Goal: Connect with others: Connect with others

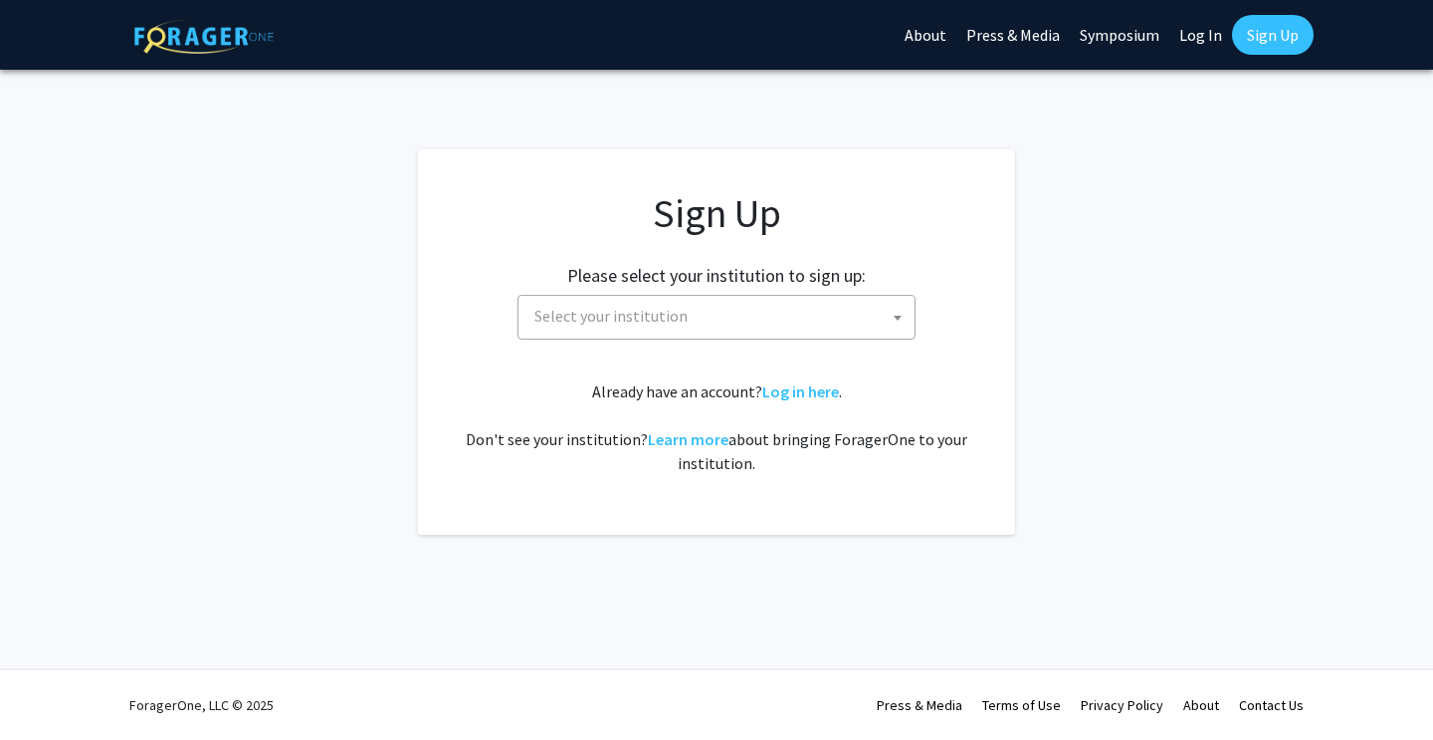
click at [704, 314] on span "Select your institution" at bounding box center [721, 316] width 388 height 41
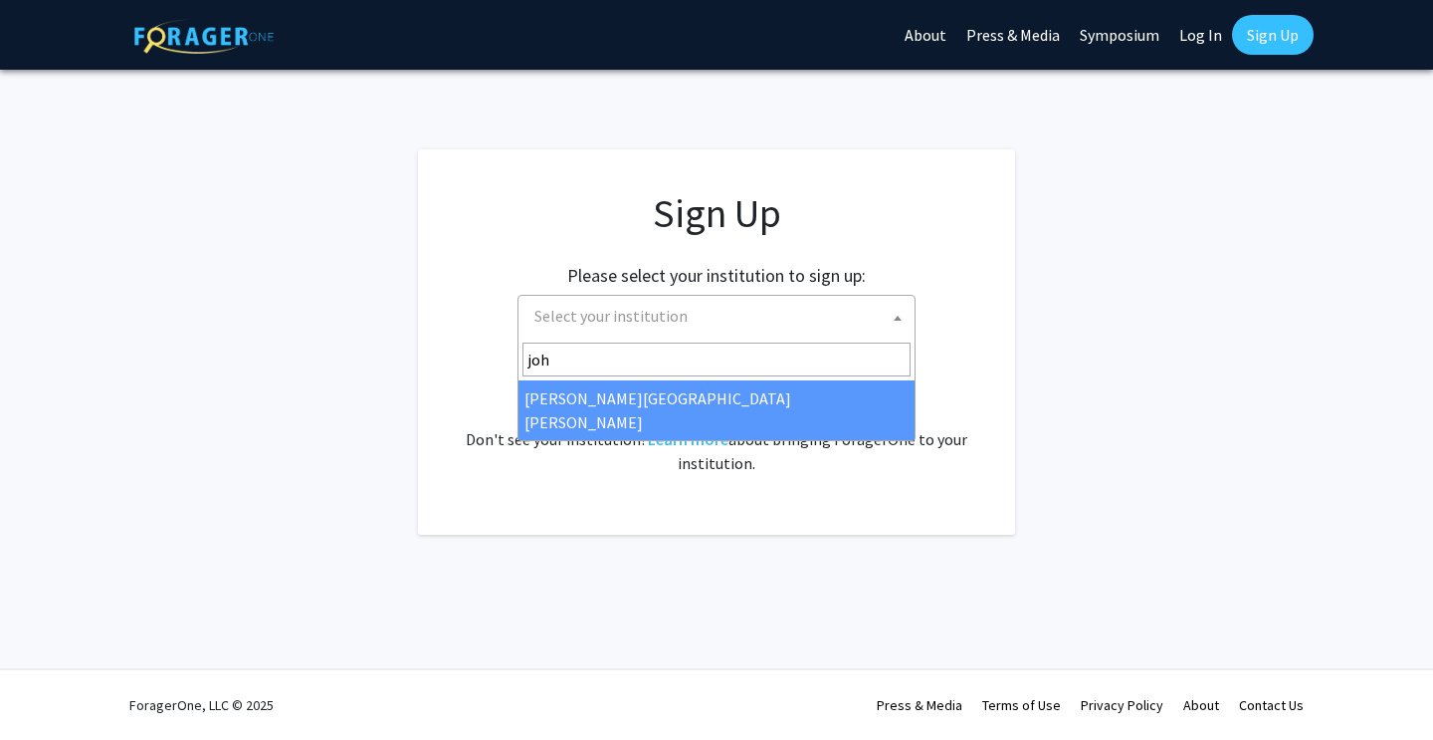
type input "[PERSON_NAME]"
select select "1"
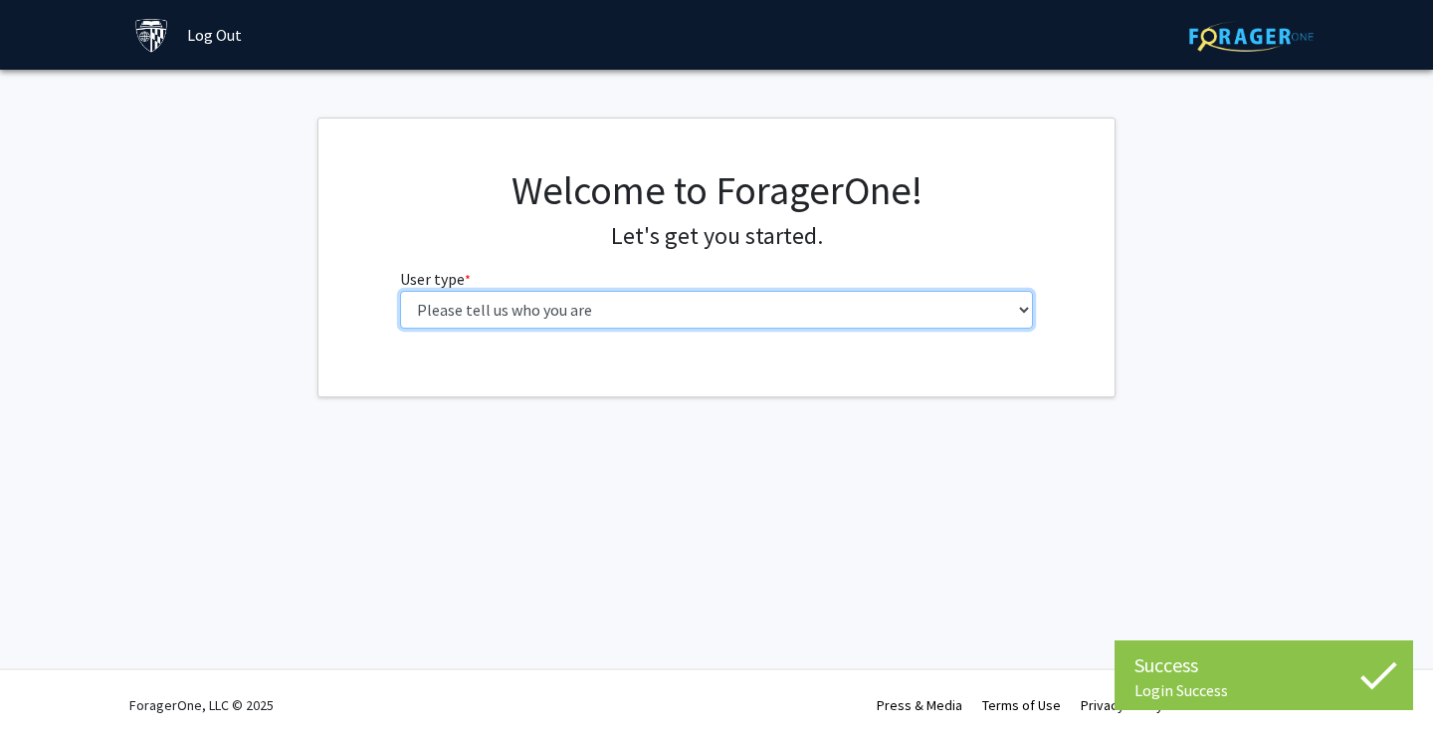
select select "2: masters"
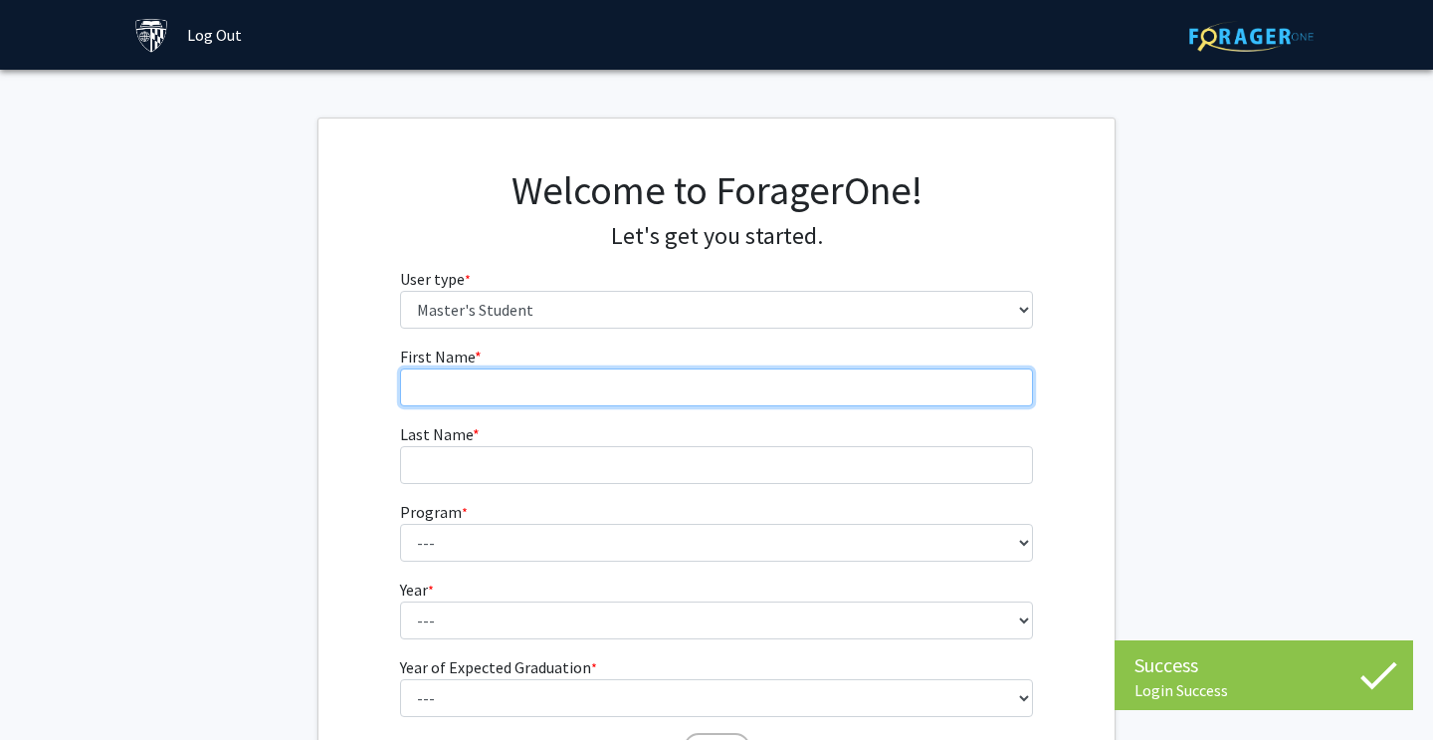
click at [919, 386] on input "First Name * required" at bounding box center [717, 387] width 634 height 38
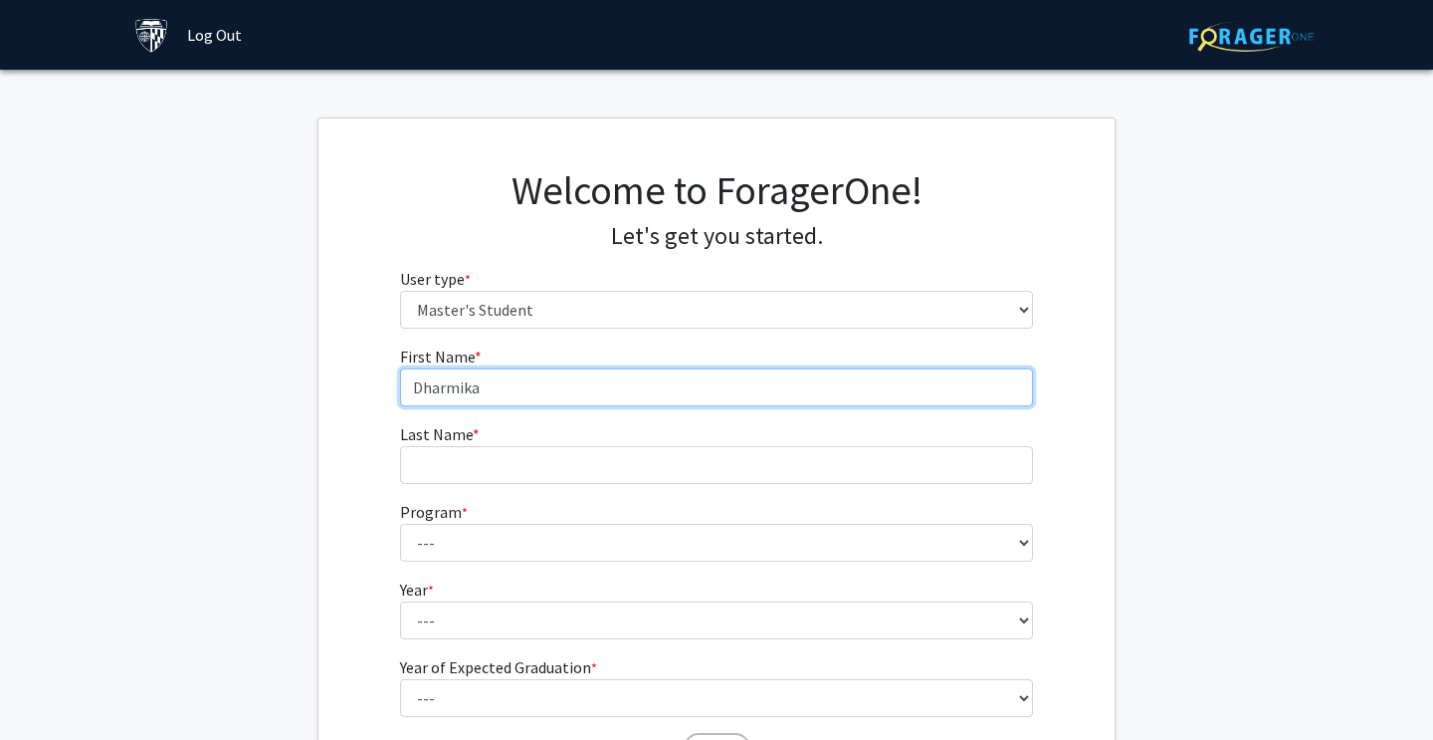
type input "Dharmika"
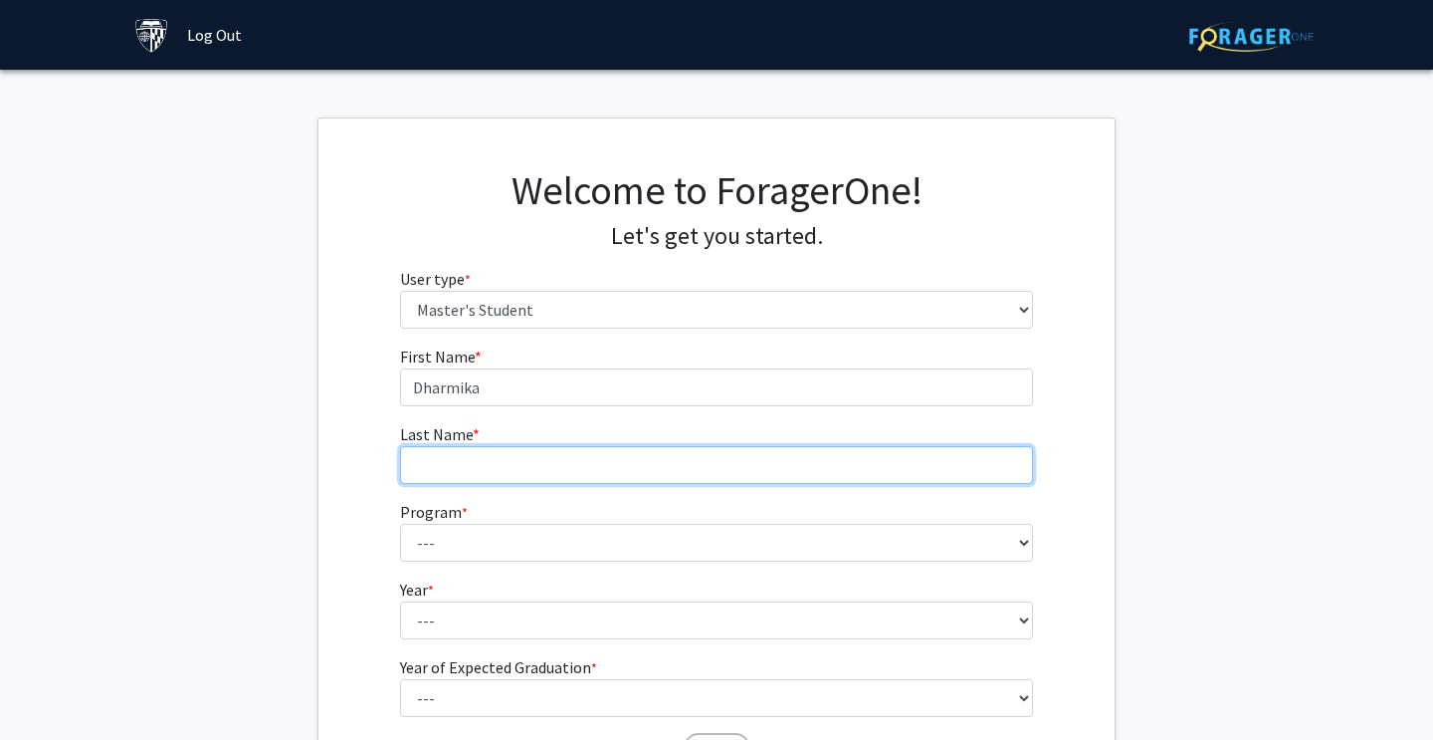
click at [830, 478] on input "Last Name * required" at bounding box center [717, 465] width 634 height 38
type input "C"
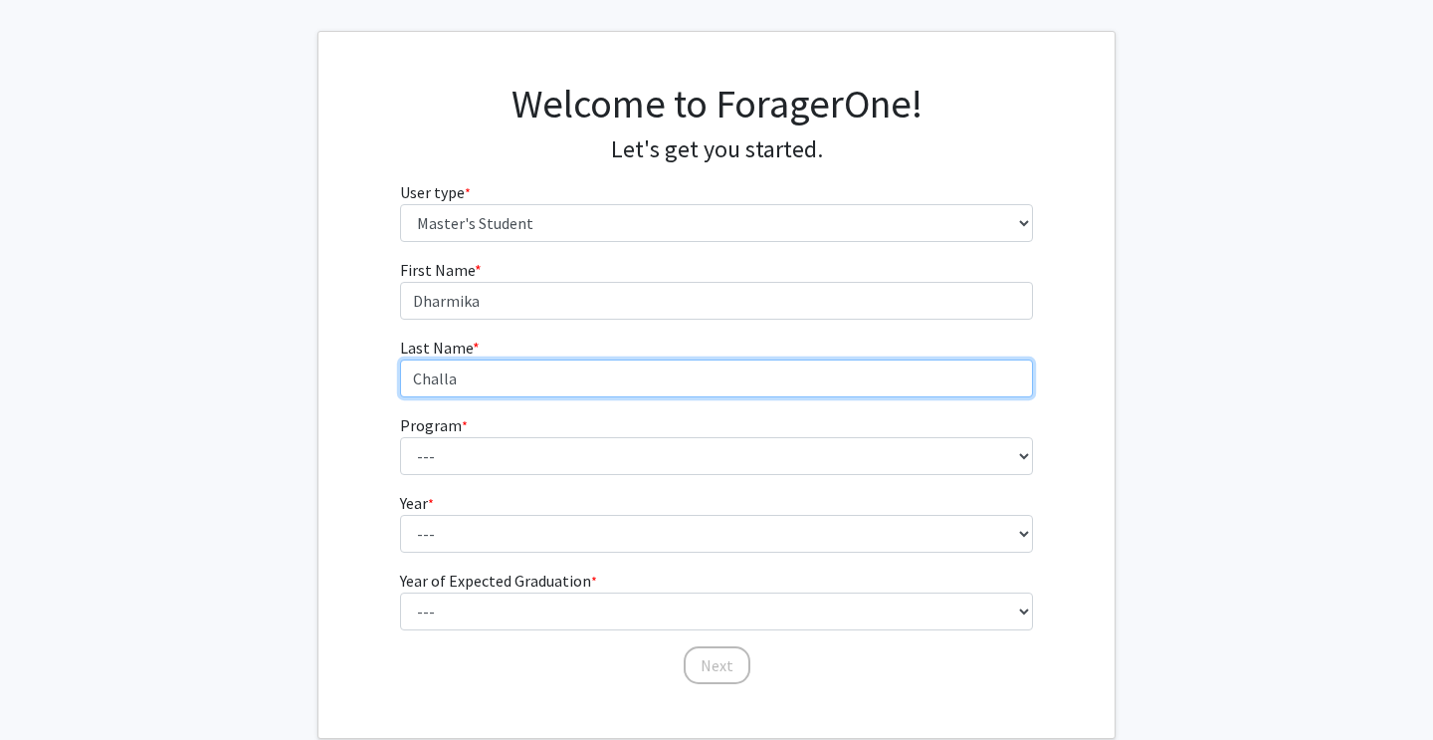
scroll to position [158, 0]
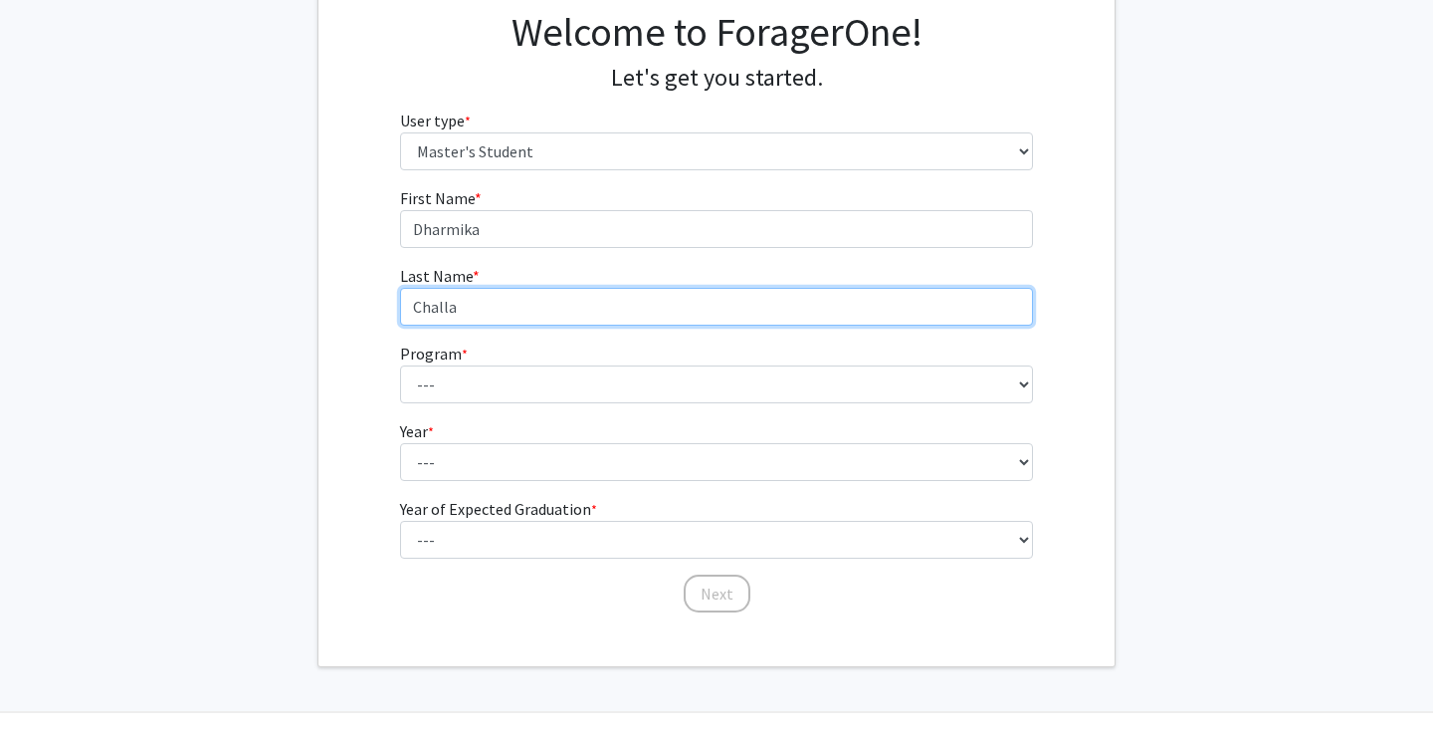
type input "Challa"
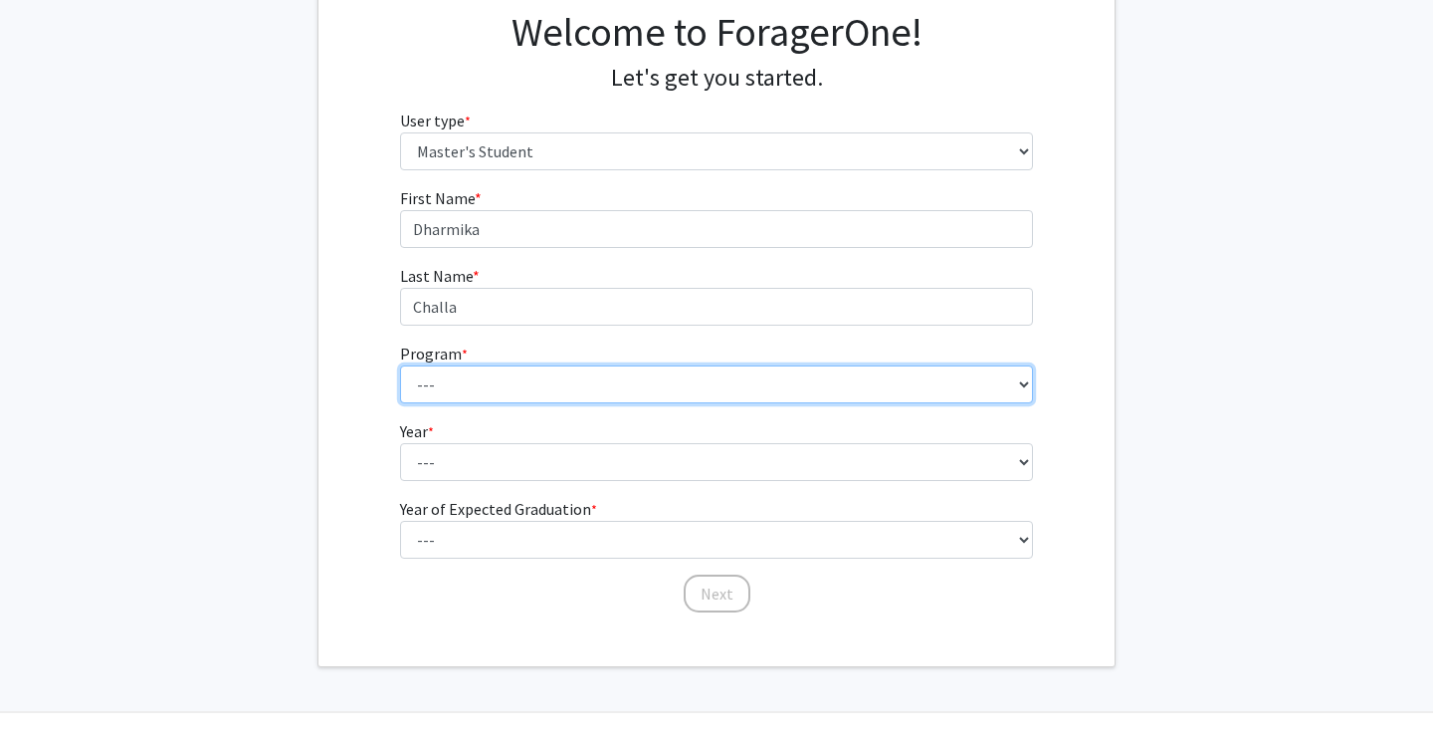
select select "23: 15"
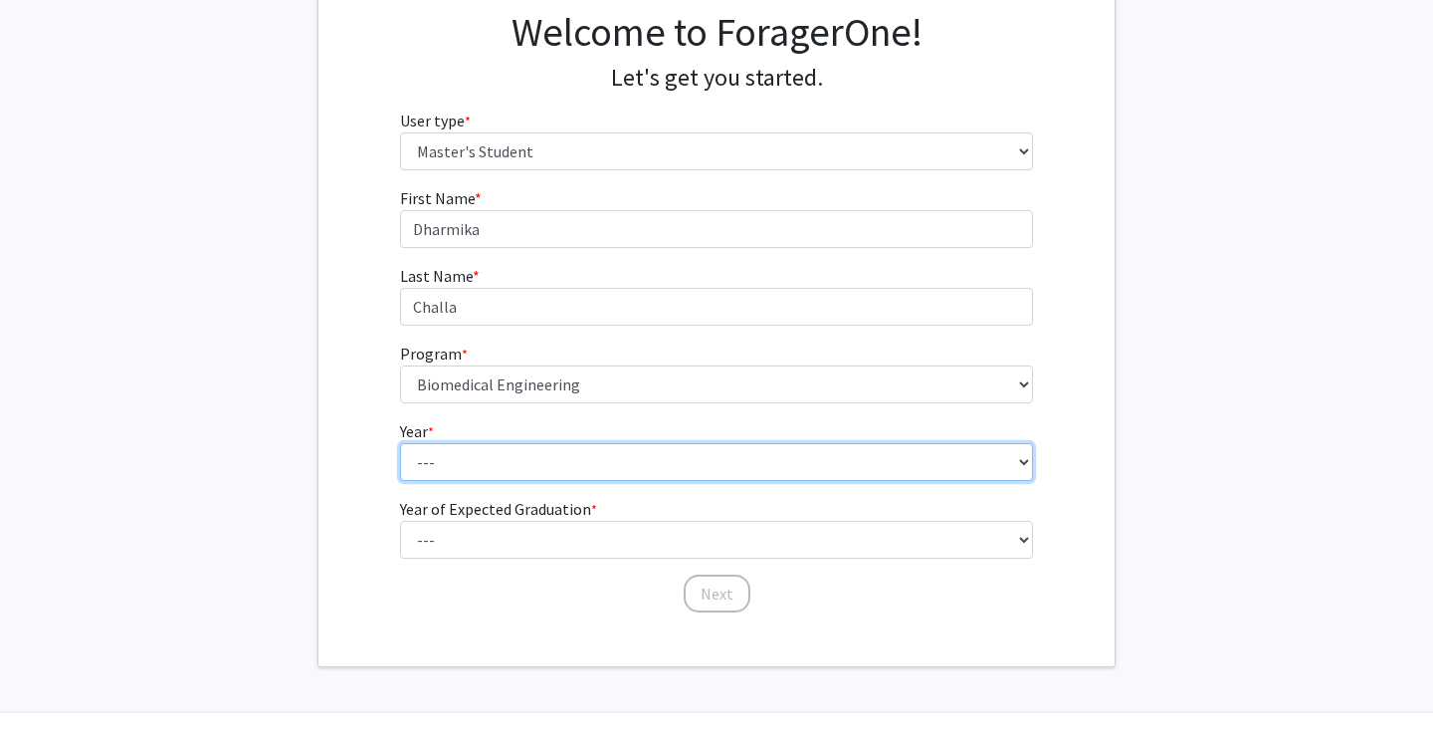
select select "1: first_year"
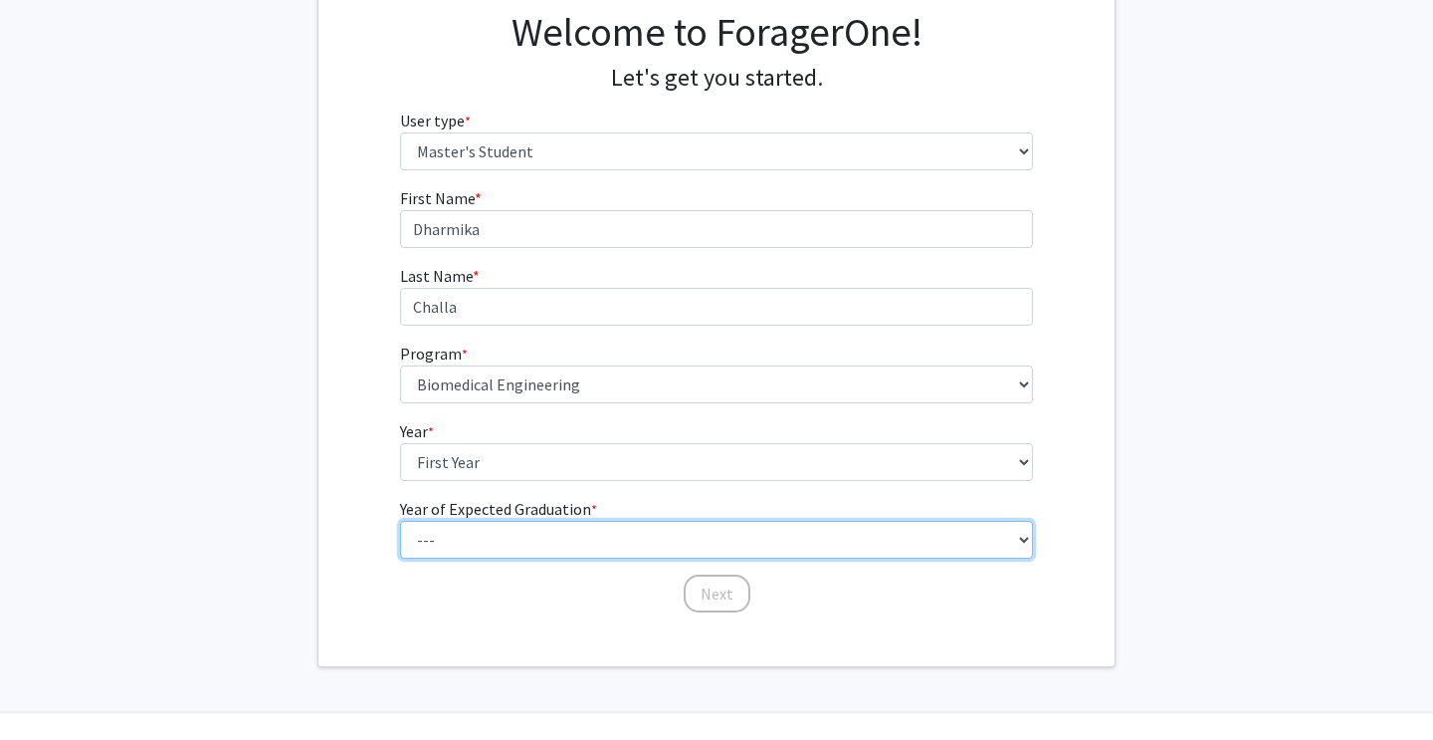
click at [579, 537] on select "--- 2025 2026 2027 2028 2029 2030 2031 2032 2033 2034" at bounding box center [717, 540] width 634 height 38
select select "3: 2027"
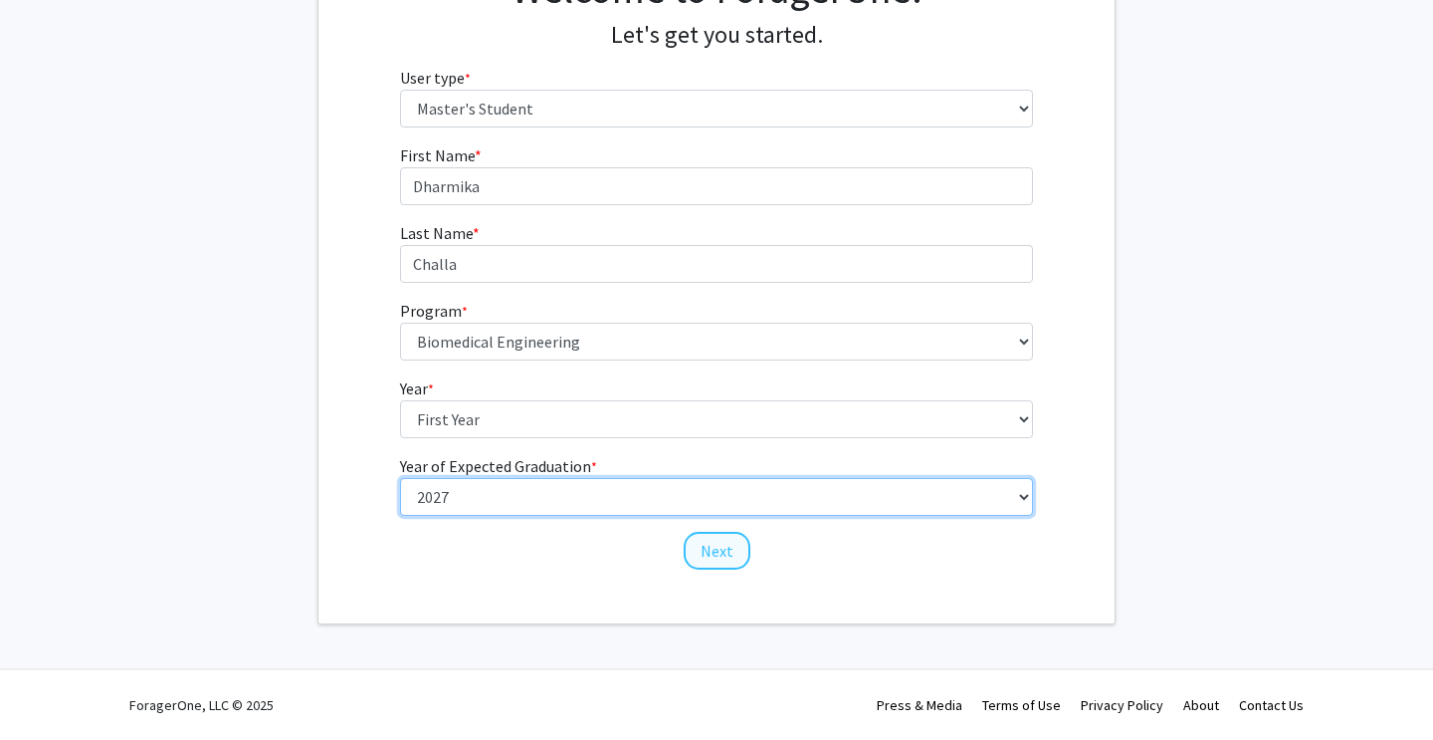
scroll to position [200, 0]
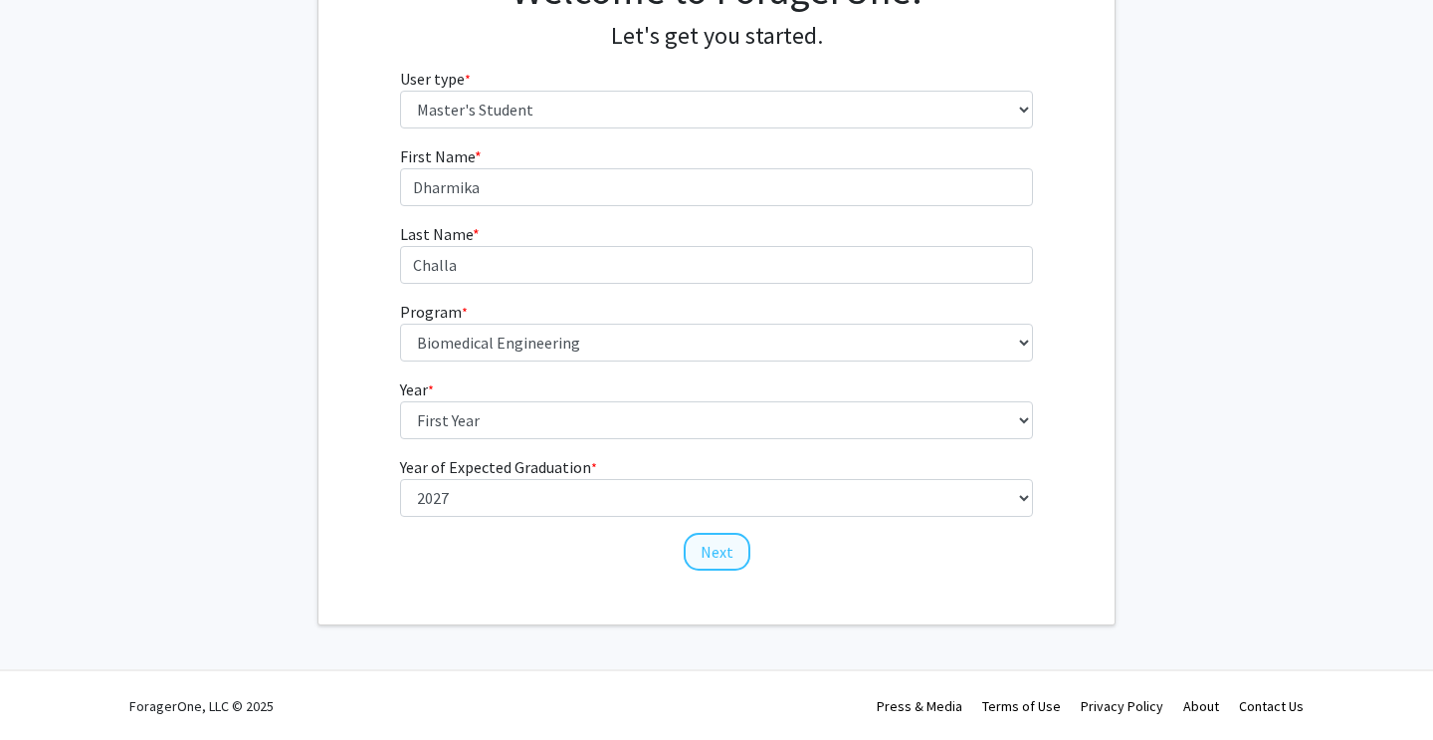
click at [716, 550] on button "Next" at bounding box center [717, 552] width 67 height 38
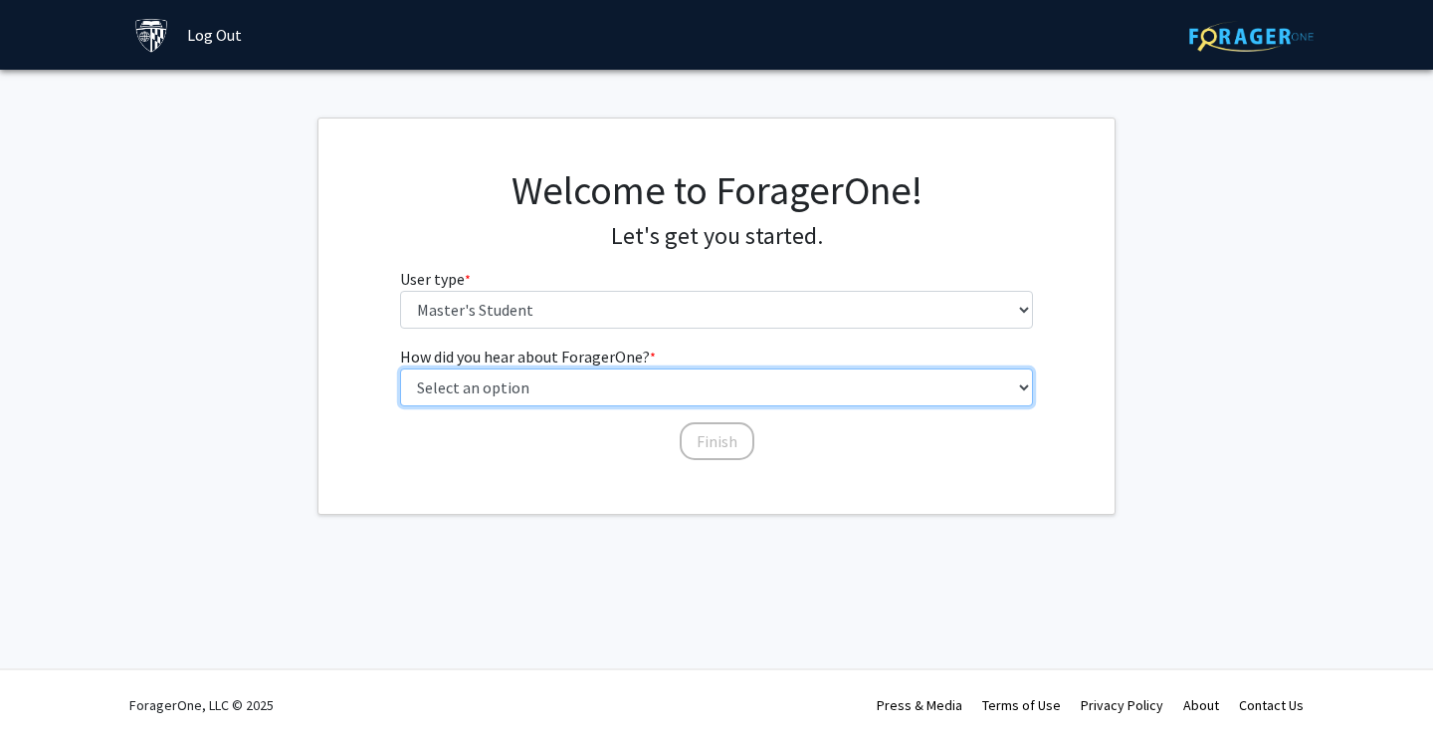
select select "1: peer_recommendation"
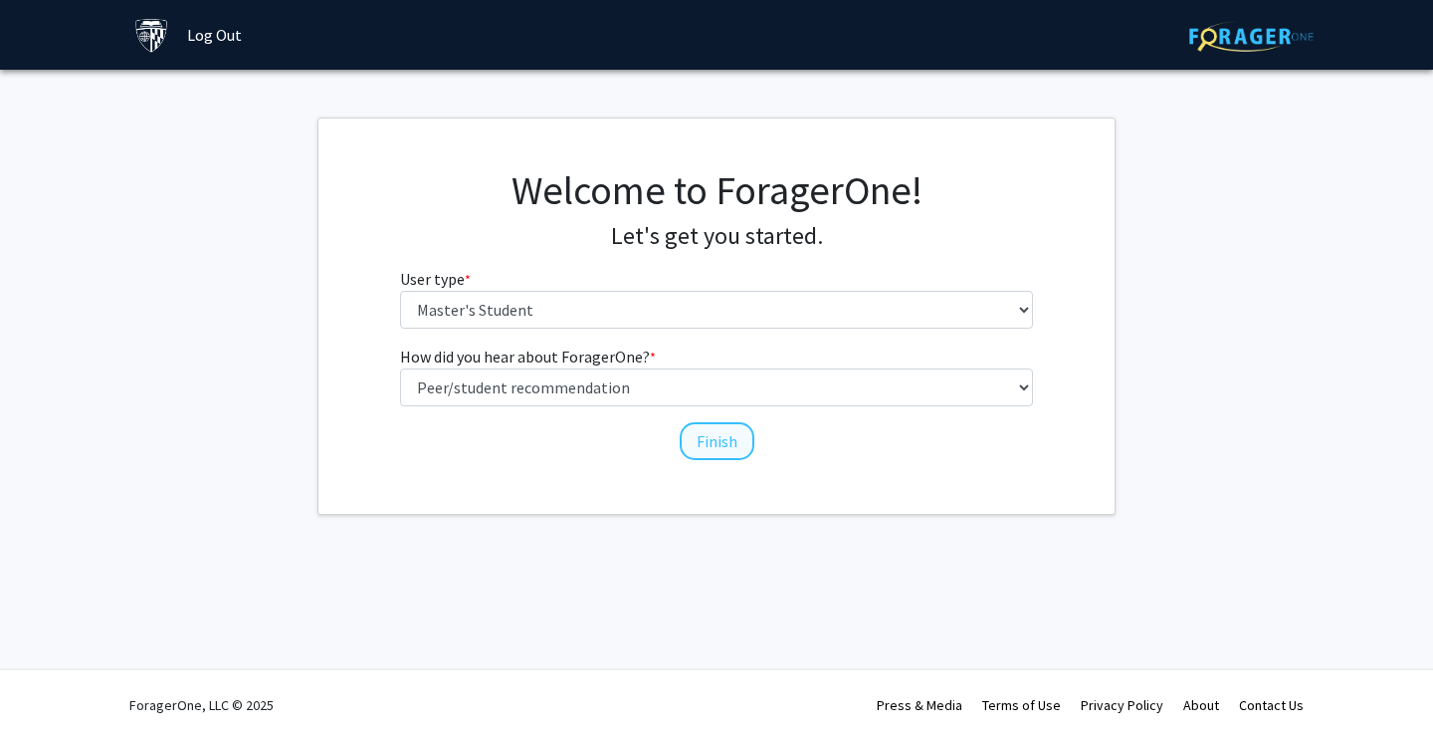
click at [720, 434] on button "Finish" at bounding box center [717, 441] width 75 height 38
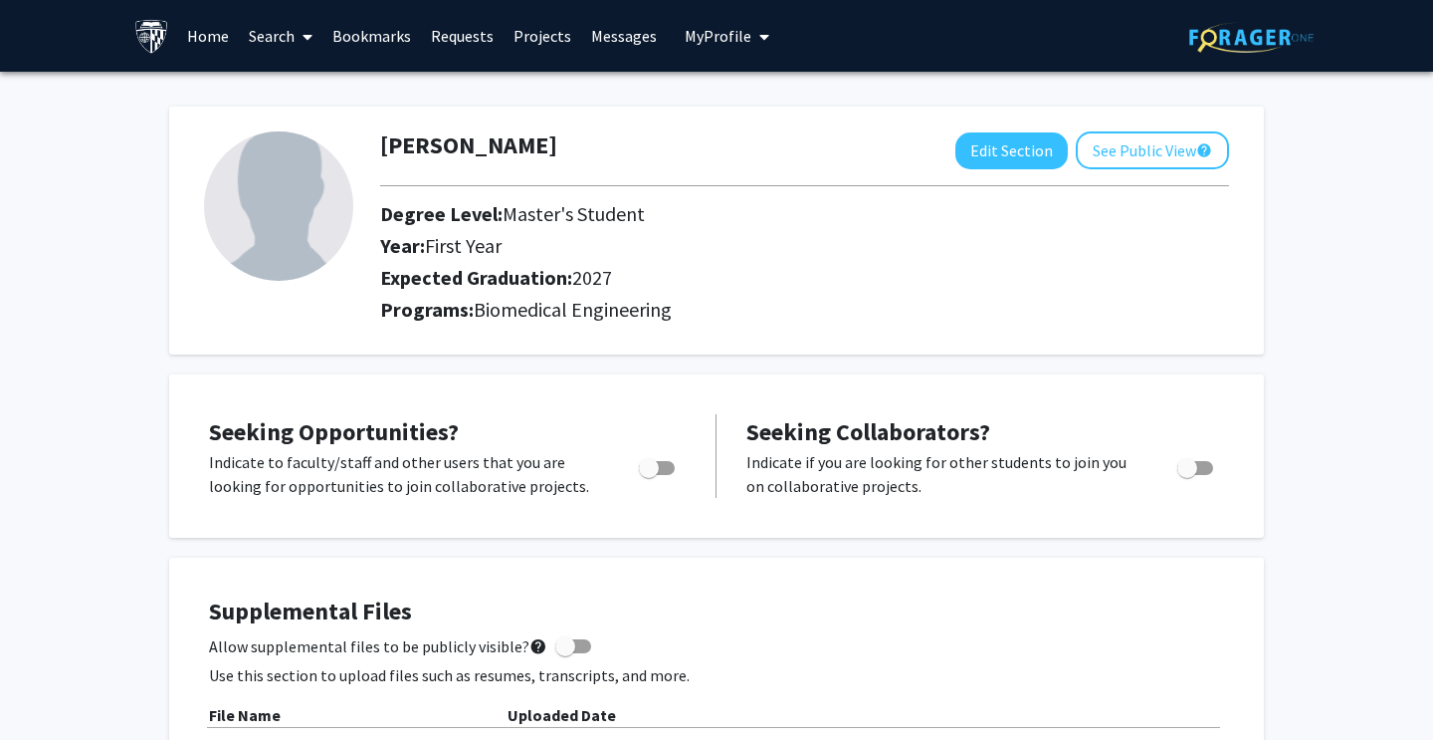
click at [522, 35] on link "Projects" at bounding box center [543, 36] width 78 height 70
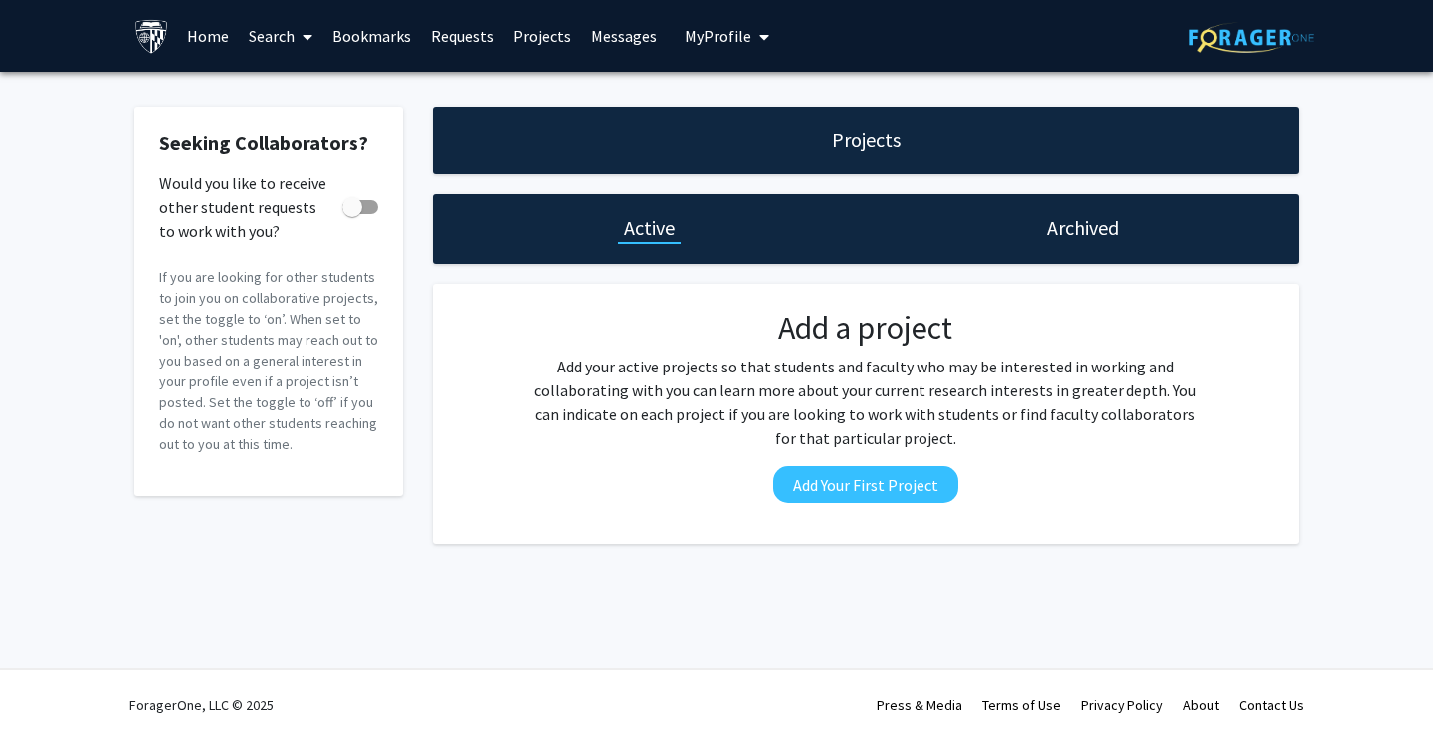
click at [278, 43] on link "Search" at bounding box center [281, 36] width 84 height 70
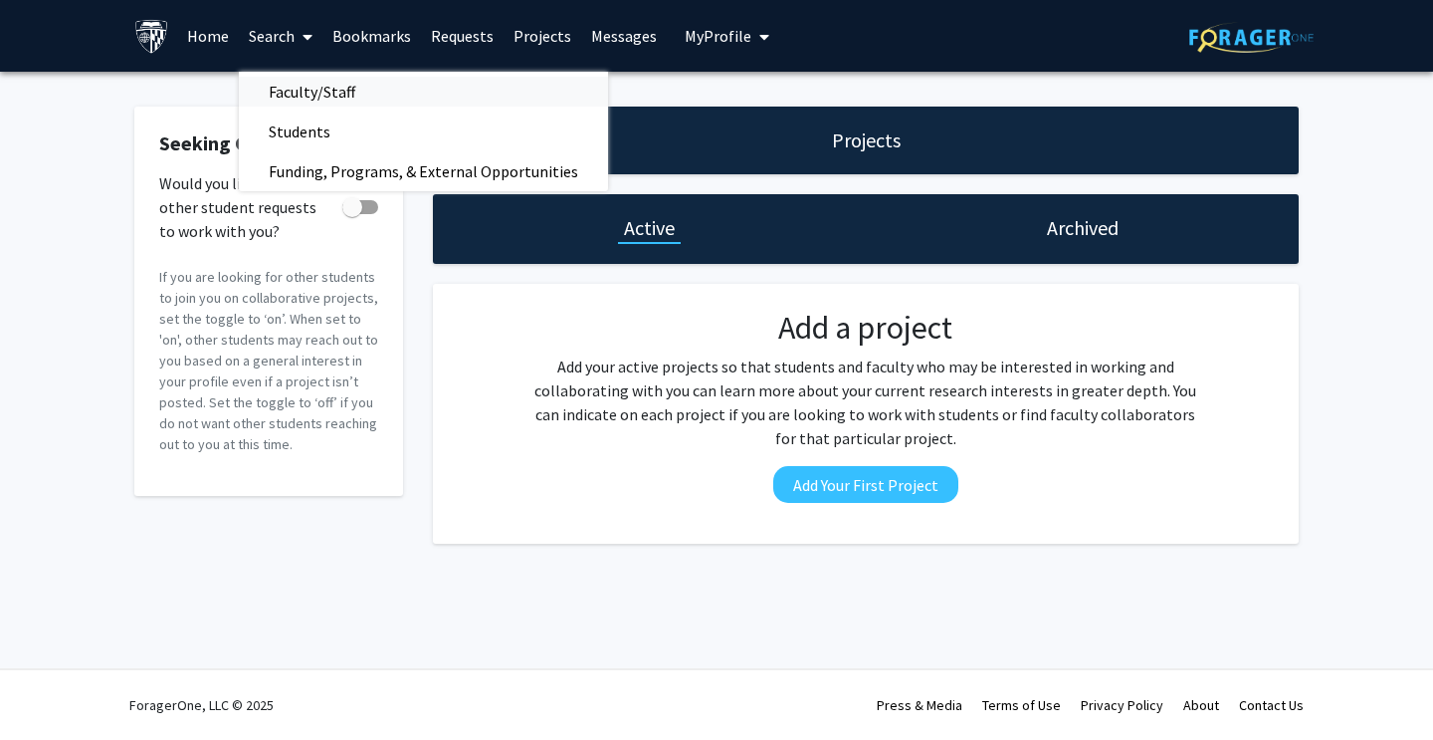
click at [340, 96] on span "Faculty/Staff" at bounding box center [312, 92] width 146 height 40
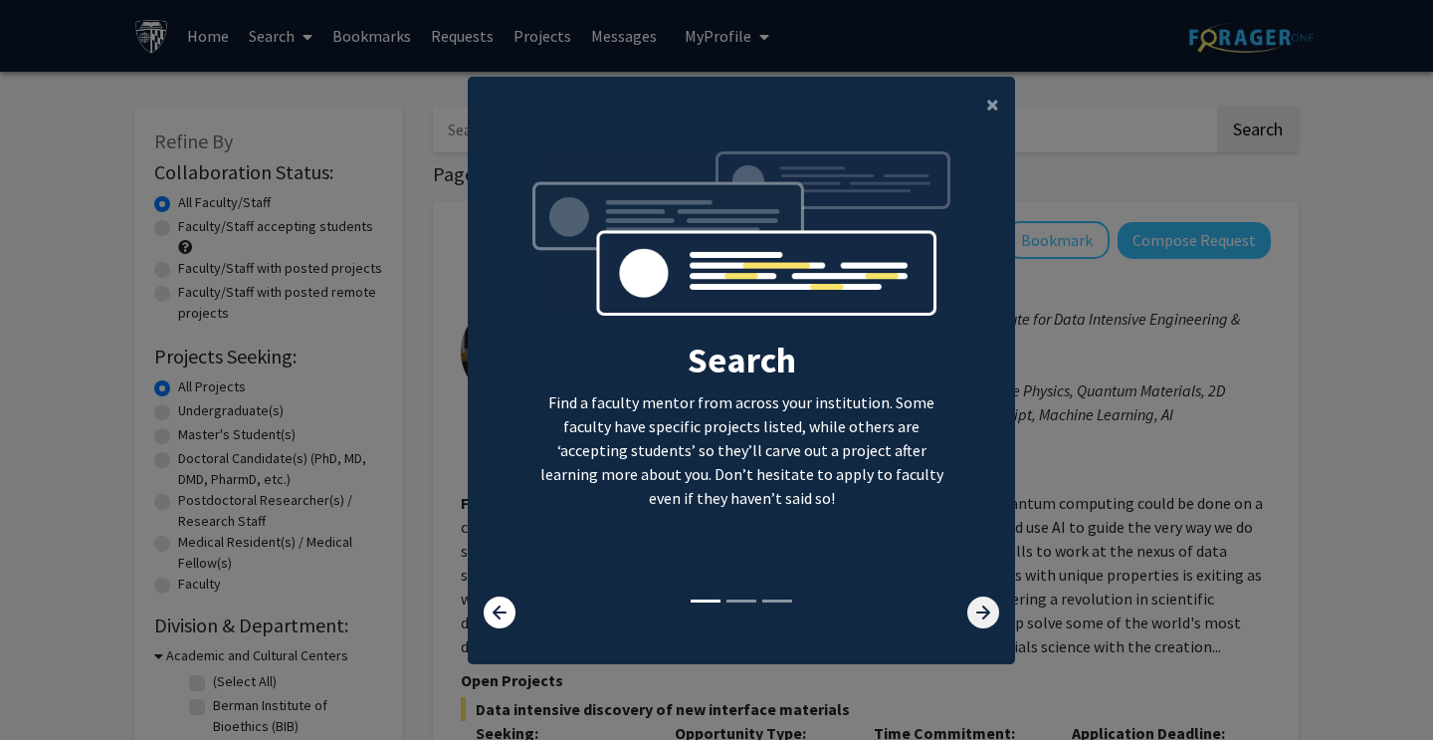
click at [990, 622] on icon at bounding box center [983, 612] width 32 height 32
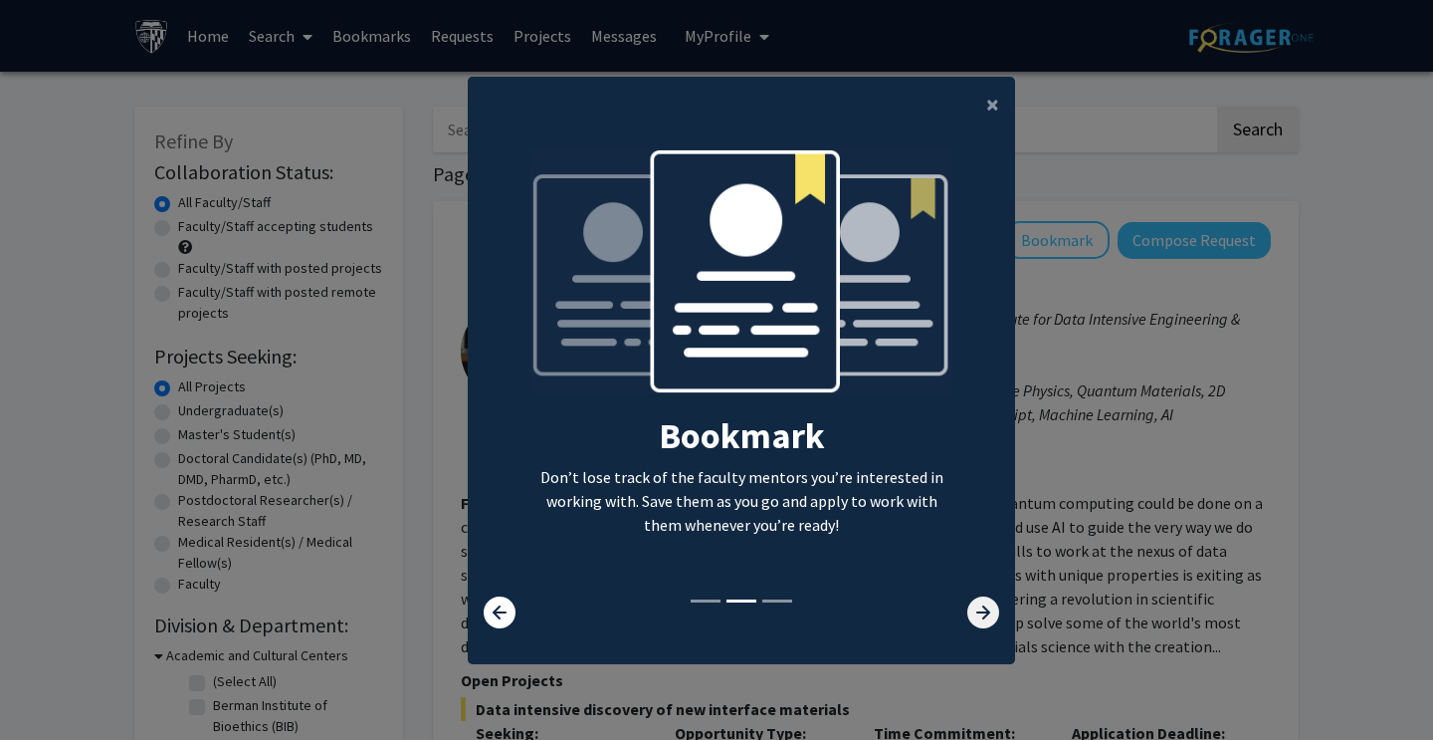
click at [990, 622] on icon at bounding box center [983, 612] width 32 height 32
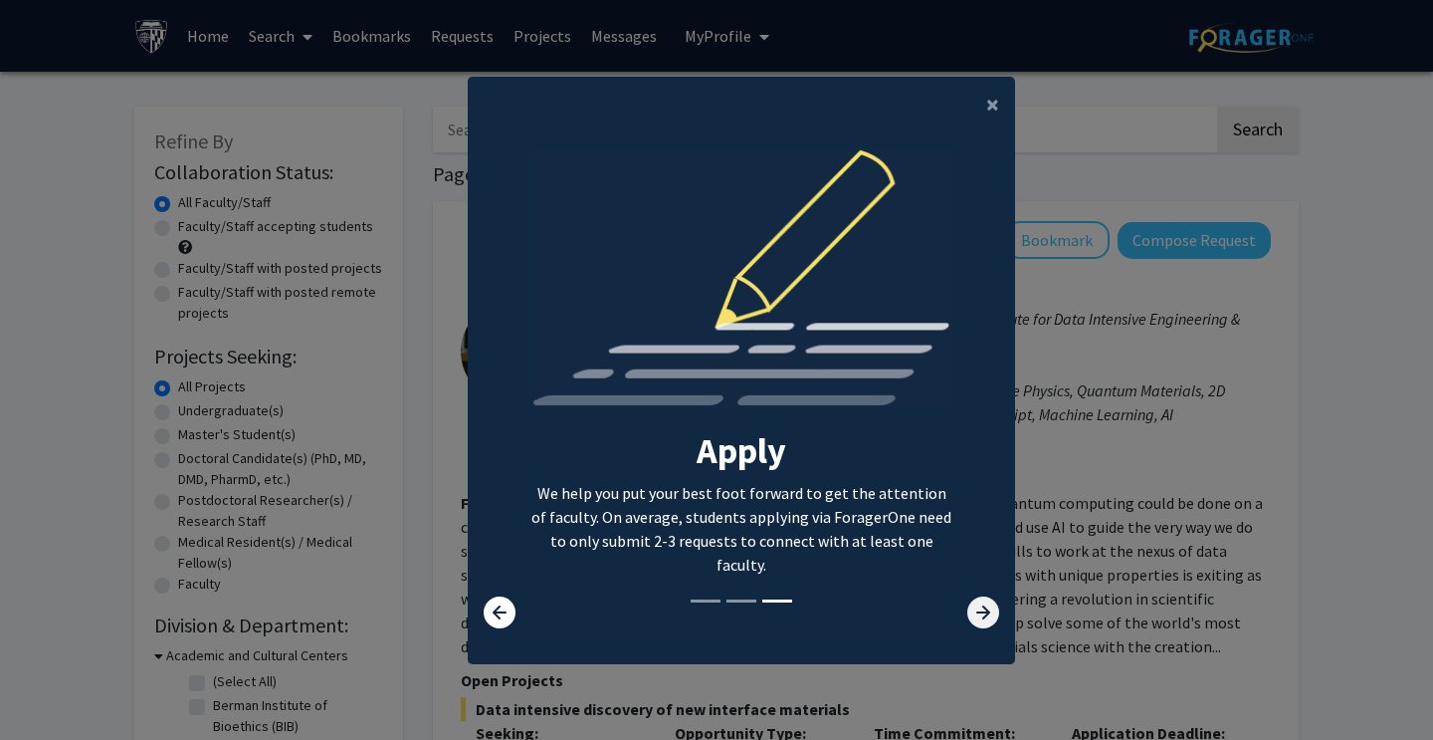
click at [990, 622] on icon at bounding box center [983, 612] width 32 height 32
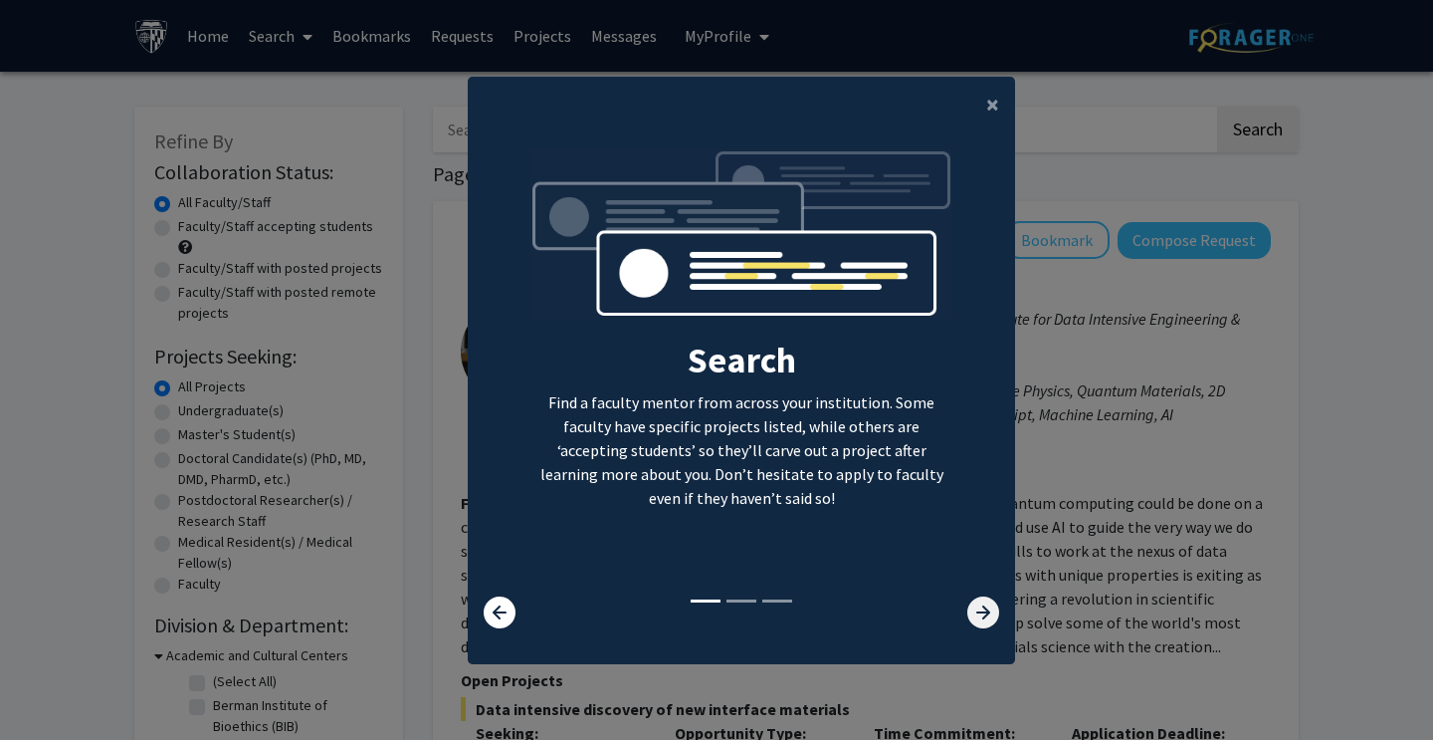
click at [990, 622] on icon at bounding box center [983, 612] width 32 height 32
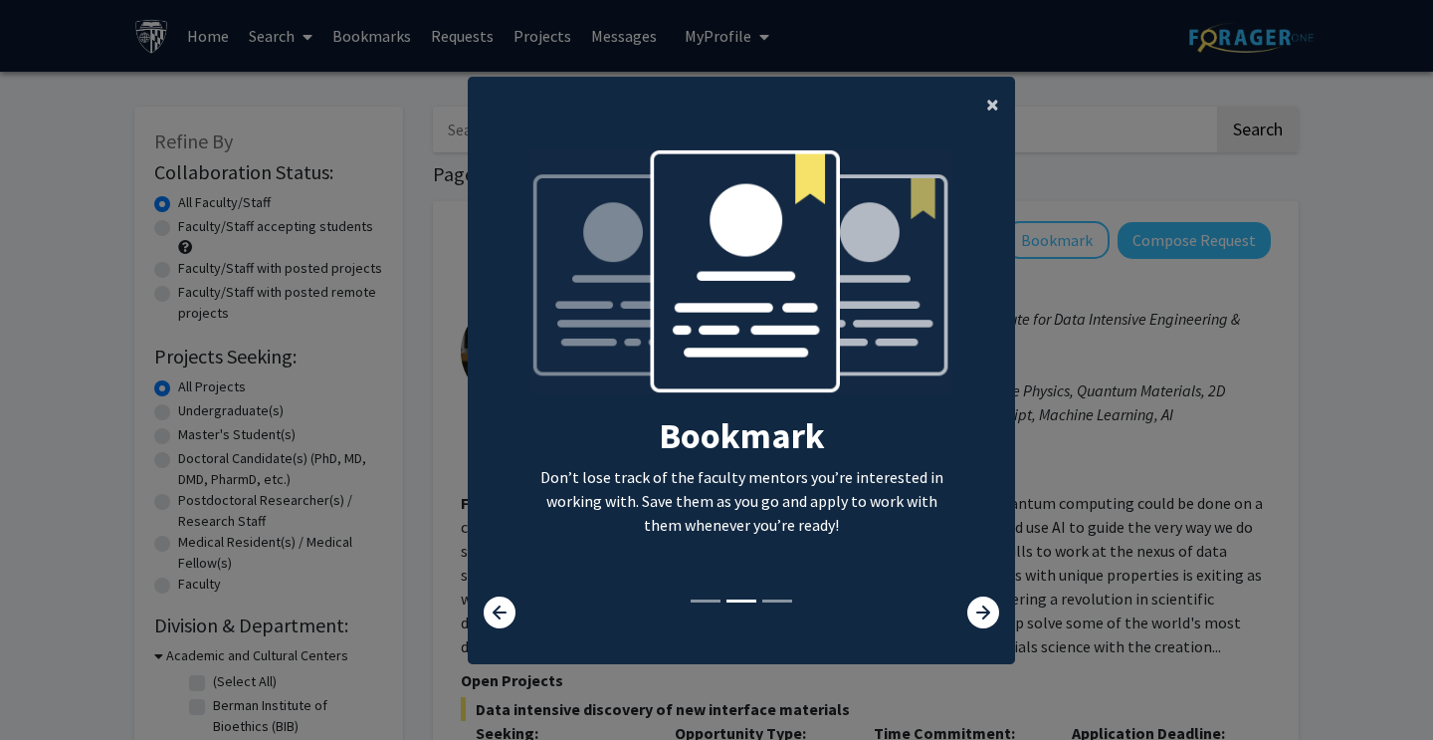
click at [990, 103] on span "×" at bounding box center [992, 104] width 13 height 31
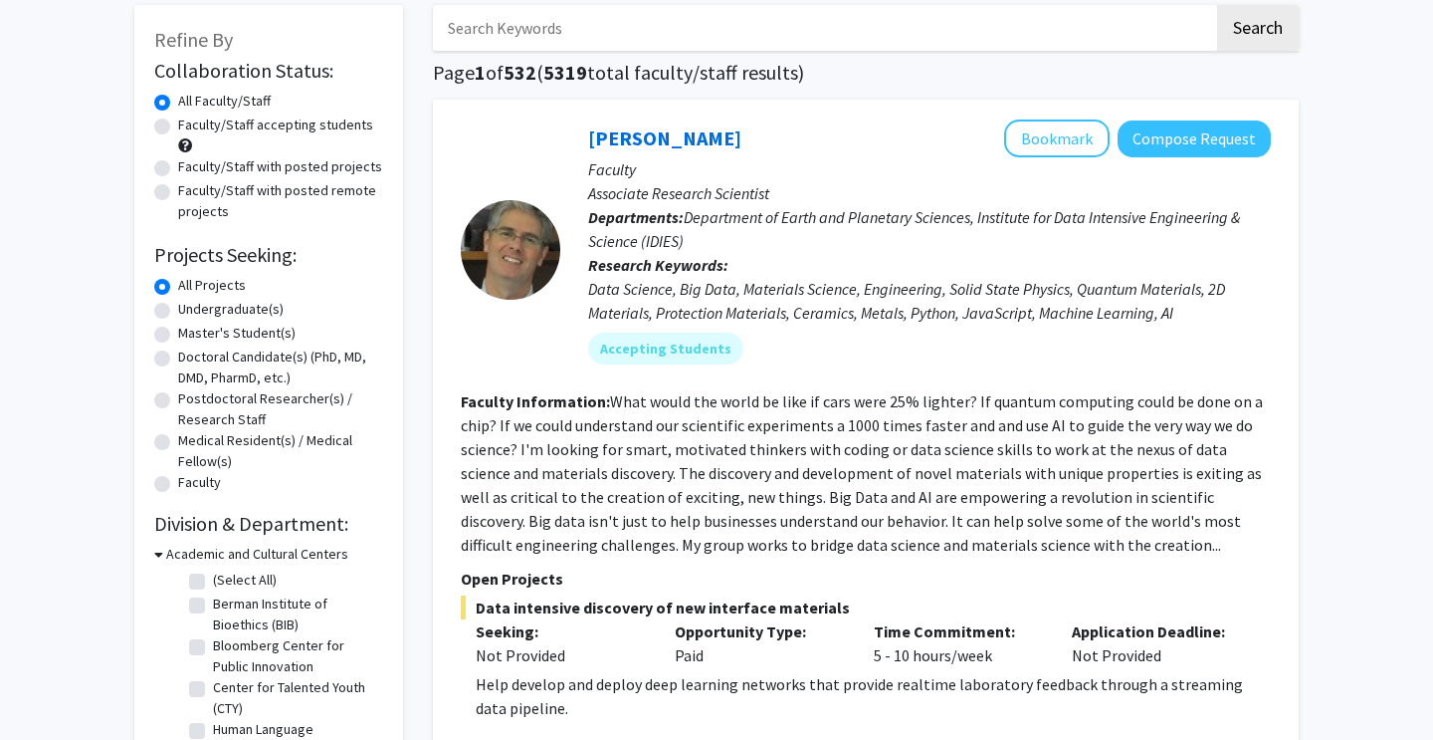
scroll to position [105, 0]
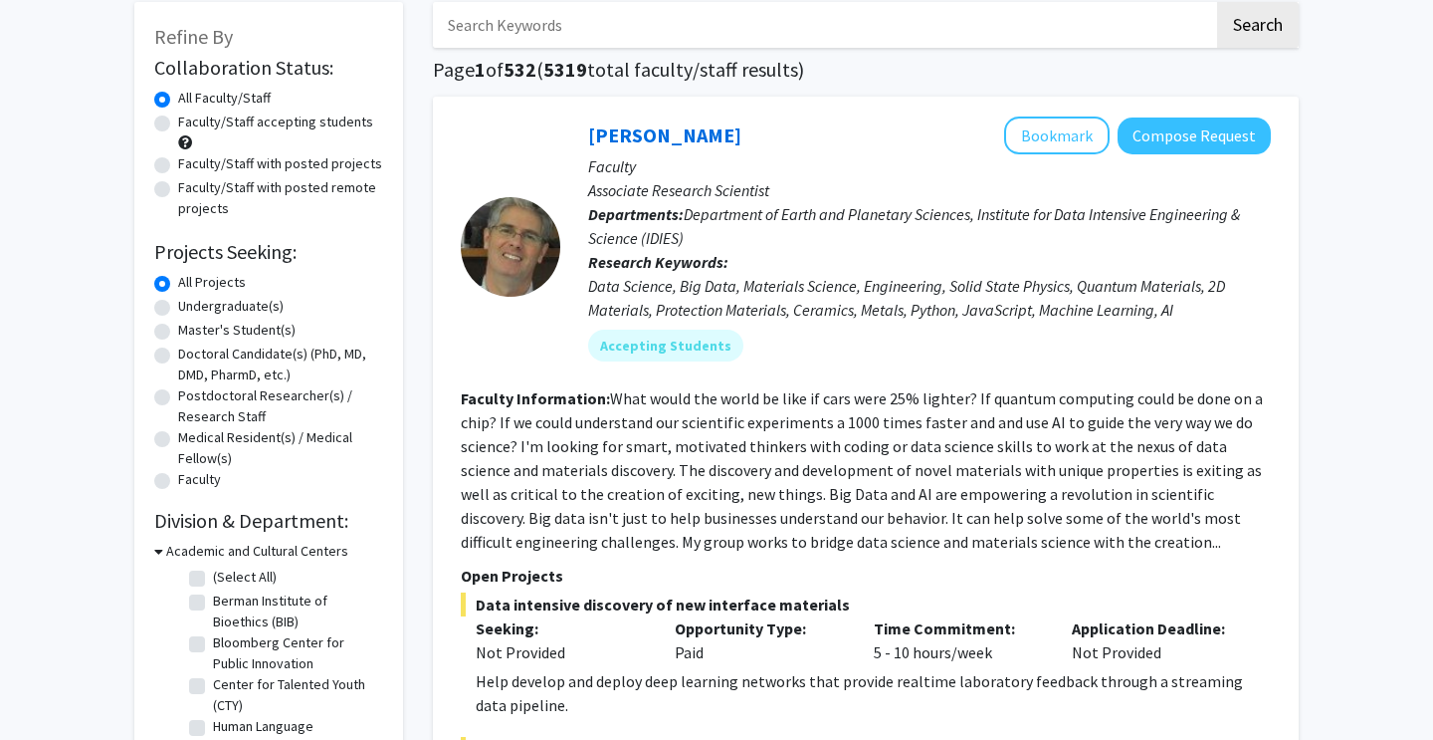
click at [178, 337] on label "Master's Student(s)" at bounding box center [236, 330] width 117 height 21
click at [178, 332] on input "Master's Student(s)" at bounding box center [184, 326] width 13 height 13
radio input "true"
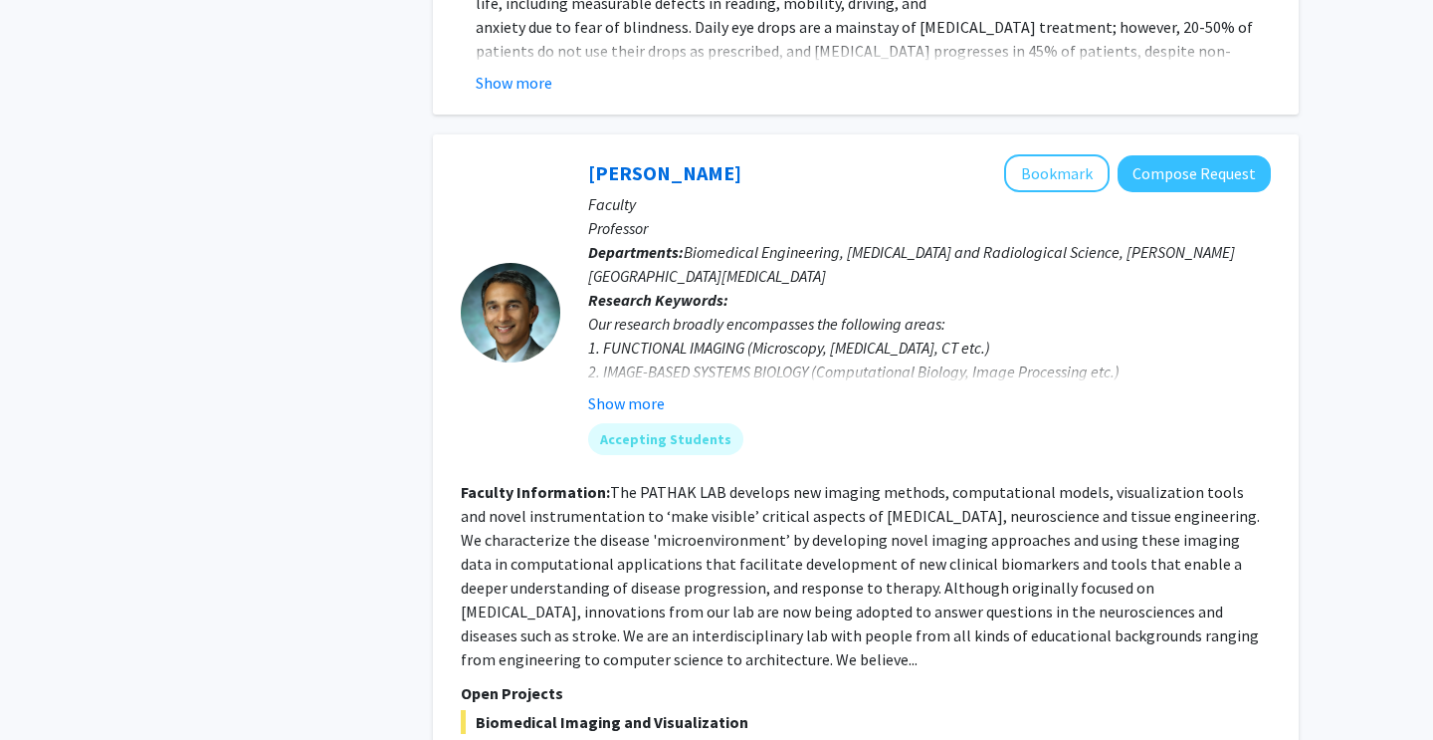
scroll to position [1364, 0]
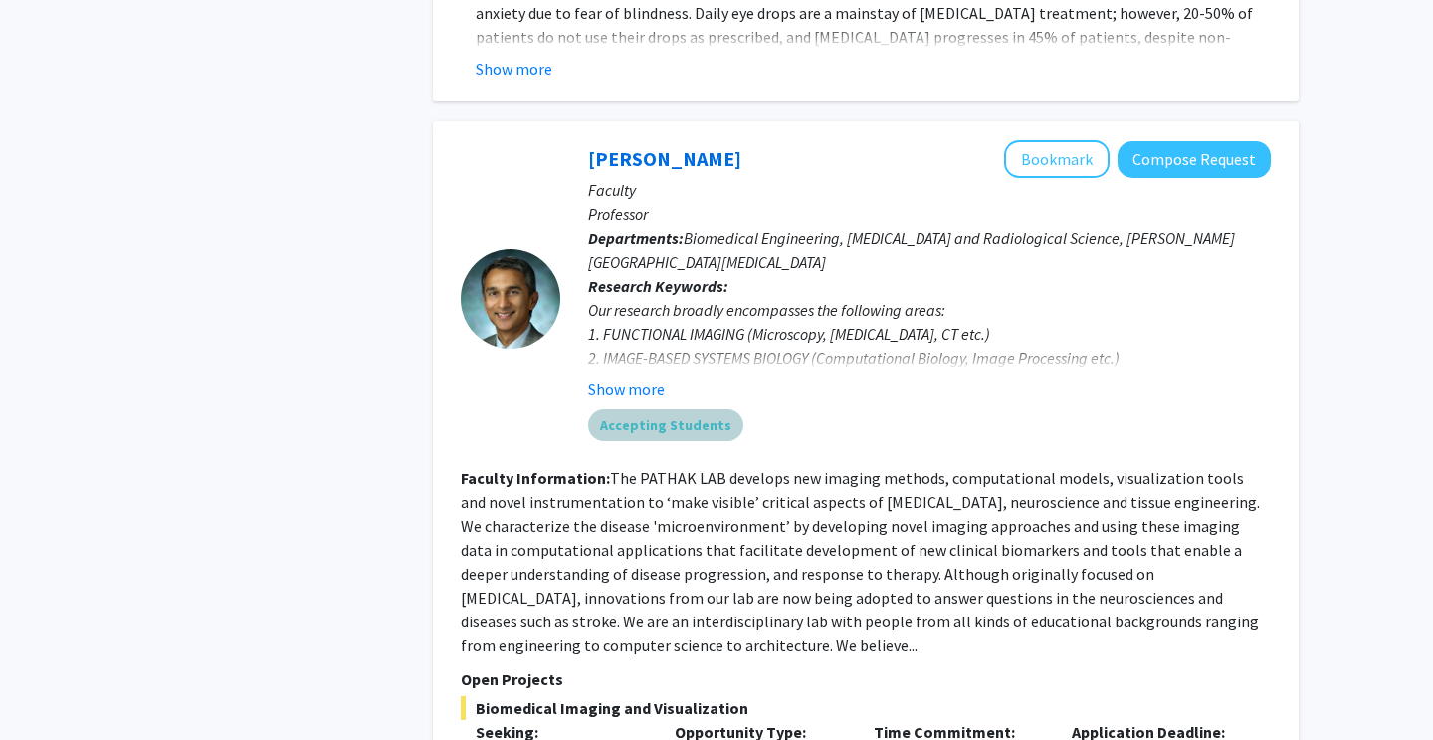
click at [683, 409] on mat-chip "Accepting Students" at bounding box center [665, 425] width 155 height 32
click at [636, 377] on button "Show more" at bounding box center [626, 389] width 77 height 24
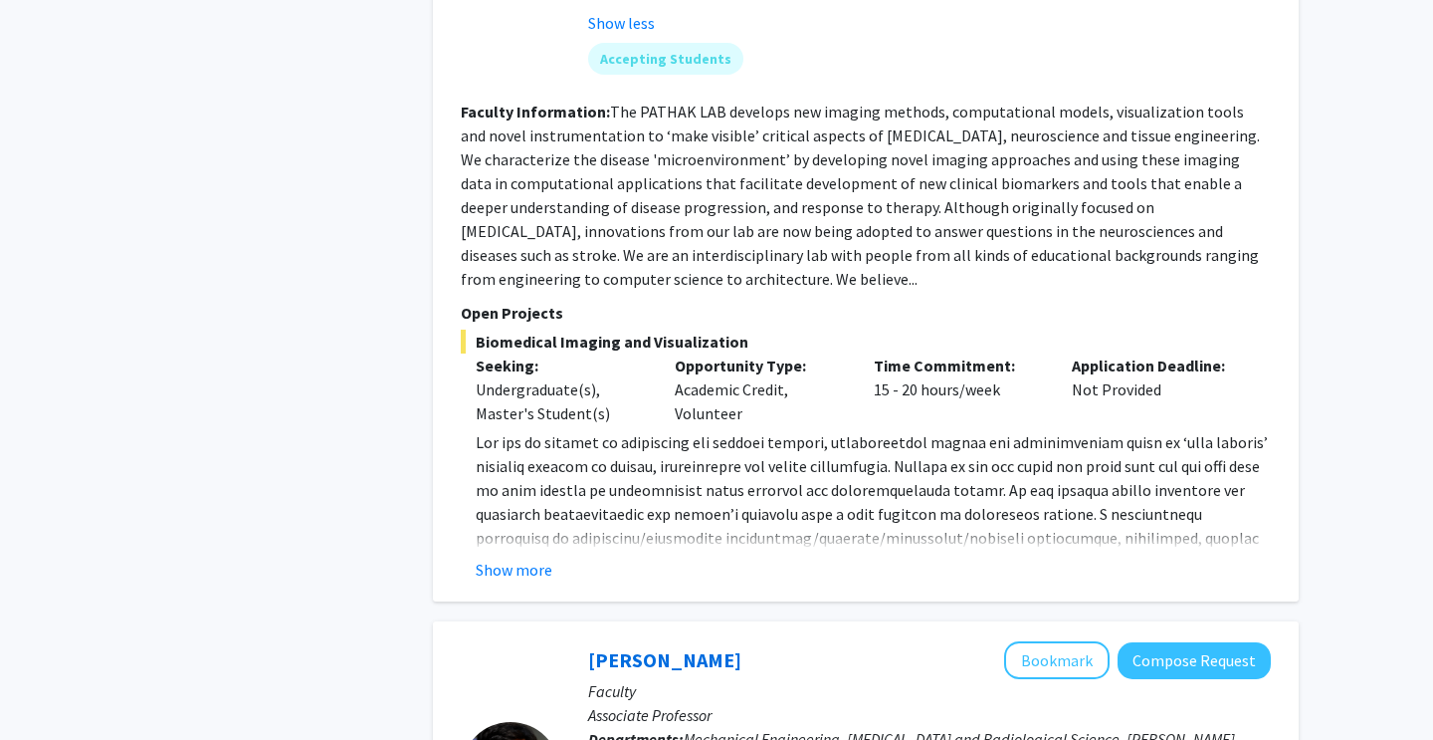
scroll to position [1783, 0]
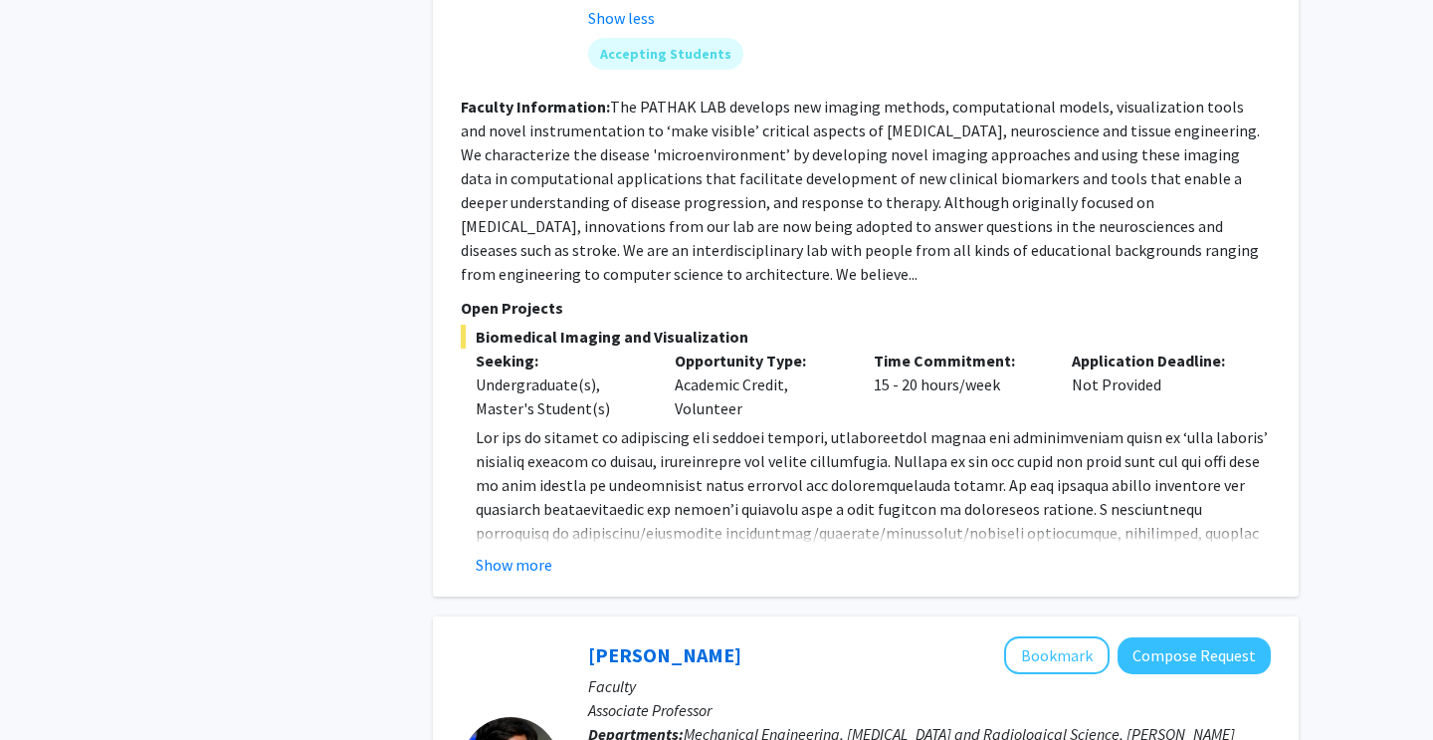
drag, startPoint x: 675, startPoint y: 388, endPoint x: 753, endPoint y: 394, distance: 78.9
click at [753, 394] on div "Opportunity Type: Academic Credit, Volunteer" at bounding box center [759, 384] width 199 height 72
click at [790, 348] on p "Opportunity Type:" at bounding box center [759, 360] width 169 height 24
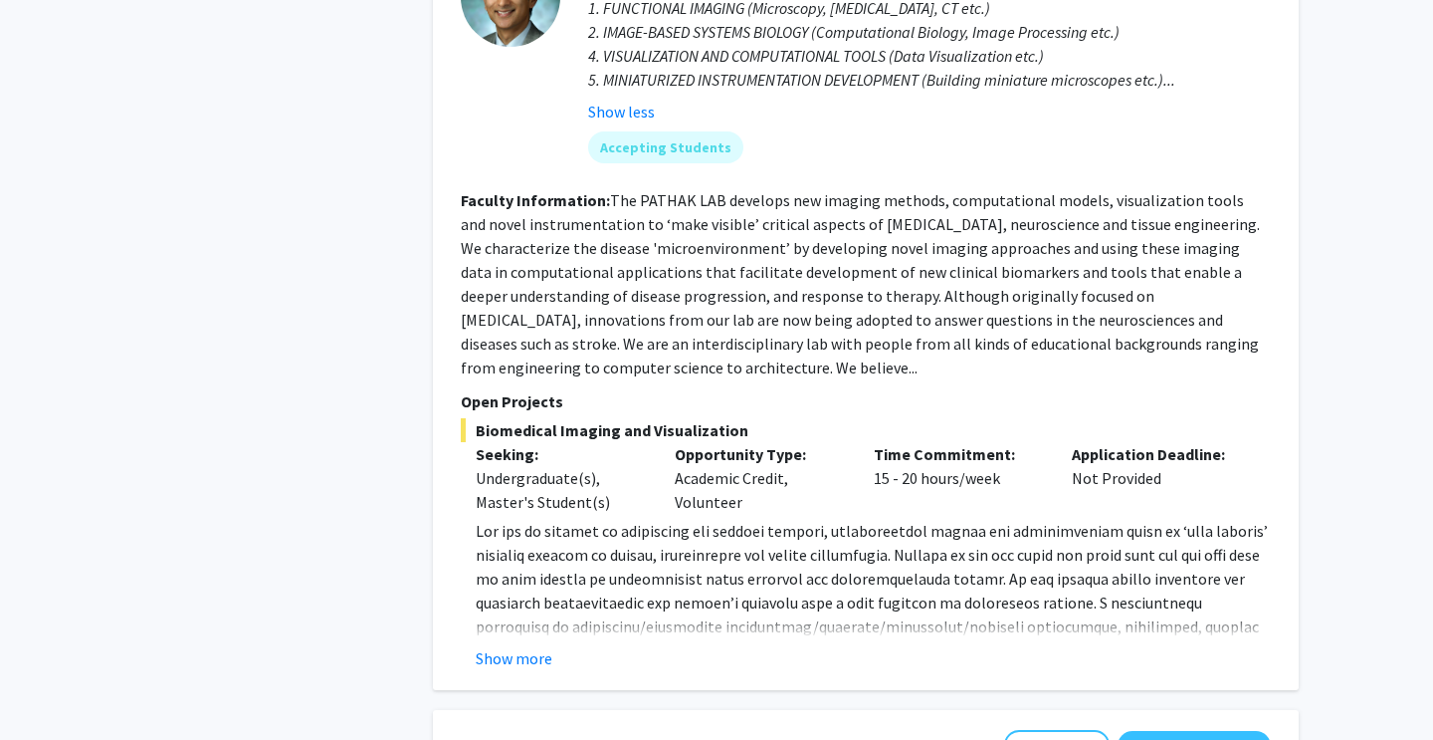
scroll to position [1694, 0]
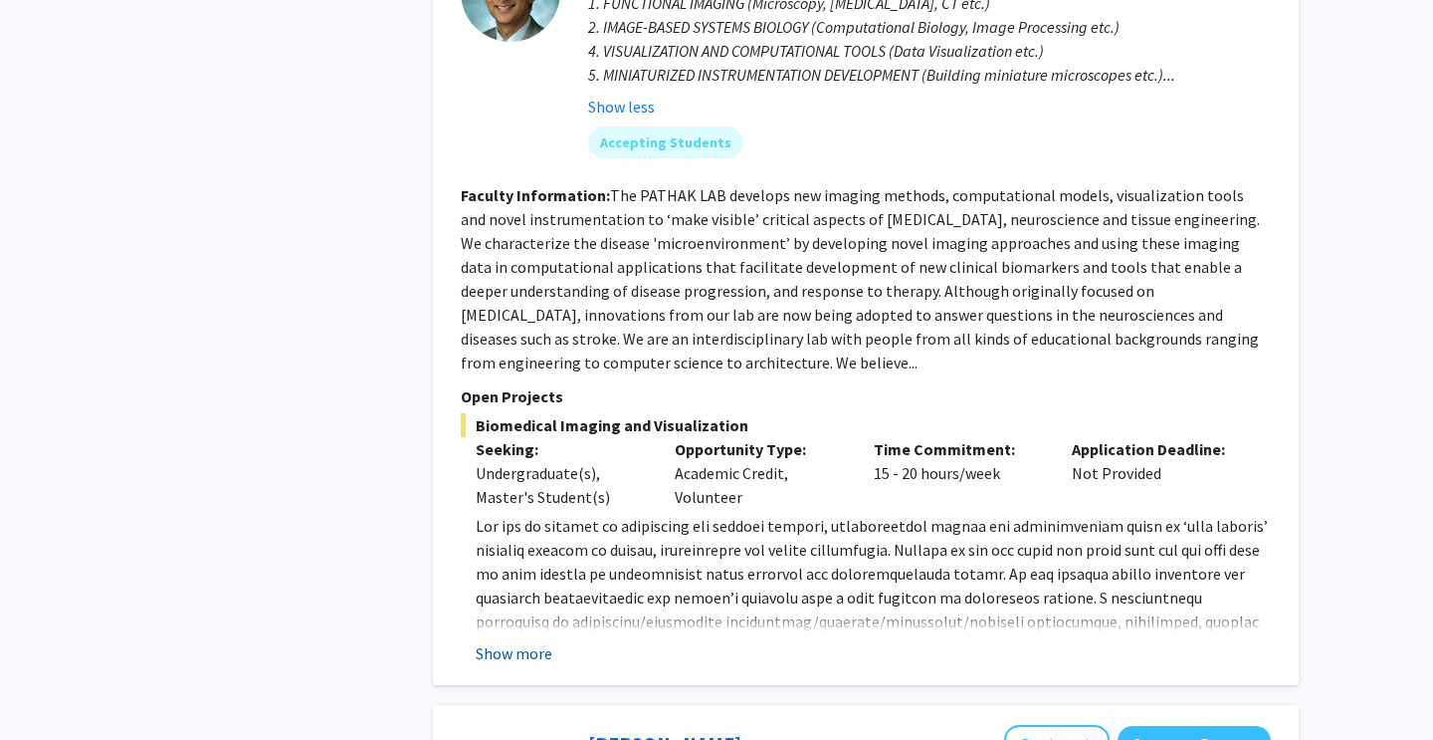
click at [515, 641] on button "Show more" at bounding box center [514, 653] width 77 height 24
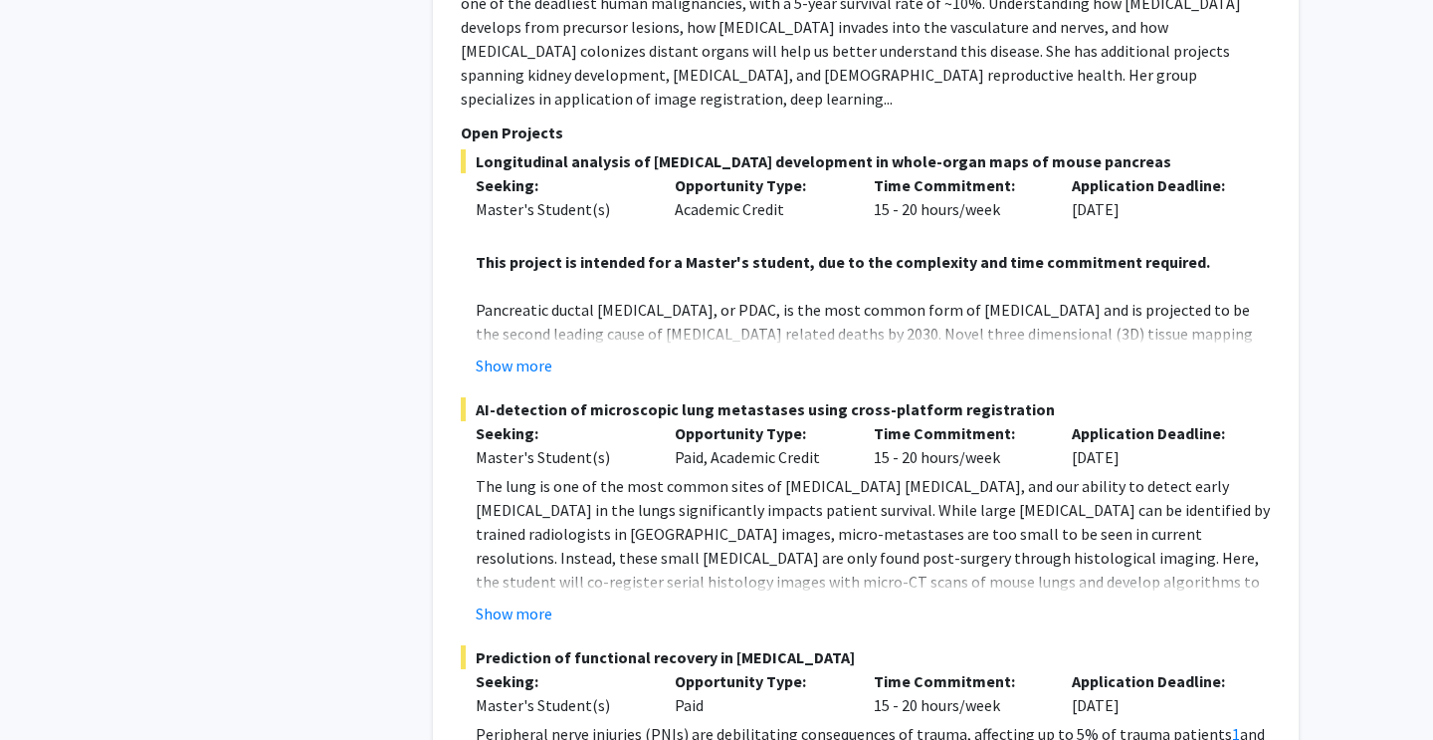
scroll to position [3951, 0]
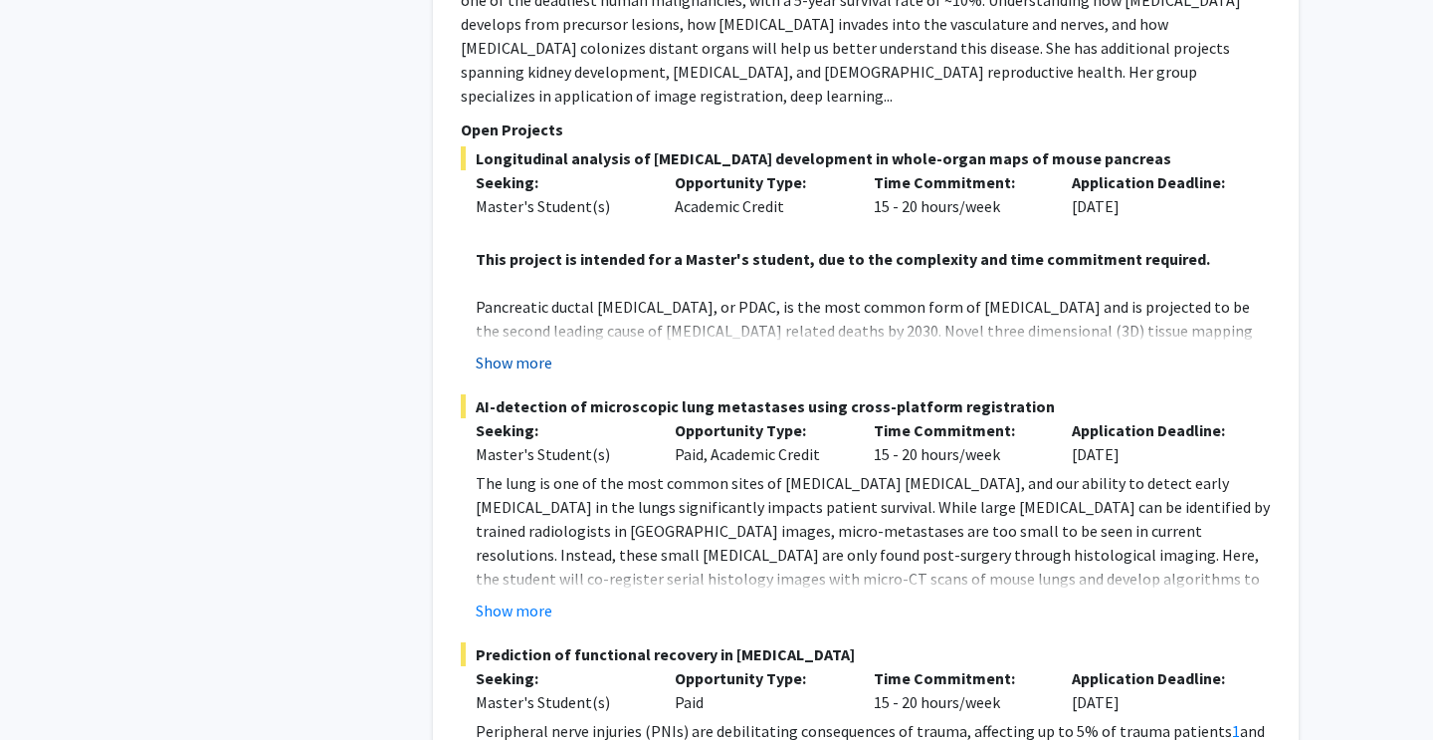
click at [530, 350] on button "Show more" at bounding box center [514, 362] width 77 height 24
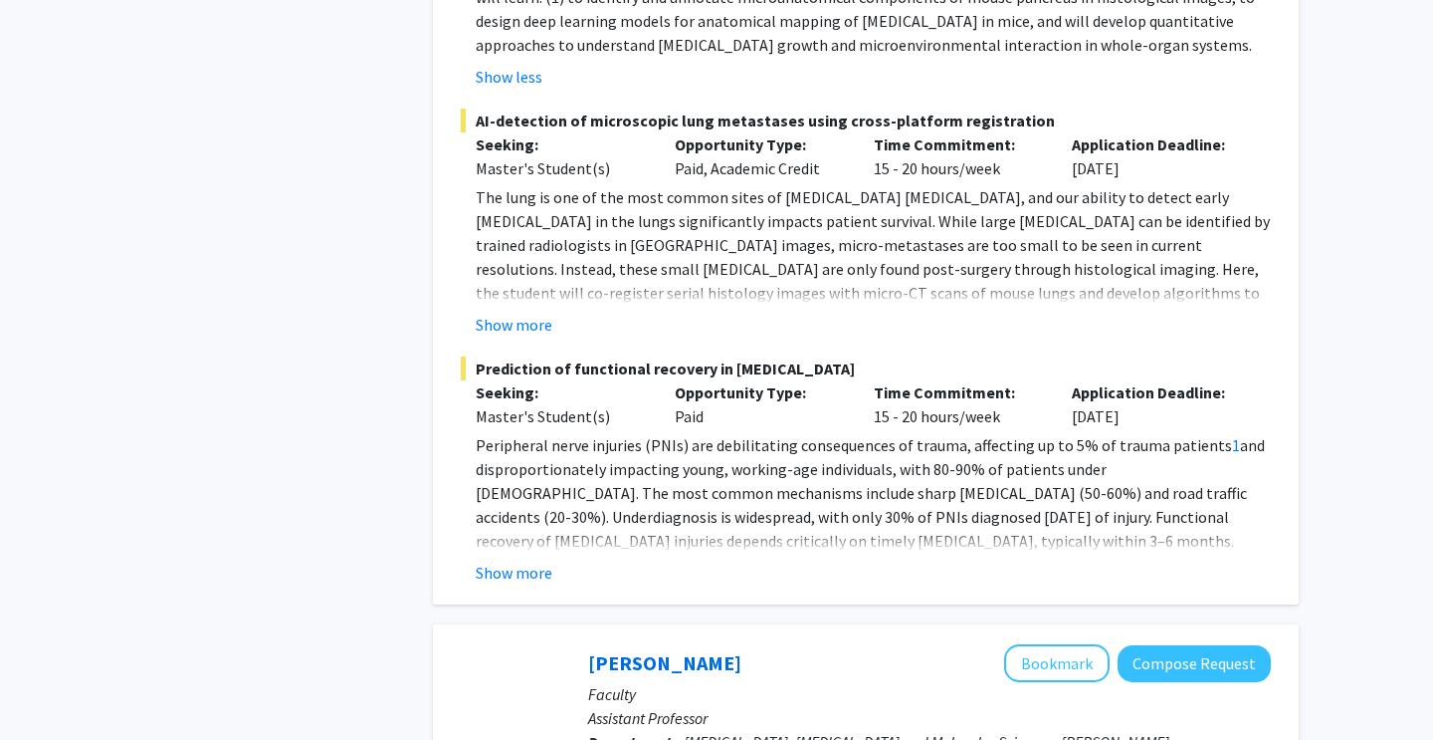
scroll to position [4545, 0]
click at [516, 562] on button "Show more" at bounding box center [514, 574] width 77 height 24
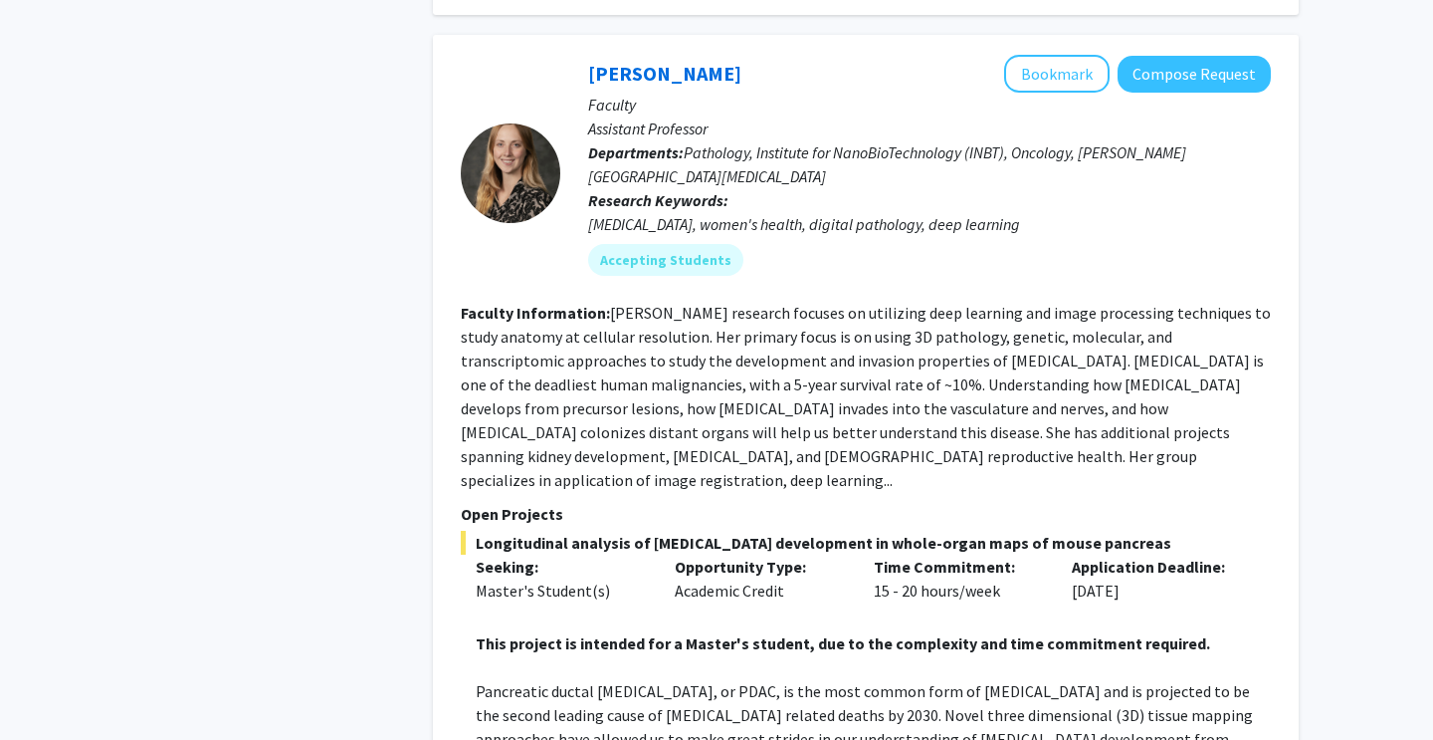
scroll to position [3392, 0]
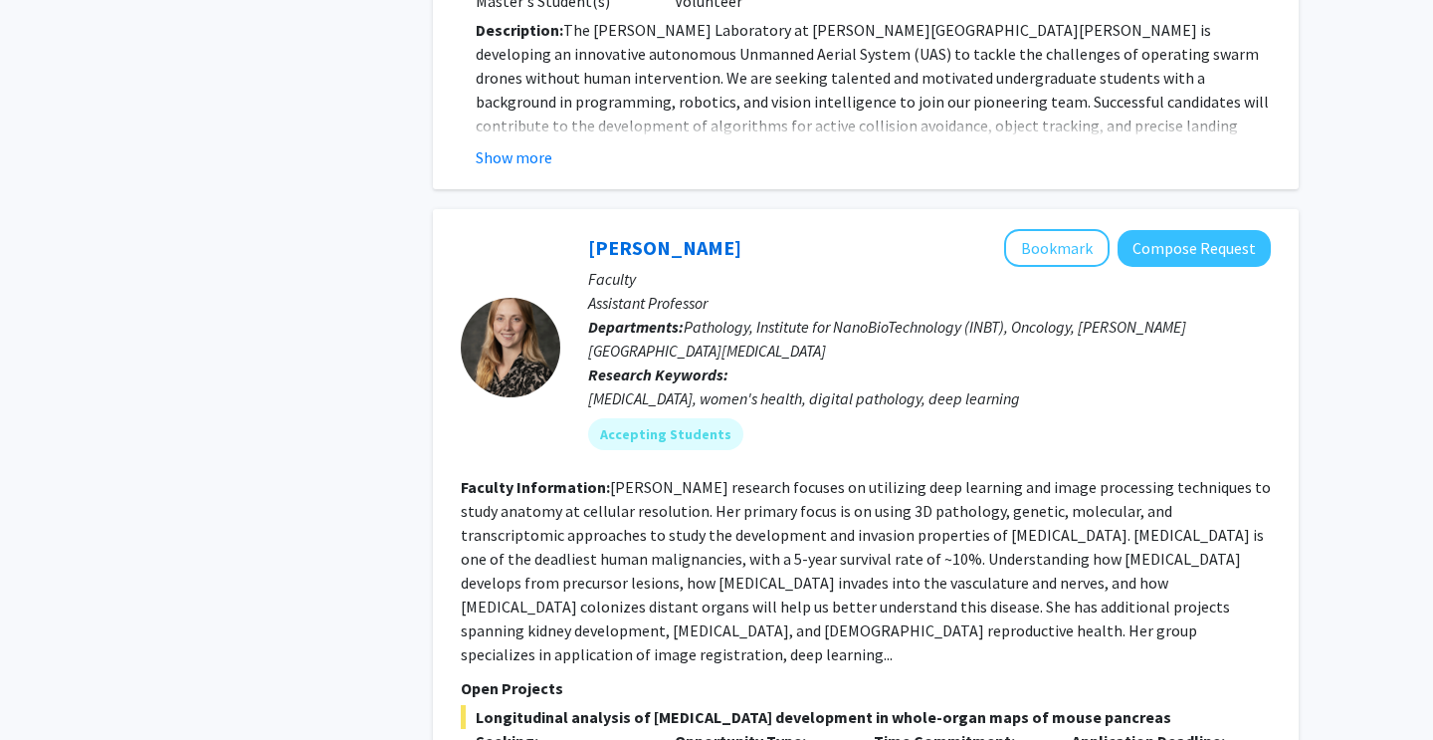
click at [517, 298] on div at bounding box center [511, 348] width 100 height 100
click at [626, 235] on link "[PERSON_NAME]" at bounding box center [664, 247] width 153 height 25
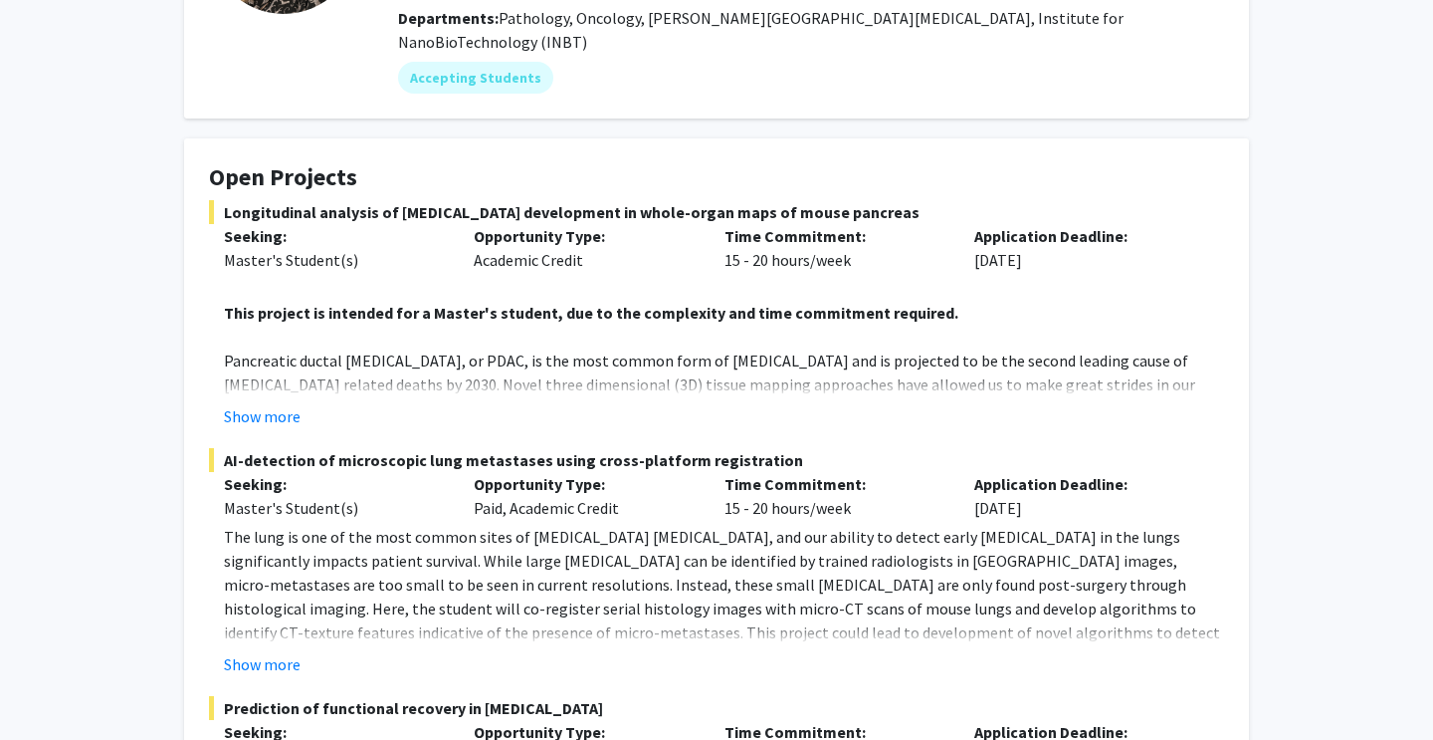
scroll to position [337, 0]
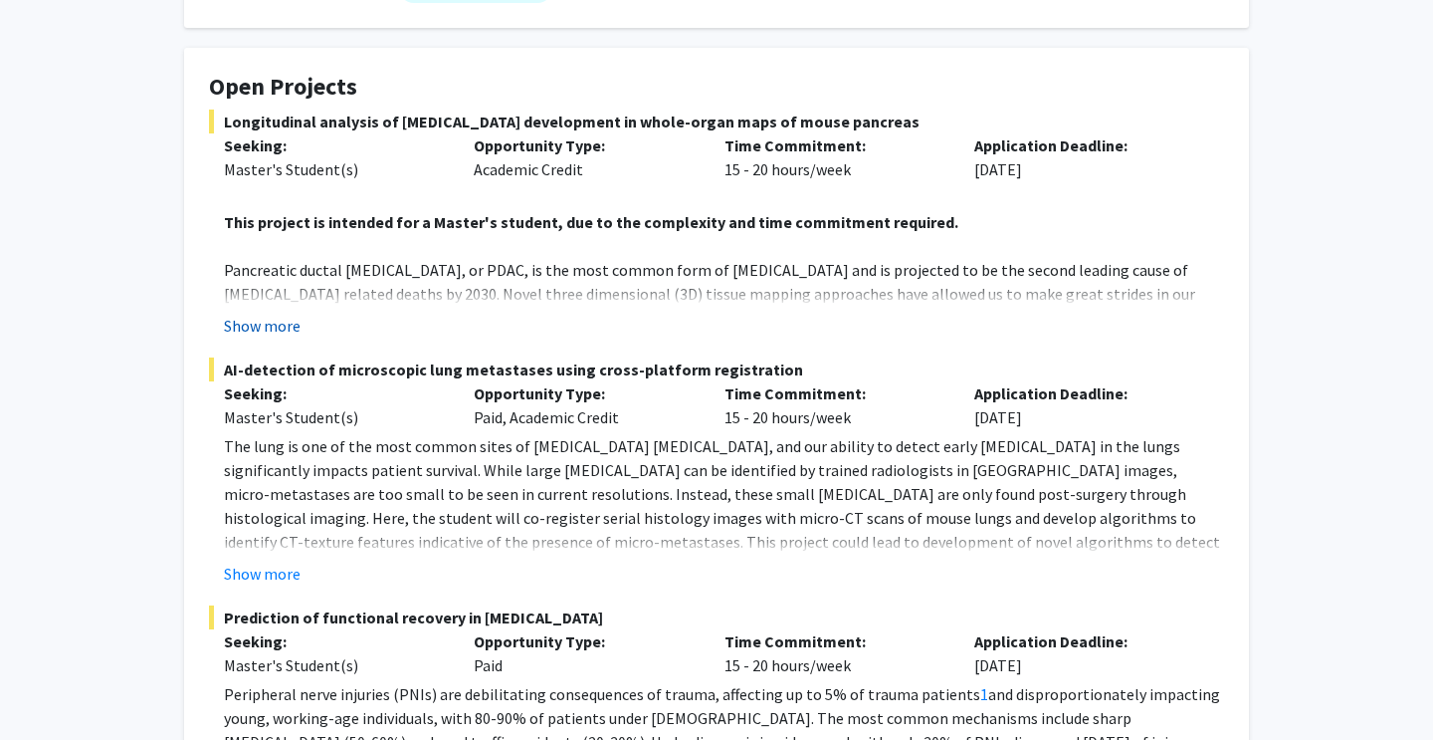
click at [272, 314] on button "Show more" at bounding box center [262, 326] width 77 height 24
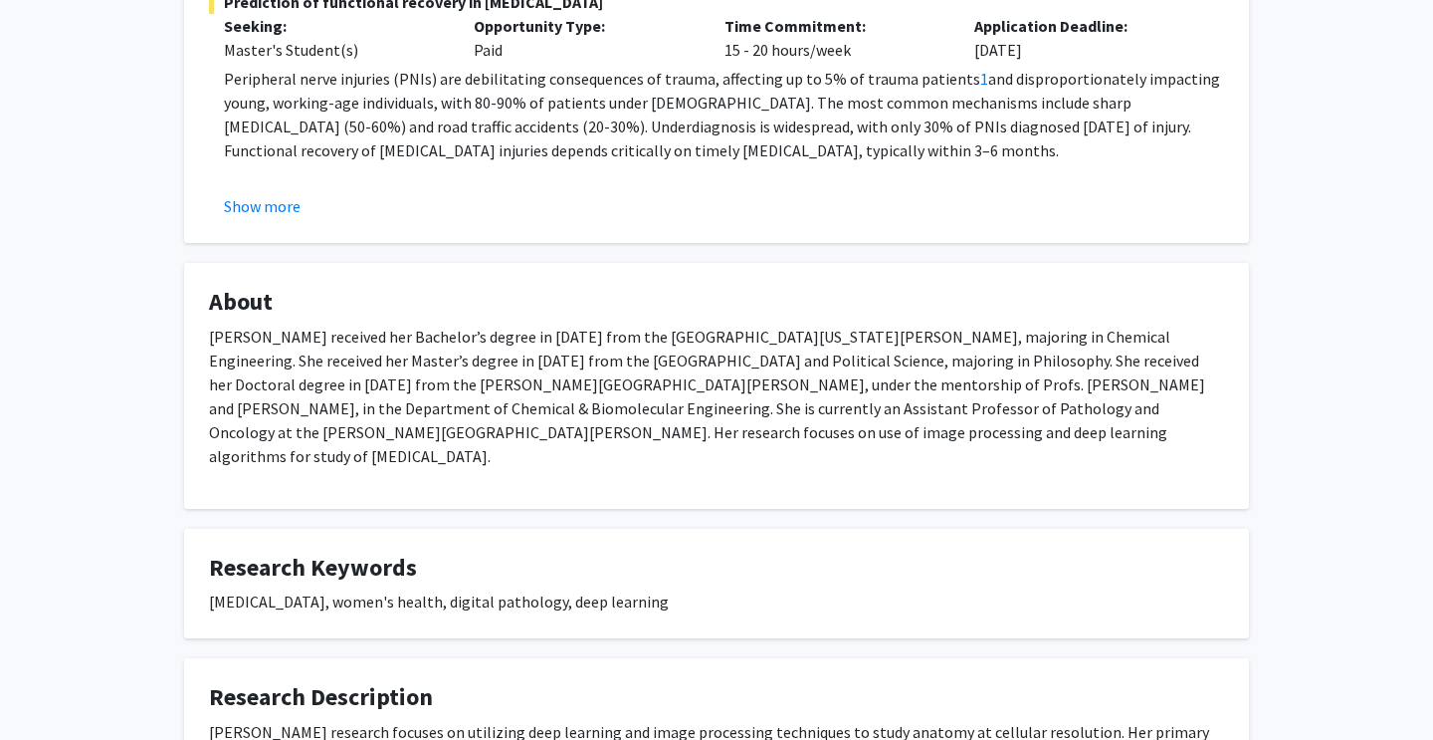
scroll to position [895, 0]
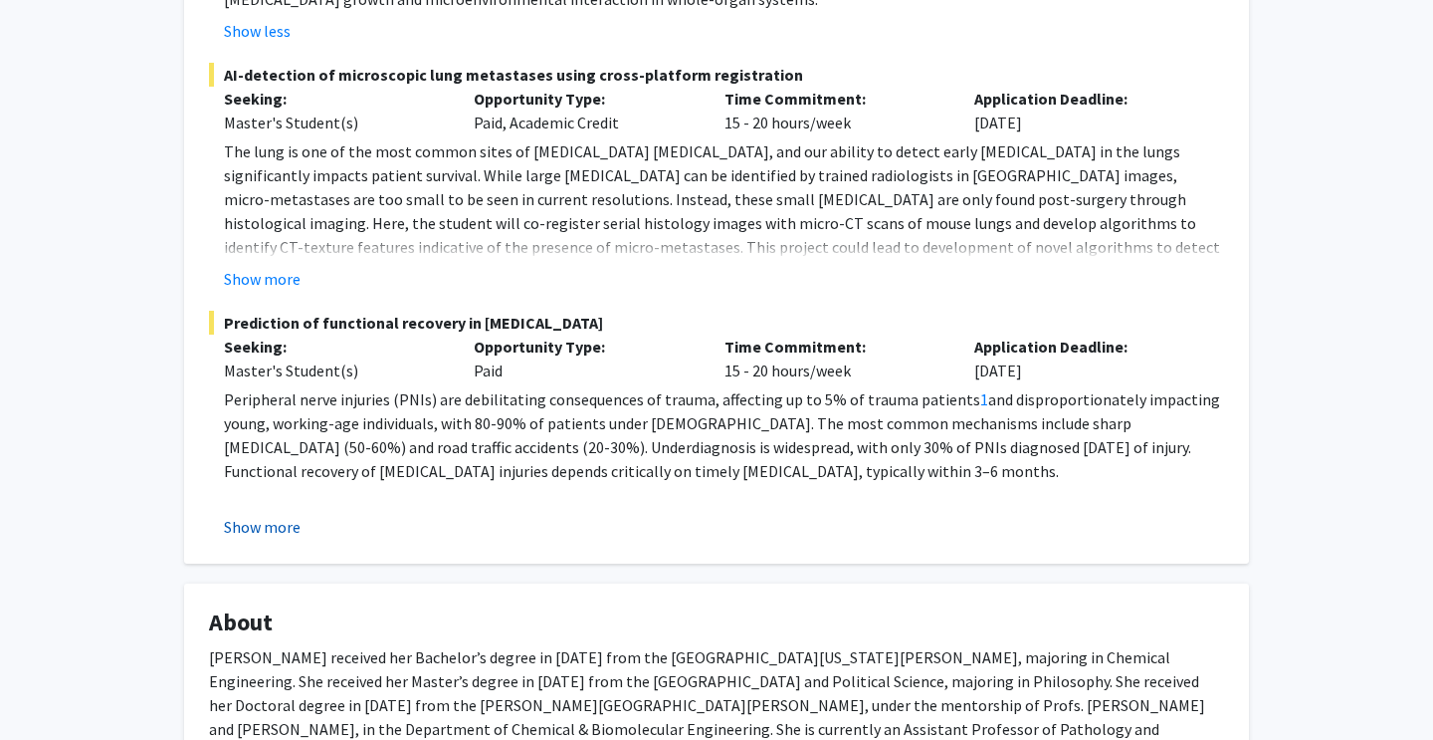
click at [283, 515] on button "Show more" at bounding box center [262, 527] width 77 height 24
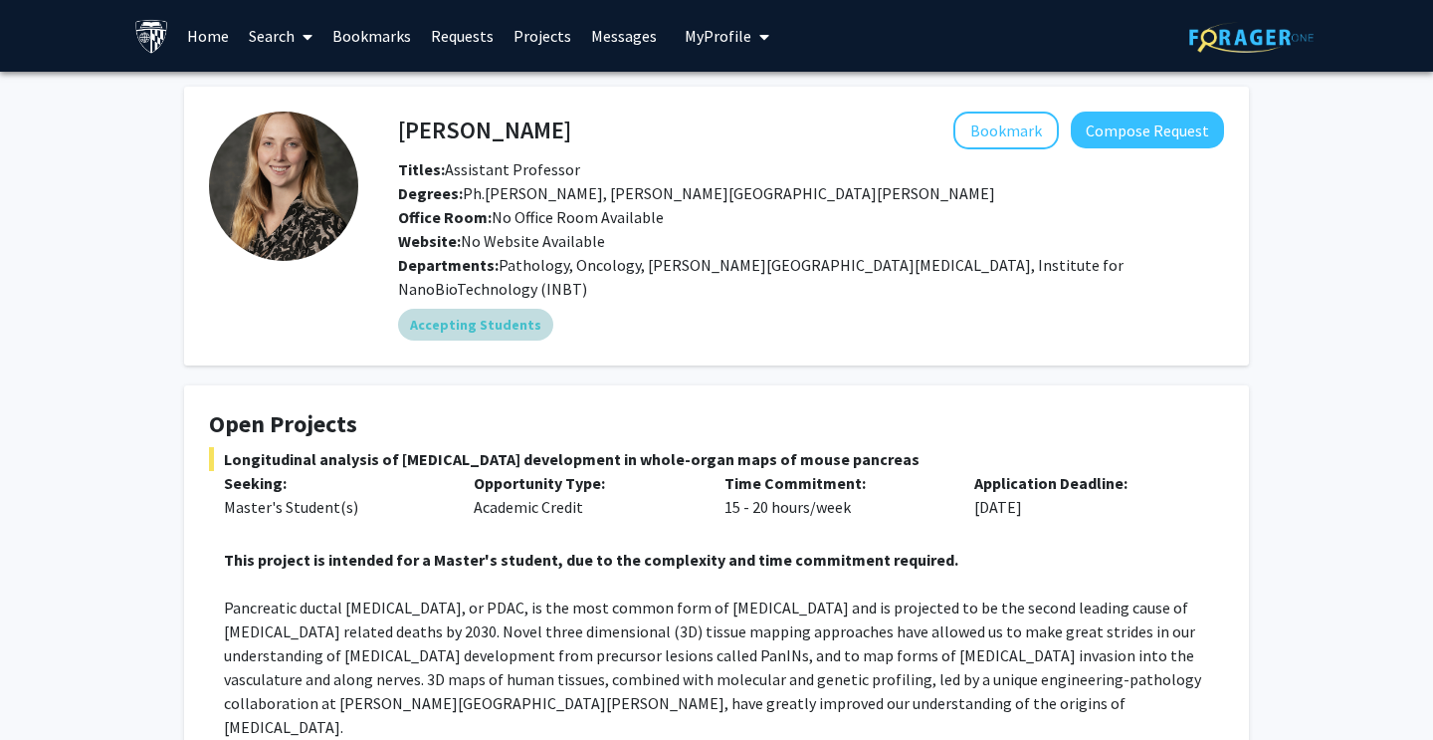
scroll to position [0, 0]
click at [1132, 148] on button "Compose Request" at bounding box center [1147, 129] width 153 height 37
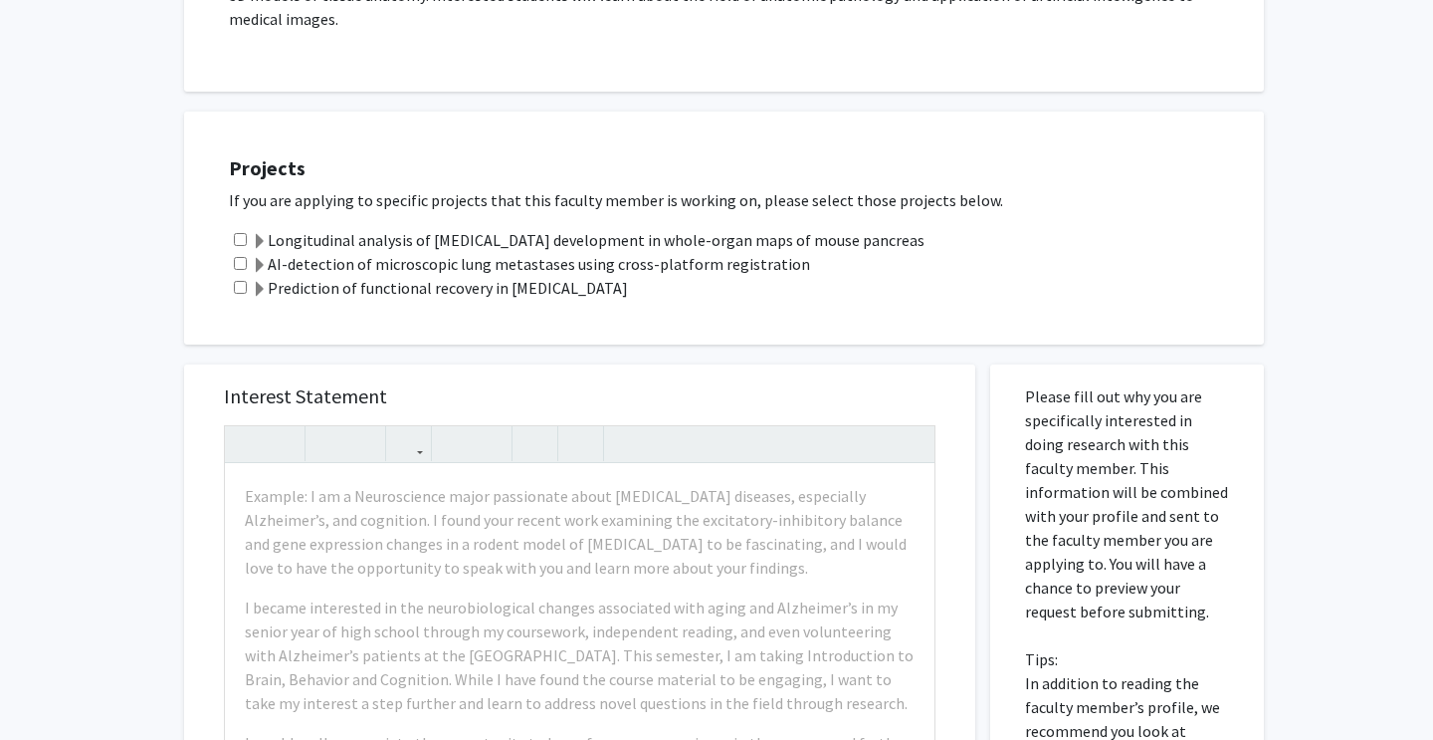
scroll to position [609, 0]
click at [263, 234] on span at bounding box center [260, 242] width 16 height 16
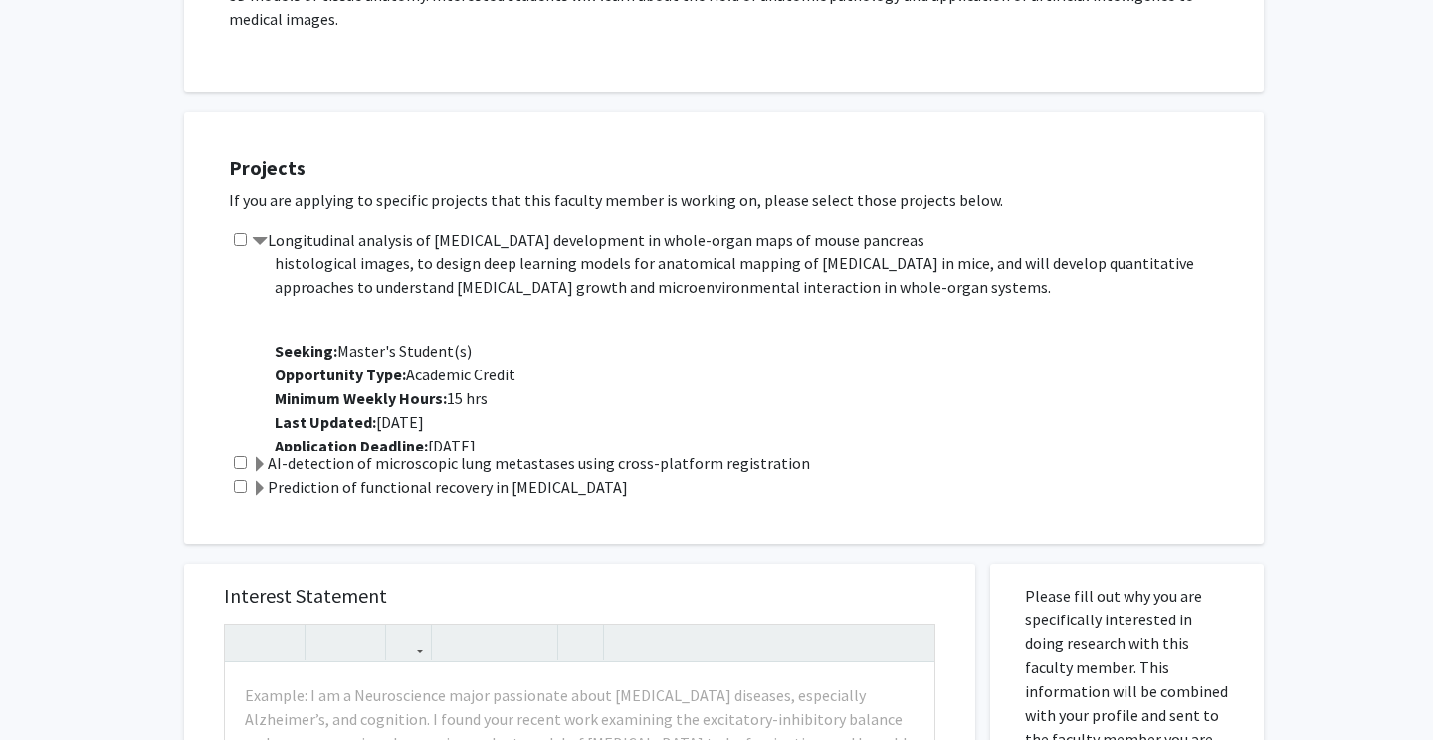
scroll to position [438, 0]
click at [279, 228] on label "Longitudinal analysis of [MEDICAL_DATA] development in whole-organ maps of mous…" at bounding box center [588, 240] width 673 height 24
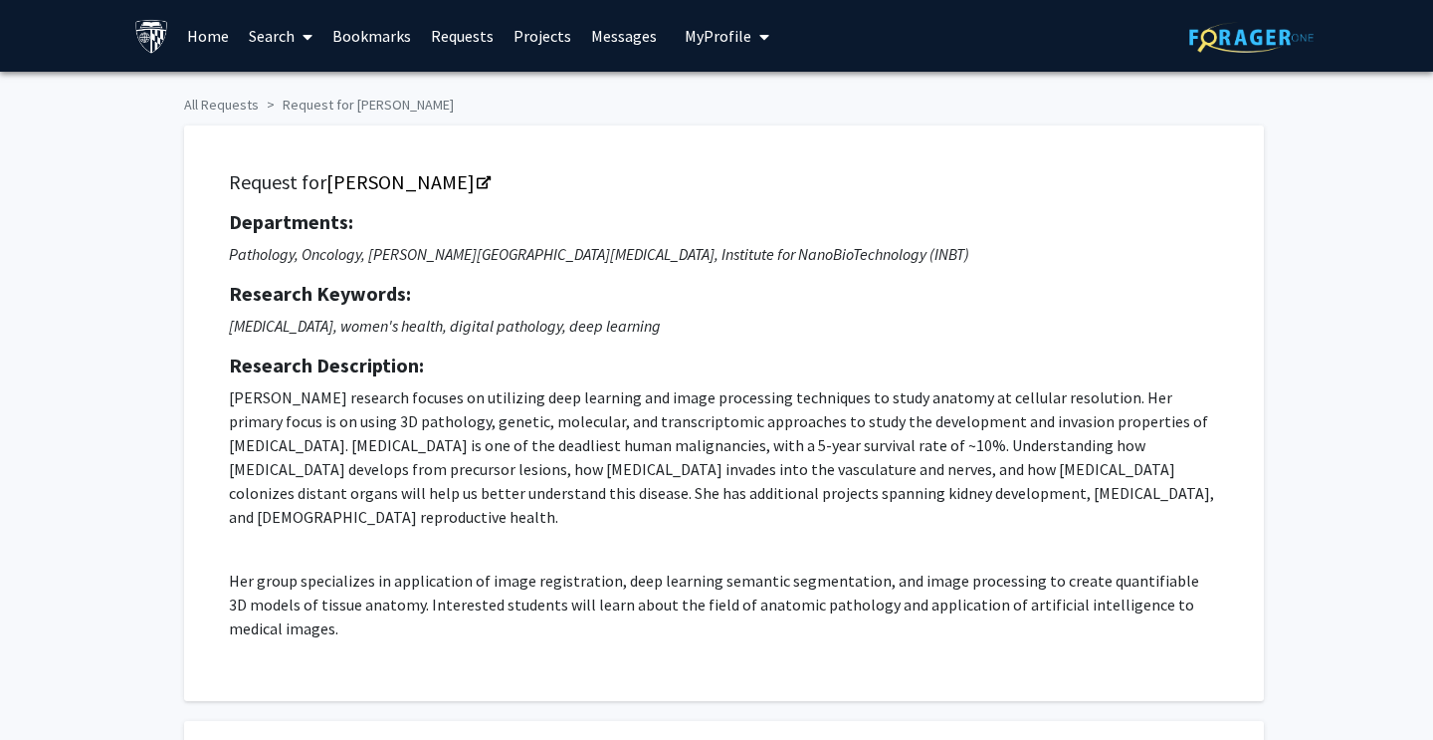
scroll to position [0, 0]
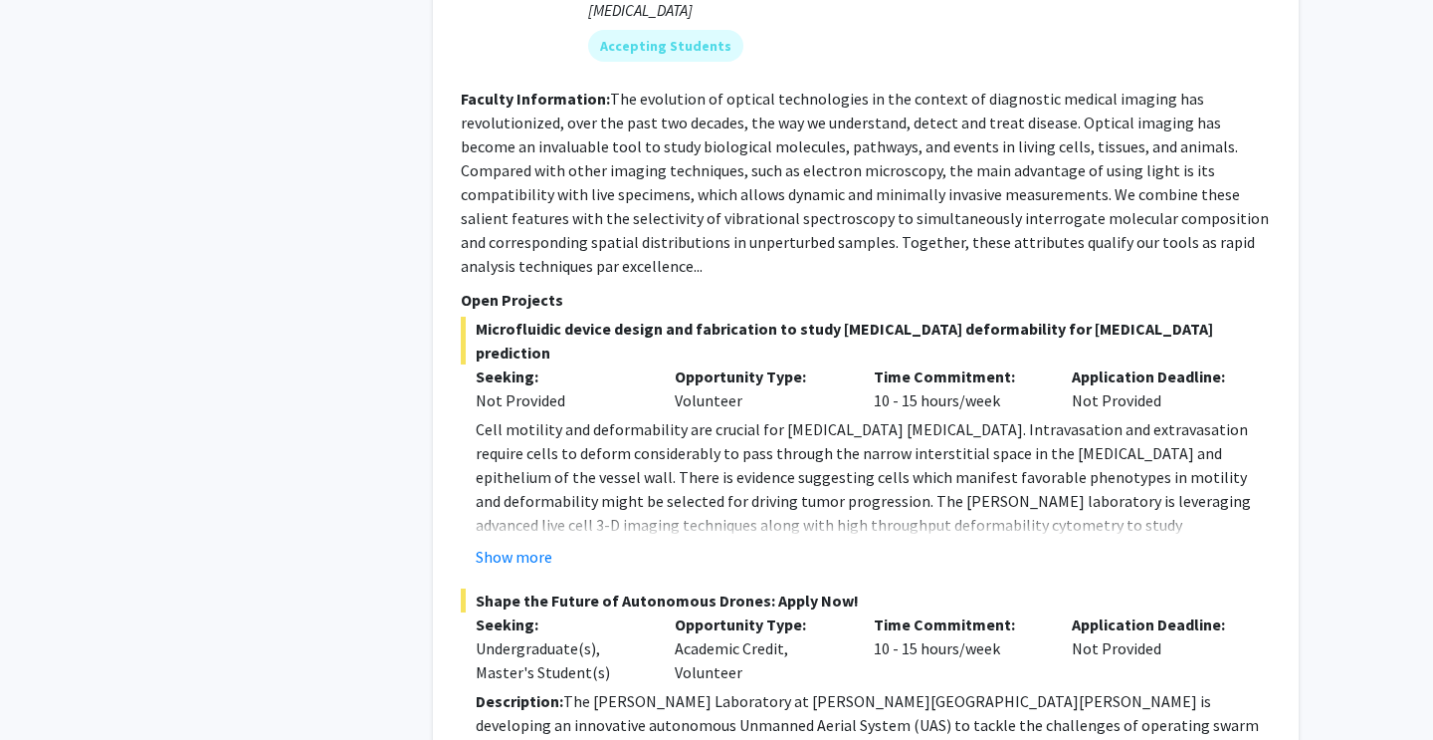
scroll to position [2580, 0]
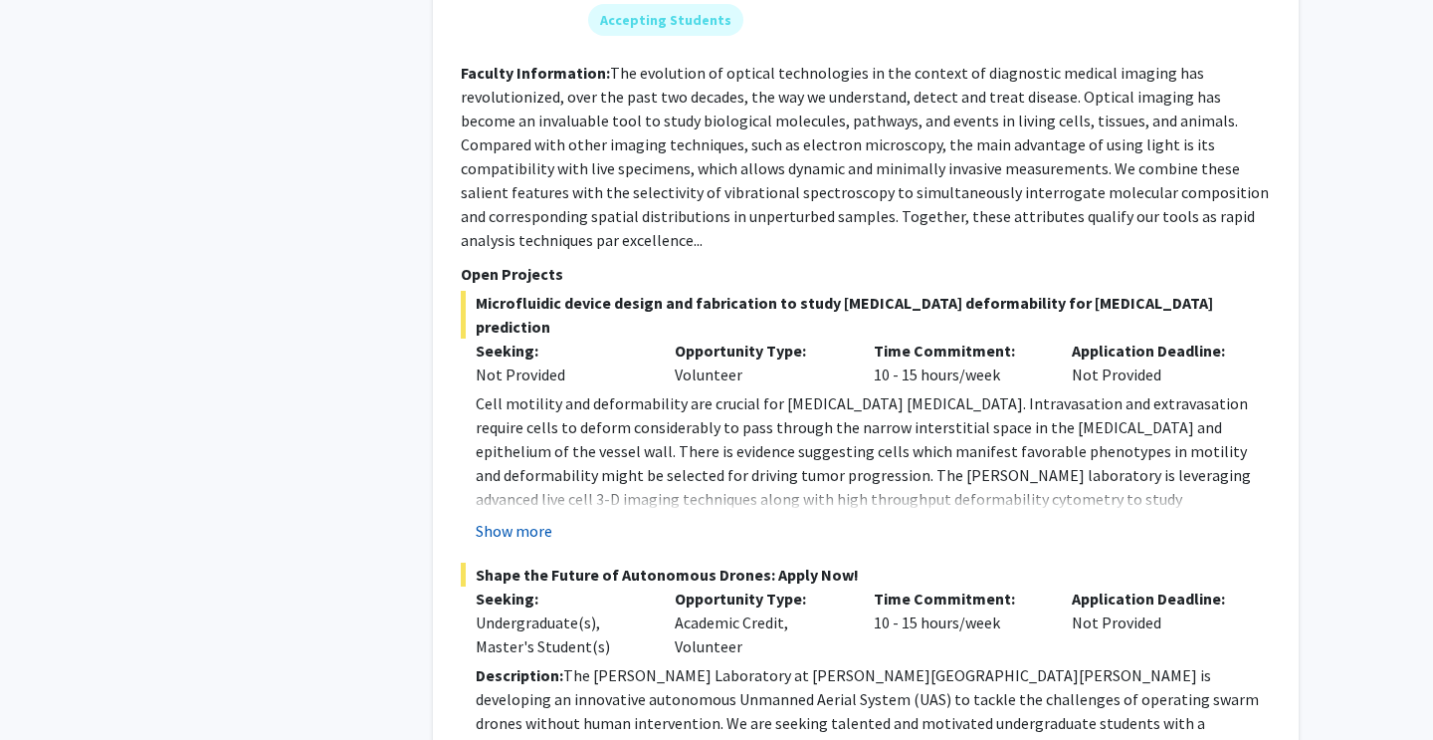
click at [540, 519] on button "Show more" at bounding box center [514, 531] width 77 height 24
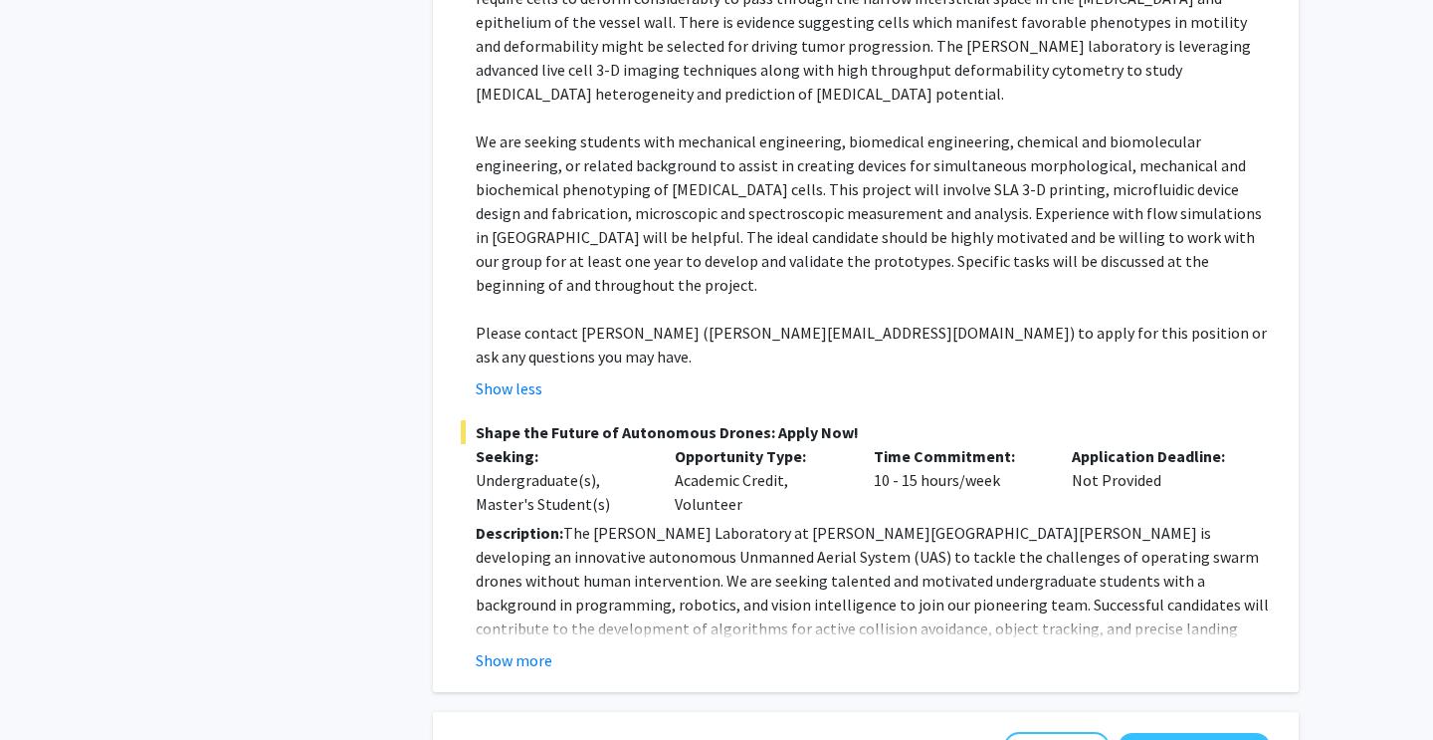
scroll to position [3061, 0]
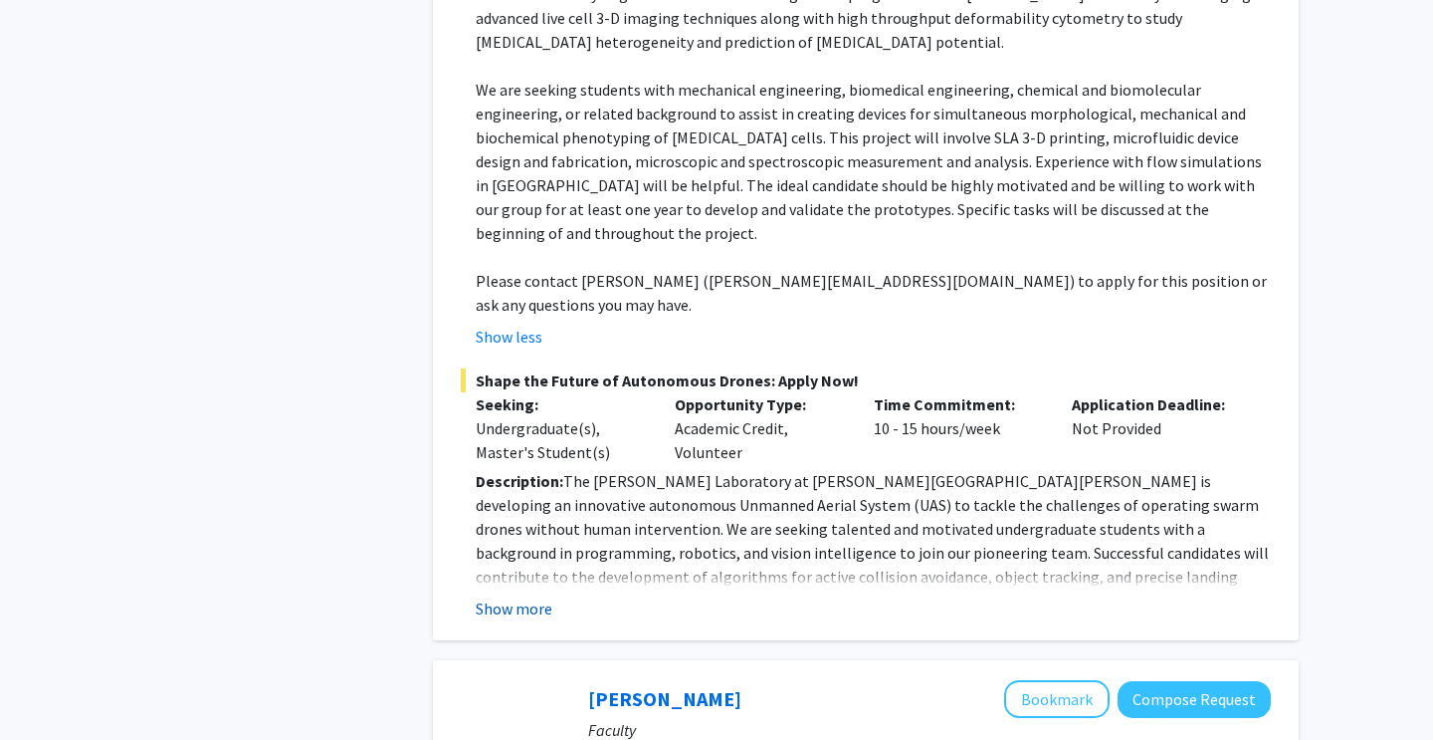
click at [543, 596] on button "Show more" at bounding box center [514, 608] width 77 height 24
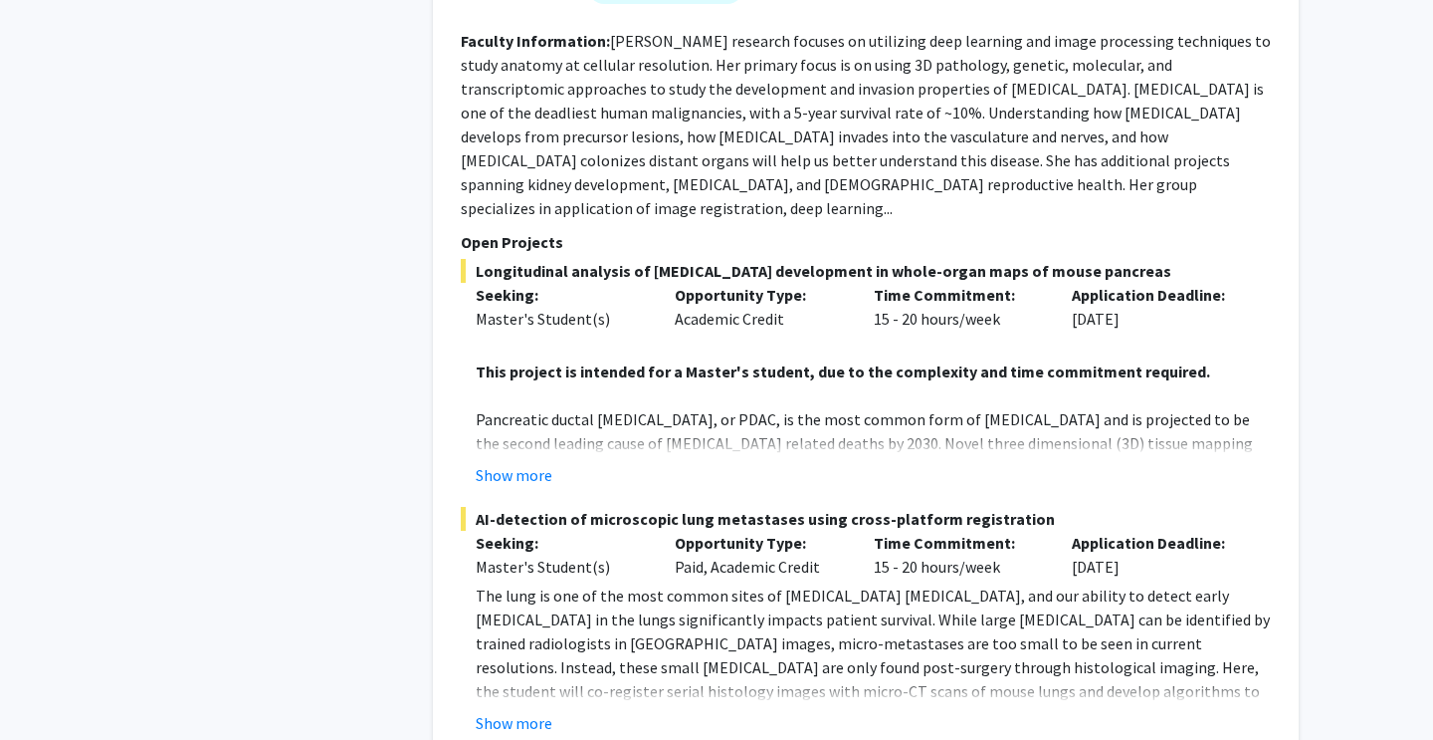
scroll to position [4566, 0]
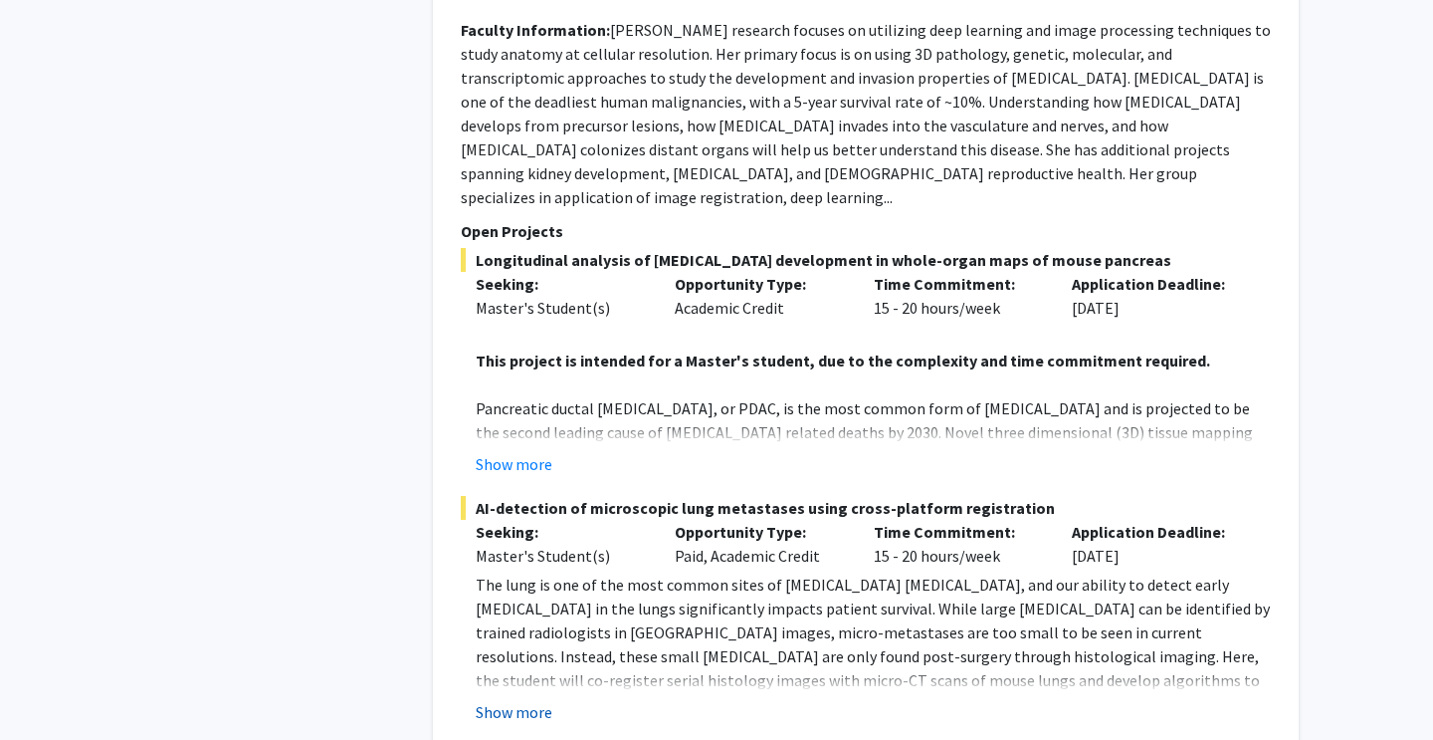
click at [536, 700] on button "Show more" at bounding box center [514, 712] width 77 height 24
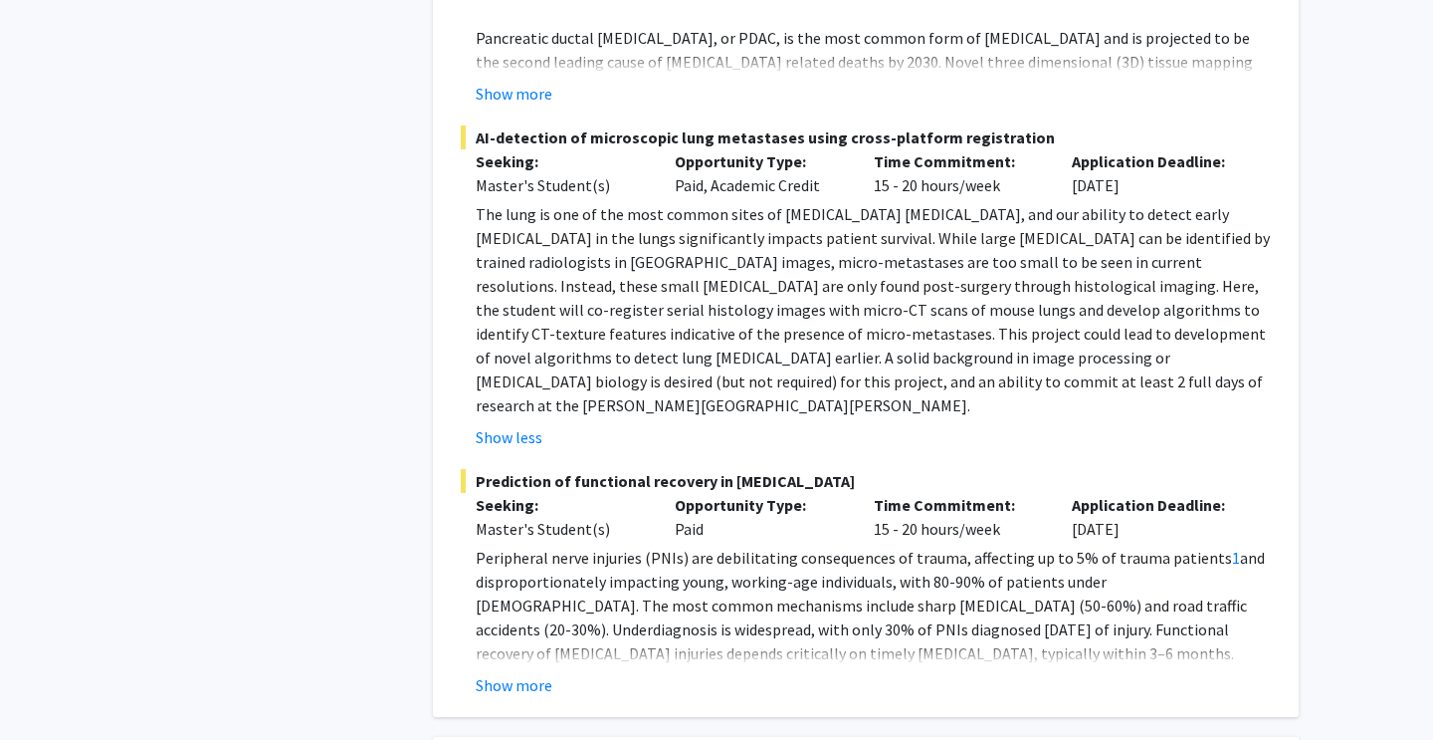
scroll to position [4938, 0]
click at [534, 671] on button "Show more" at bounding box center [514, 683] width 77 height 24
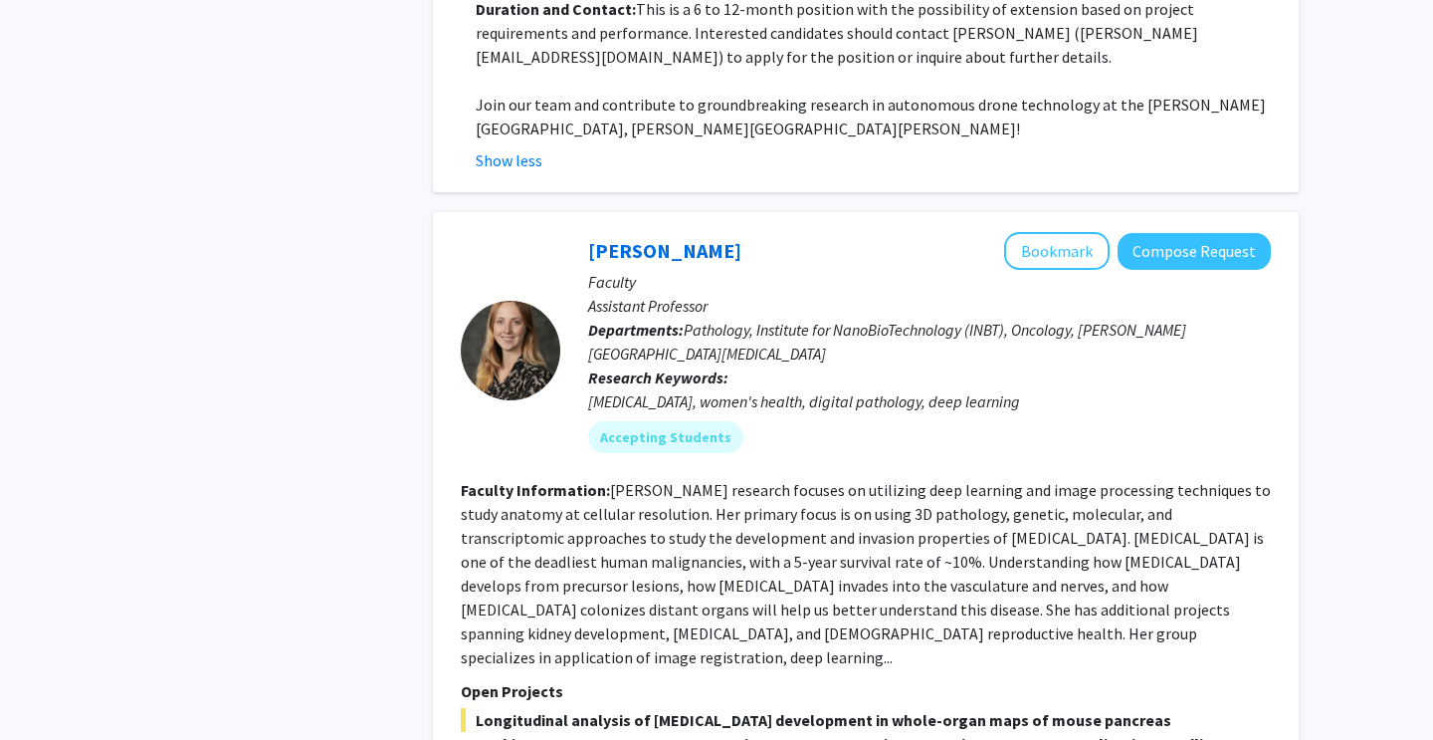
scroll to position [4086, 0]
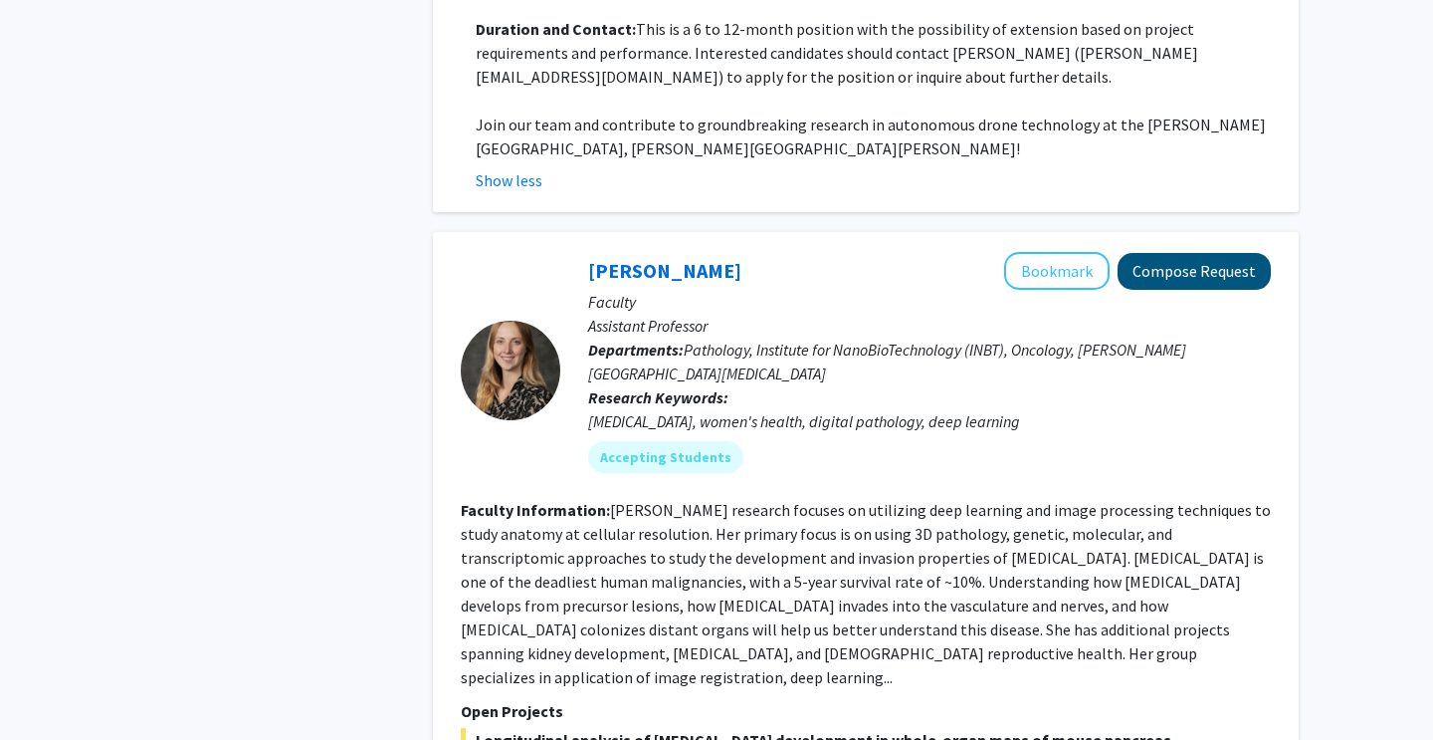
click at [1180, 253] on button "Compose Request" at bounding box center [1194, 271] width 153 height 37
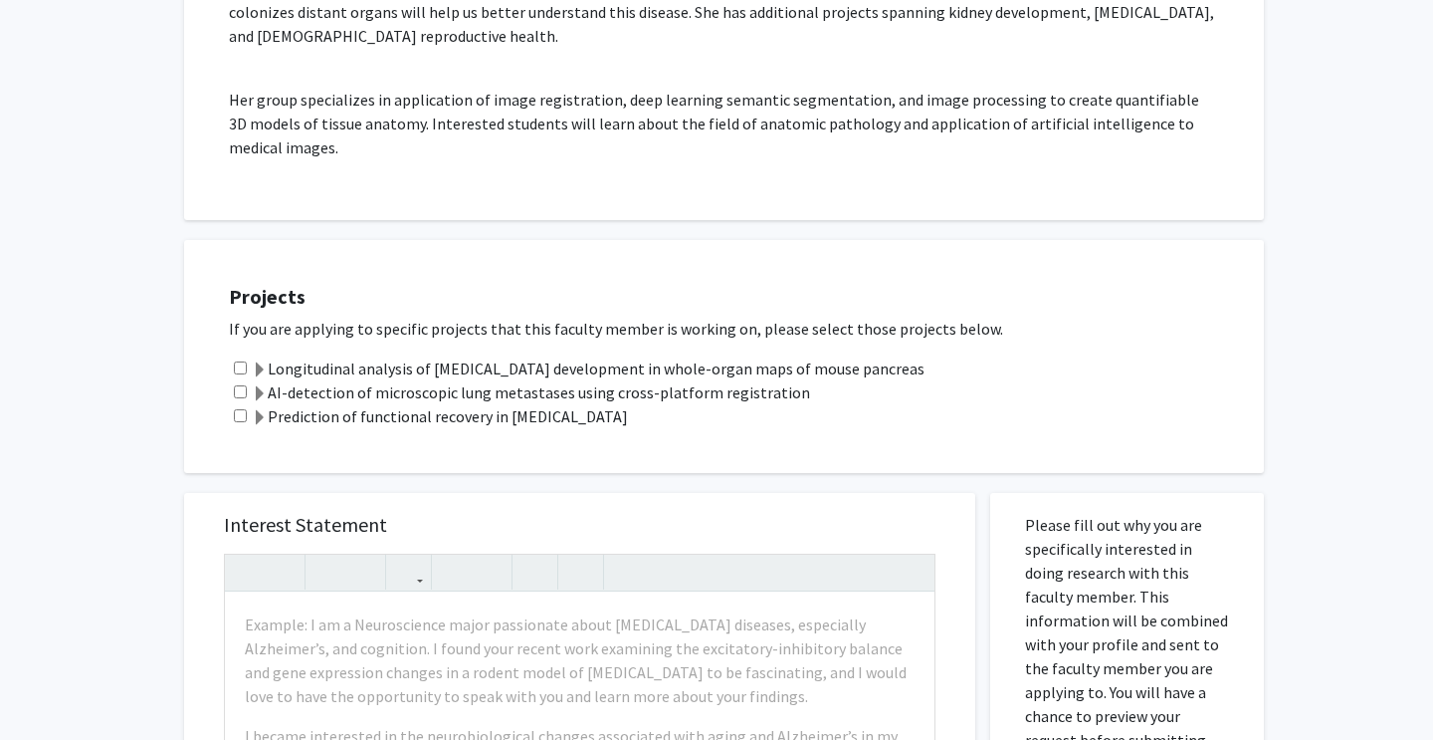
scroll to position [484, 0]
click at [241, 406] on input "checkbox" at bounding box center [240, 412] width 13 height 13
checkbox input "true"
click at [316, 401] on label "Prediction of functional recovery in [MEDICAL_DATA]" at bounding box center [440, 413] width 376 height 24
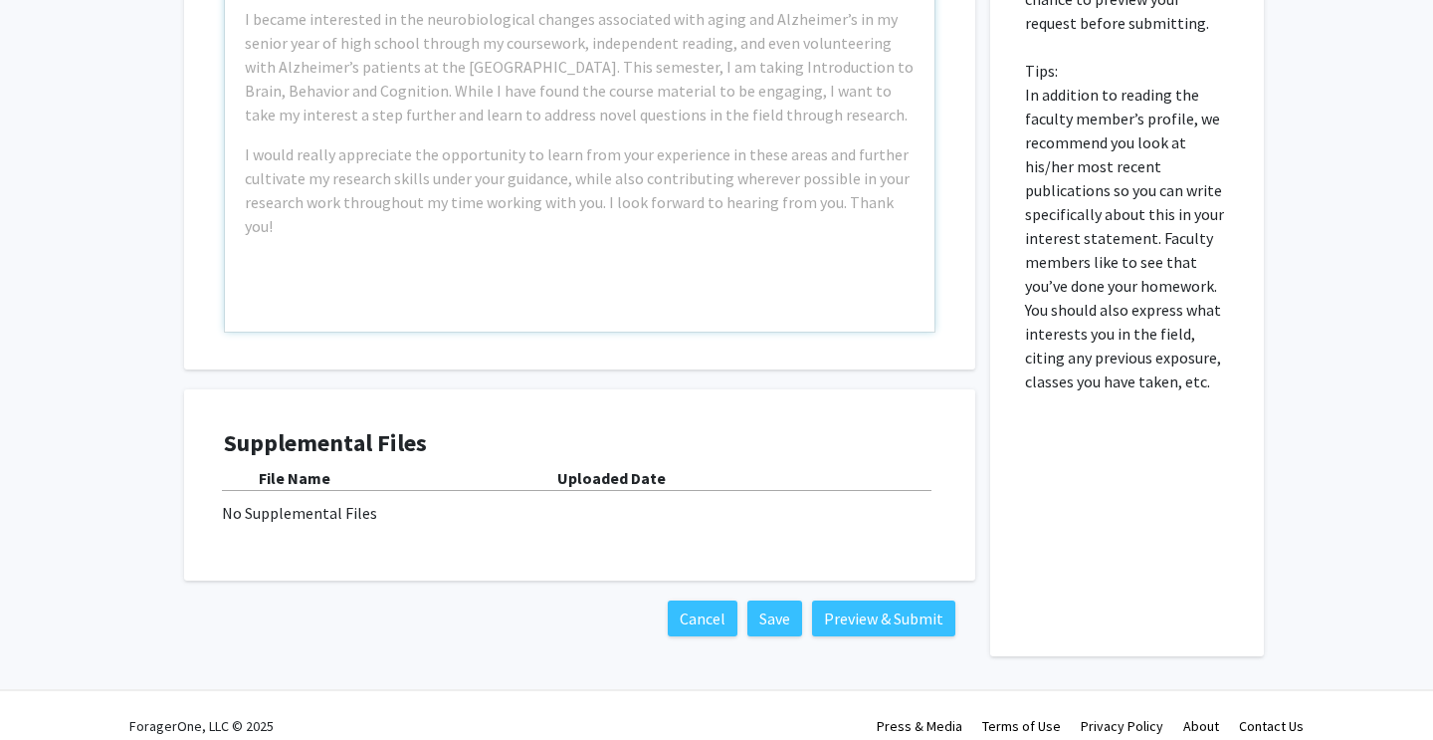
scroll to position [1396, 0]
click at [762, 604] on button "Save" at bounding box center [775, 619] width 55 height 36
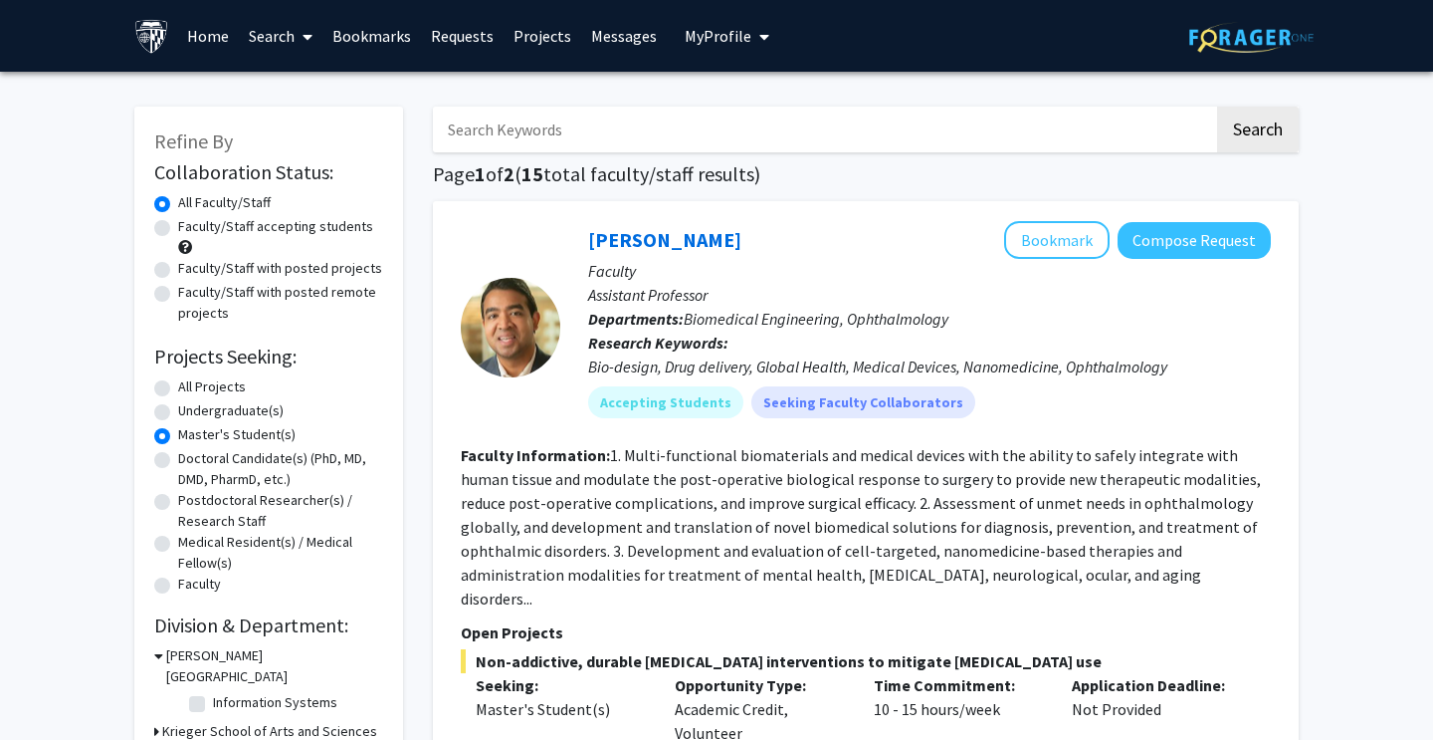
click at [458, 32] on link "Requests" at bounding box center [462, 36] width 83 height 70
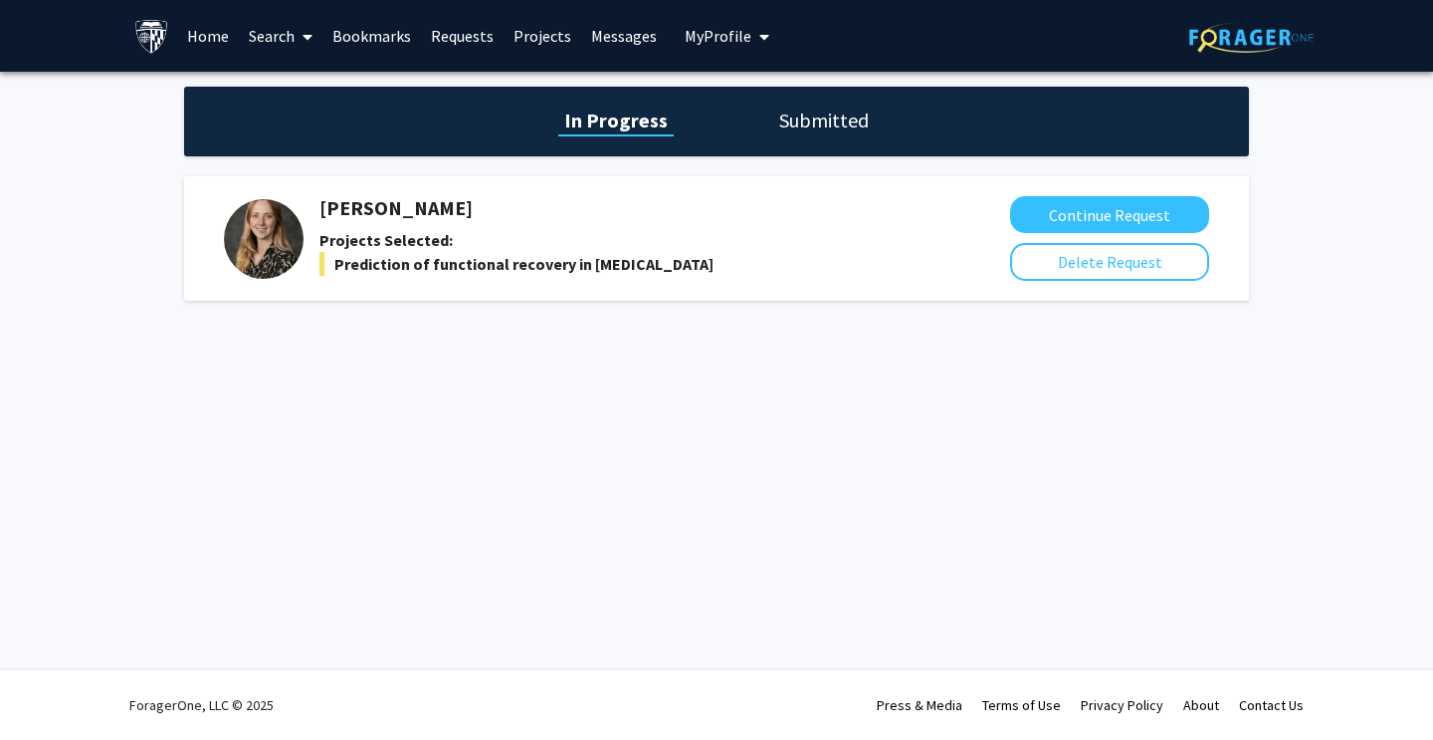
click at [393, 35] on link "Bookmarks" at bounding box center [371, 36] width 99 height 70
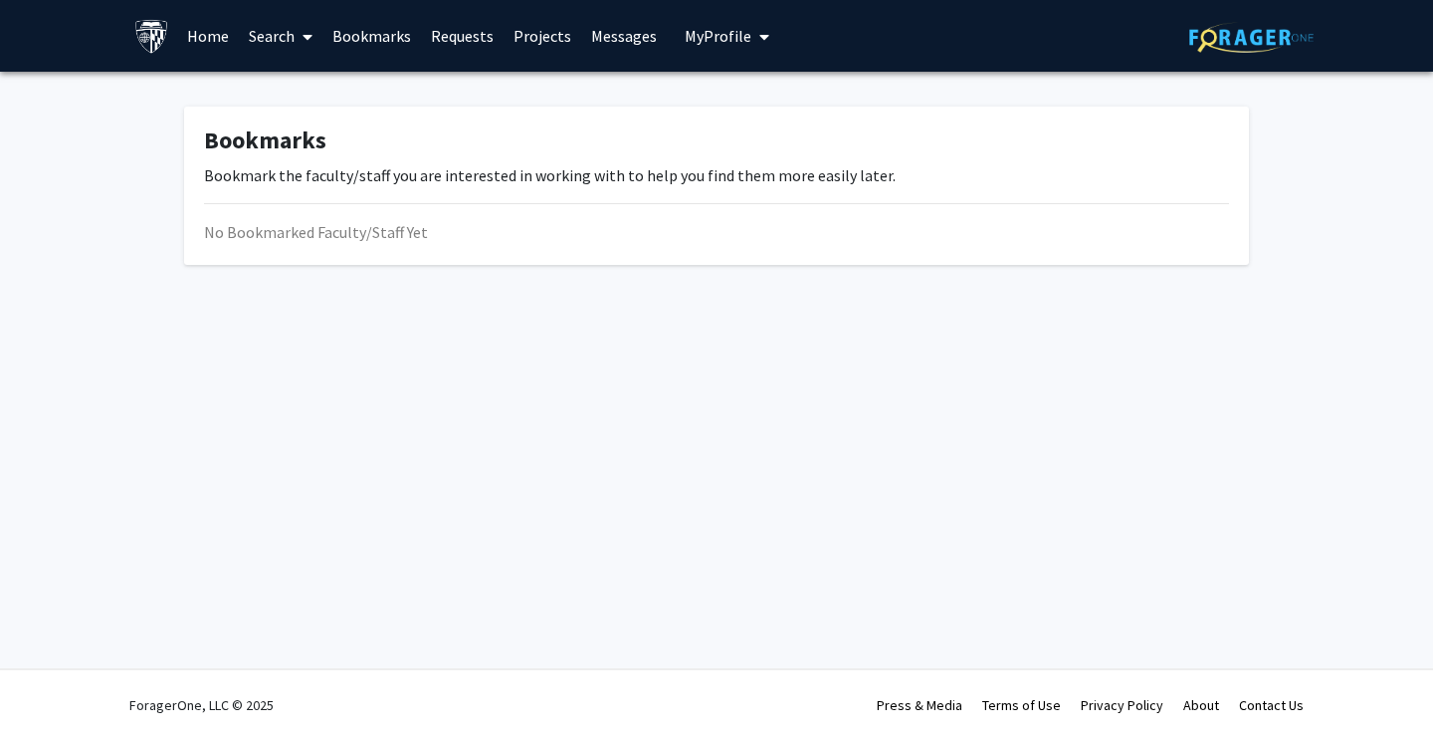
click at [452, 35] on link "Requests" at bounding box center [462, 36] width 83 height 70
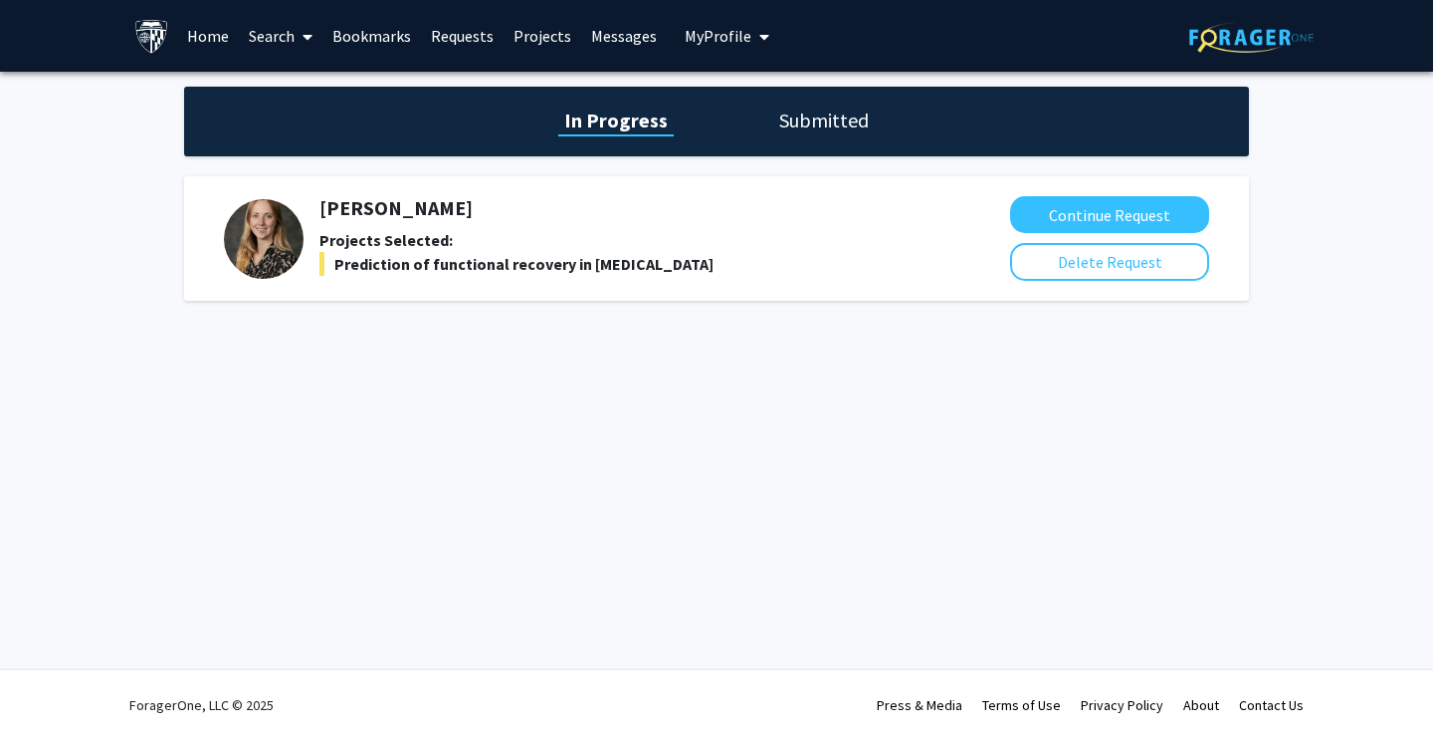
click at [387, 33] on link "Bookmarks" at bounding box center [371, 36] width 99 height 70
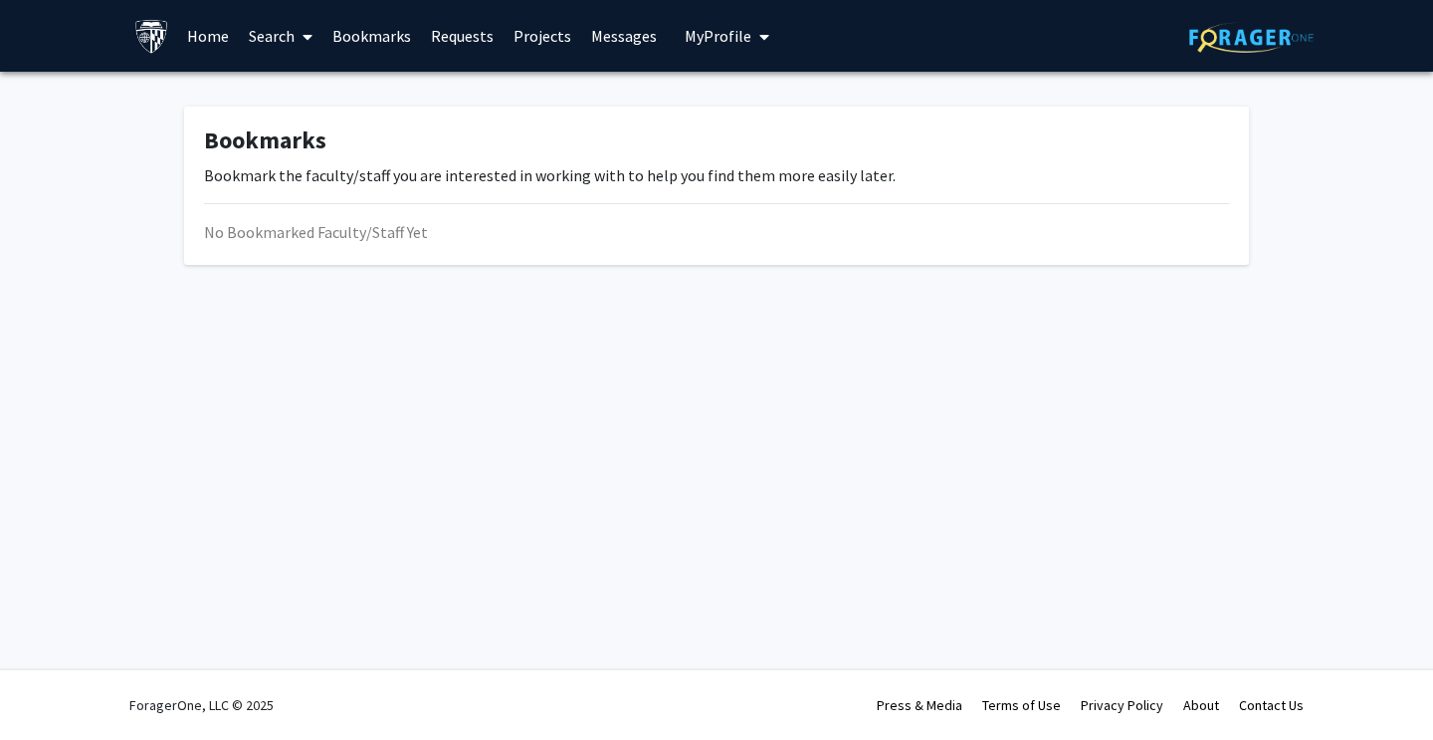
click at [266, 33] on link "Search" at bounding box center [281, 36] width 84 height 70
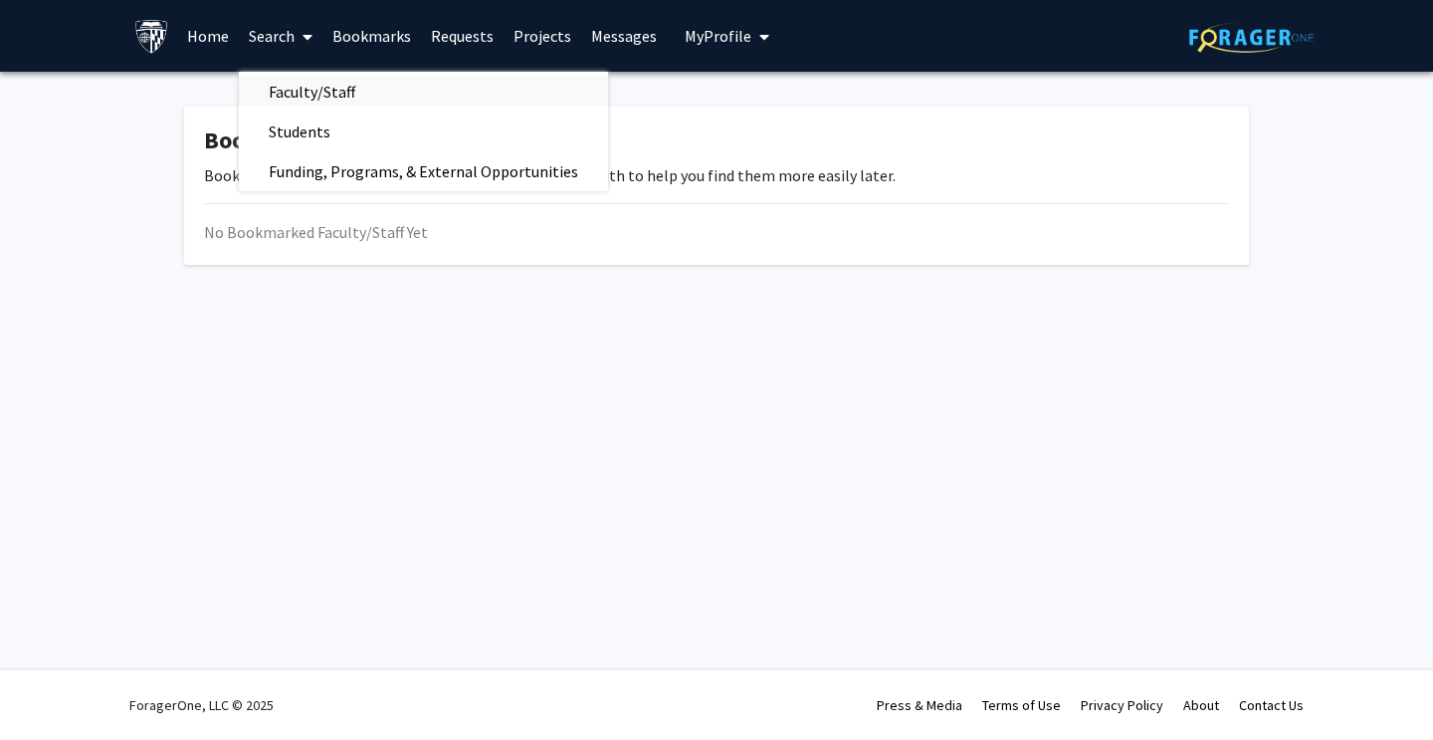
click at [344, 94] on span "Faculty/Staff" at bounding box center [312, 92] width 146 height 40
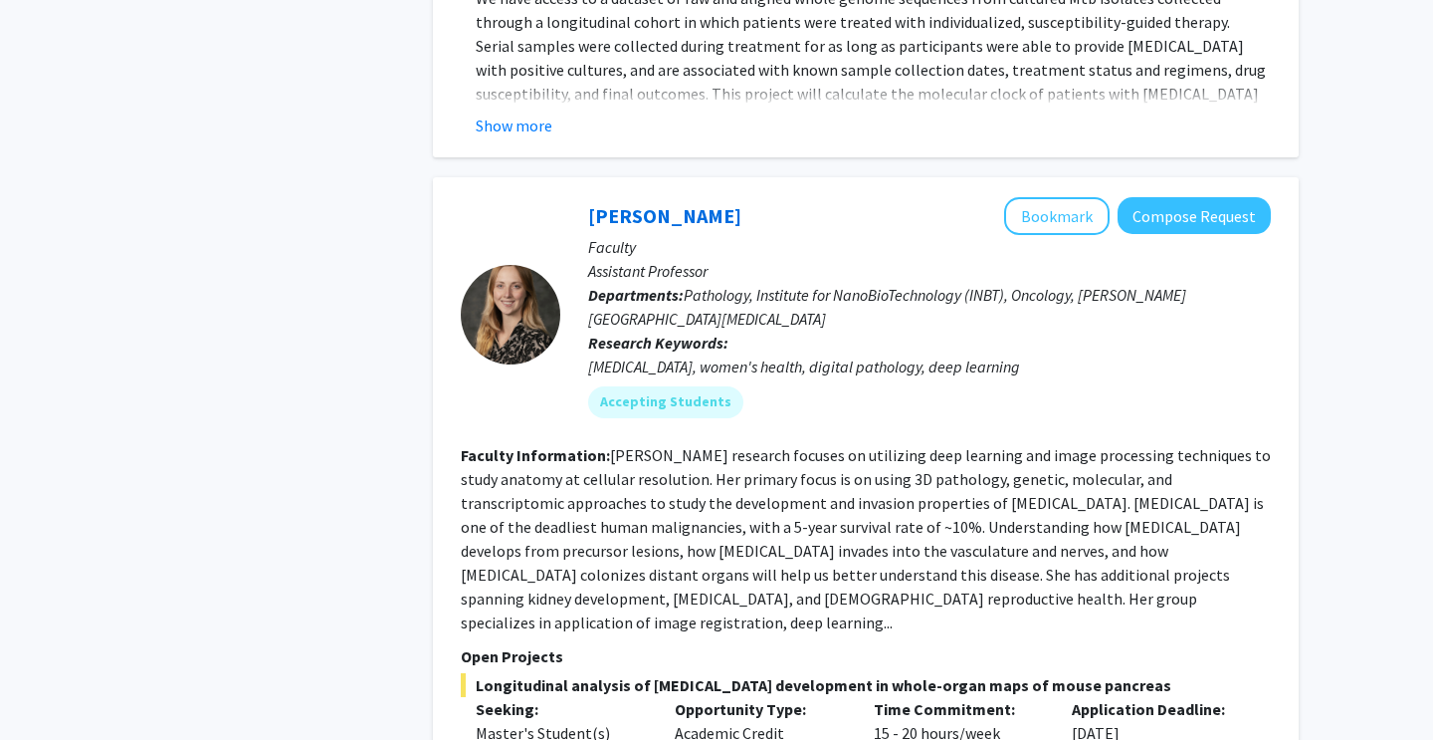
scroll to position [4490, 0]
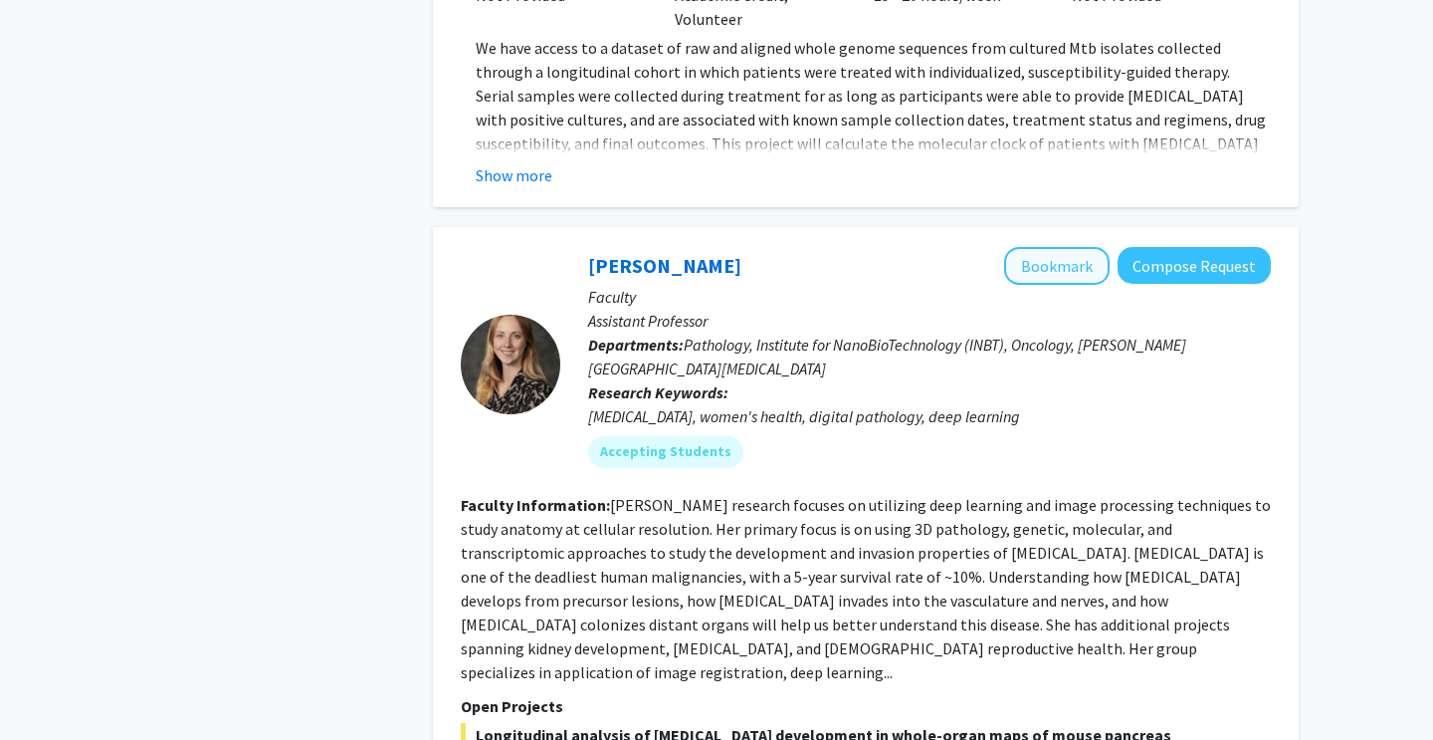
click at [1046, 247] on button "Bookmark" at bounding box center [1057, 266] width 106 height 38
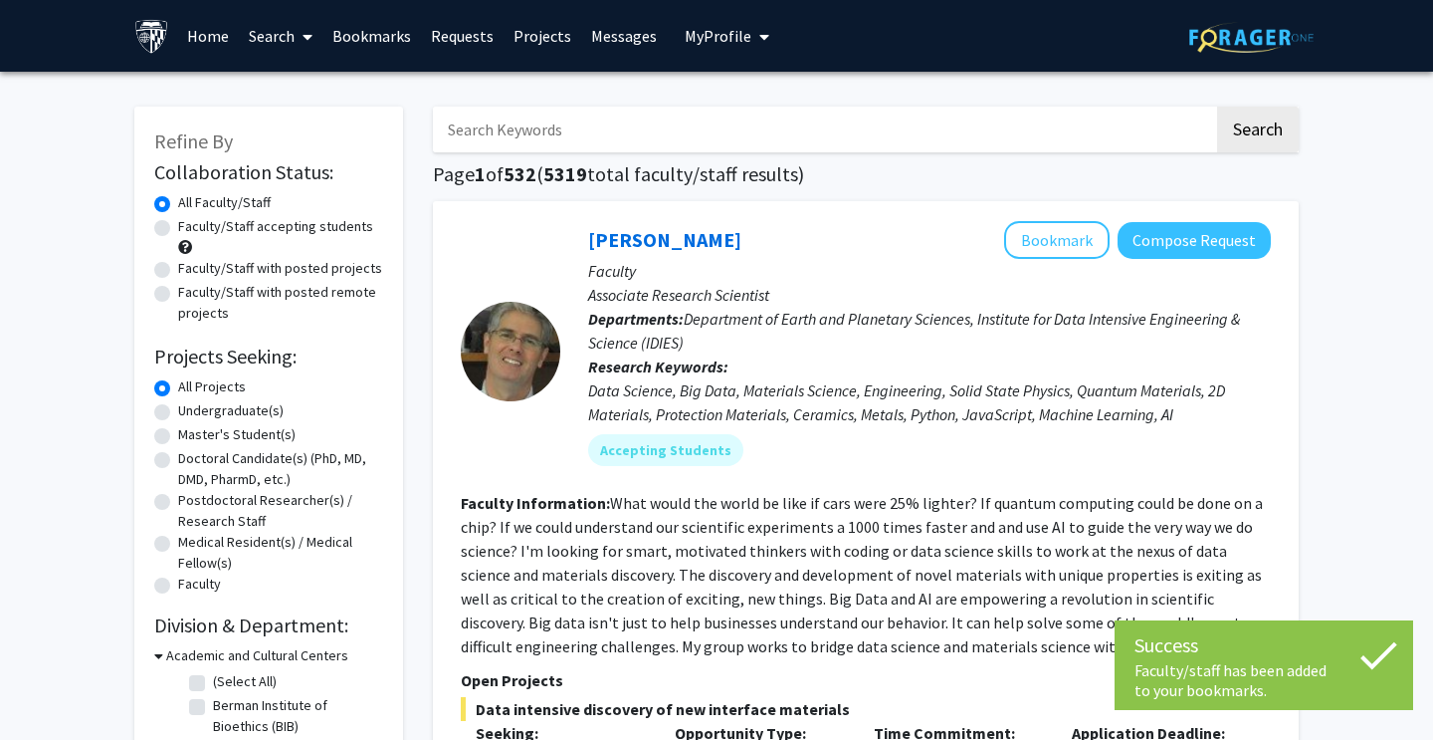
scroll to position [0, 0]
click at [469, 48] on link "Requests" at bounding box center [462, 36] width 83 height 70
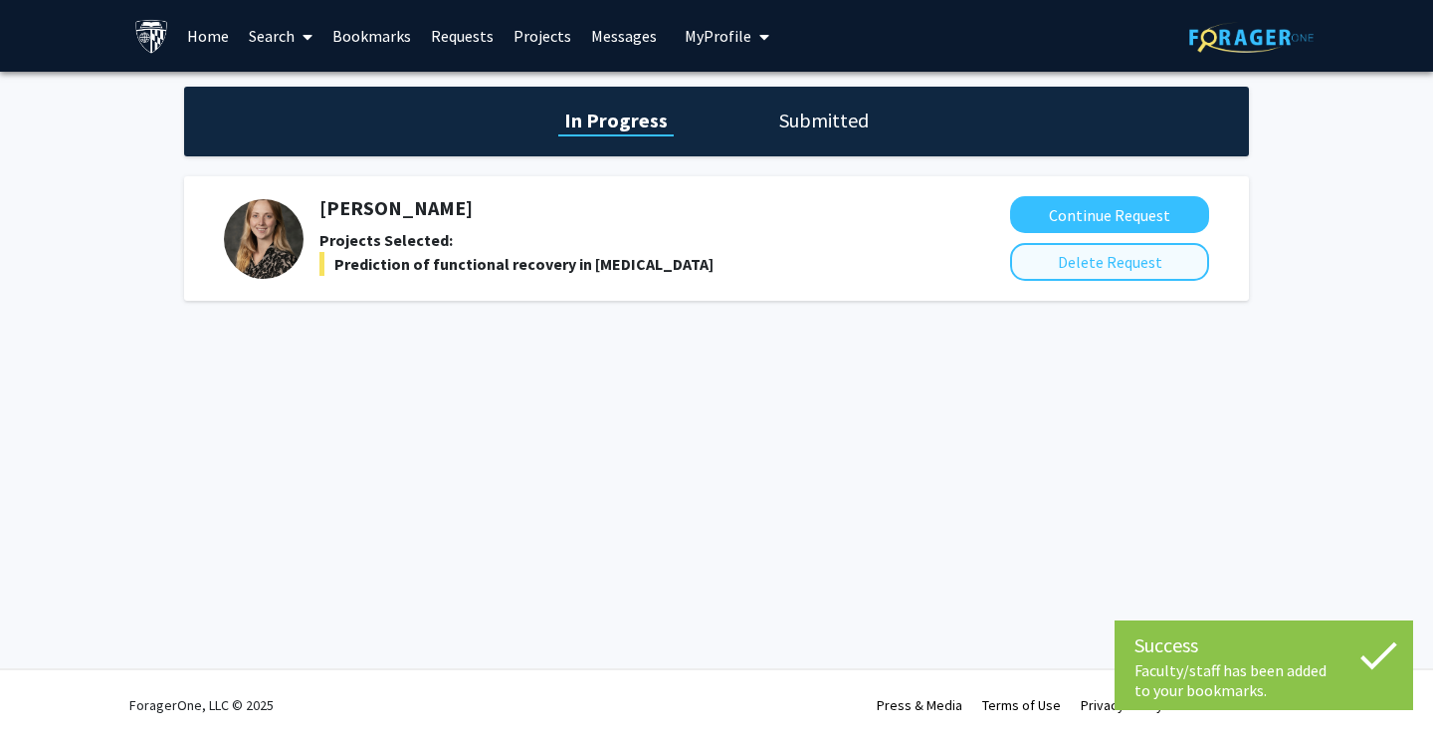
click at [1074, 271] on button "Delete Request" at bounding box center [1109, 262] width 199 height 38
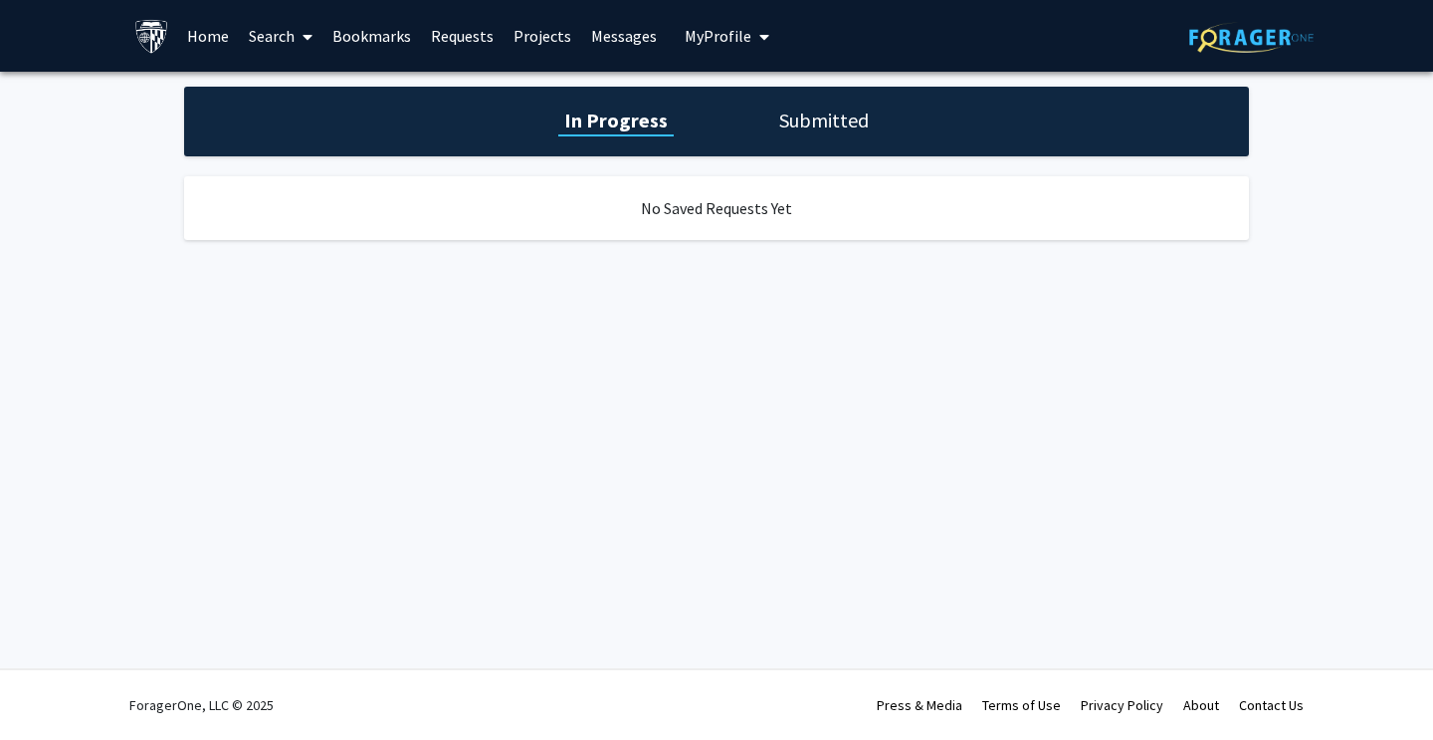
click at [358, 44] on link "Bookmarks" at bounding box center [371, 36] width 99 height 70
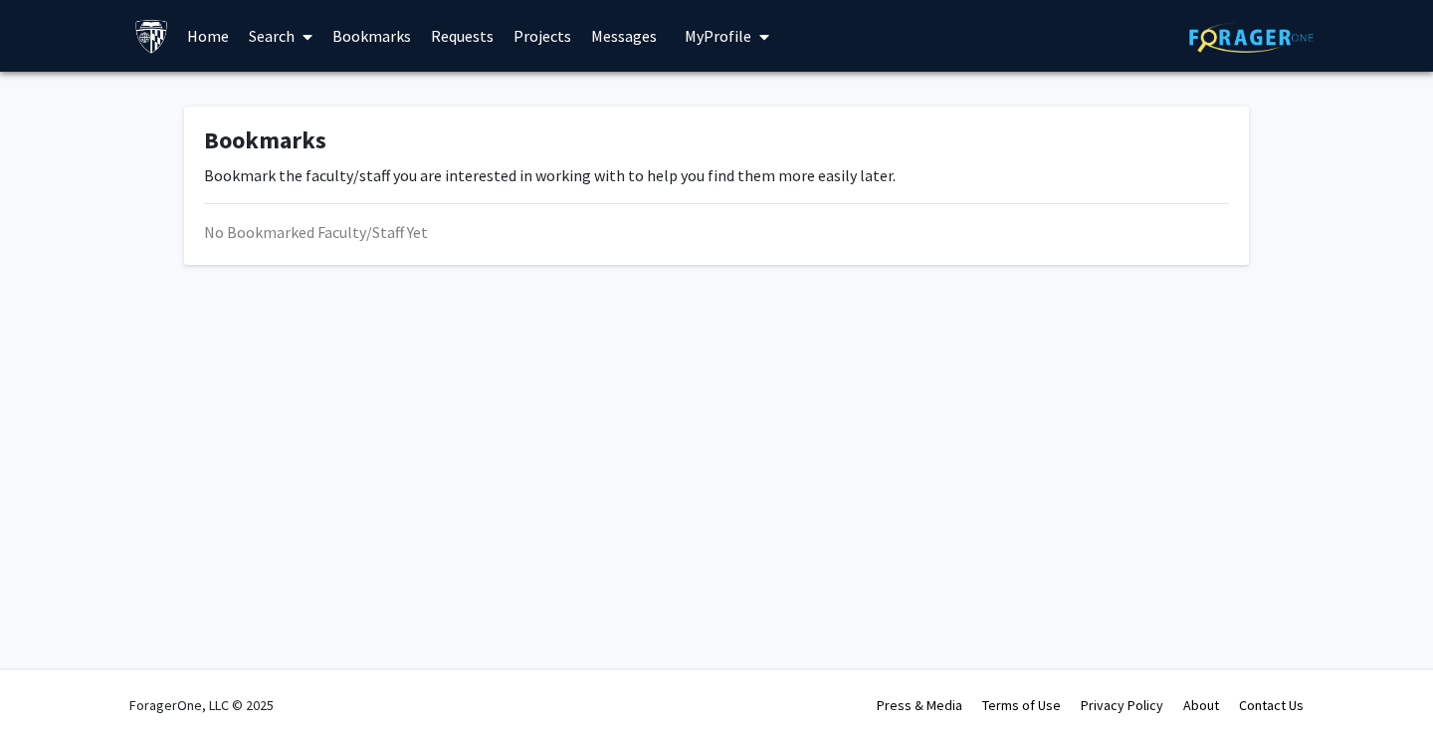
click at [397, 43] on link "Bookmarks" at bounding box center [371, 36] width 99 height 70
click at [470, 34] on link "Requests" at bounding box center [462, 36] width 83 height 70
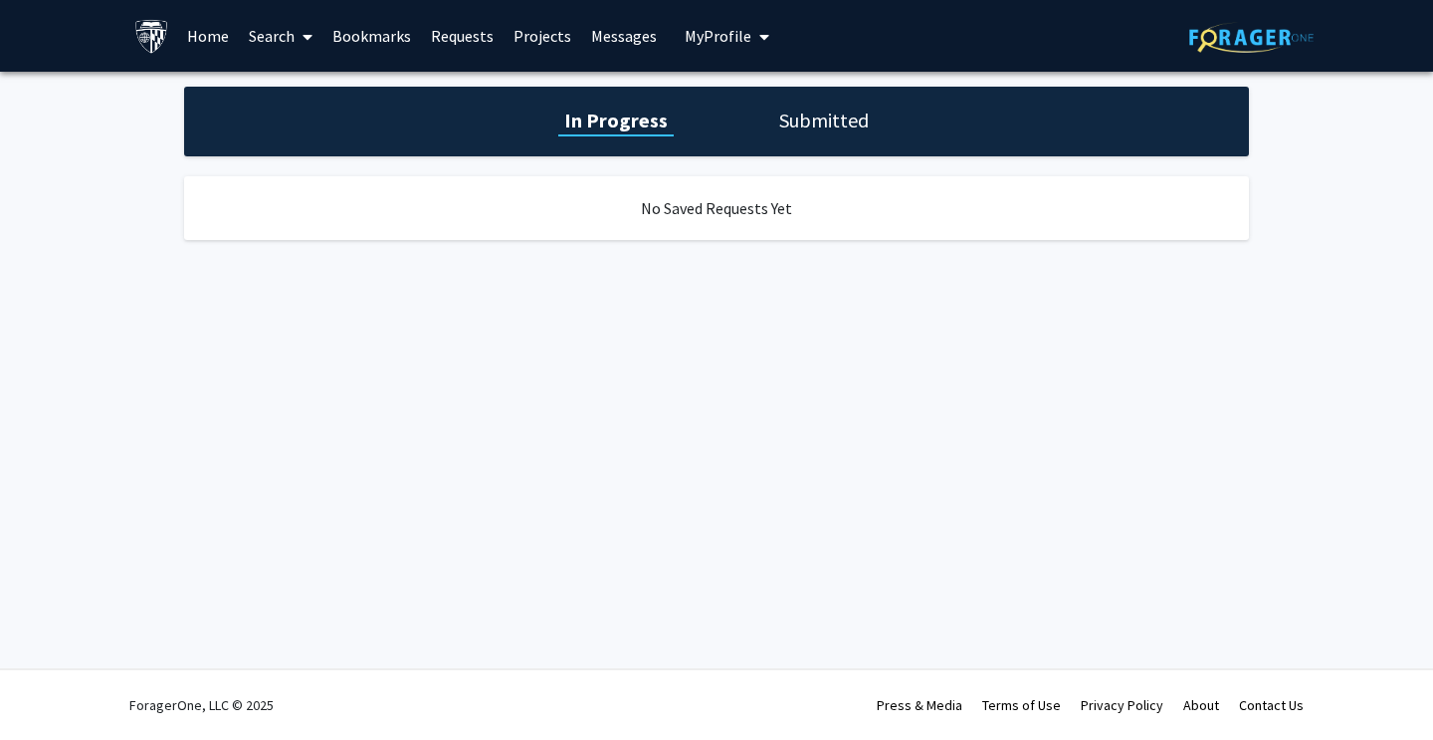
click at [357, 35] on link "Bookmarks" at bounding box center [371, 36] width 99 height 70
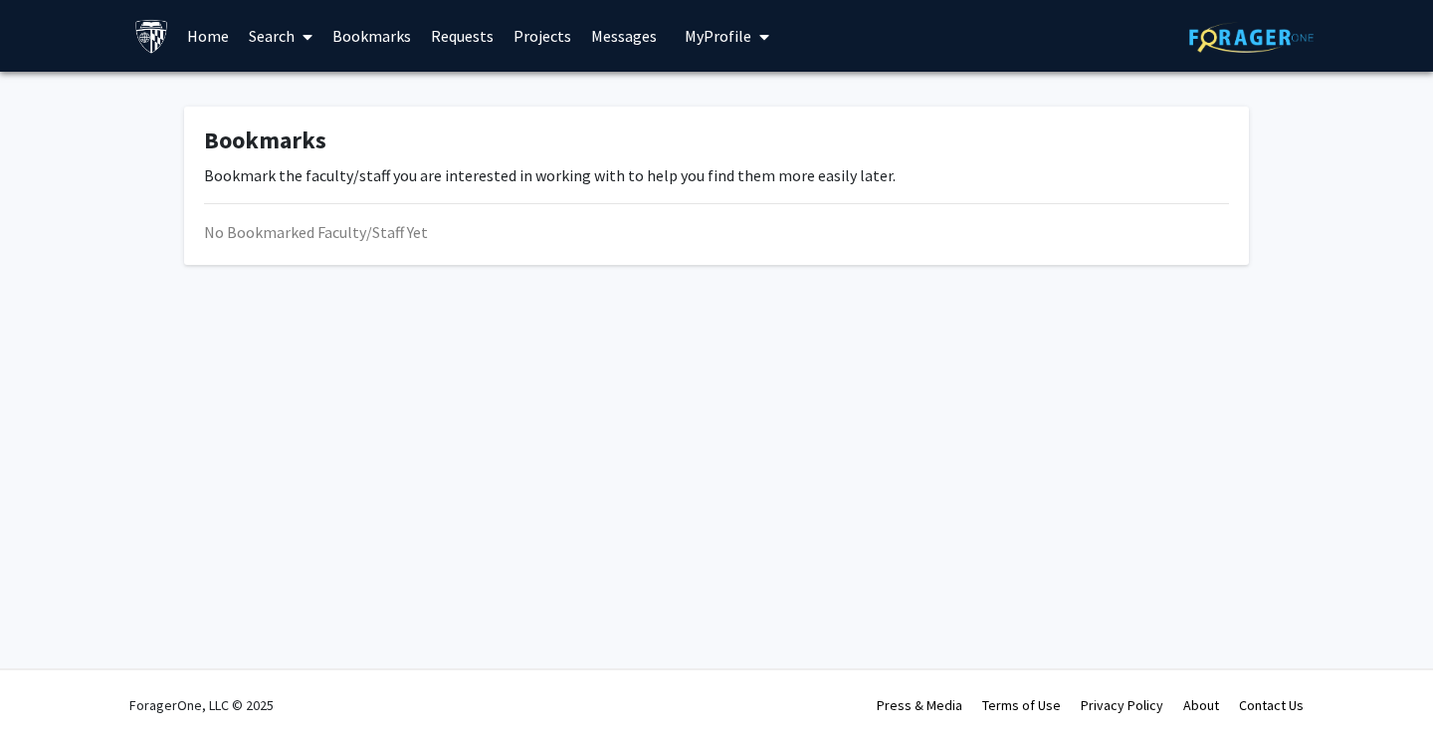
click at [280, 41] on link "Search" at bounding box center [281, 36] width 84 height 70
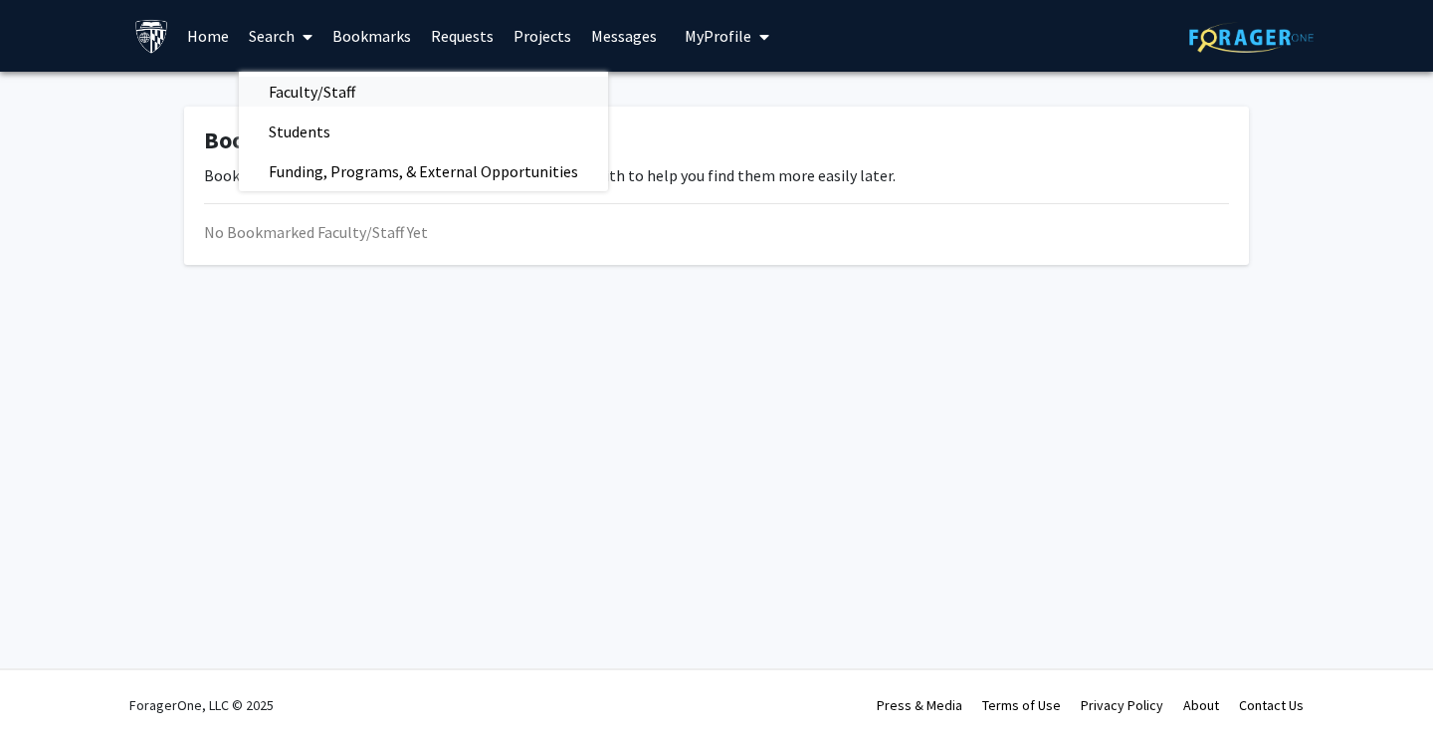
click at [347, 98] on span "Faculty/Staff" at bounding box center [312, 92] width 146 height 40
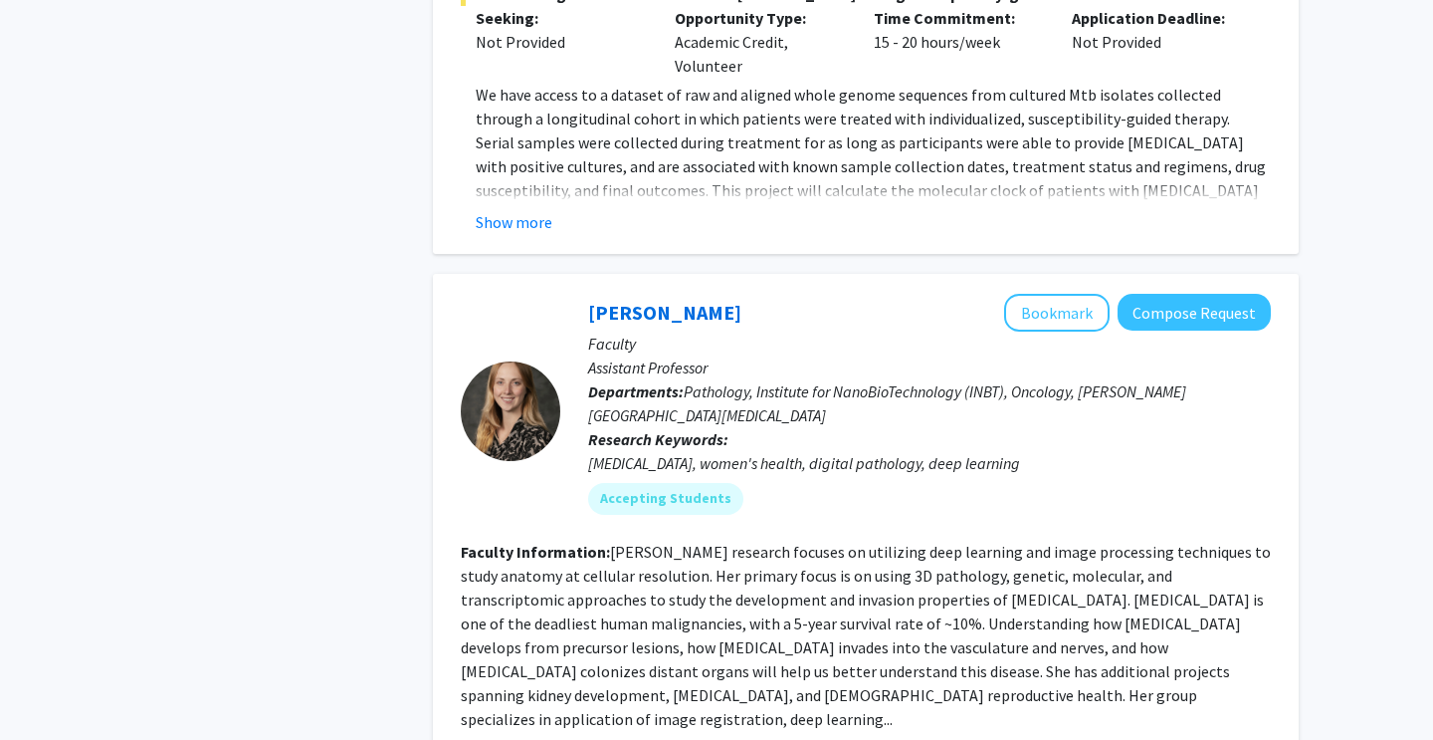
scroll to position [4490, 0]
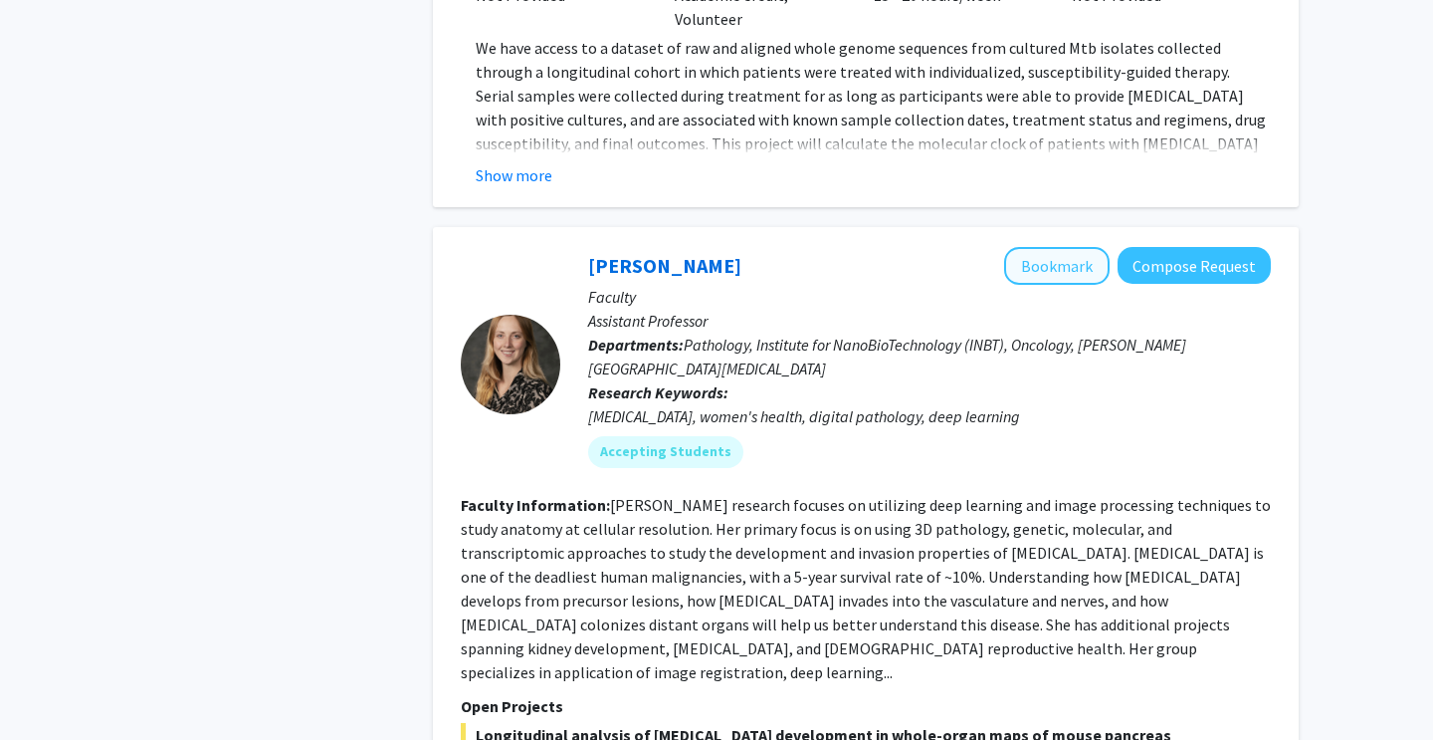
click at [1032, 247] on button "Bookmark" at bounding box center [1057, 266] width 106 height 38
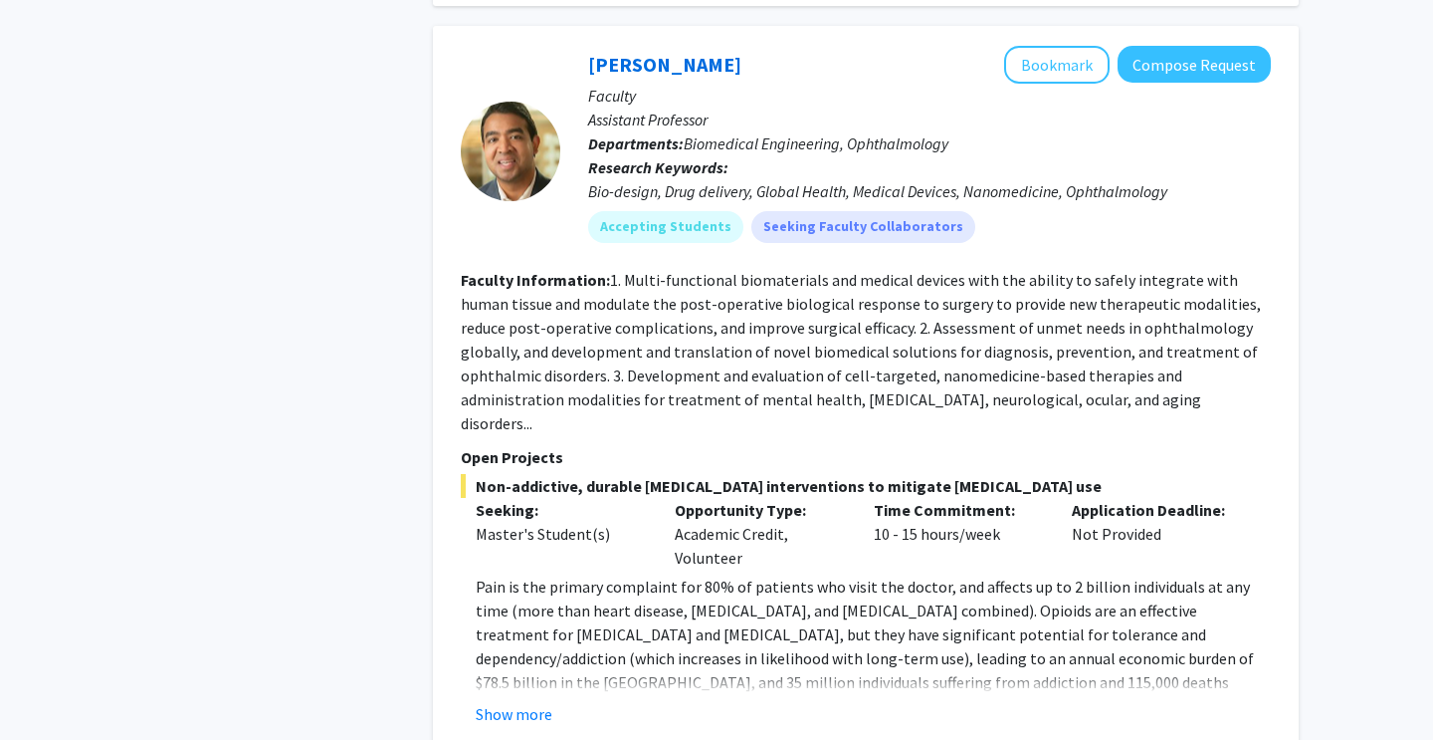
scroll to position [6856, 0]
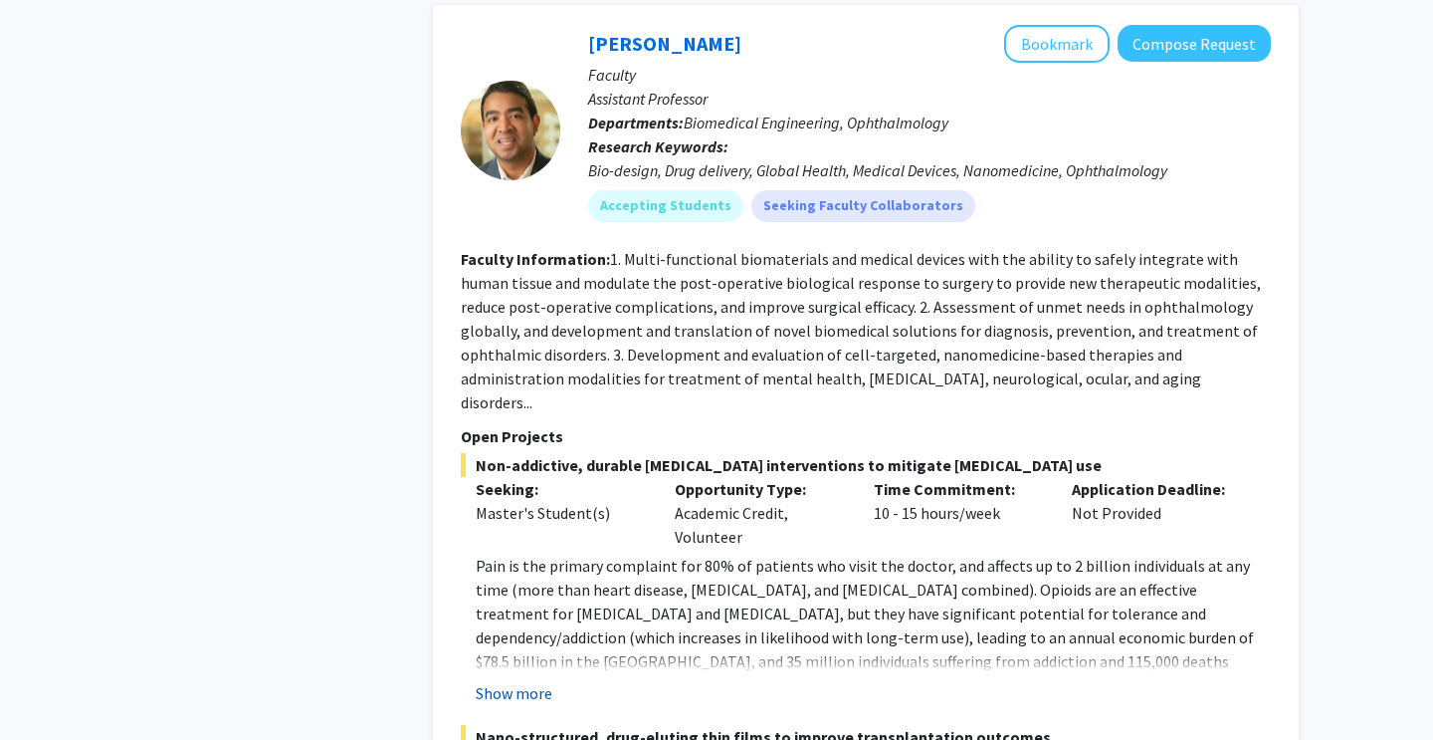
click at [522, 681] on button "Show more" at bounding box center [514, 693] width 77 height 24
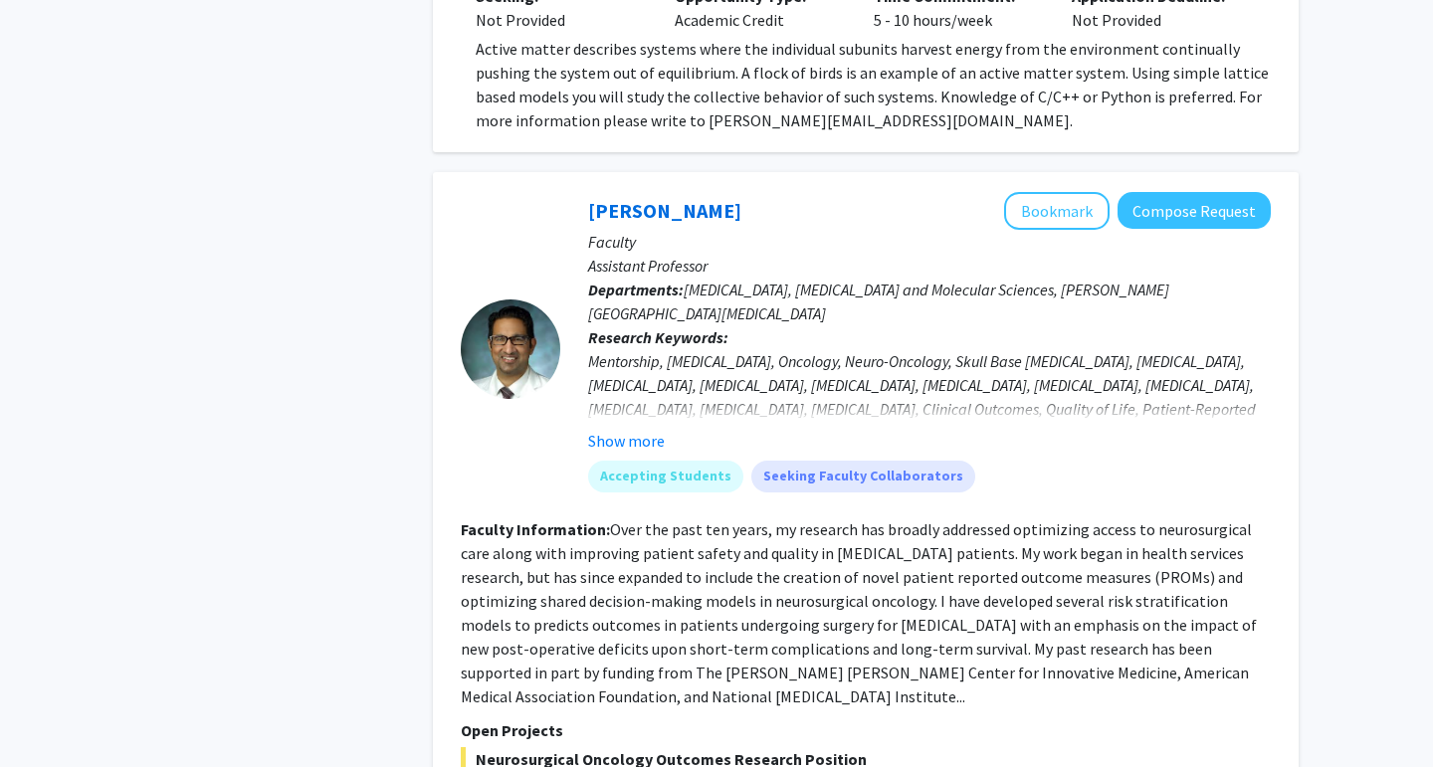
scroll to position [9003, 0]
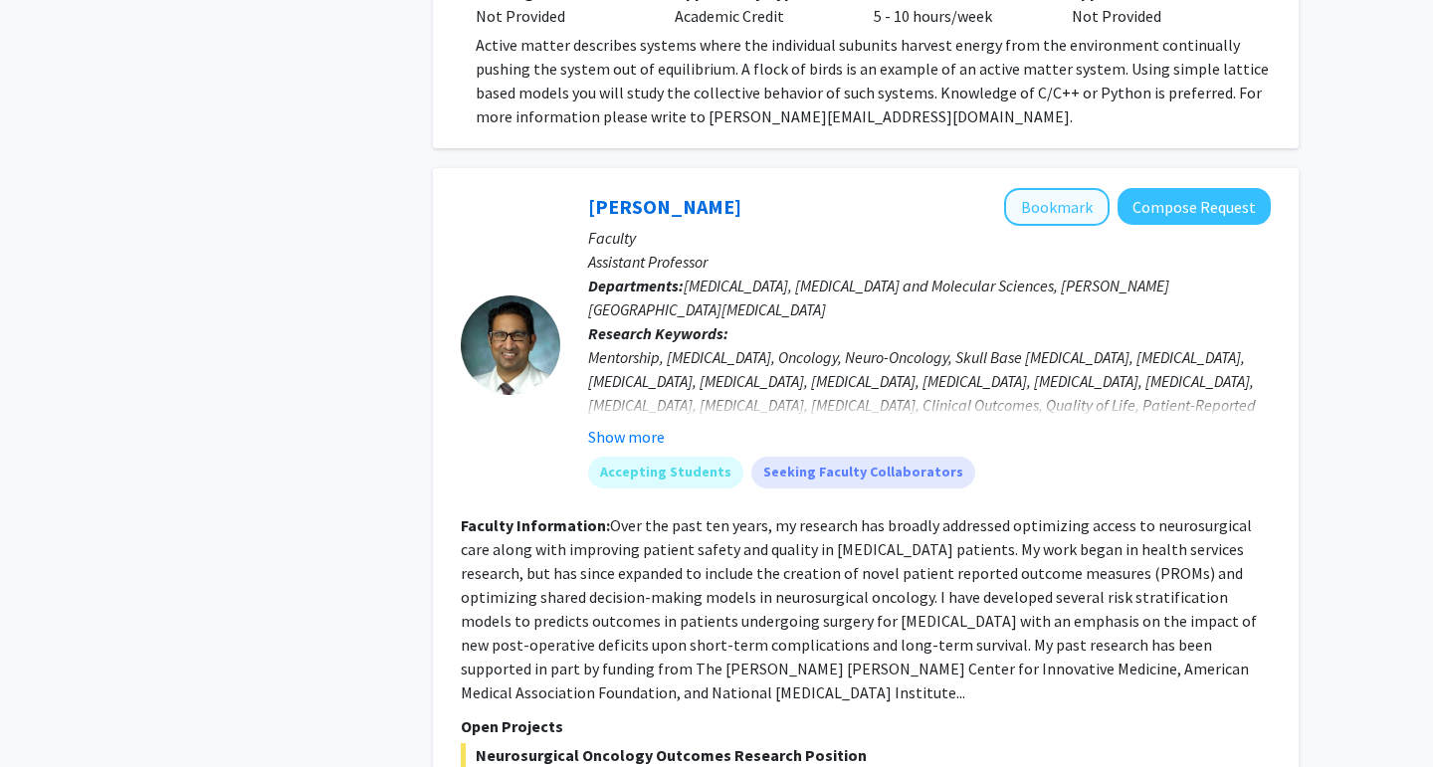
click at [1068, 188] on button "Bookmark" at bounding box center [1057, 207] width 106 height 38
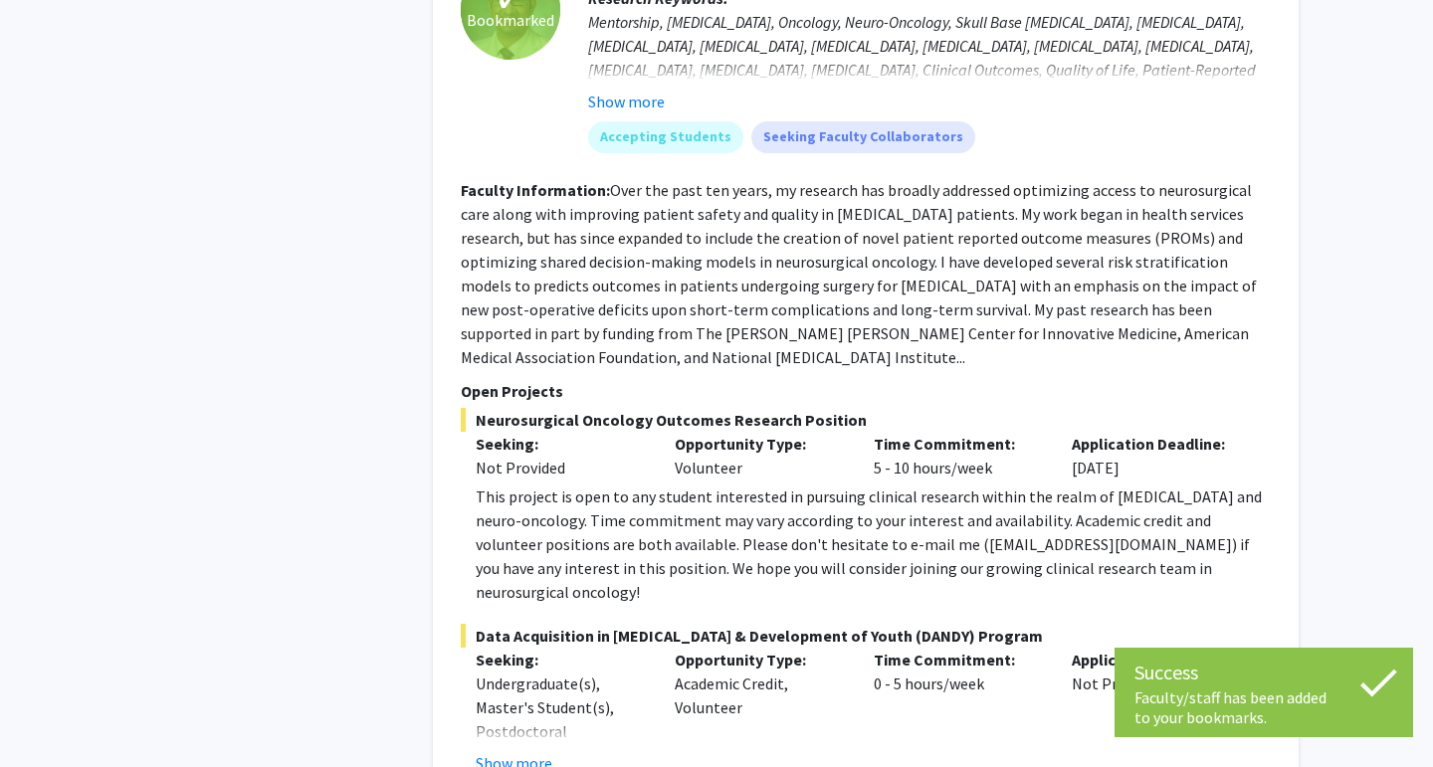
scroll to position [9341, 0]
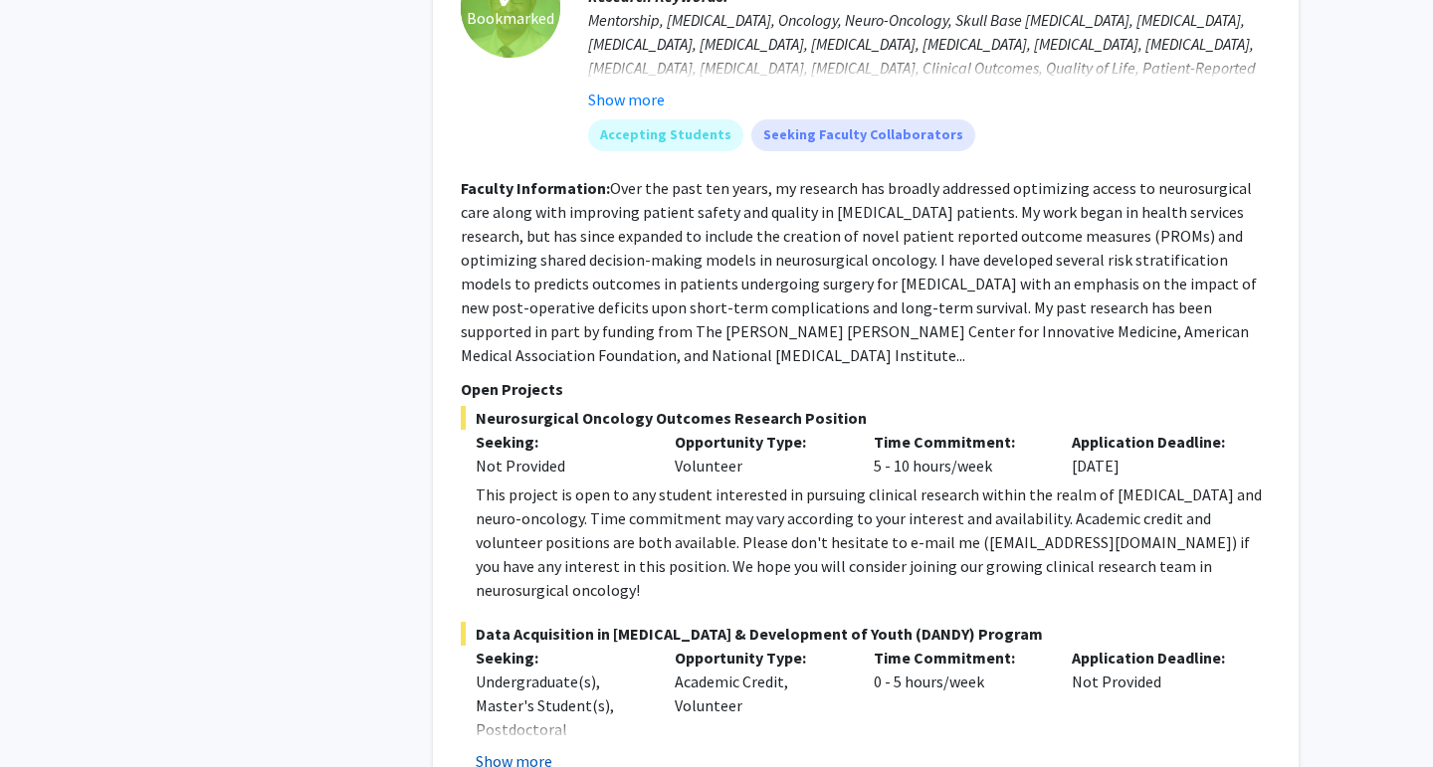
click at [529, 739] on button "Show more" at bounding box center [514, 762] width 77 height 24
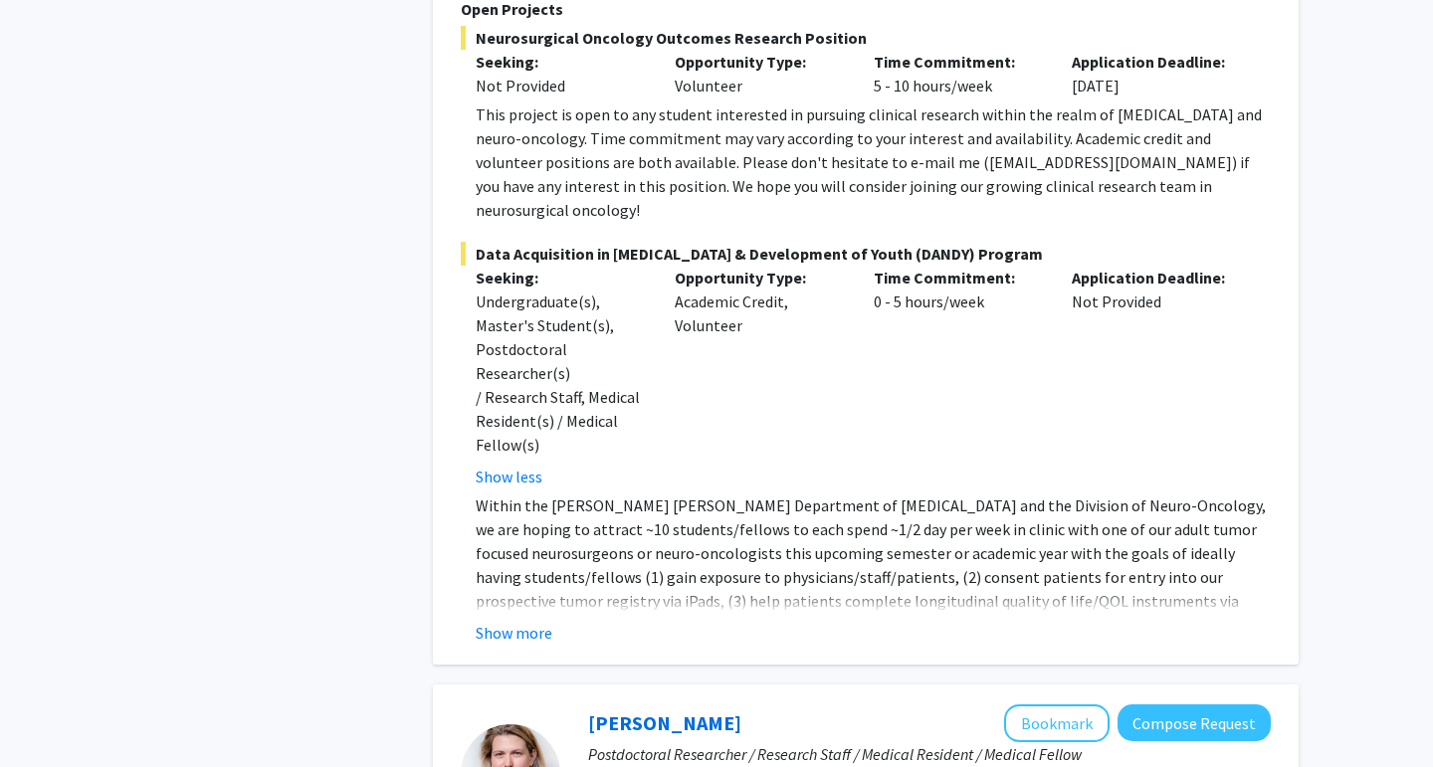
scroll to position [9722, 0]
click at [540, 620] on button "Show more" at bounding box center [514, 632] width 77 height 24
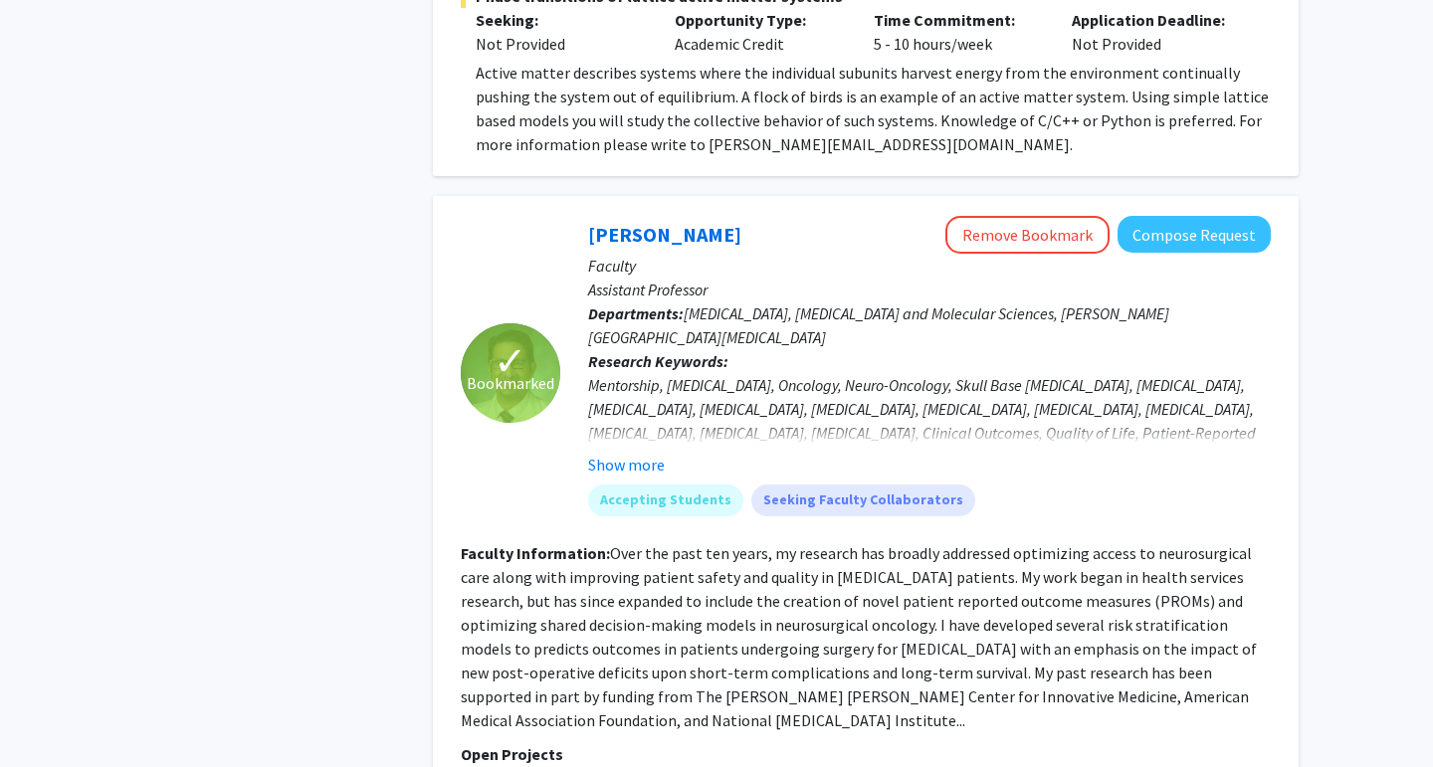
scroll to position [8959, 0]
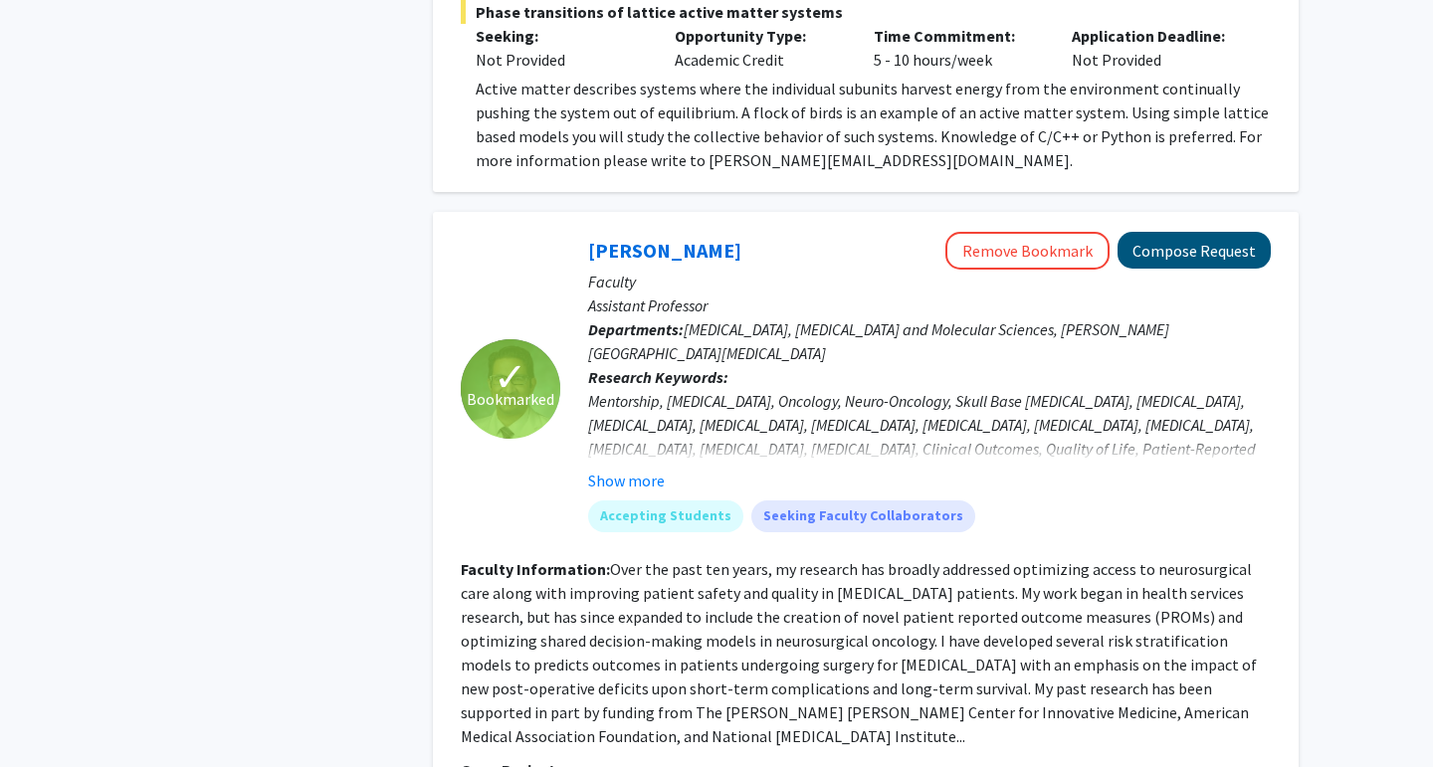
click at [1185, 232] on button "Compose Request" at bounding box center [1194, 250] width 153 height 37
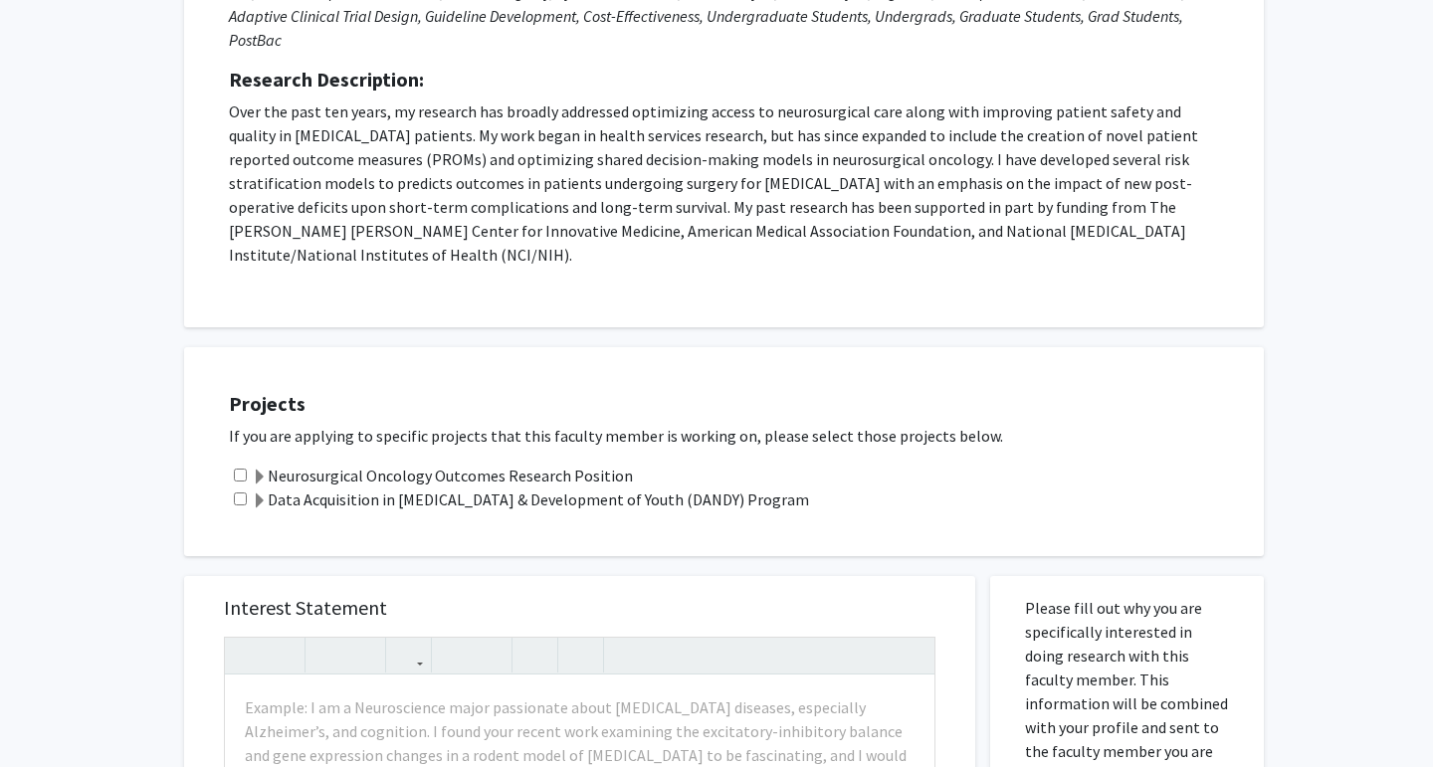
scroll to position [563, 0]
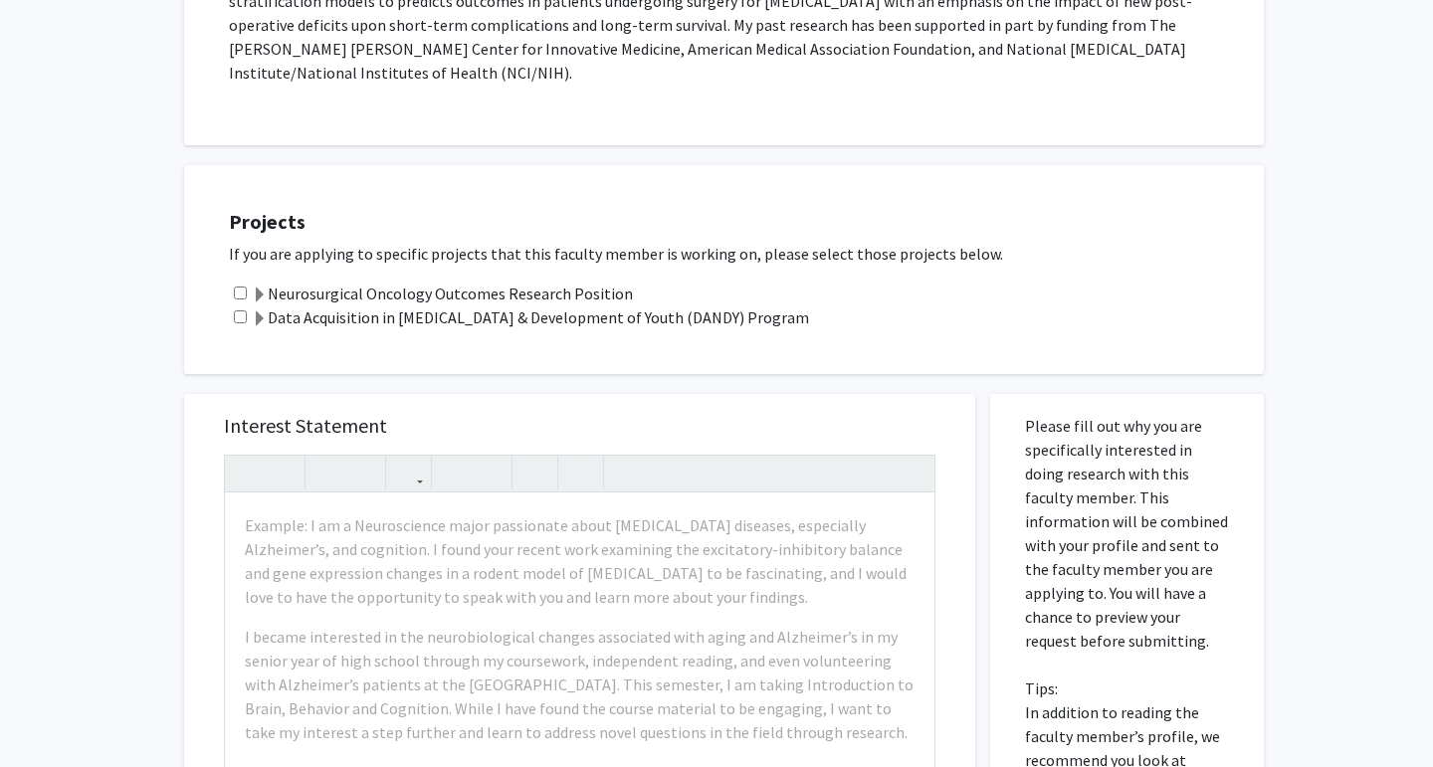
click at [243, 311] on input "checkbox" at bounding box center [240, 317] width 13 height 13
checkbox input "true"
click at [264, 312] on span at bounding box center [260, 320] width 16 height 16
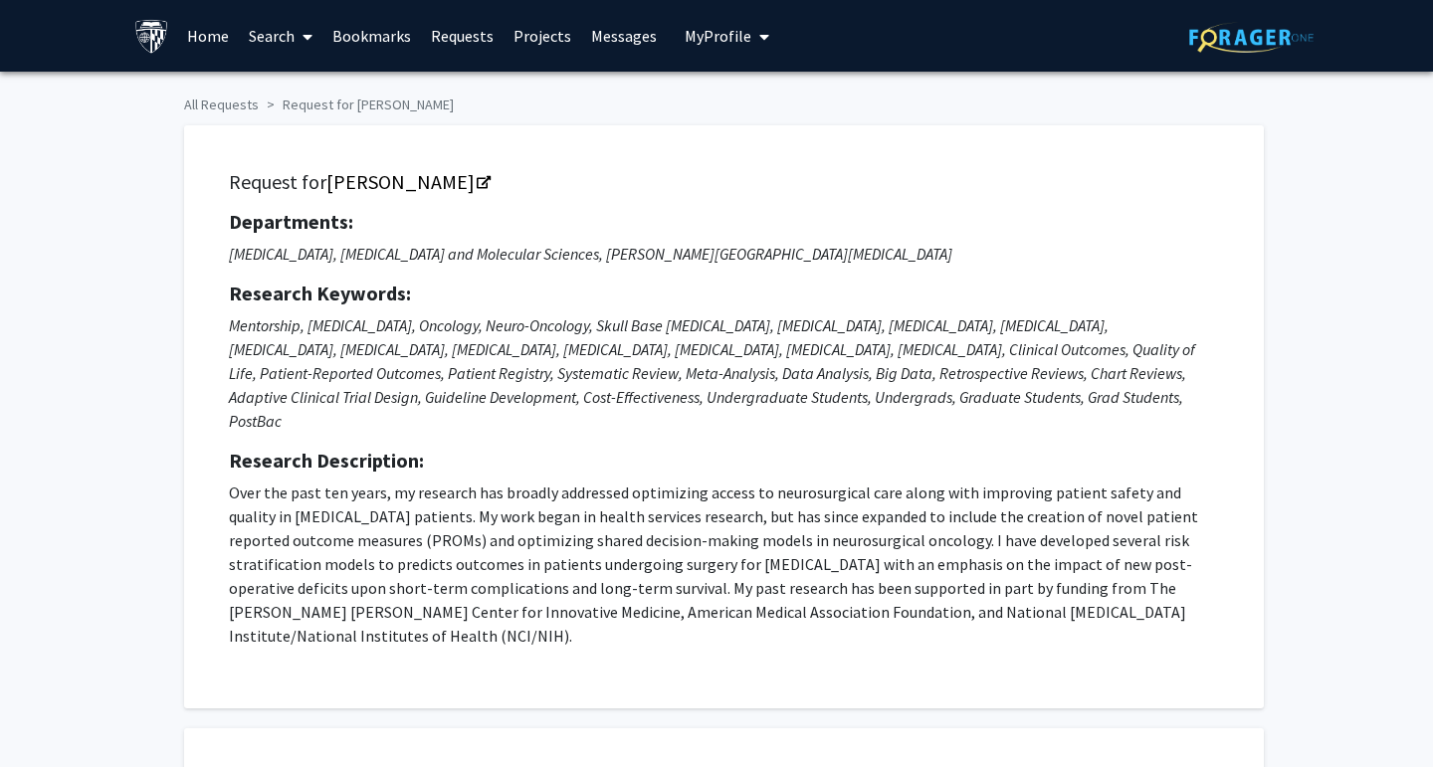
scroll to position [0, 0]
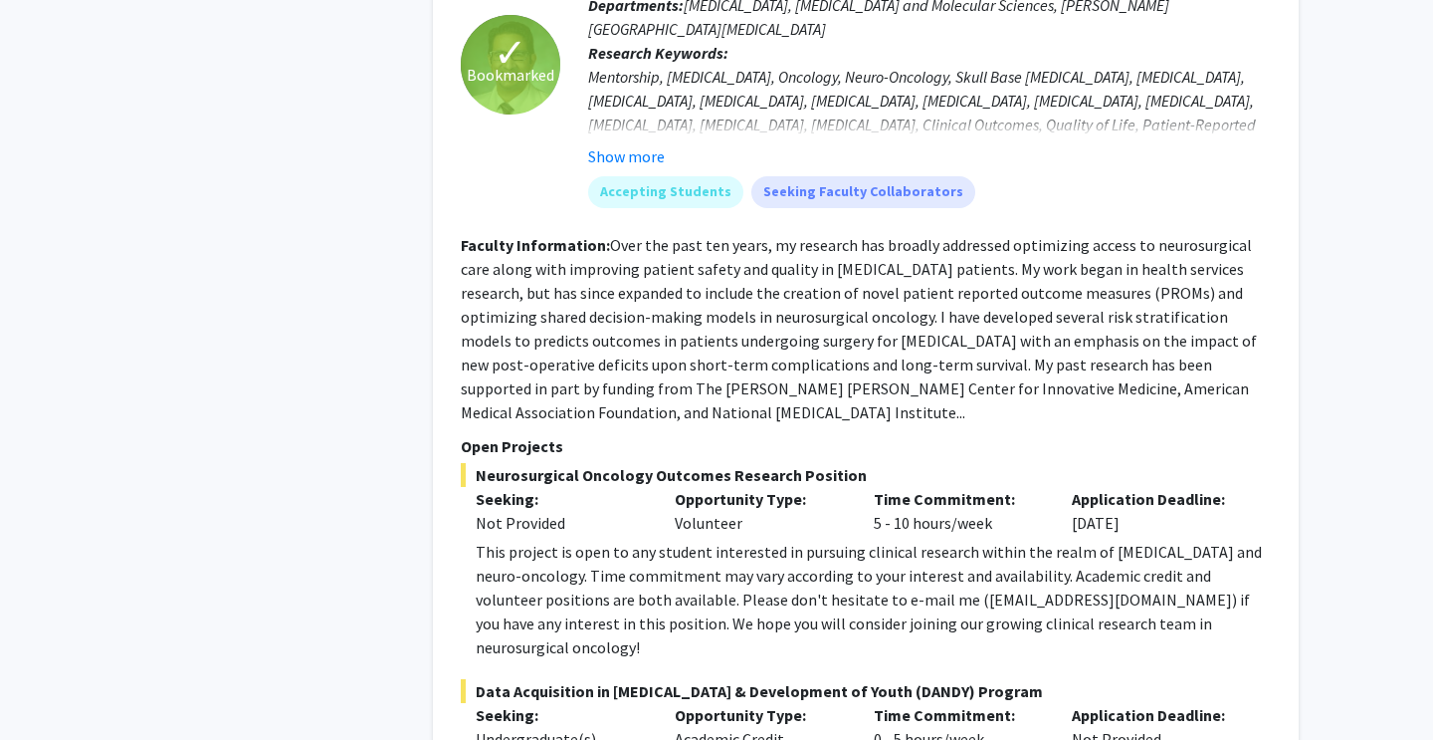
scroll to position [9070, 0]
drag, startPoint x: 900, startPoint y: 389, endPoint x: 1042, endPoint y: 391, distance: 142.4
click at [1042, 538] on div "This project is open to any student interested in pursuing clinical research wi…" at bounding box center [873, 597] width 795 height 119
copy div "[EMAIL_ADDRESS][DOMAIN_NAME]"
click at [1031, 462] on span "Neurosurgical Oncology Outcomes Research Position" at bounding box center [866, 474] width 810 height 24
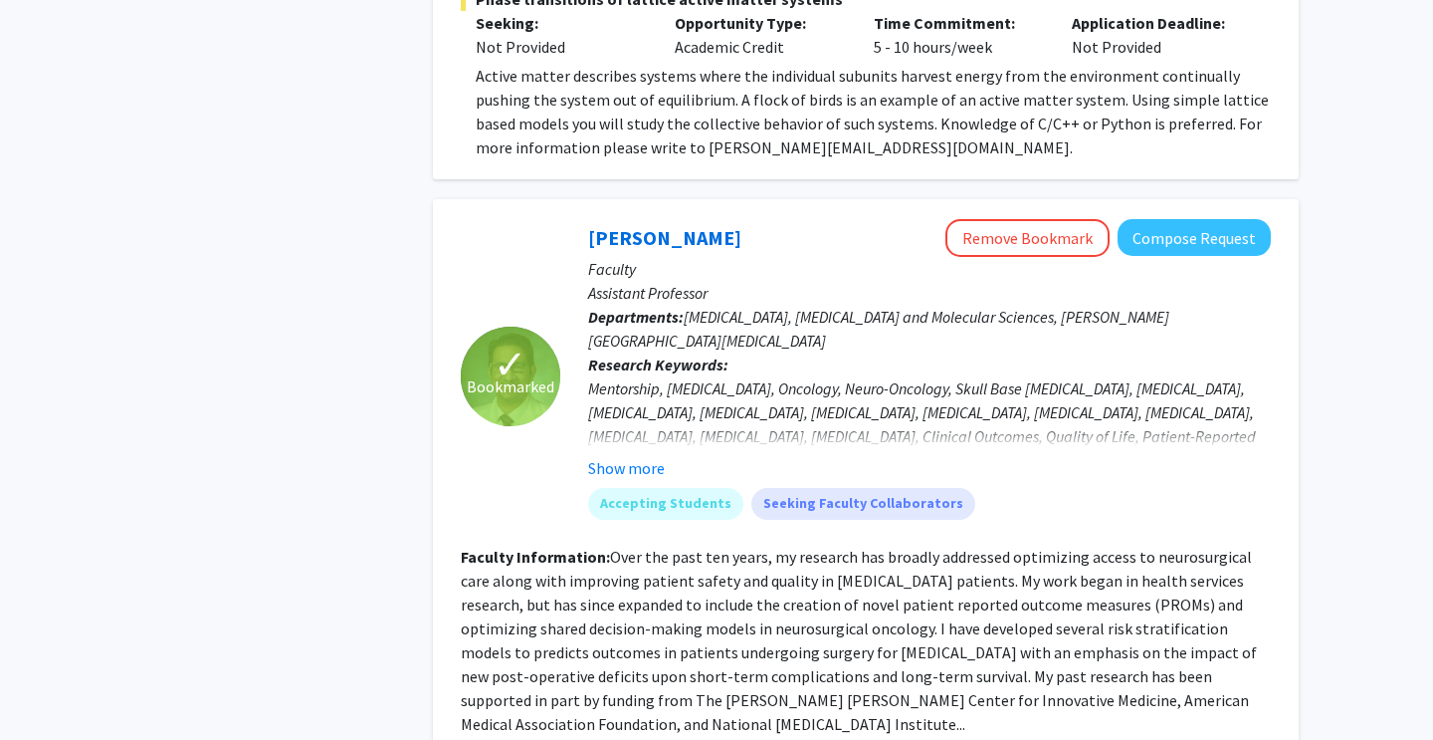
scroll to position [8728, 0]
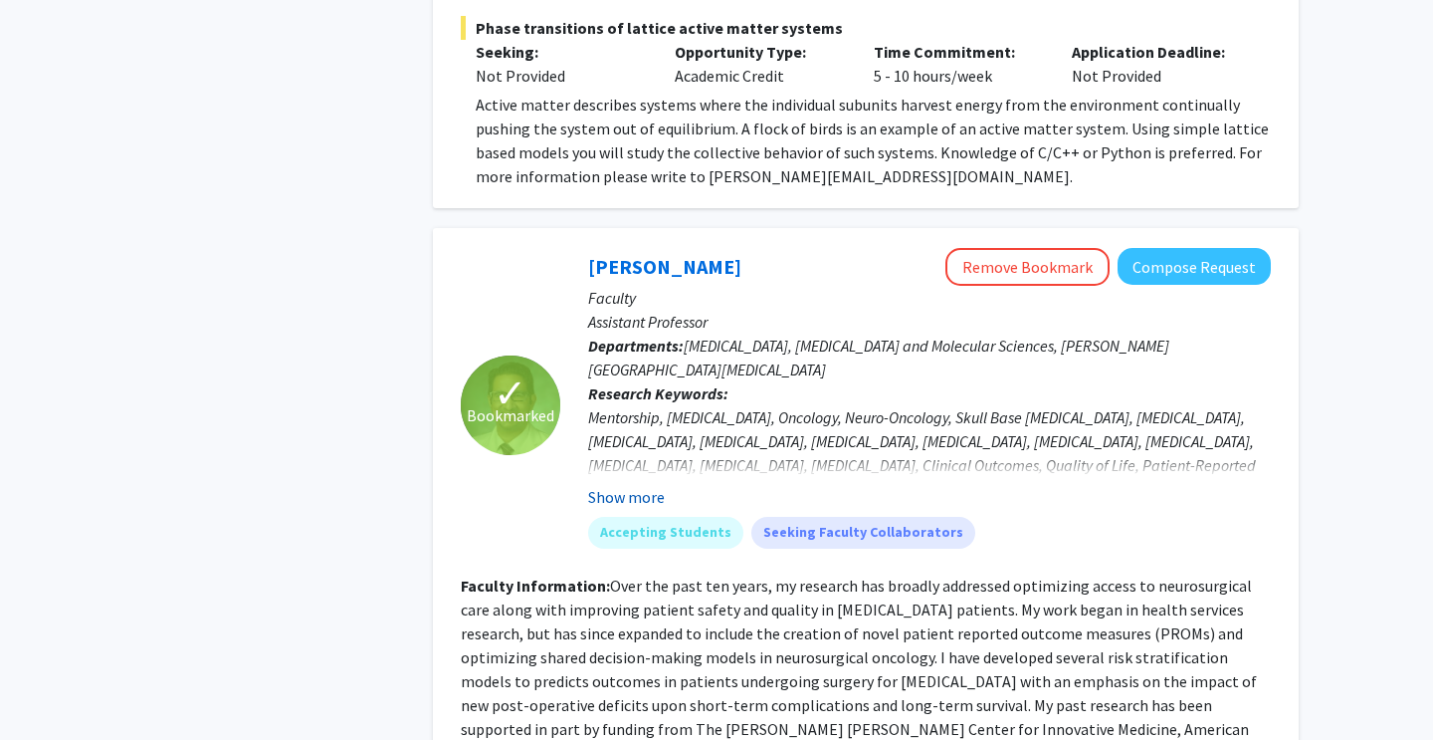
click at [655, 485] on button "Show more" at bounding box center [626, 497] width 77 height 24
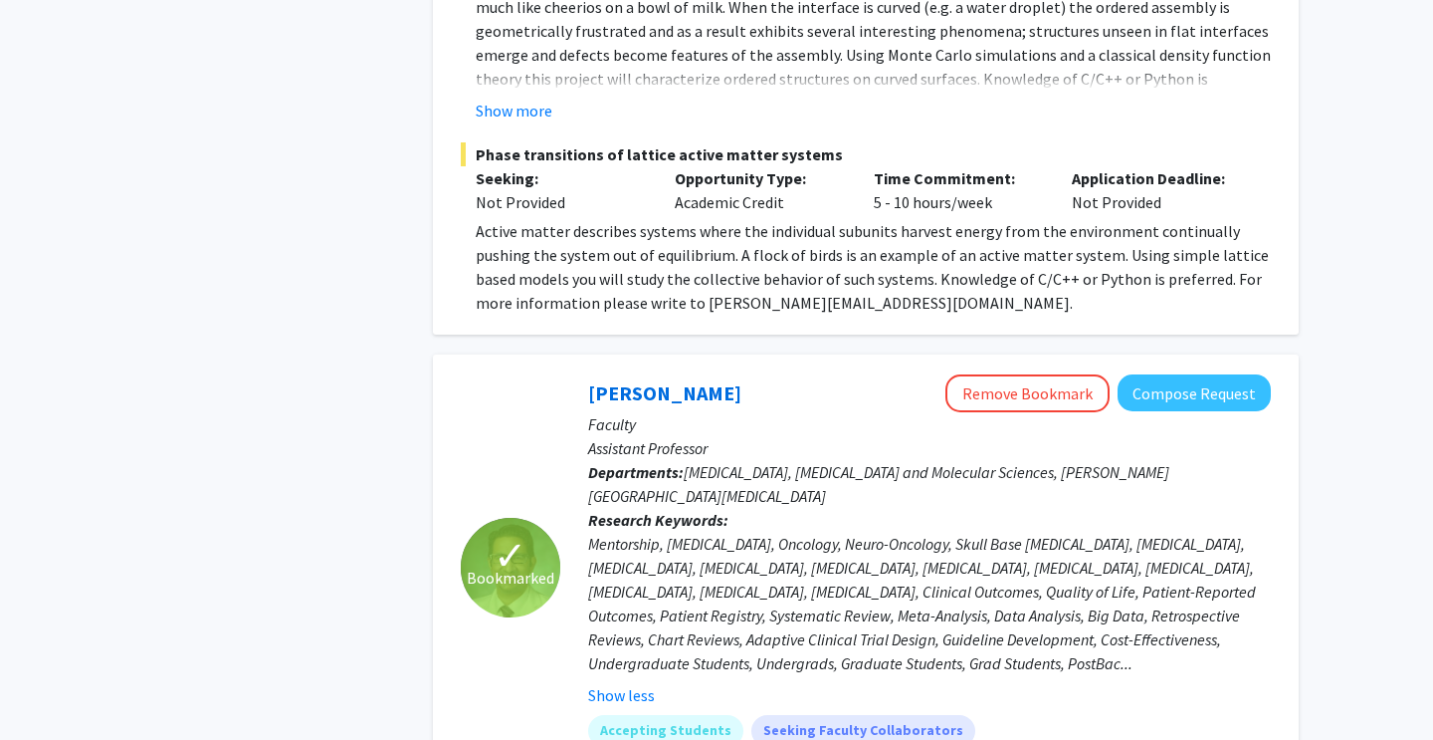
scroll to position [8578, 0]
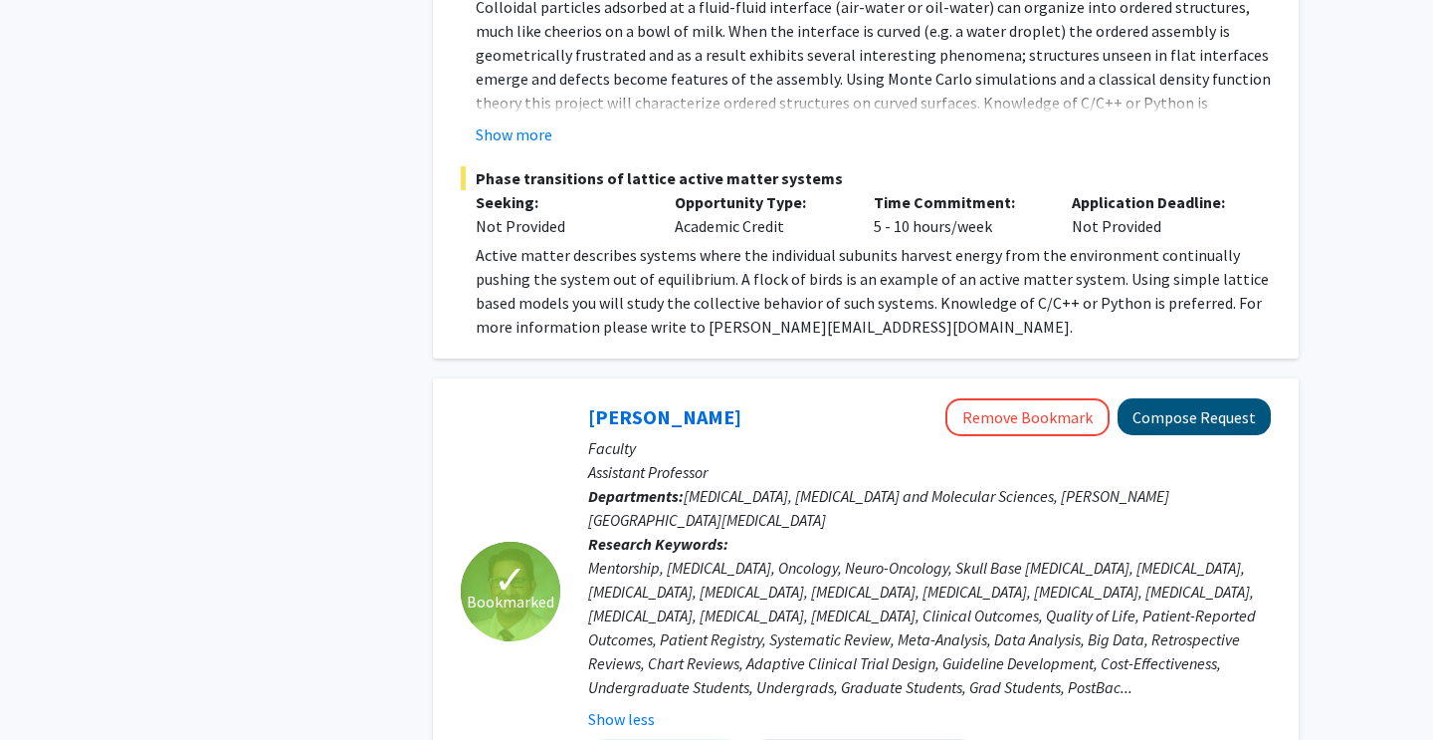
click at [1201, 398] on button "Compose Request" at bounding box center [1194, 416] width 153 height 37
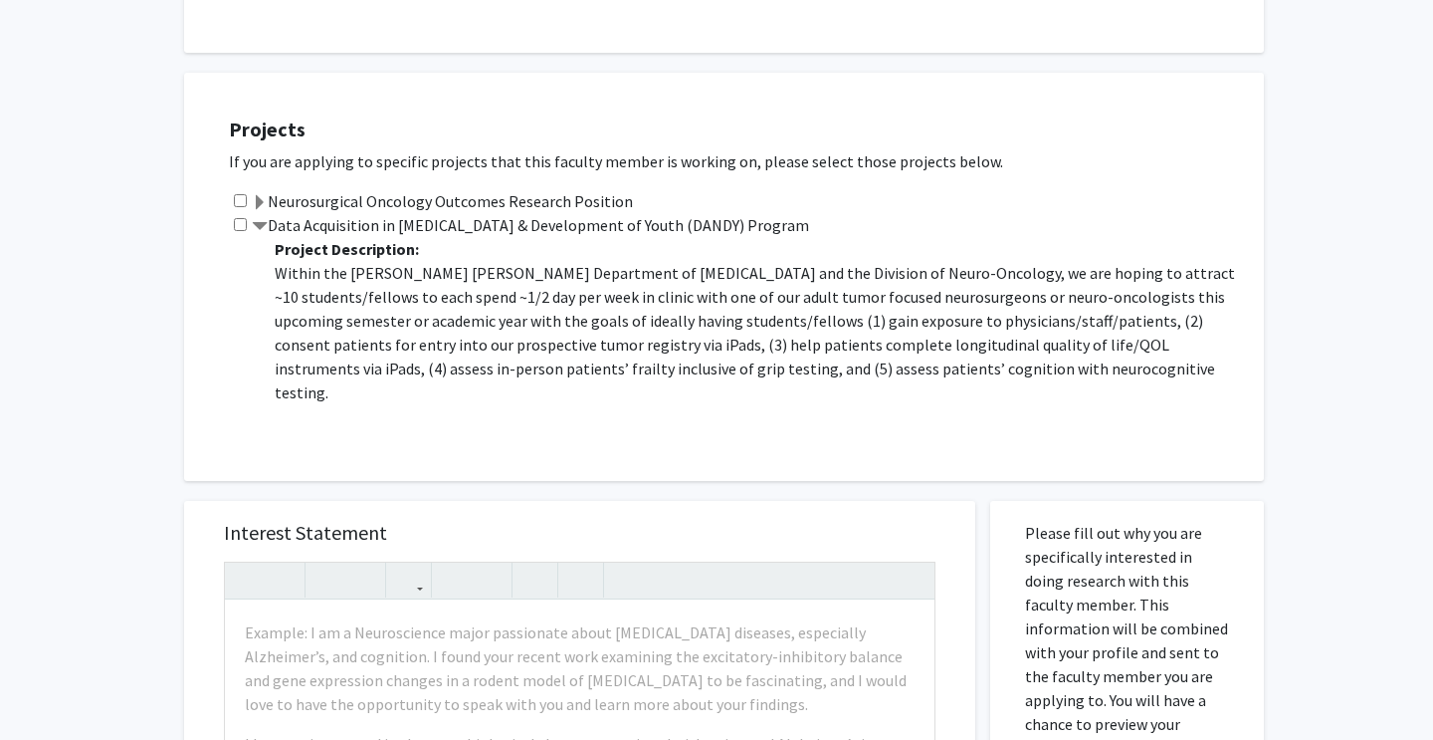
scroll to position [640, 0]
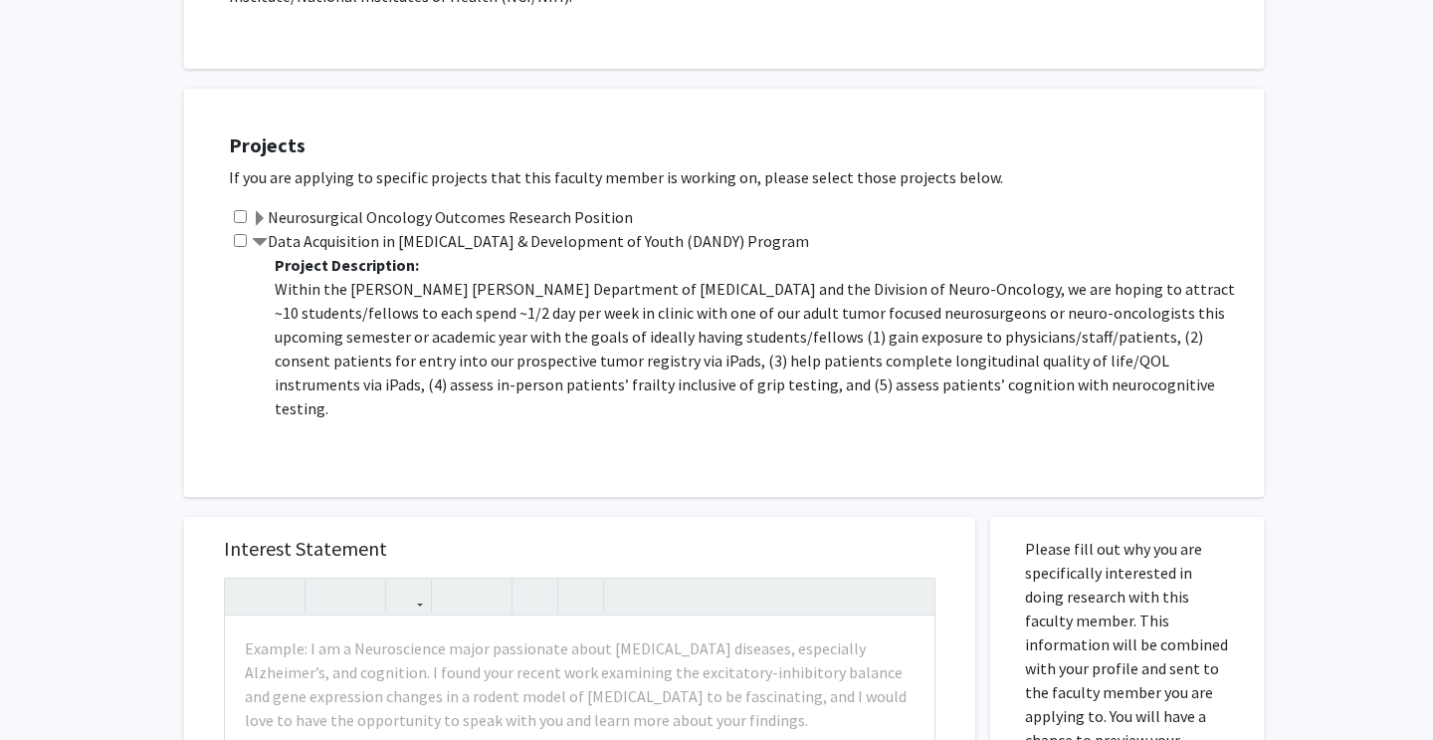
click at [240, 210] on input "checkbox" at bounding box center [240, 216] width 13 height 13
checkbox input "false"
click at [268, 205] on label "Neurosurgical Oncology Outcomes Research Position" at bounding box center [442, 217] width 381 height 24
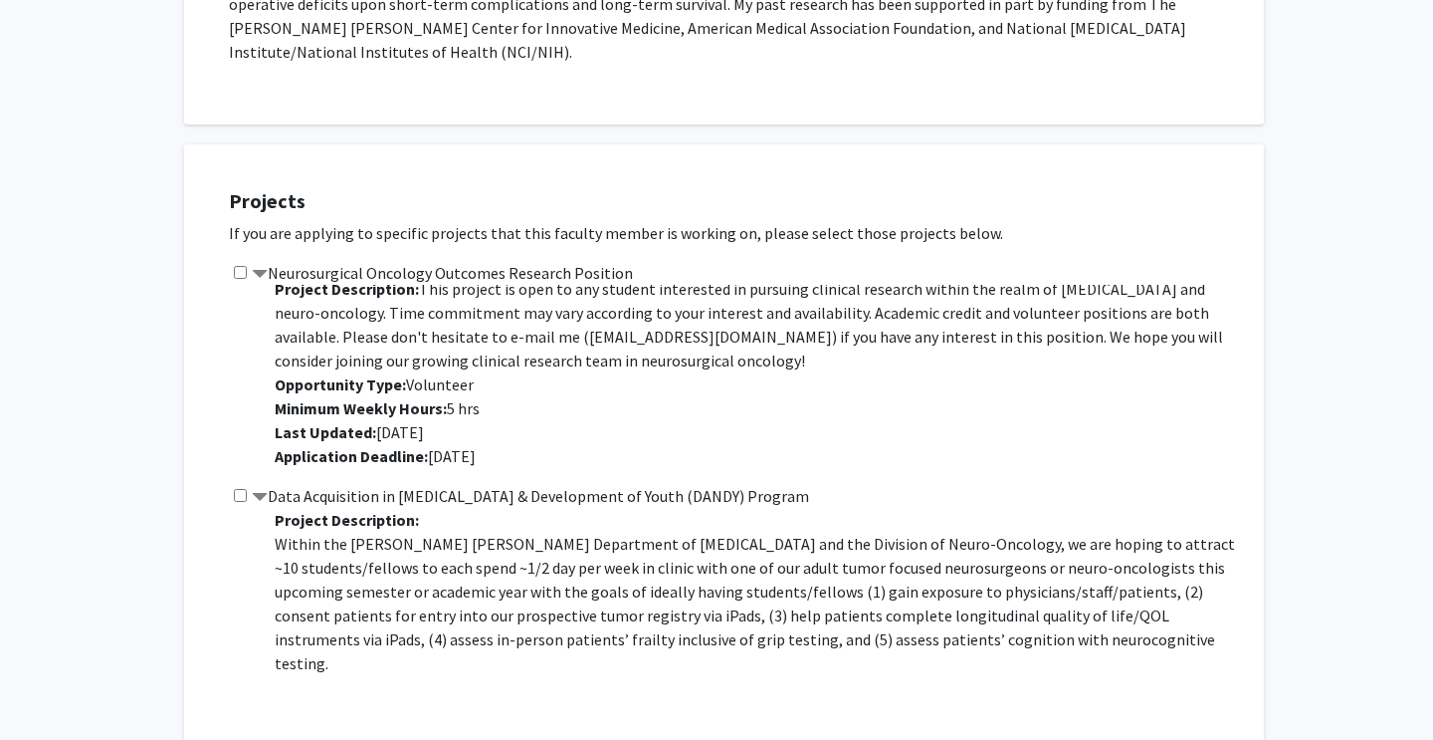
scroll to position [567, 0]
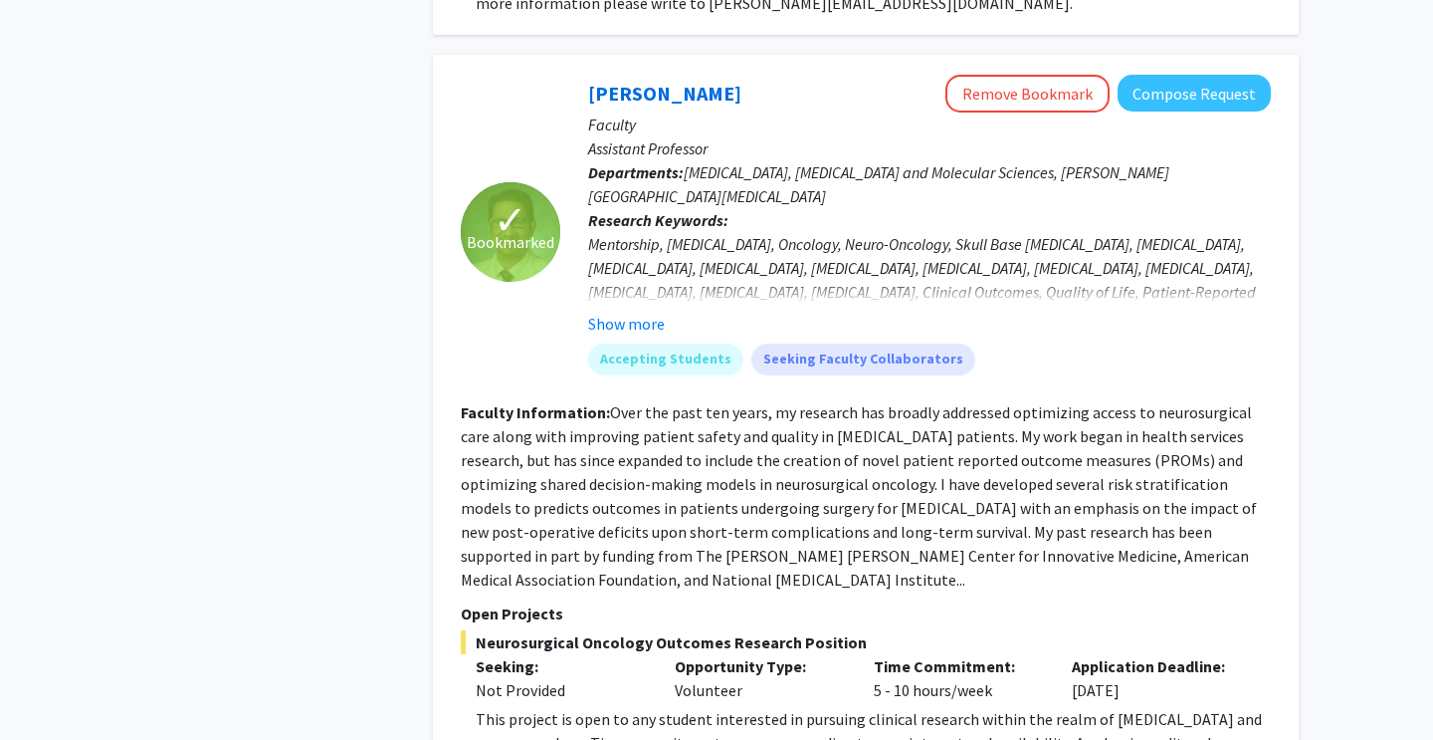
scroll to position [8909, 0]
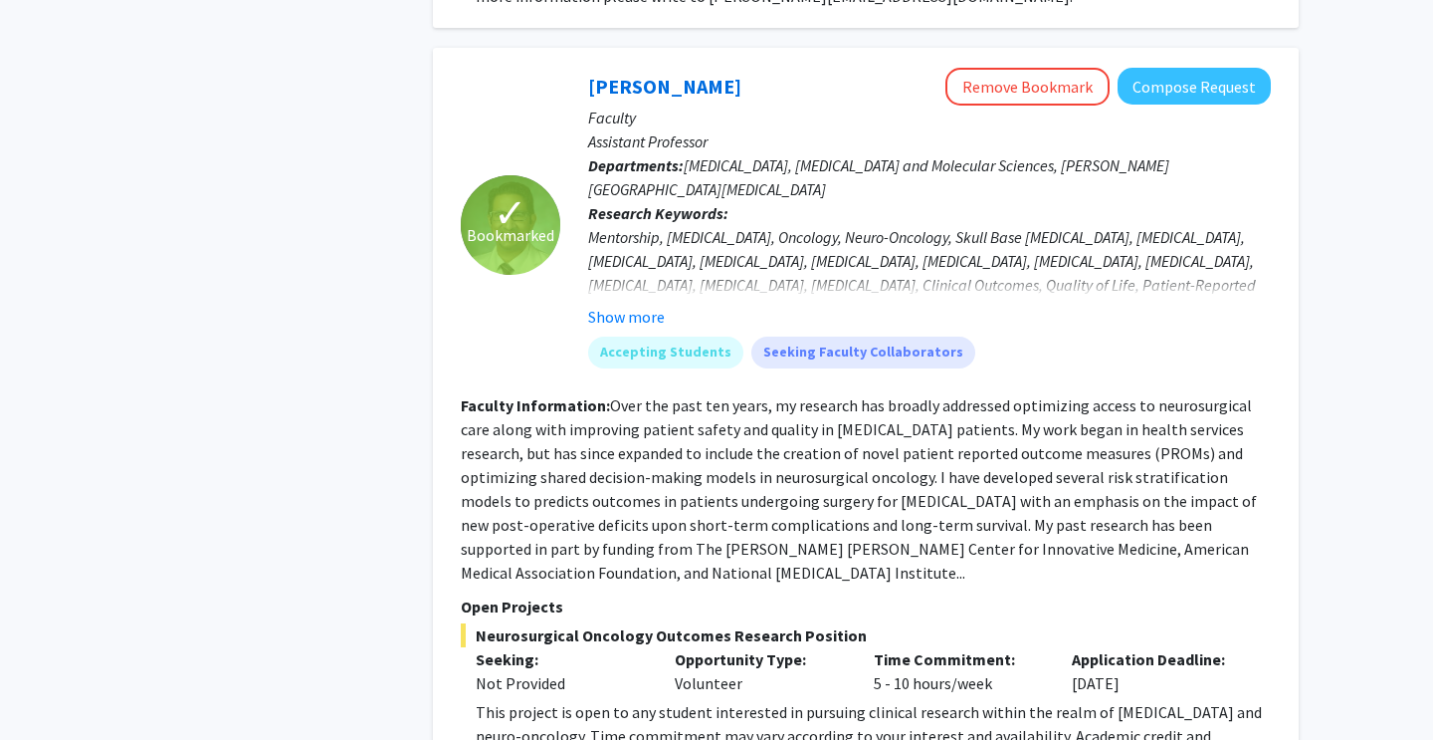
drag, startPoint x: 611, startPoint y: 220, endPoint x: 1270, endPoint y: 367, distance: 675.2
click at [1270, 393] on section "Faculty Information: Over the past ten years, my research has broadly addressed…" at bounding box center [866, 488] width 810 height 191
copy section "Faculty Information: Over the past ten years, my research has broadly addressed…"
click at [1080, 395] on fg-read-more "Over the past ten years, my research has broadly addressed optimizing access to…" at bounding box center [859, 488] width 796 height 187
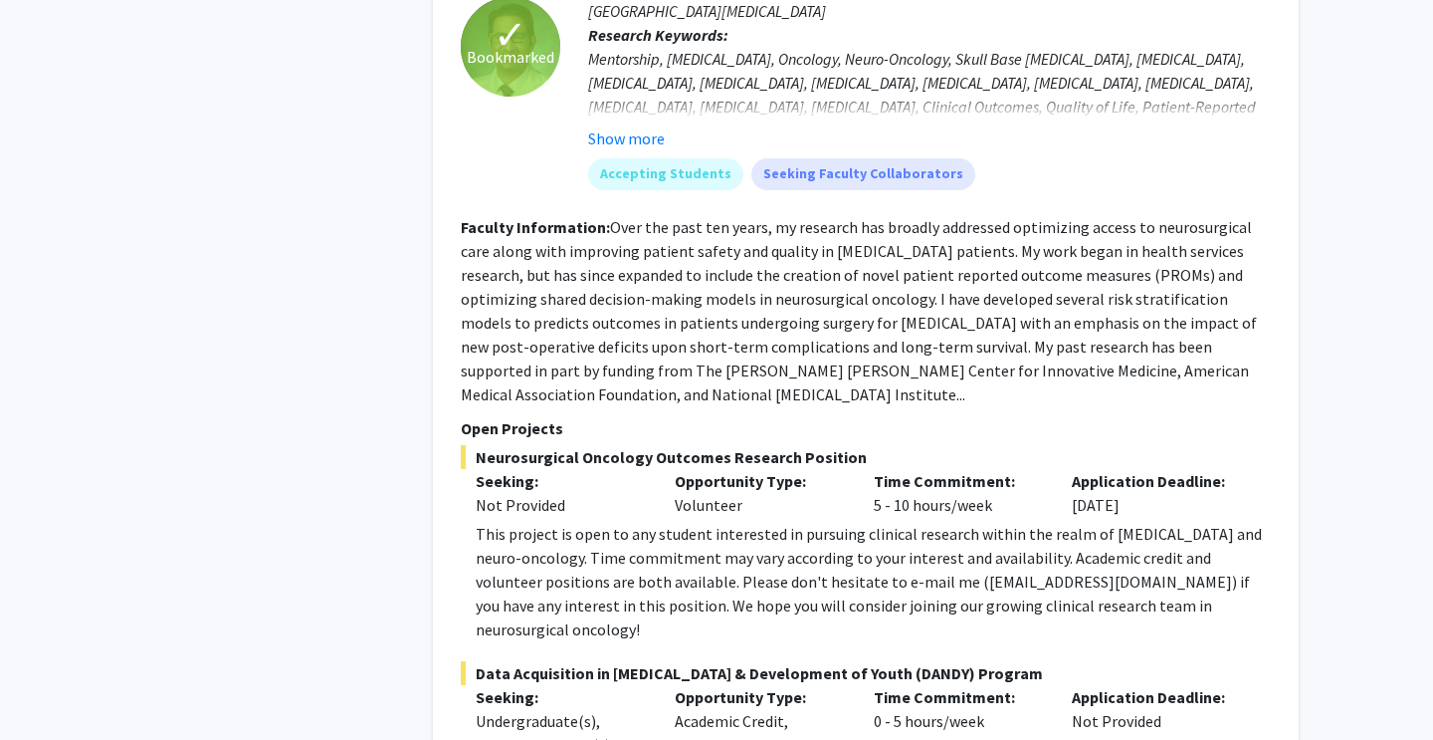
scroll to position [9113, 0]
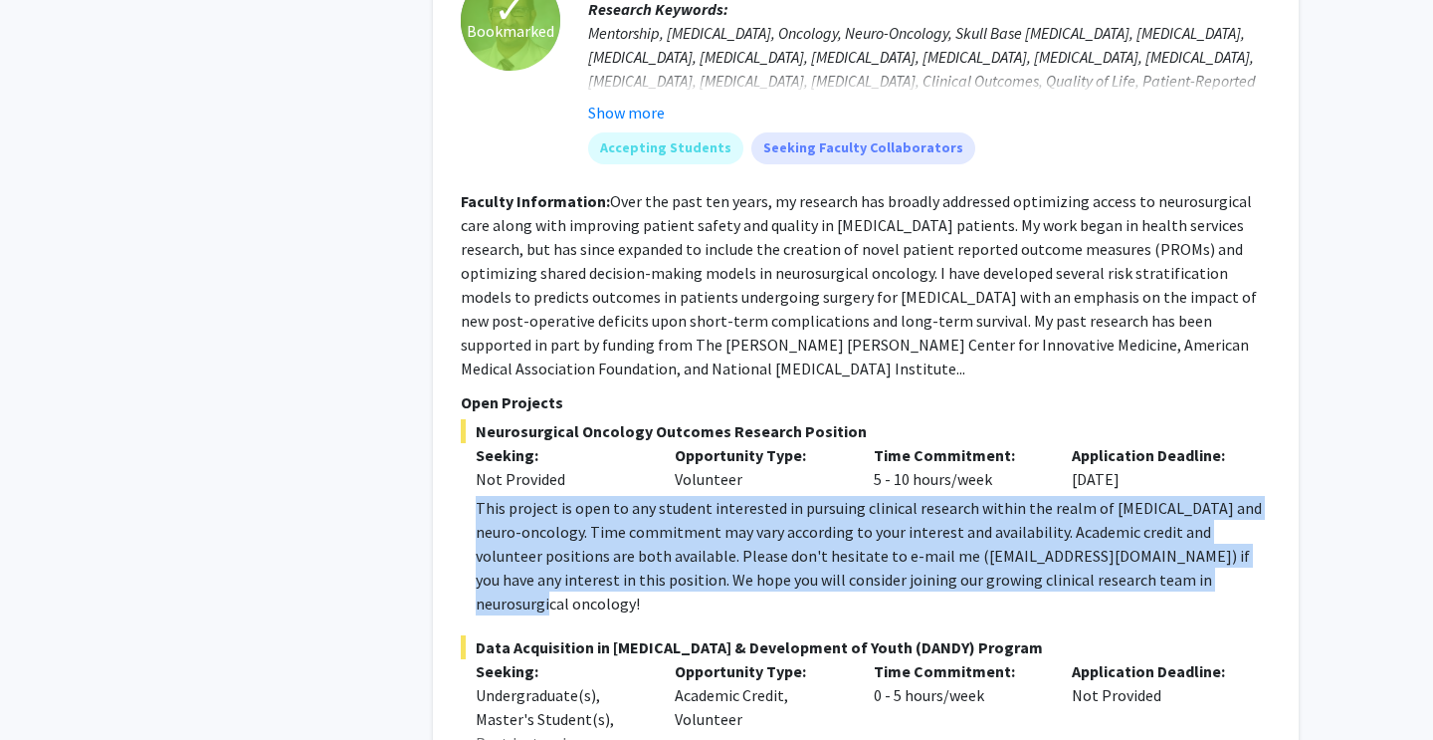
drag, startPoint x: 480, startPoint y: 301, endPoint x: 1186, endPoint y: 368, distance: 709.9
click at [1186, 496] on div "This project is open to any student interested in pursuing clinical research wi…" at bounding box center [873, 555] width 795 height 119
copy div "This project is open to any student interested in pursuing clinical research wi…"
click at [747, 419] on span "Neurosurgical Oncology Outcomes Research Position" at bounding box center [866, 431] width 810 height 24
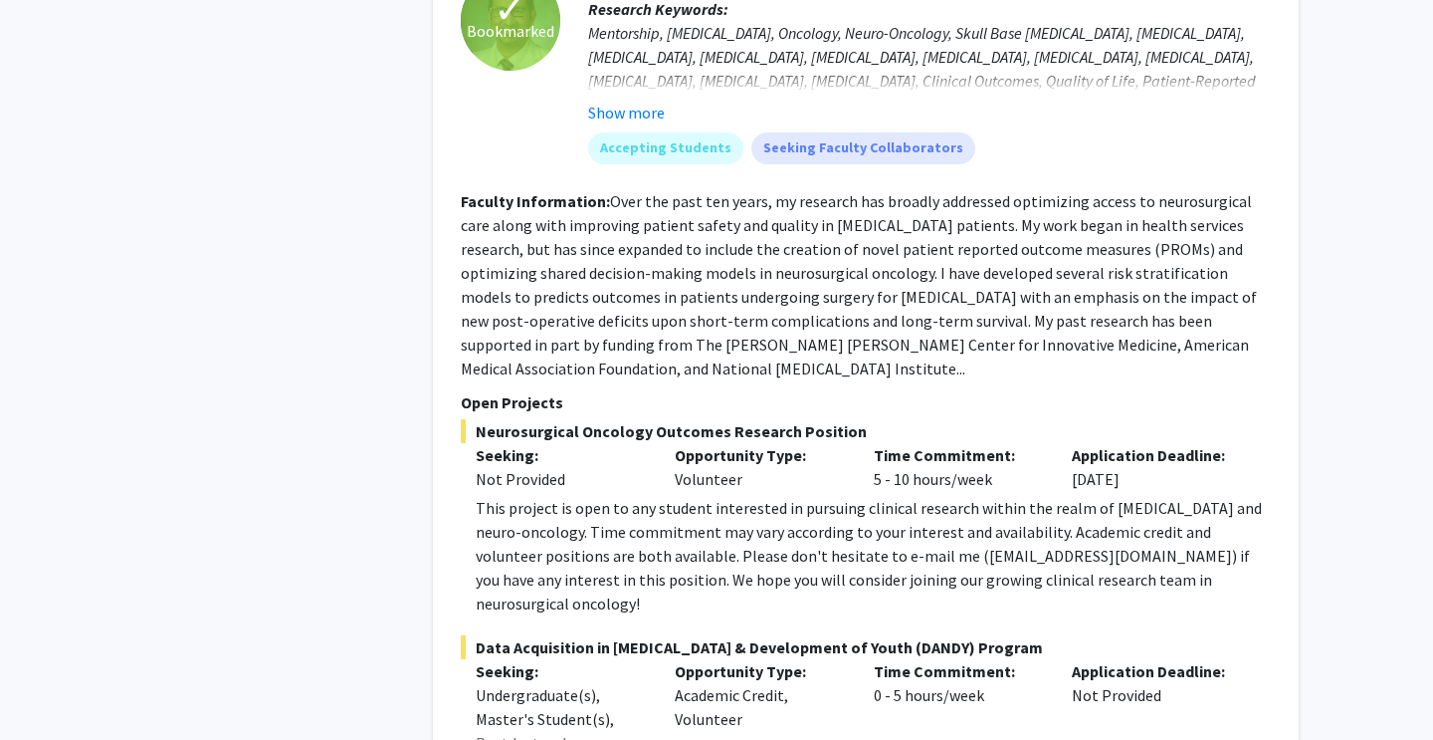
drag, startPoint x: 481, startPoint y: 218, endPoint x: 912, endPoint y: 217, distance: 431.0
click at [912, 419] on span "Neurosurgical Oncology Outcomes Research Position" at bounding box center [866, 431] width 810 height 24
copy span "Neurosurgical Oncology Outcomes Research Position"
click at [911, 390] on p "Open Projects" at bounding box center [866, 402] width 810 height 24
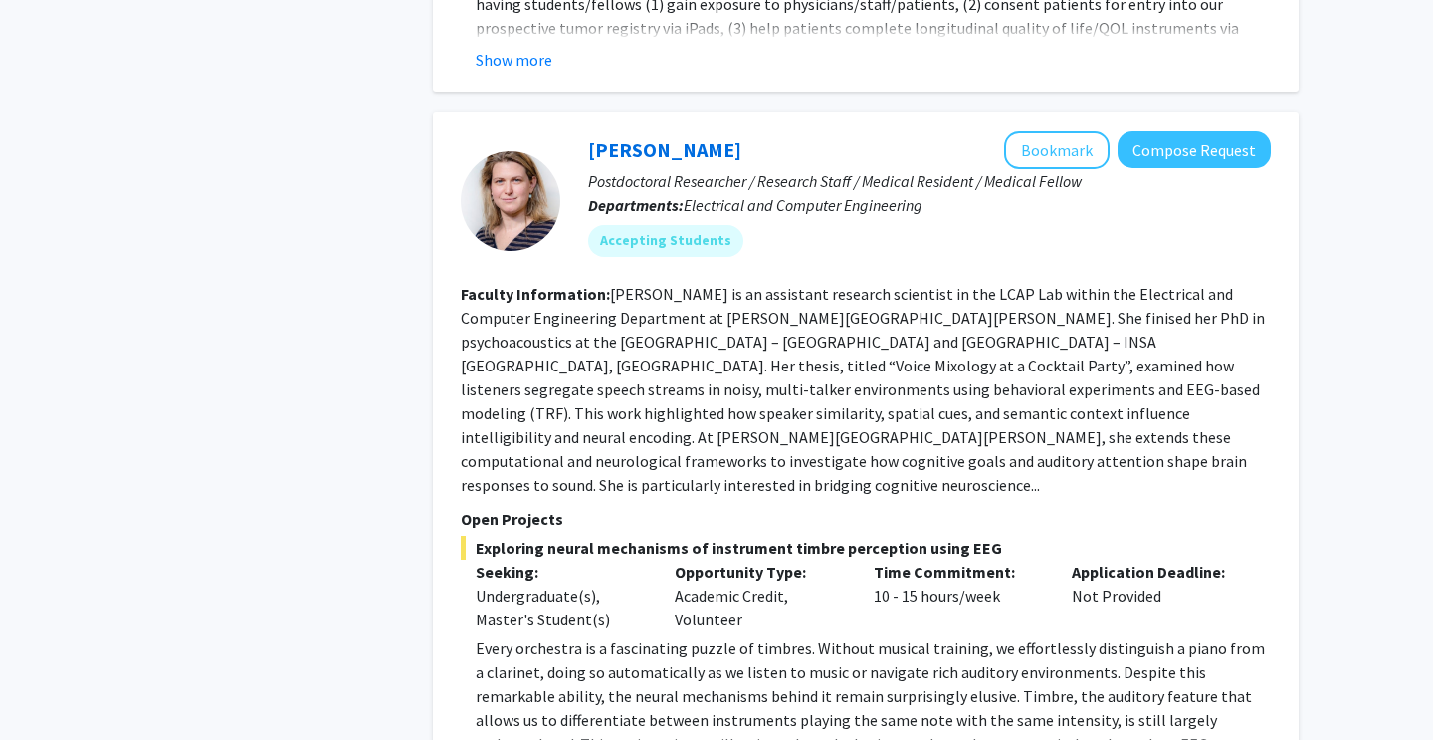
scroll to position [10002, 0]
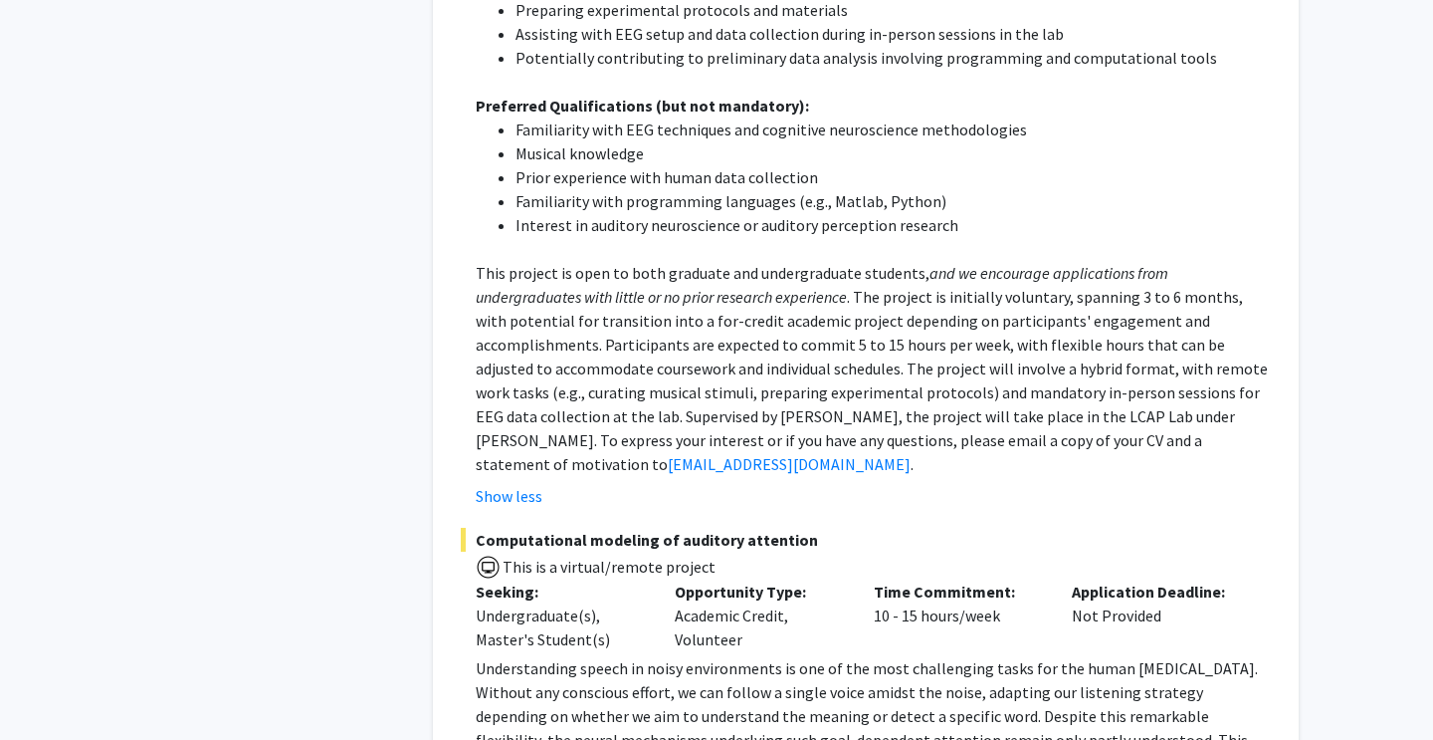
scroll to position [10883, 0]
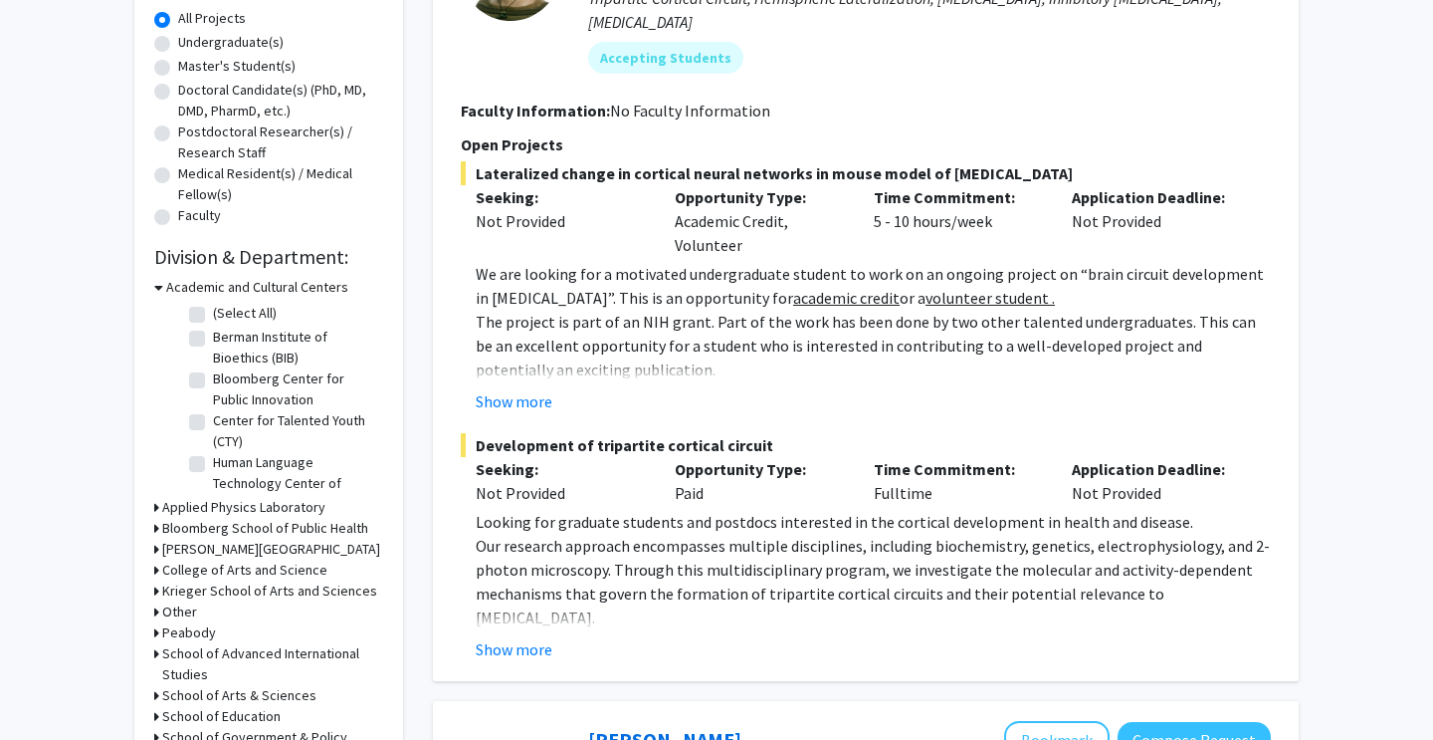
scroll to position [380, 0]
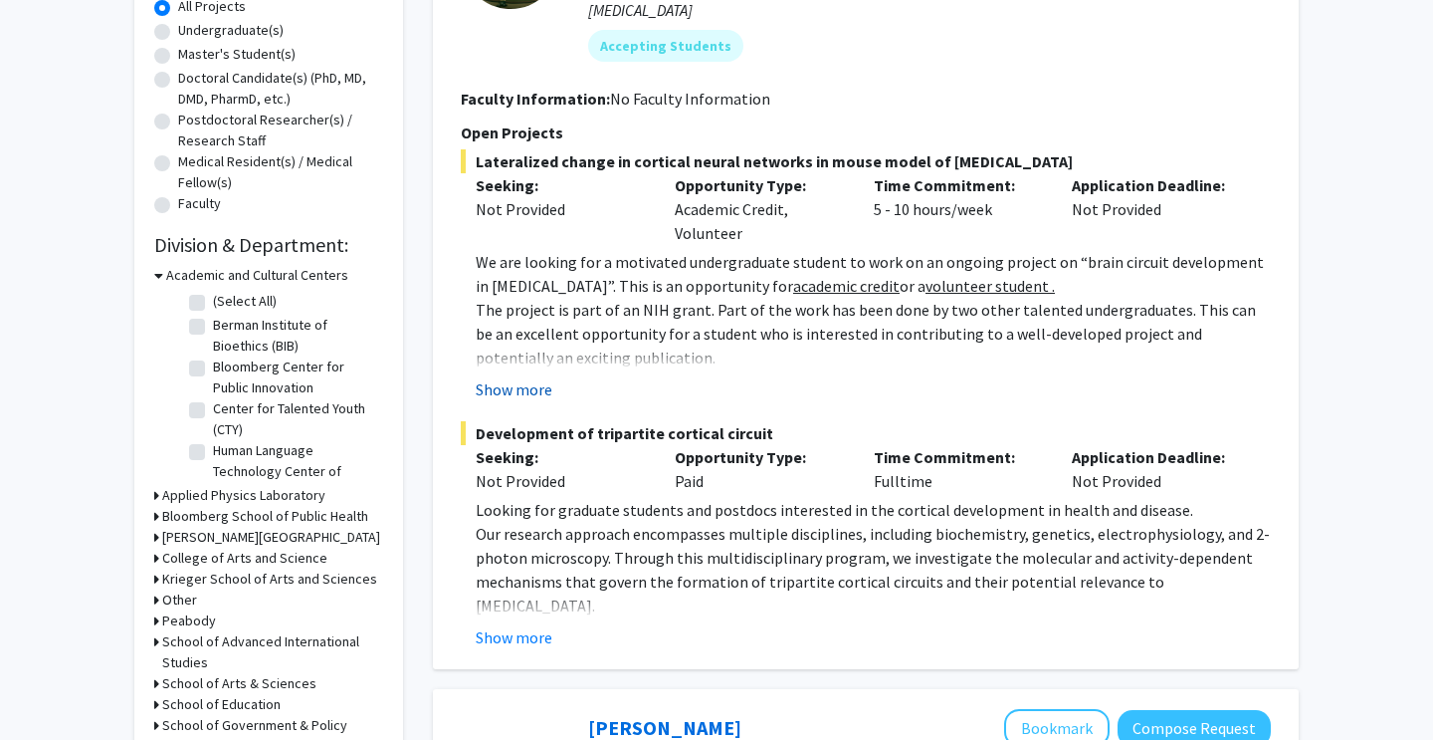
click at [538, 377] on button "Show more" at bounding box center [514, 389] width 77 height 24
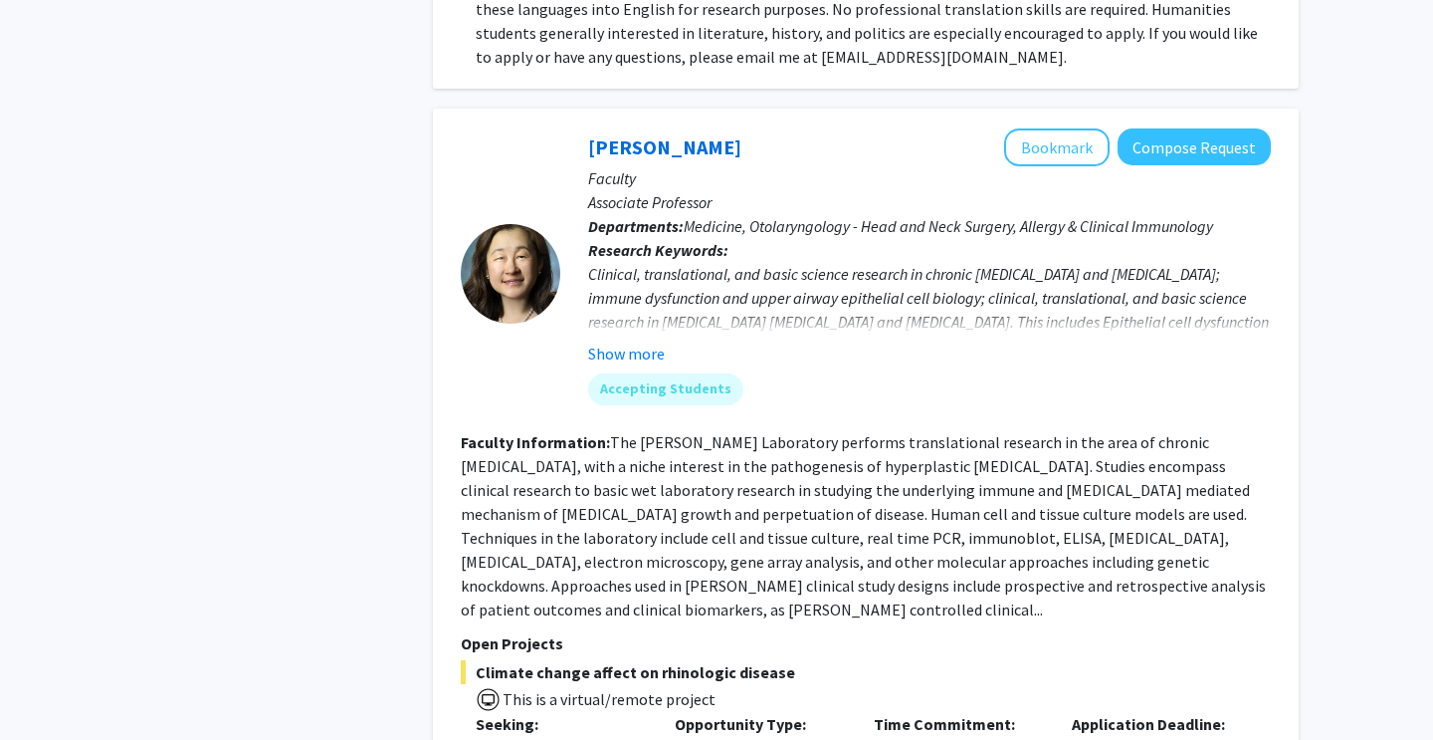
scroll to position [2136, 0]
click at [629, 340] on button "Show more" at bounding box center [626, 352] width 77 height 24
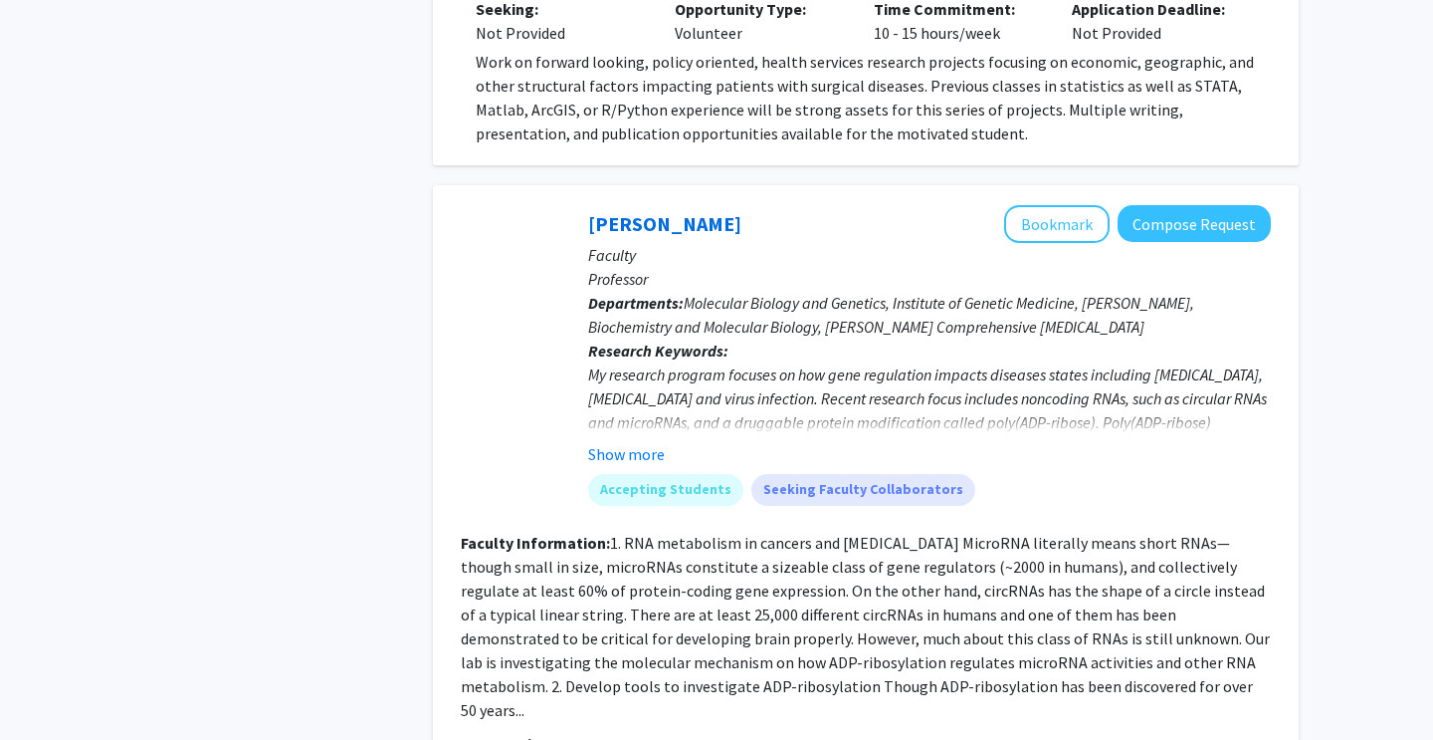
scroll to position [3686, 0]
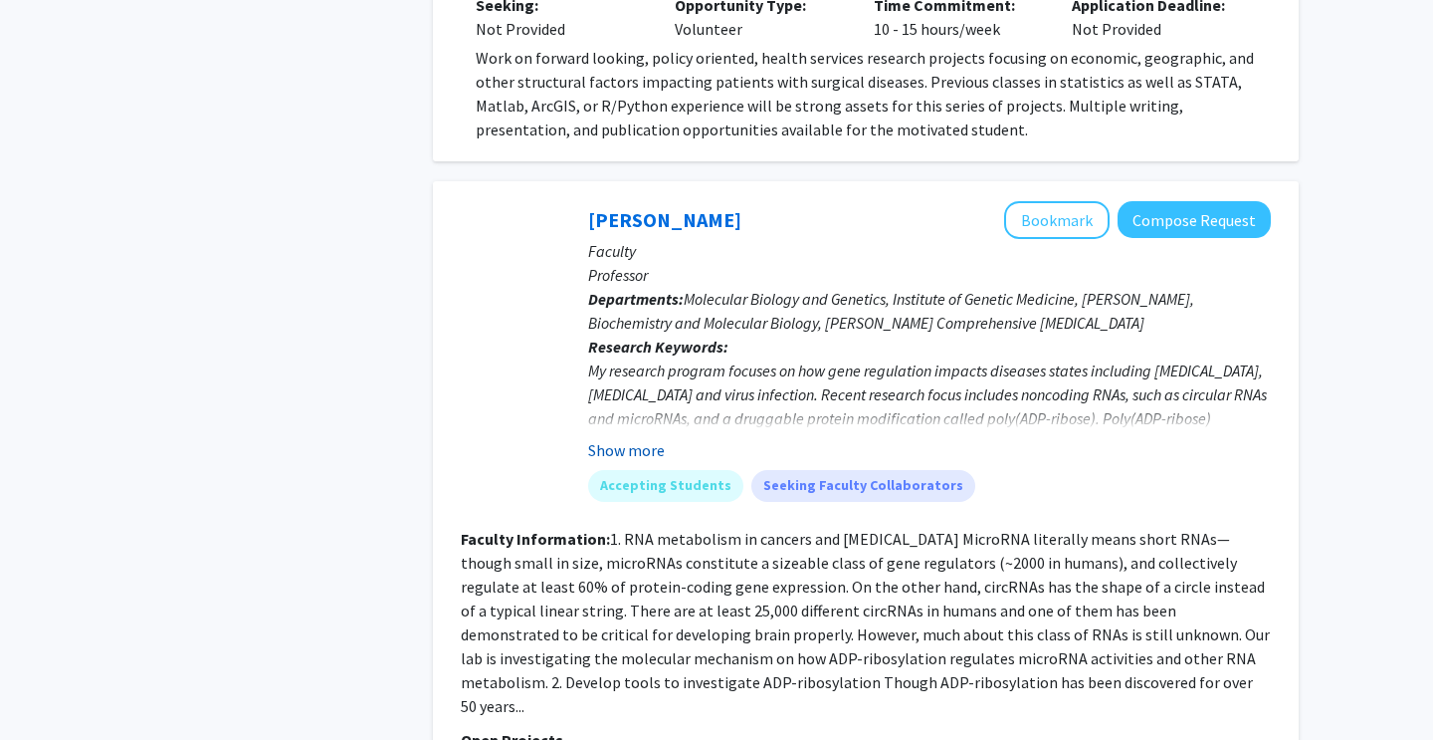
click at [632, 438] on button "Show more" at bounding box center [626, 450] width 77 height 24
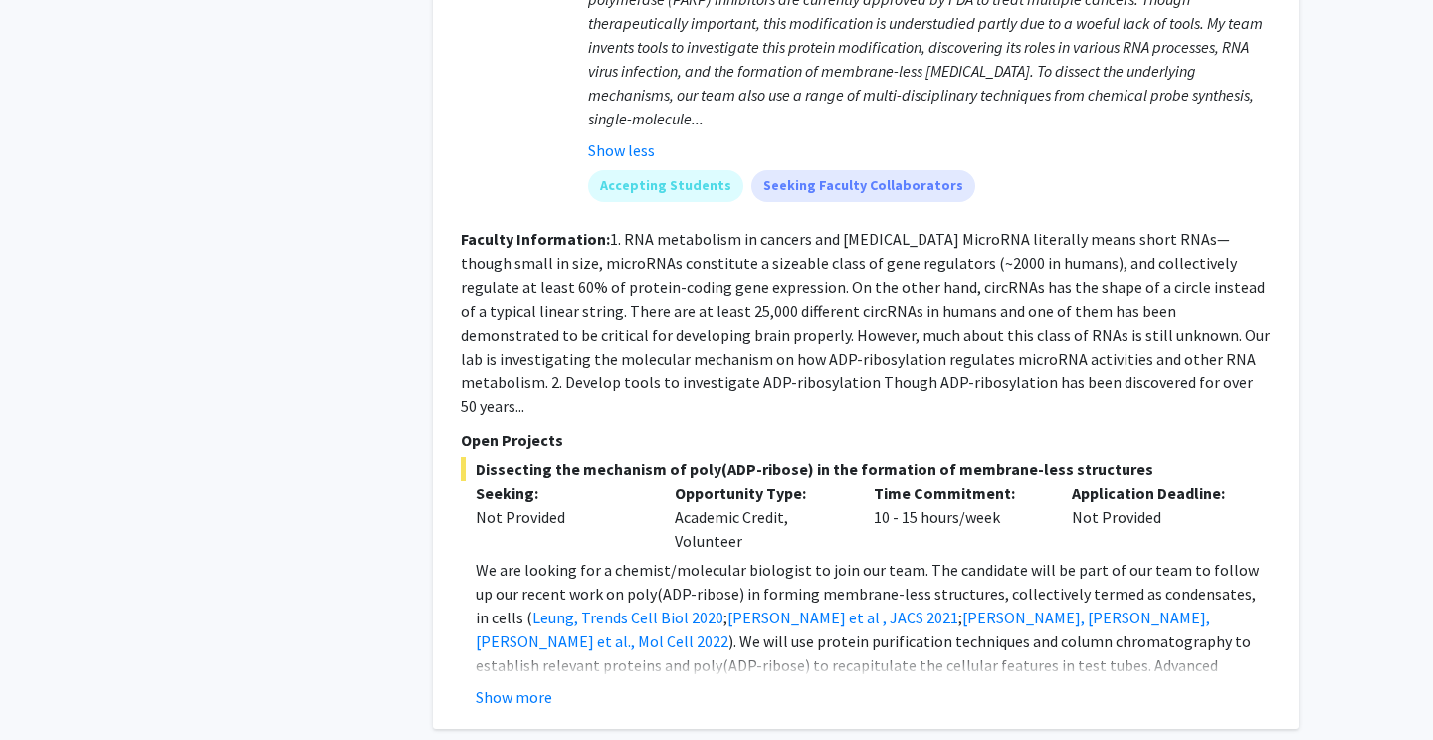
scroll to position [4131, 0]
click at [514, 683] on button "Show more" at bounding box center [514, 695] width 77 height 24
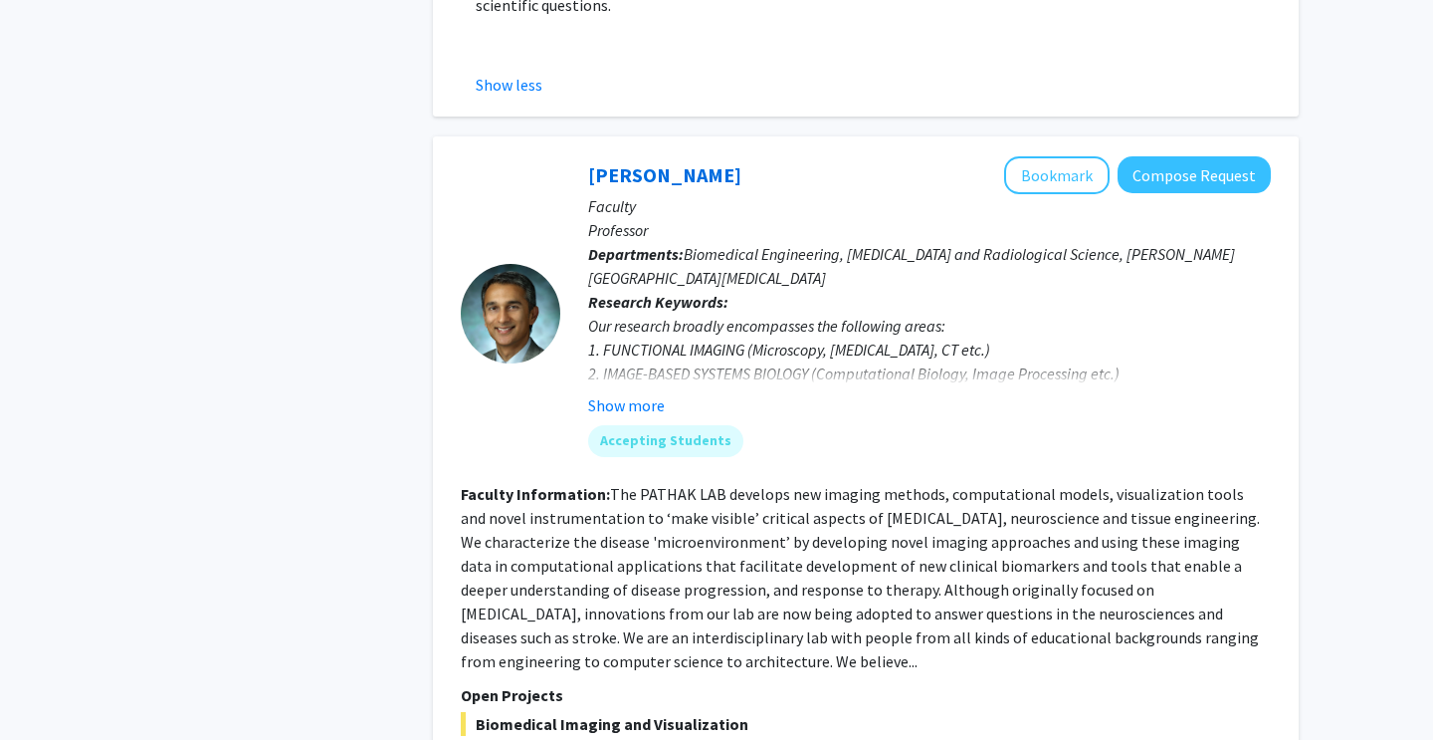
scroll to position [4864, 0]
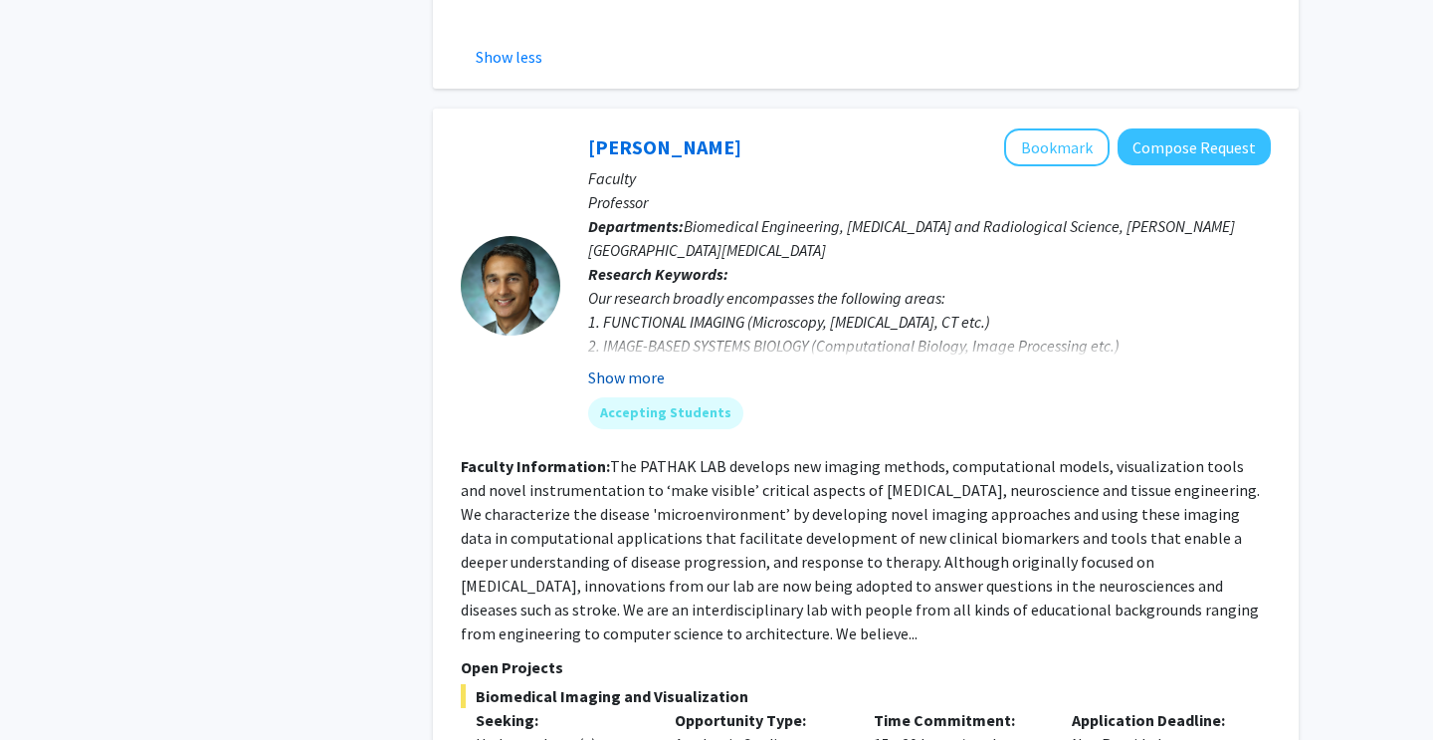
click at [641, 365] on button "Show more" at bounding box center [626, 377] width 77 height 24
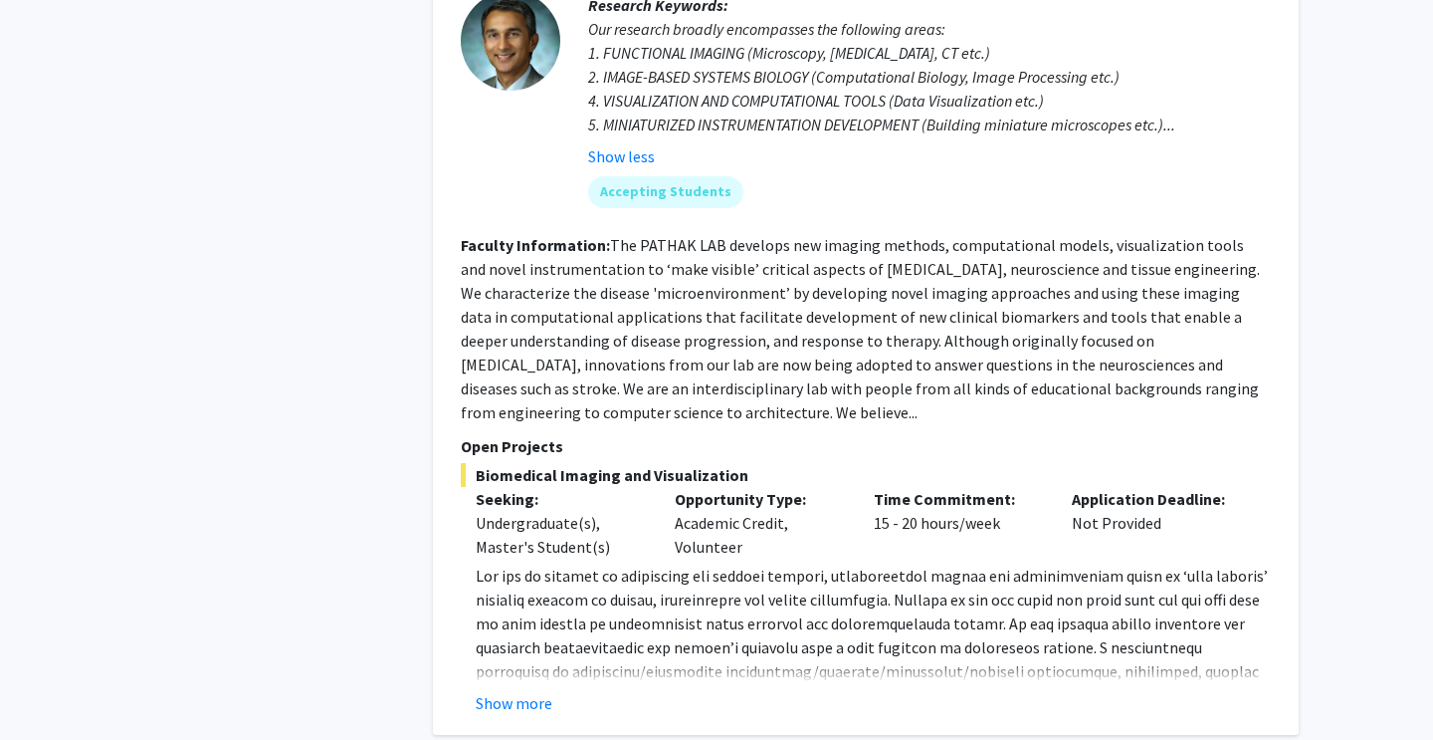
scroll to position [5134, 0]
click at [546, 690] on button "Show more" at bounding box center [514, 702] width 77 height 24
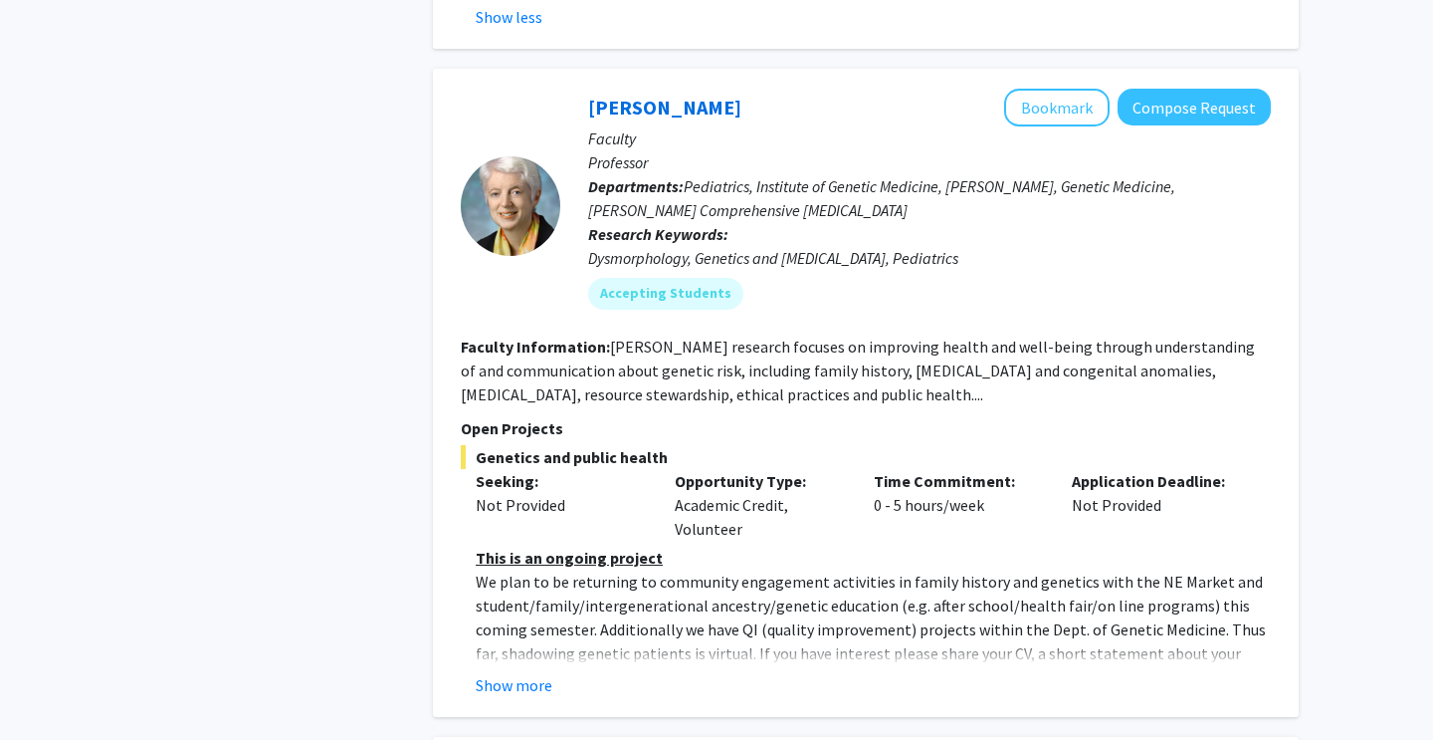
scroll to position [5950, 0]
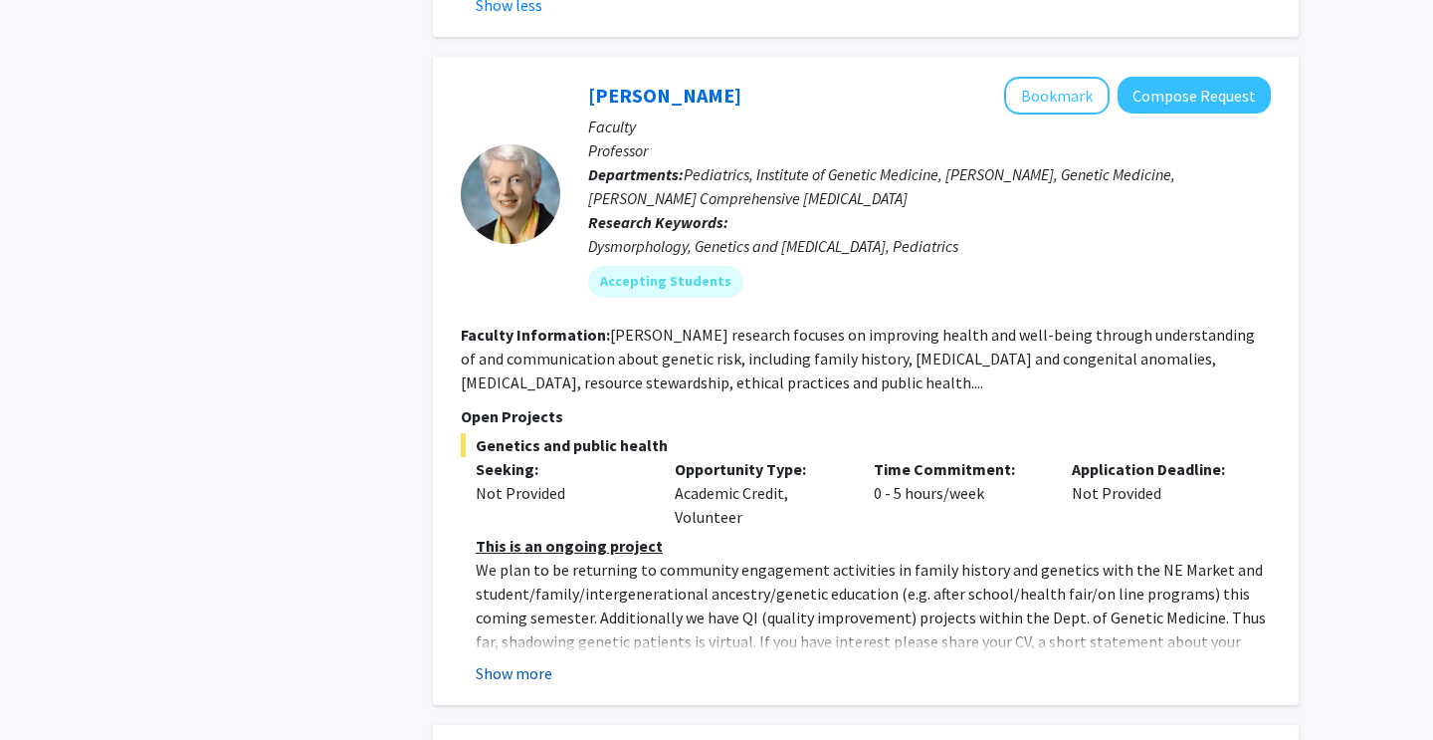
click at [536, 661] on button "Show more" at bounding box center [514, 673] width 77 height 24
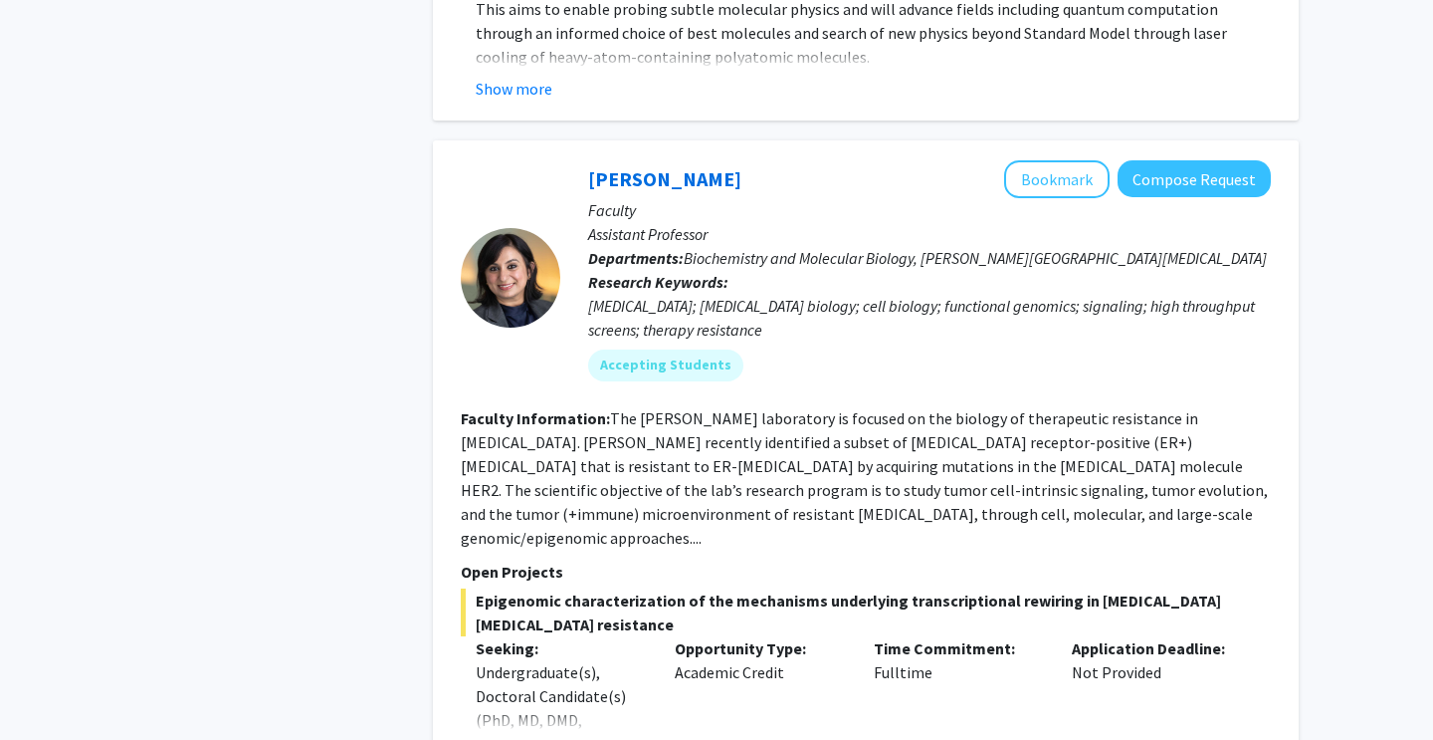
scroll to position [7343, 0]
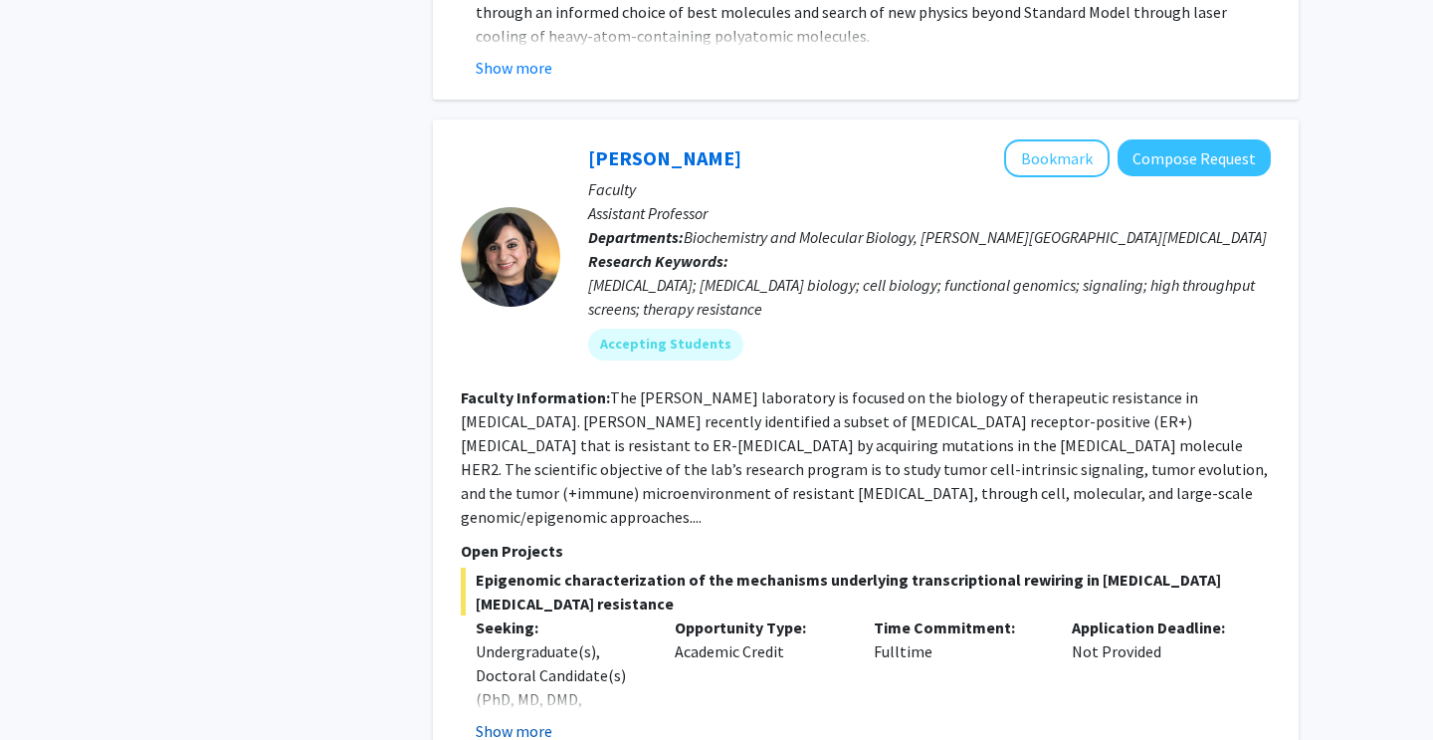
click at [532, 719] on button "Show more" at bounding box center [514, 731] width 77 height 24
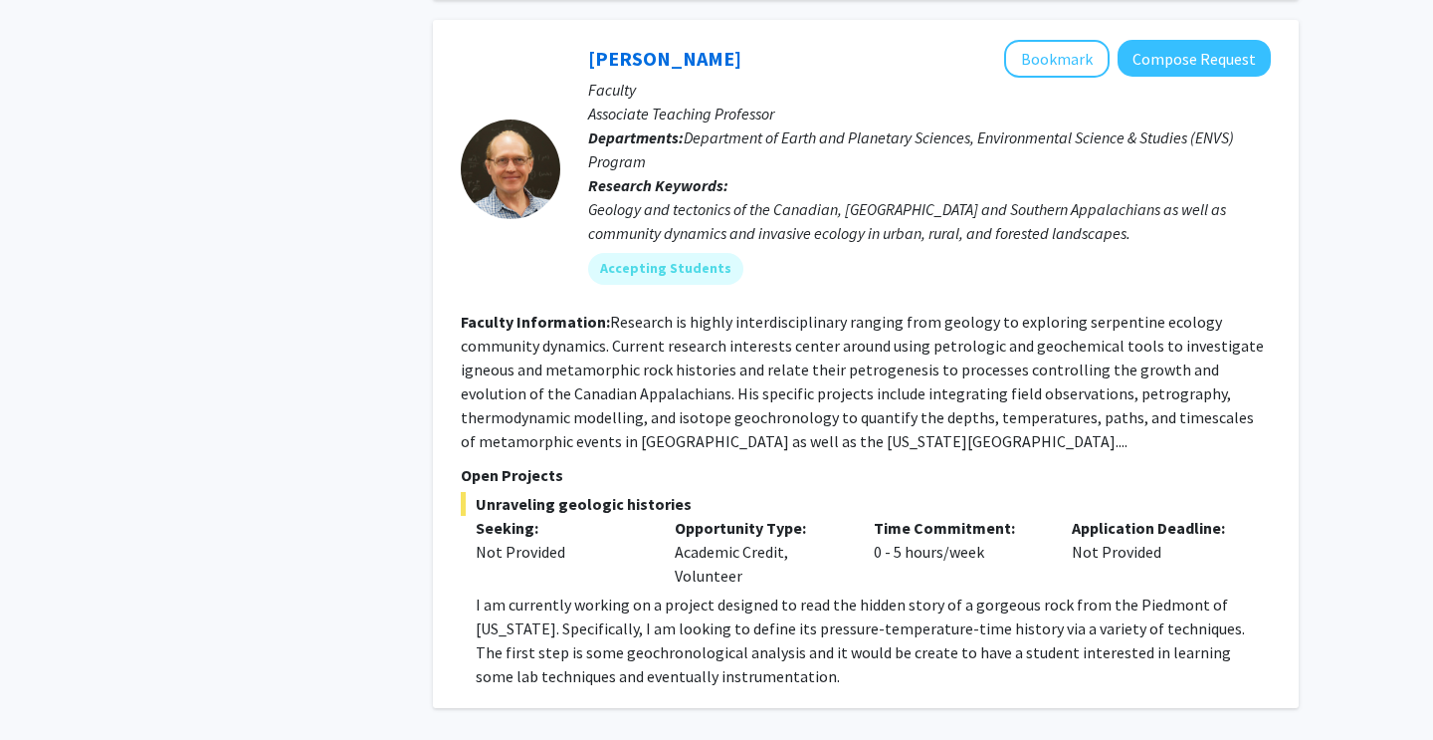
scroll to position [8372, 0]
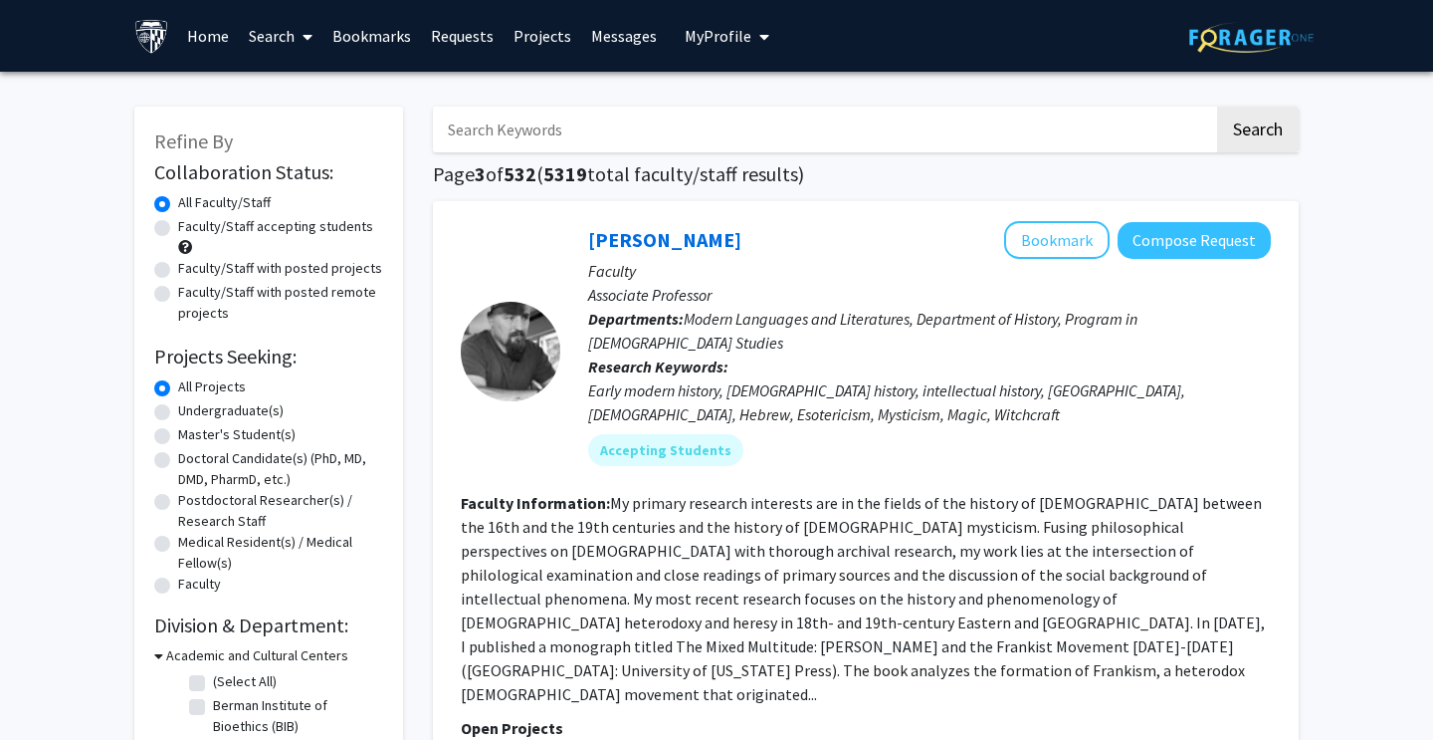
click at [178, 438] on label "Master's Student(s)" at bounding box center [236, 434] width 117 height 21
click at [178, 437] on input "Master's Student(s)" at bounding box center [184, 430] width 13 height 13
radio input "true"
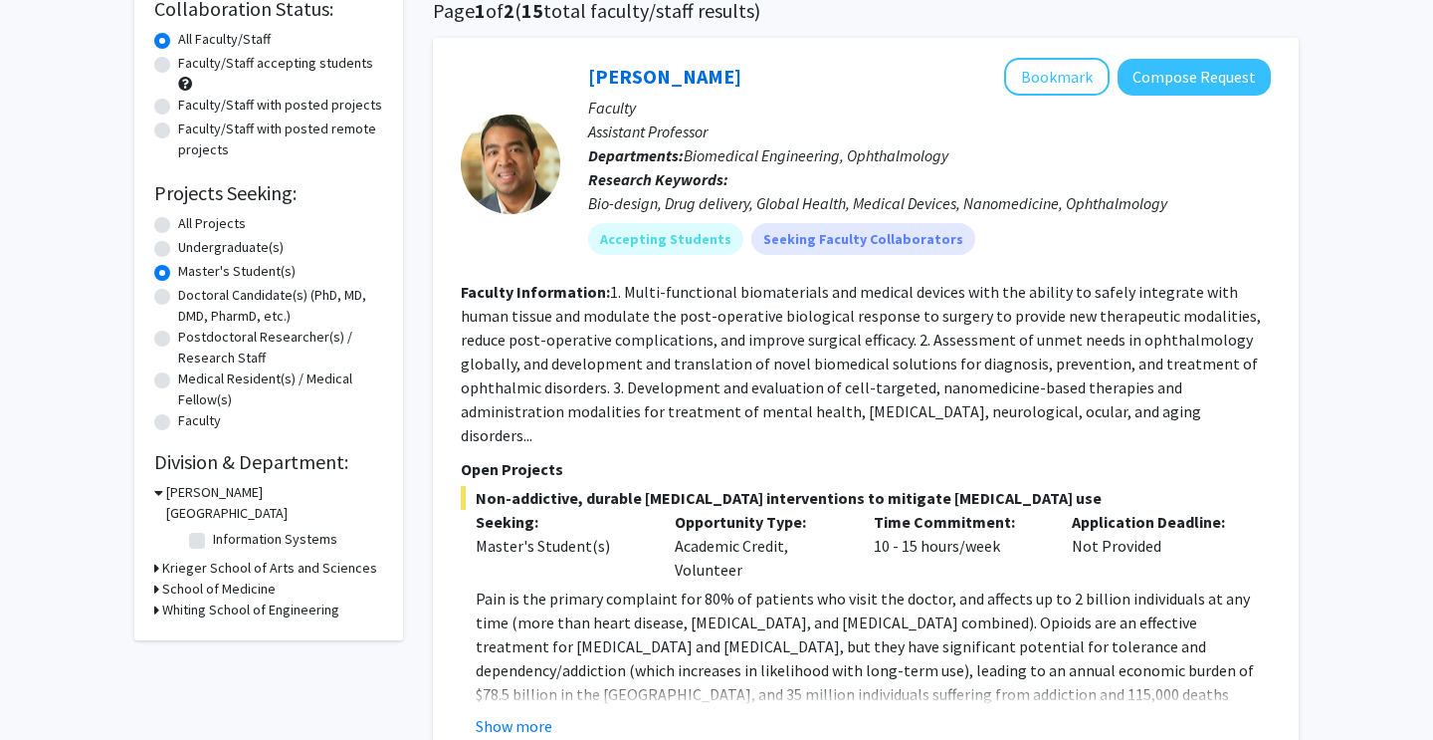
scroll to position [166, 0]
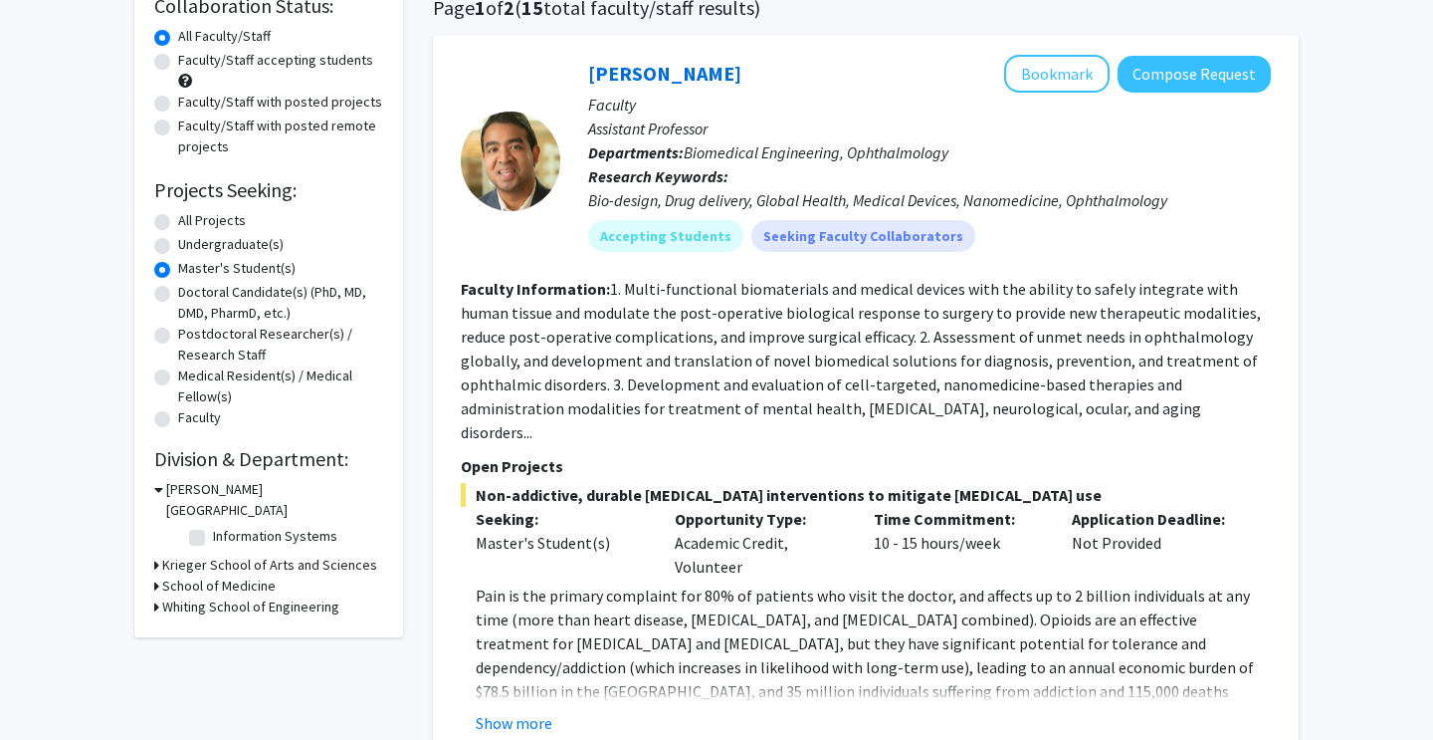
click at [172, 596] on h3 "Whiting School of Engineering" at bounding box center [250, 606] width 177 height 21
click at [166, 596] on h3 "Whiting School of Engineering" at bounding box center [254, 606] width 177 height 21
click at [175, 575] on h3 "School of Medicine" at bounding box center [218, 585] width 113 height 21
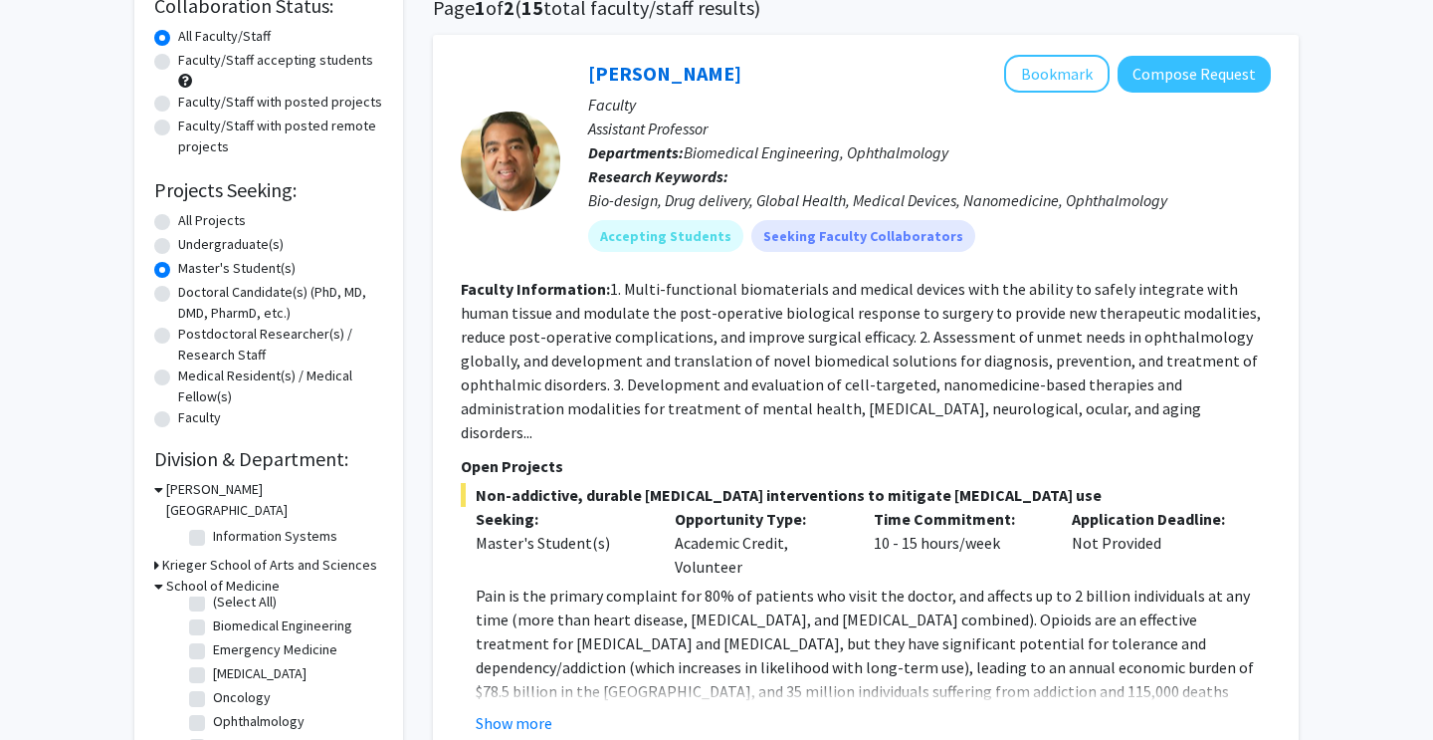
click at [213, 615] on label "Biomedical Engineering" at bounding box center [282, 625] width 139 height 21
click at [213, 615] on input "Biomedical Engineering" at bounding box center [219, 621] width 13 height 13
checkbox input "true"
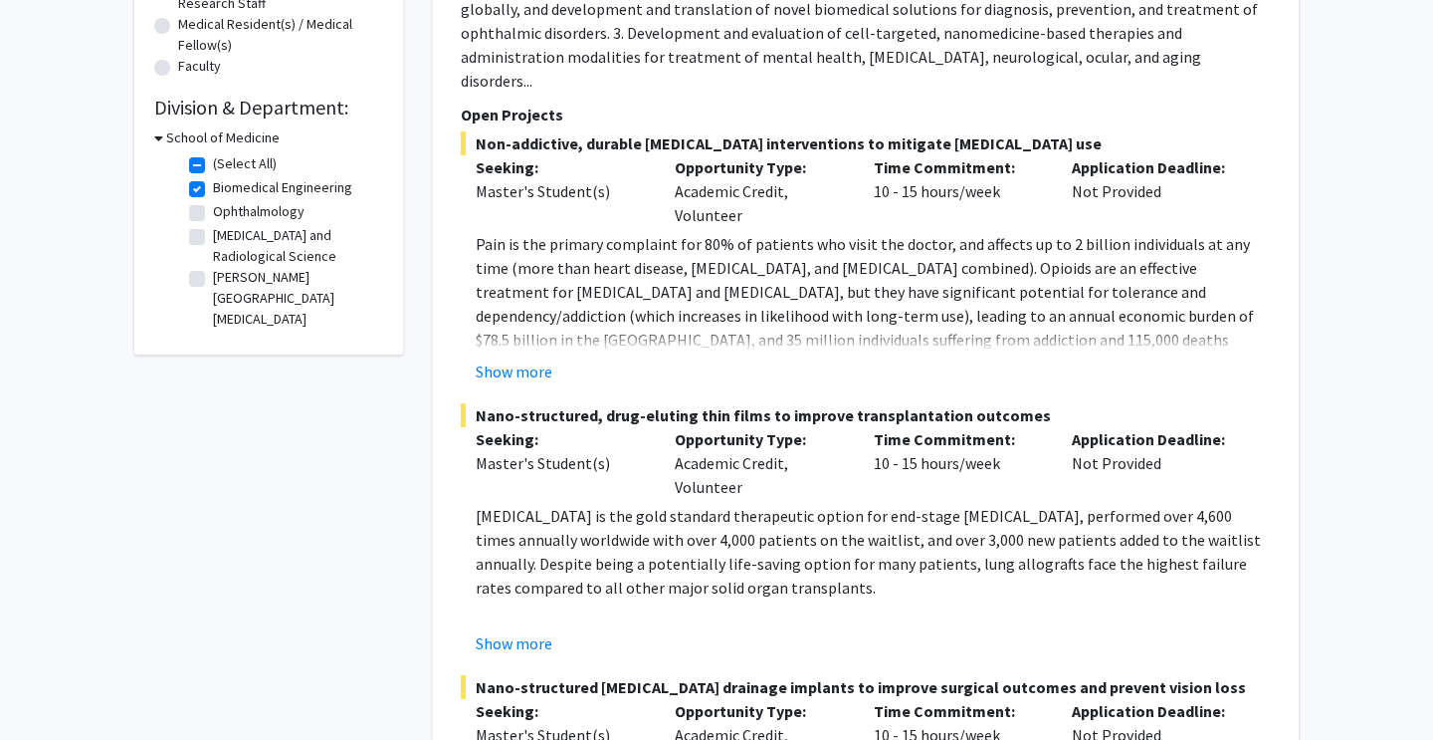
scroll to position [353, 0]
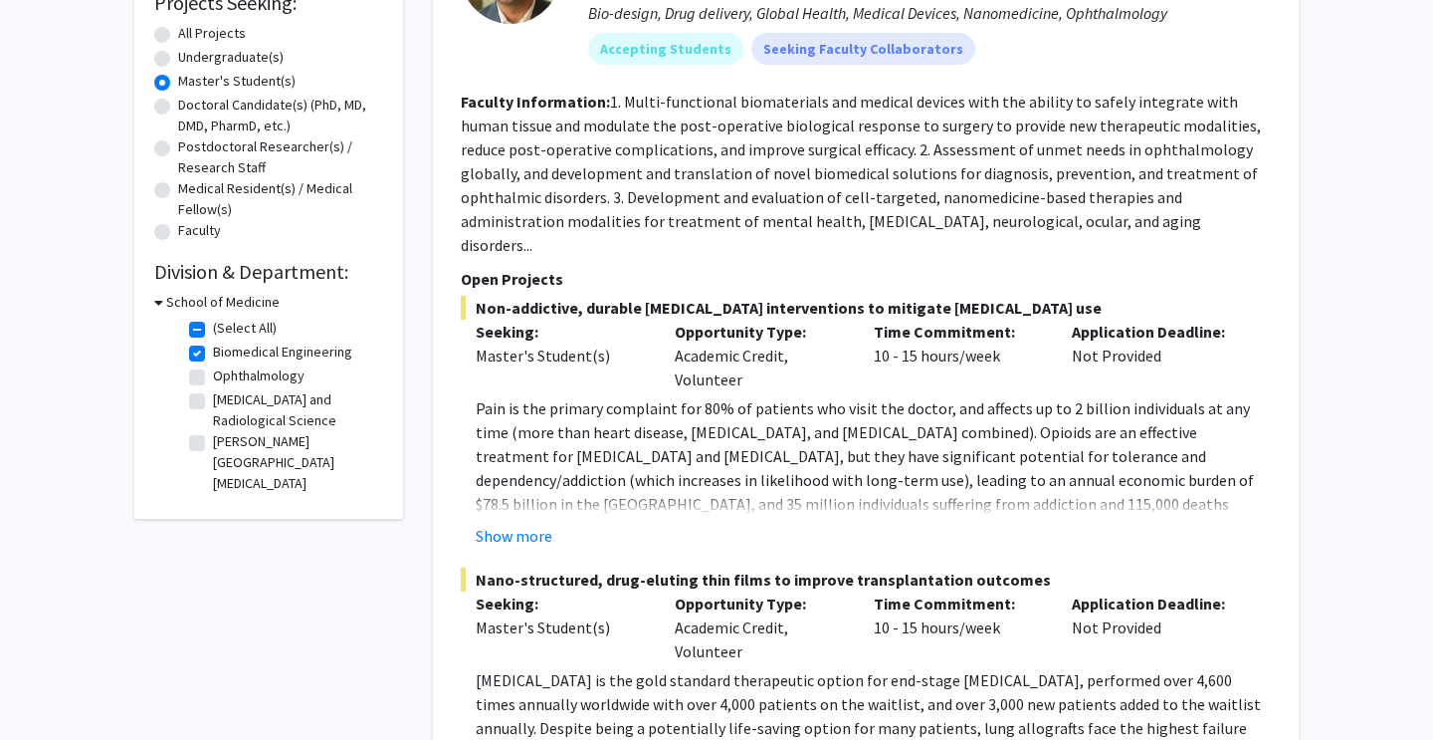
click at [213, 358] on label "Biomedical Engineering" at bounding box center [282, 351] width 139 height 21
click at [213, 354] on input "Biomedical Engineering" at bounding box center [219, 347] width 13 height 13
checkbox input "false"
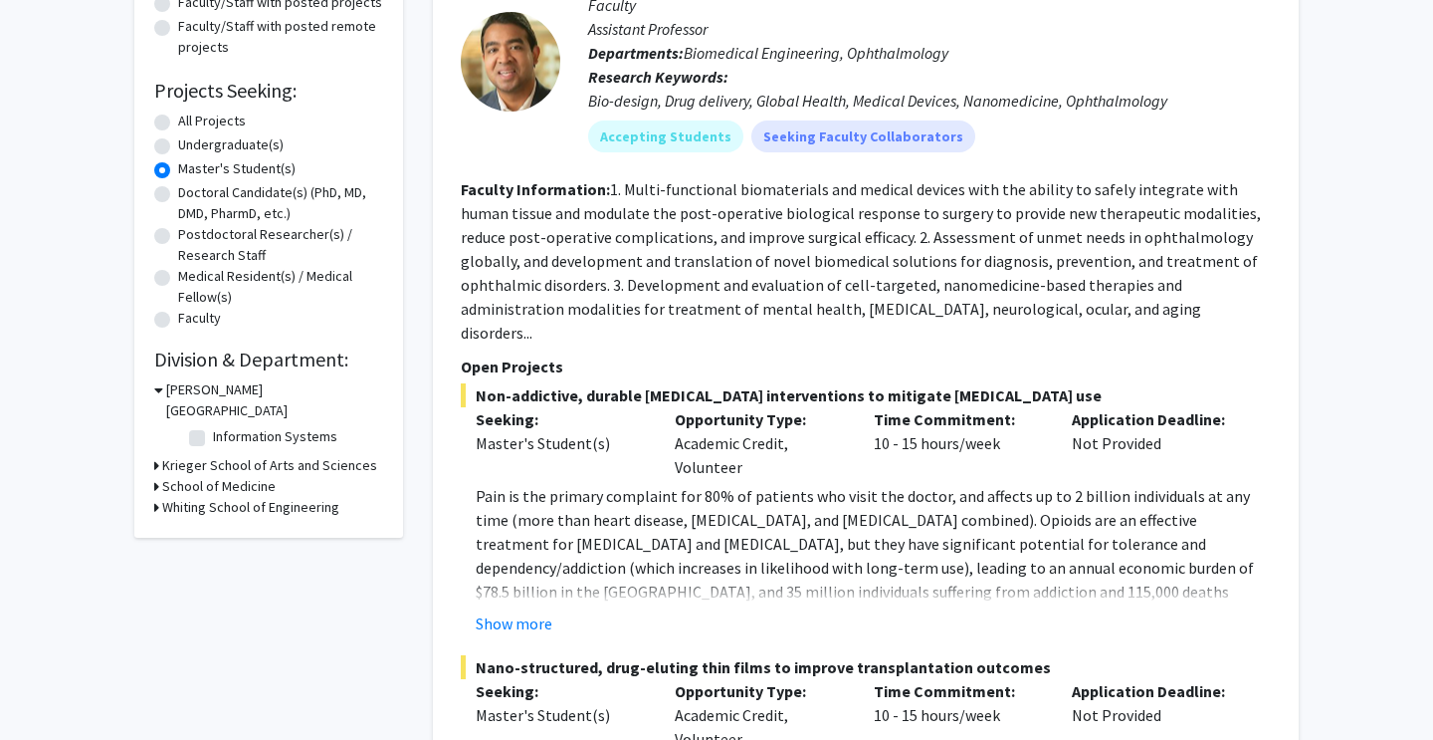
scroll to position [268, 0]
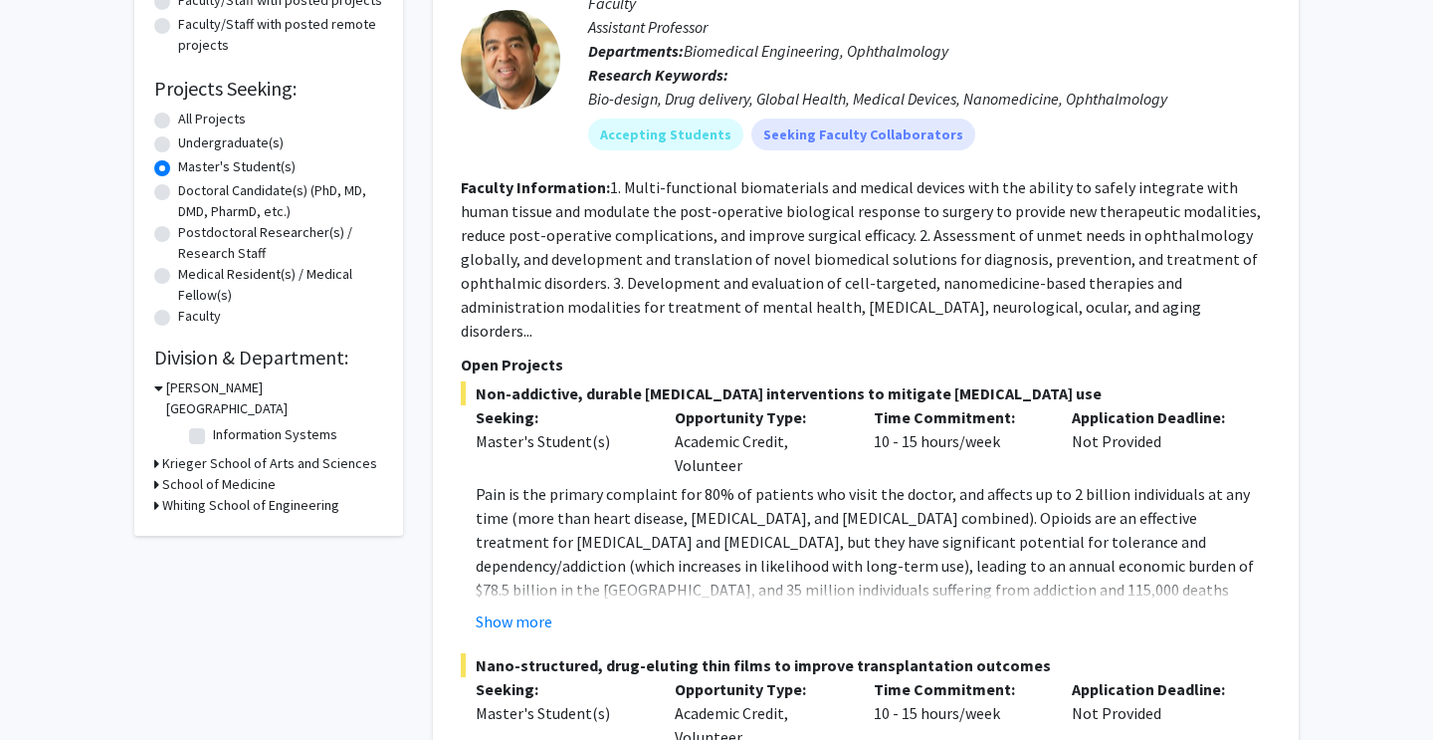
click at [254, 495] on h3 "Whiting School of Engineering" at bounding box center [250, 505] width 177 height 21
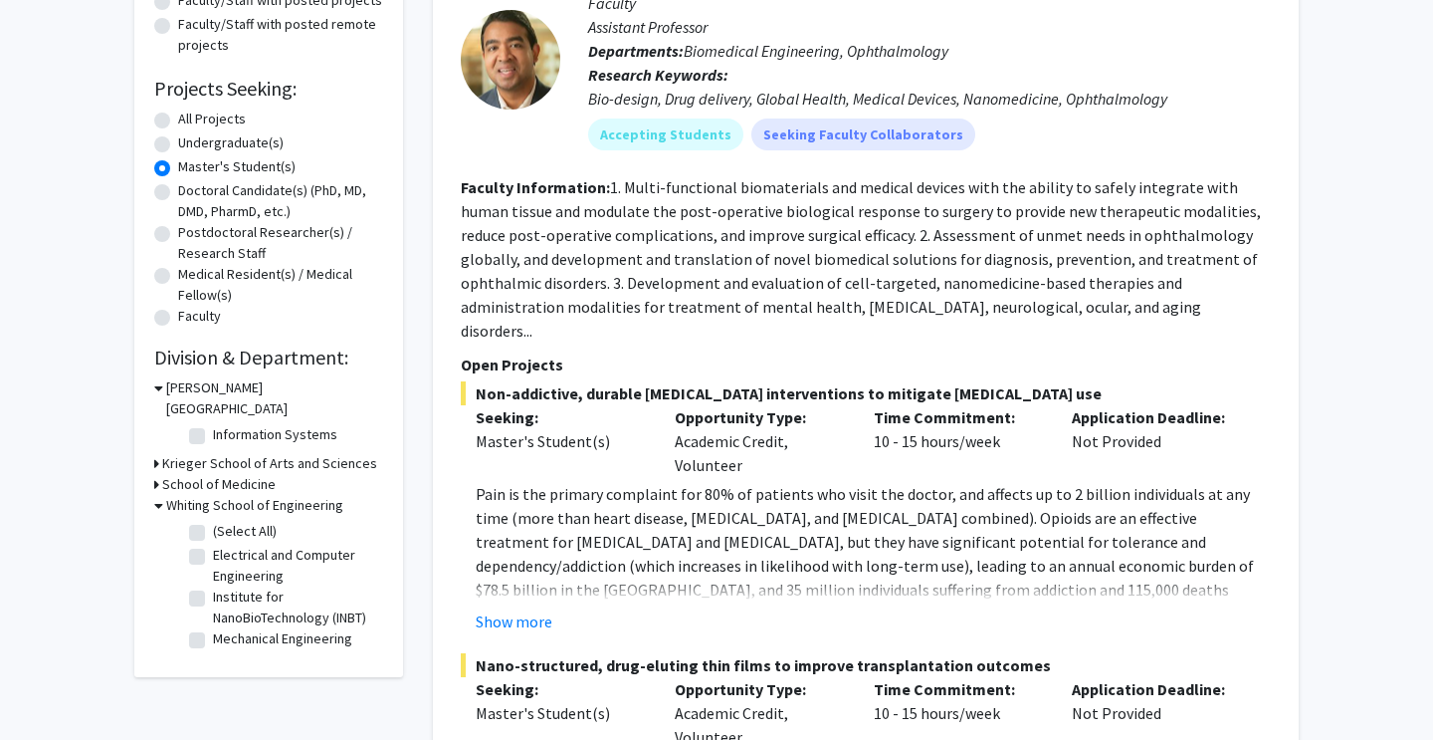
click at [278, 495] on h3 "Whiting School of Engineering" at bounding box center [254, 505] width 177 height 21
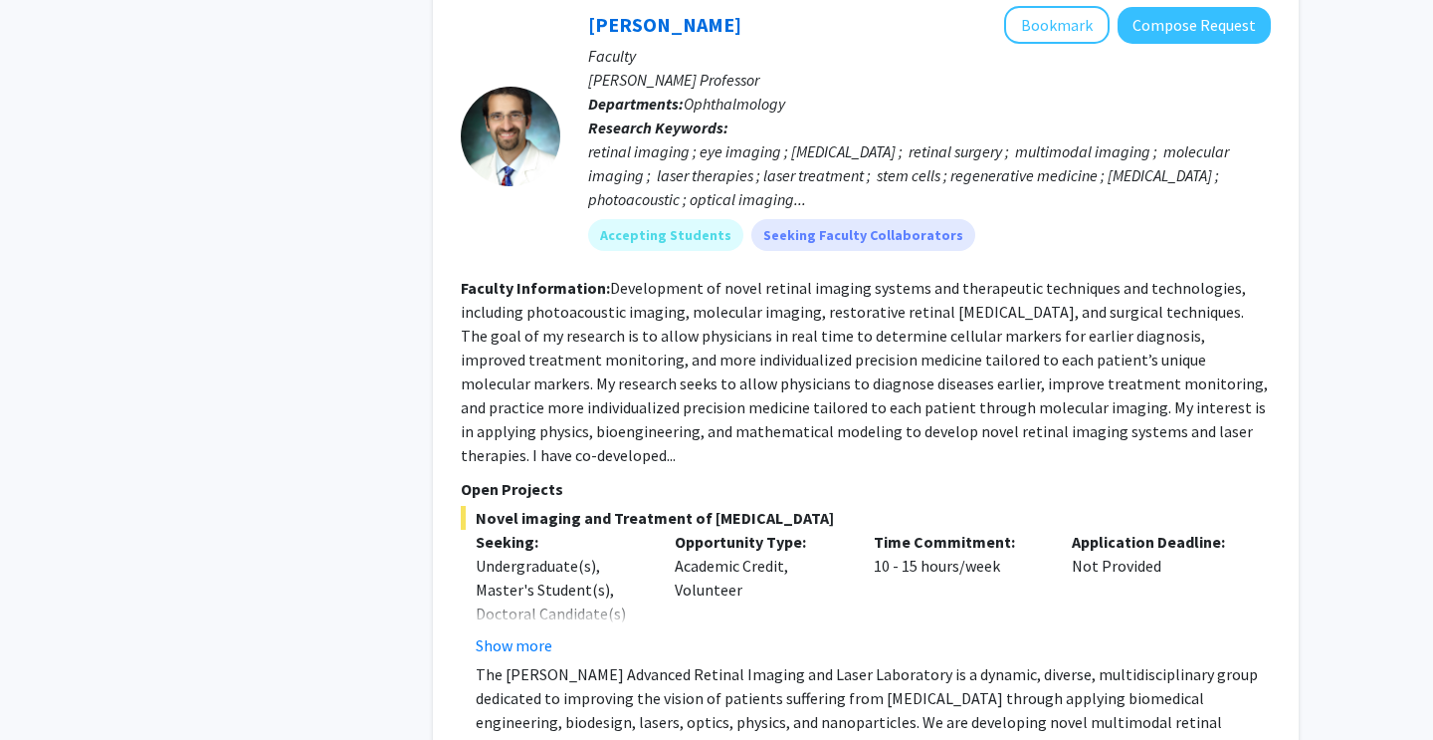
scroll to position [9644, 0]
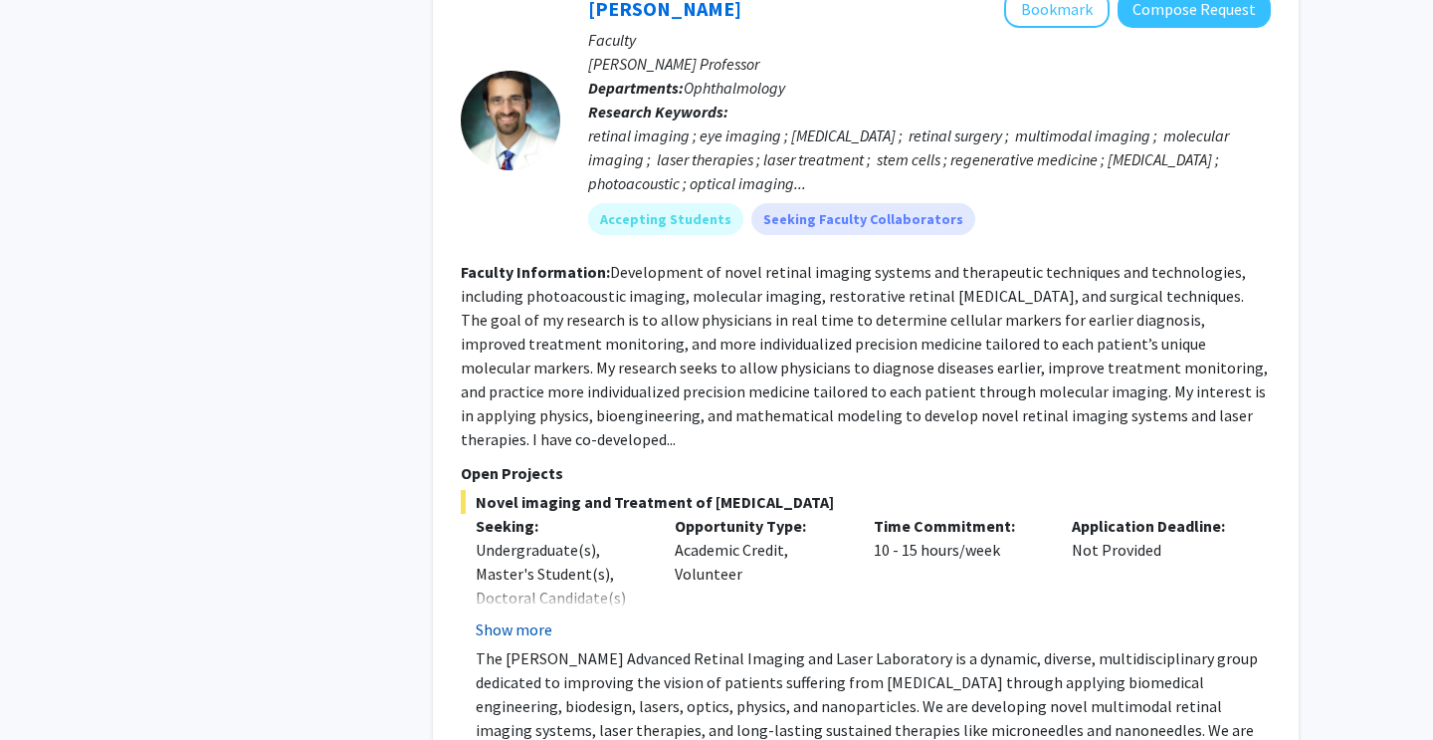
click at [524, 617] on button "Show more" at bounding box center [514, 629] width 77 height 24
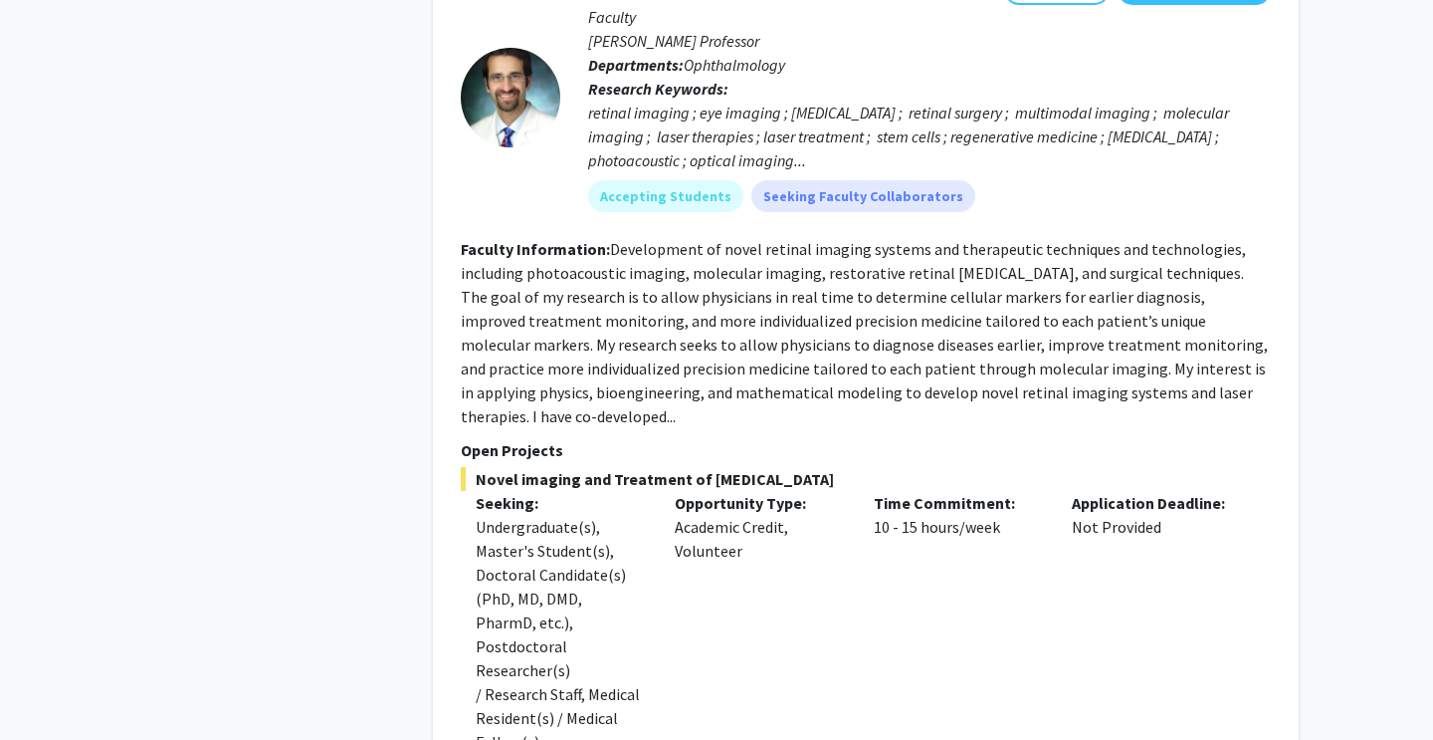
scroll to position [9678, 0]
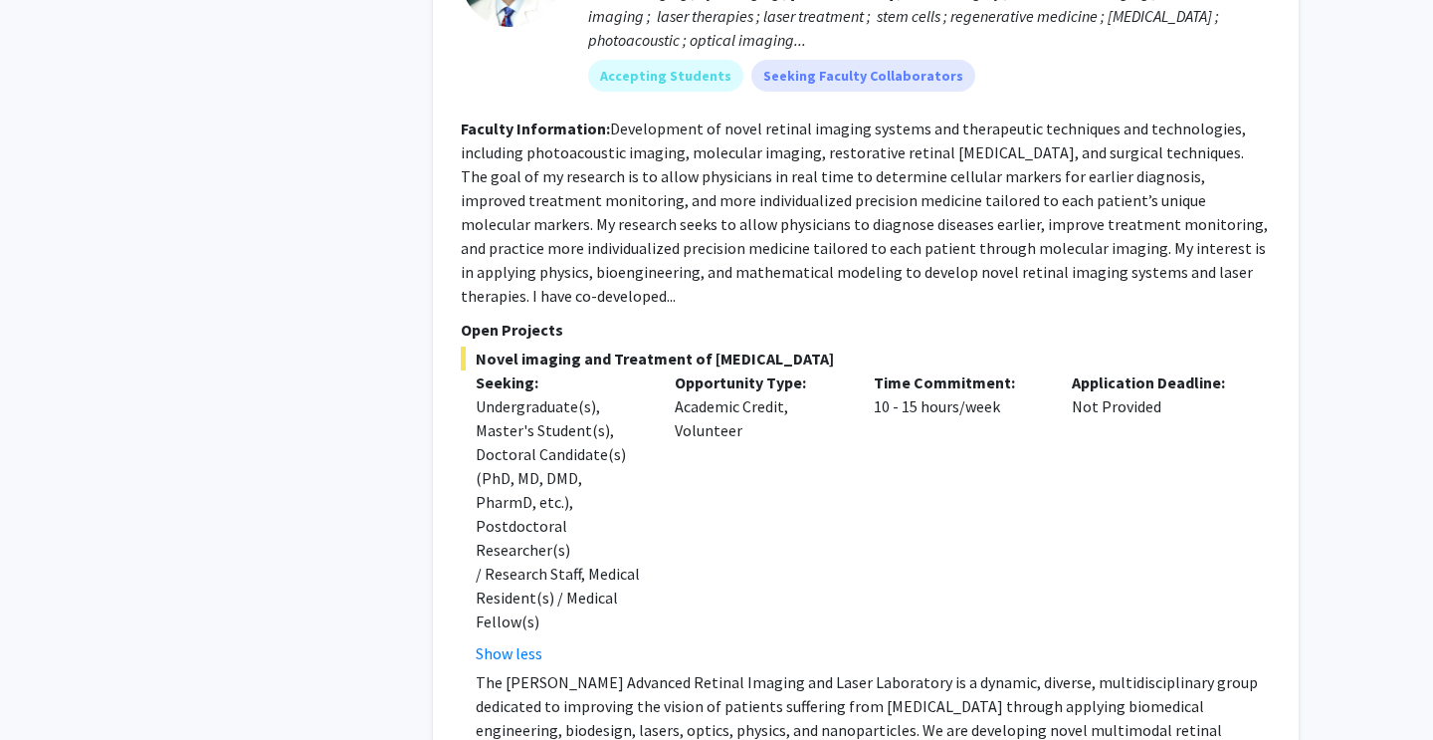
scroll to position [9803, 0]
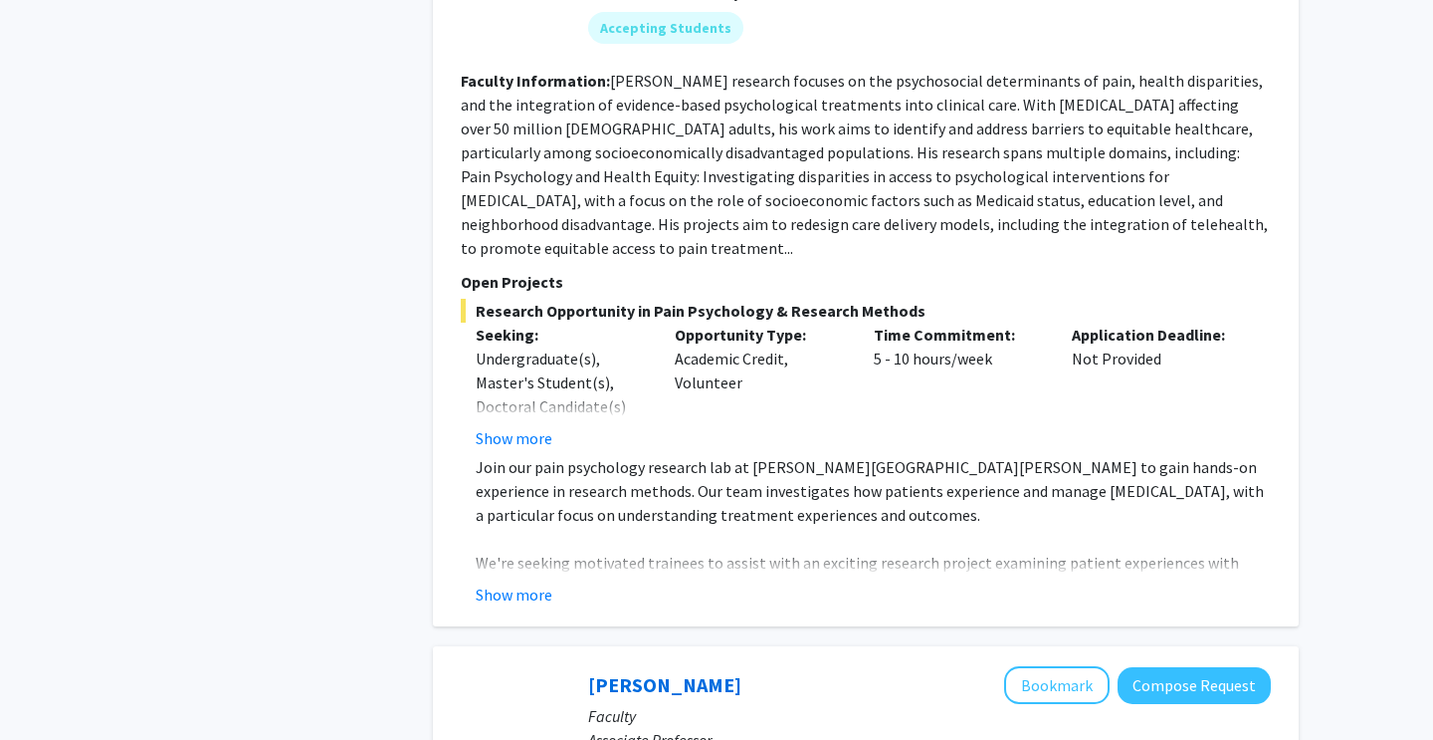
scroll to position [1241, 0]
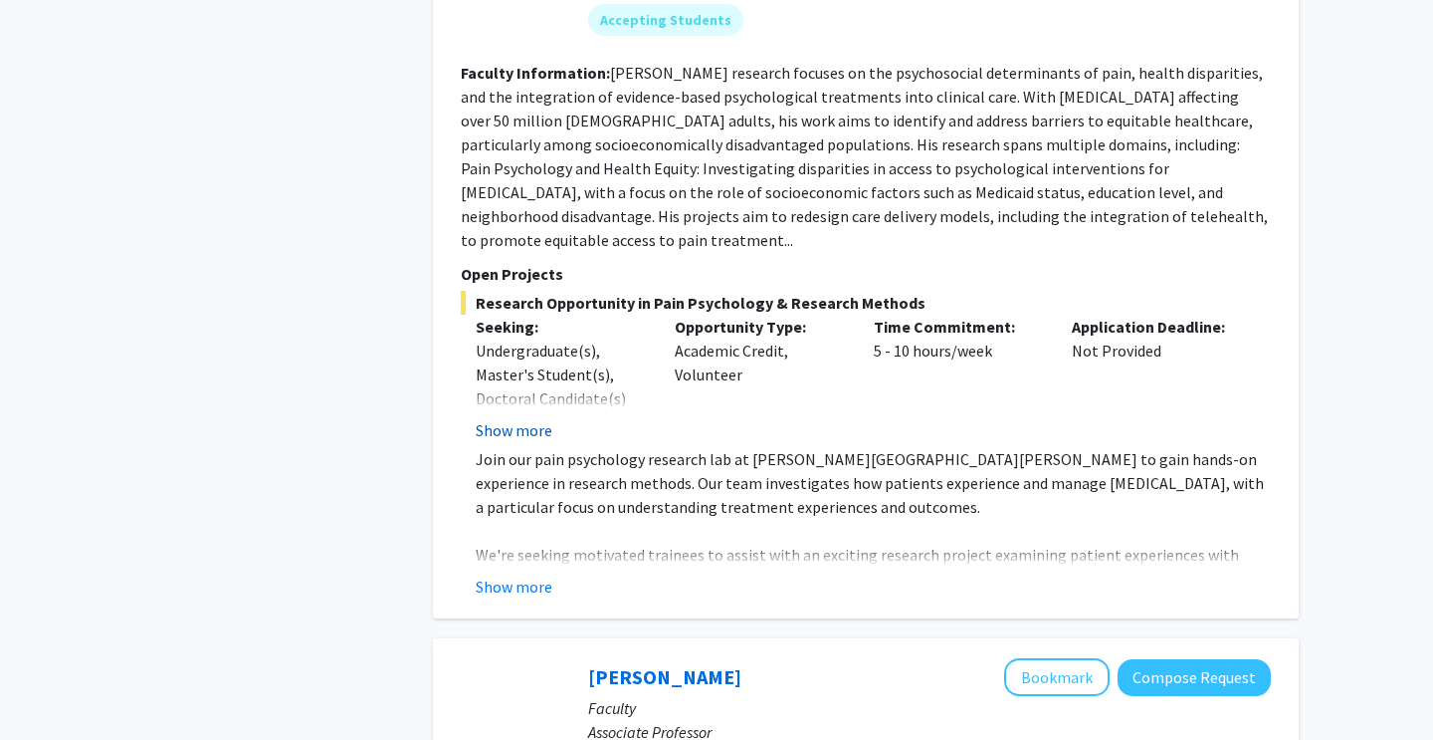
click at [502, 418] on button "Show more" at bounding box center [514, 430] width 77 height 24
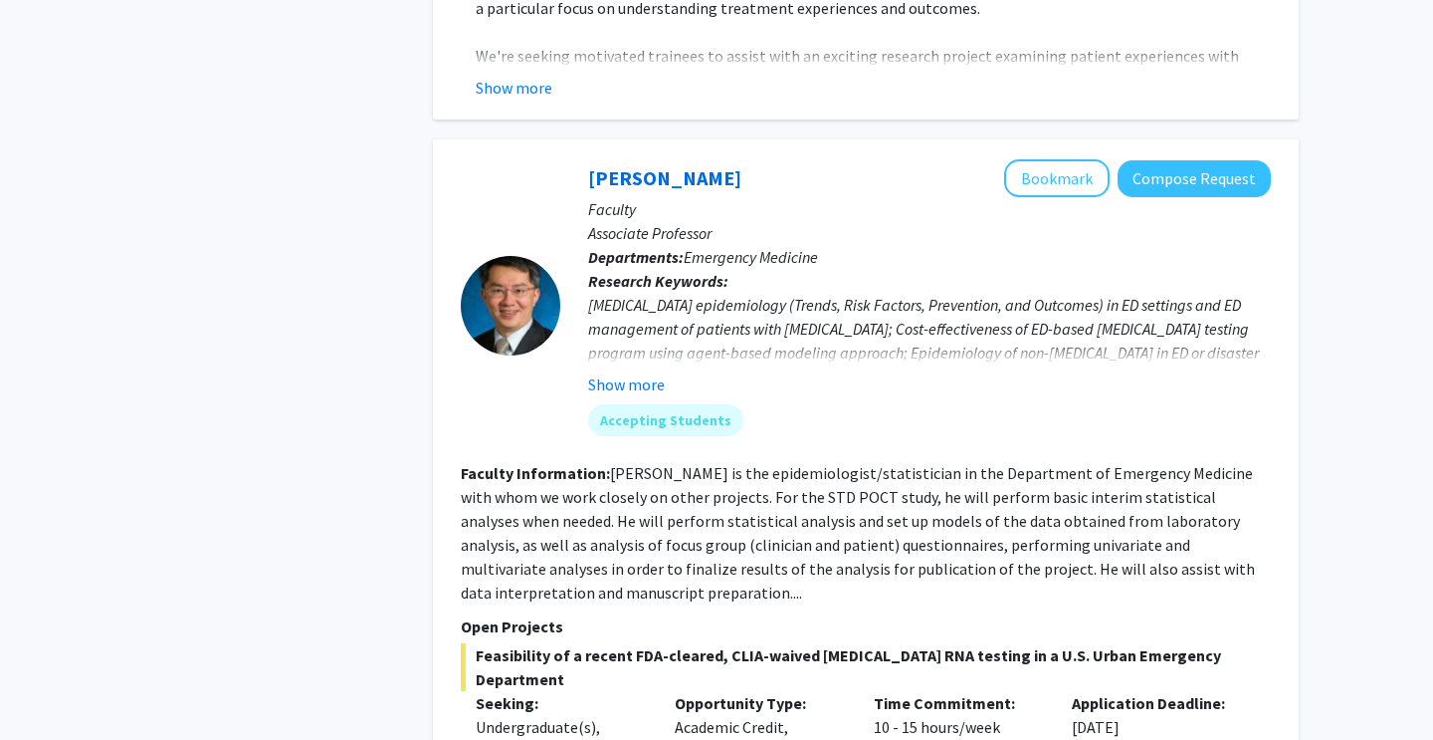
scroll to position [1911, 0]
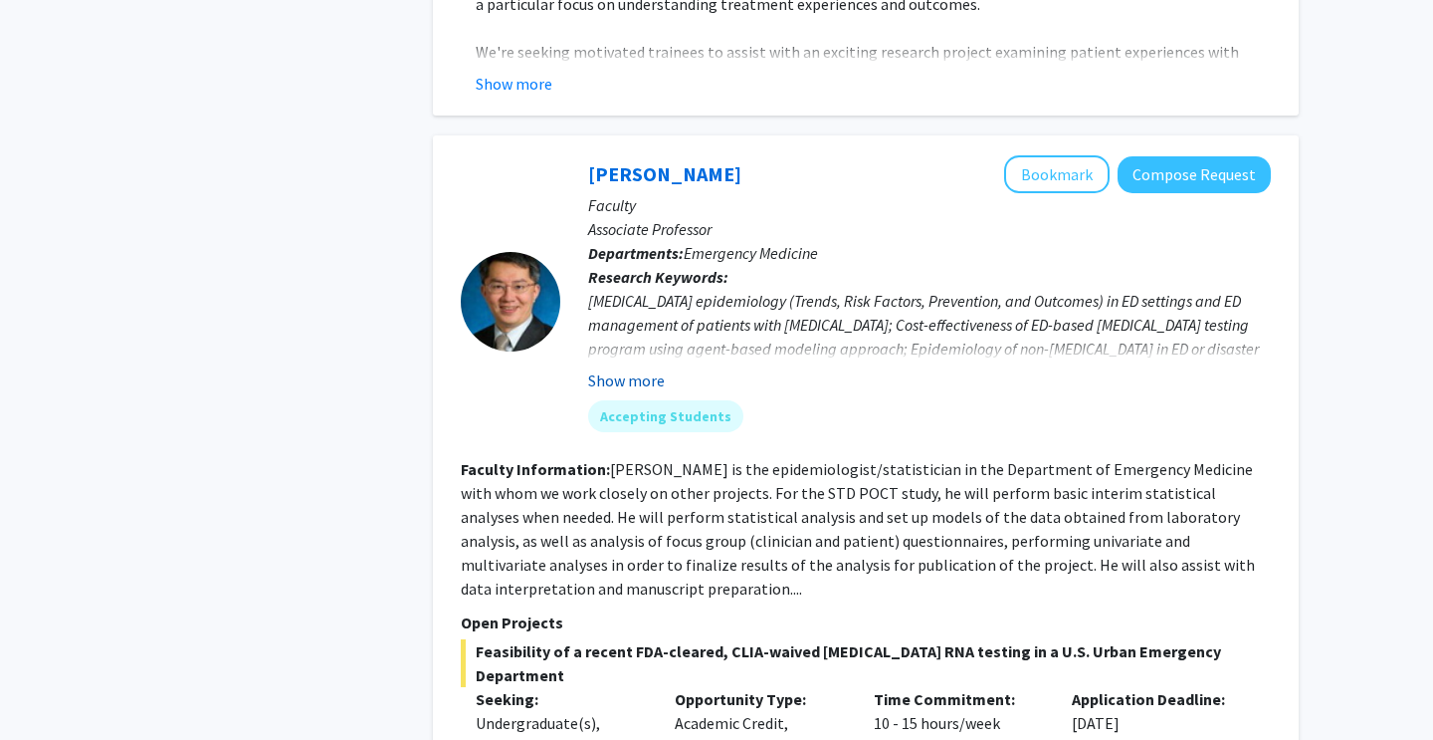
click at [638, 368] on button "Show more" at bounding box center [626, 380] width 77 height 24
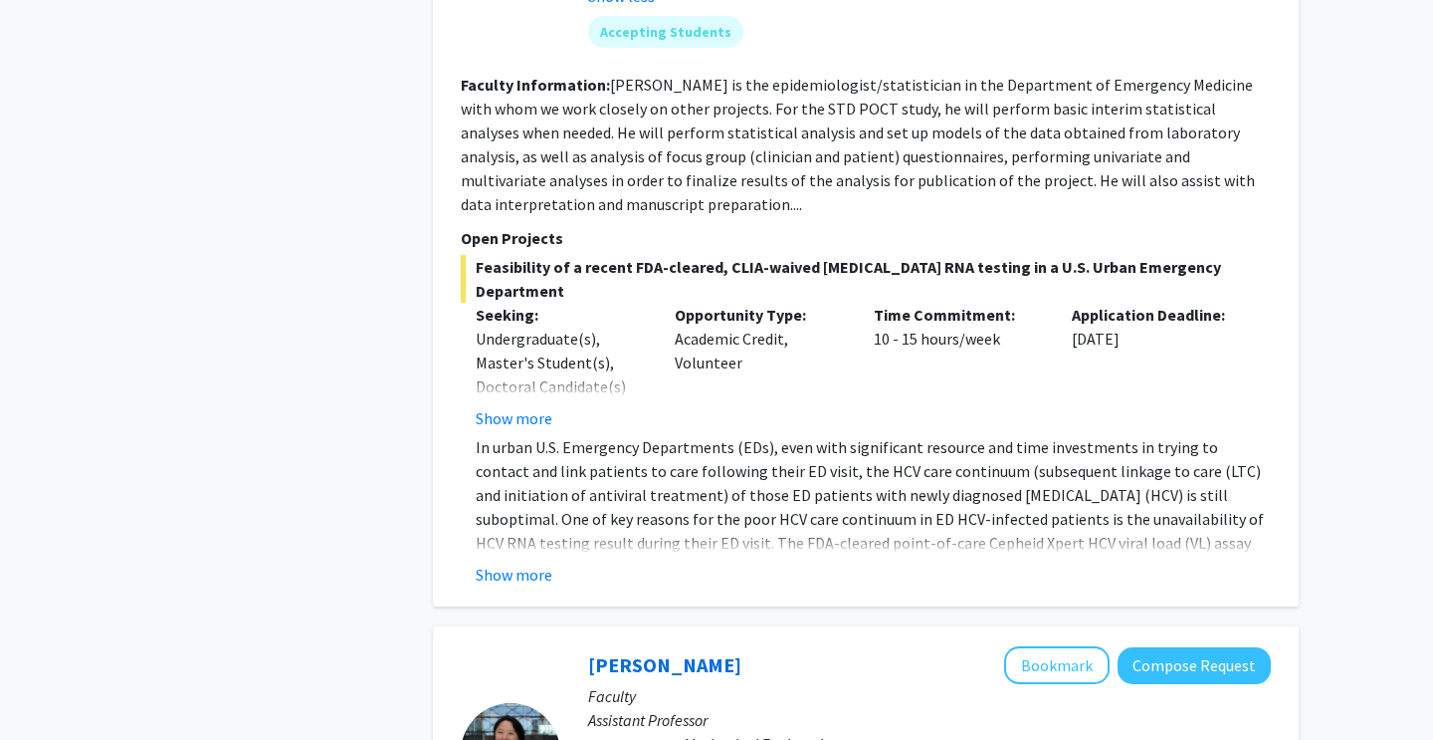
scroll to position [2320, 0]
click at [512, 405] on button "Show more" at bounding box center [514, 417] width 77 height 24
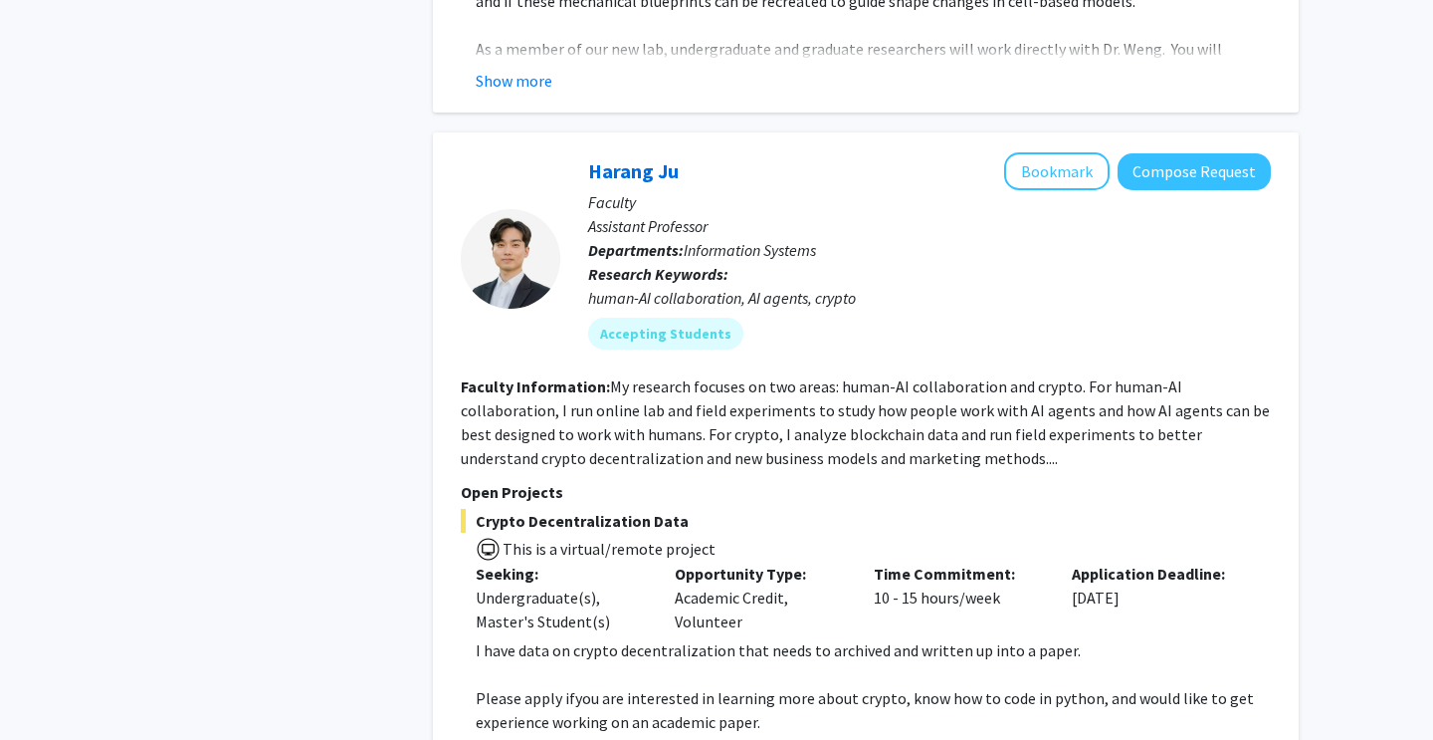
scroll to position [3656, 0]
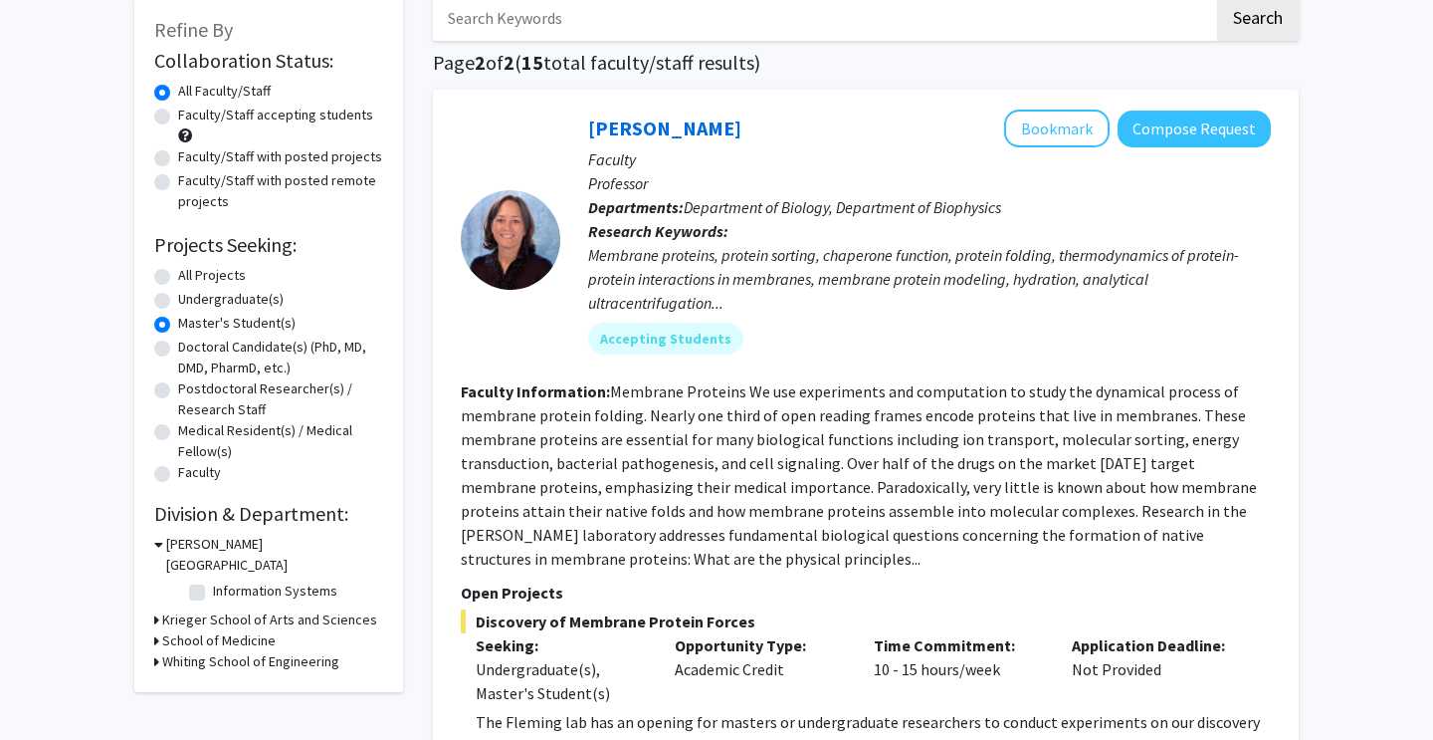
scroll to position [112, 0]
click at [216, 275] on label "All Projects" at bounding box center [212, 274] width 68 height 21
click at [191, 275] on input "All Projects" at bounding box center [184, 270] width 13 height 13
radio input "true"
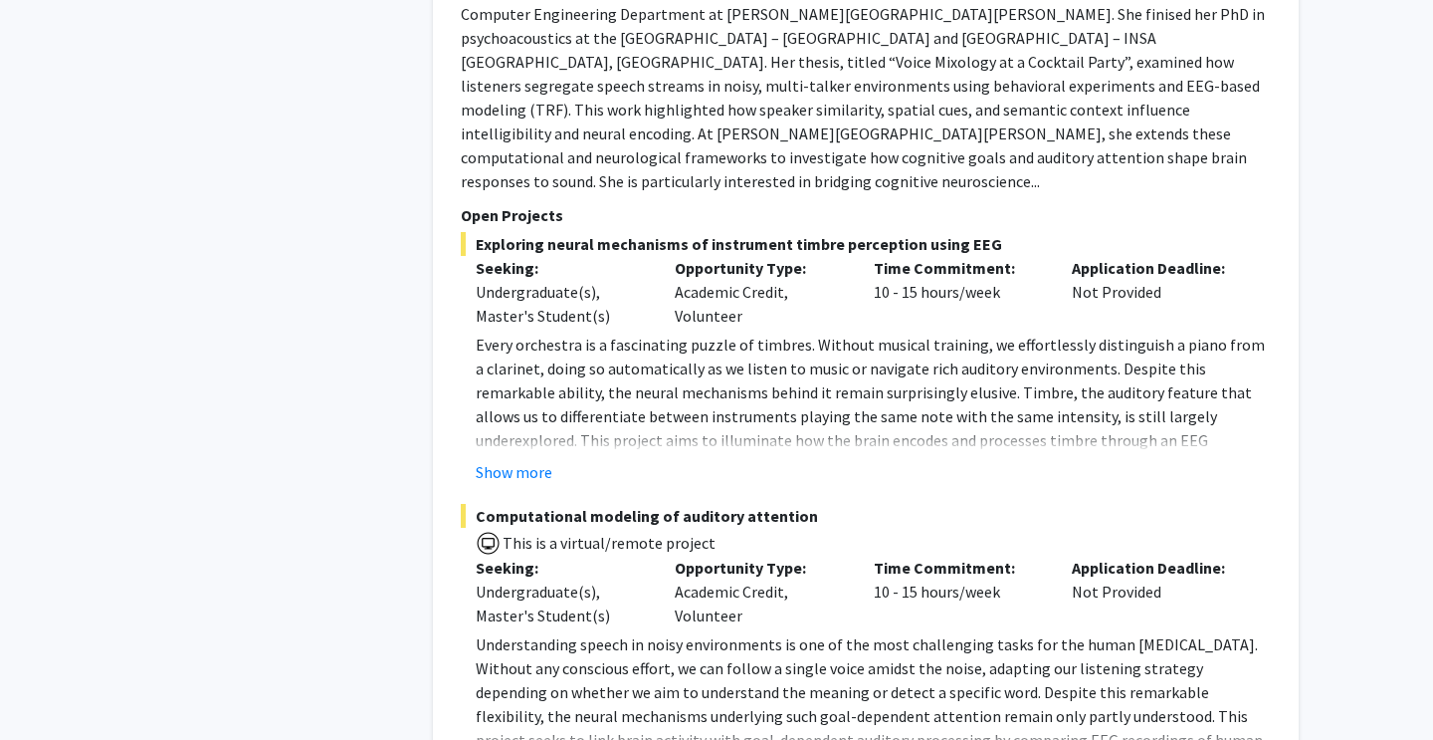
scroll to position [10286, 0]
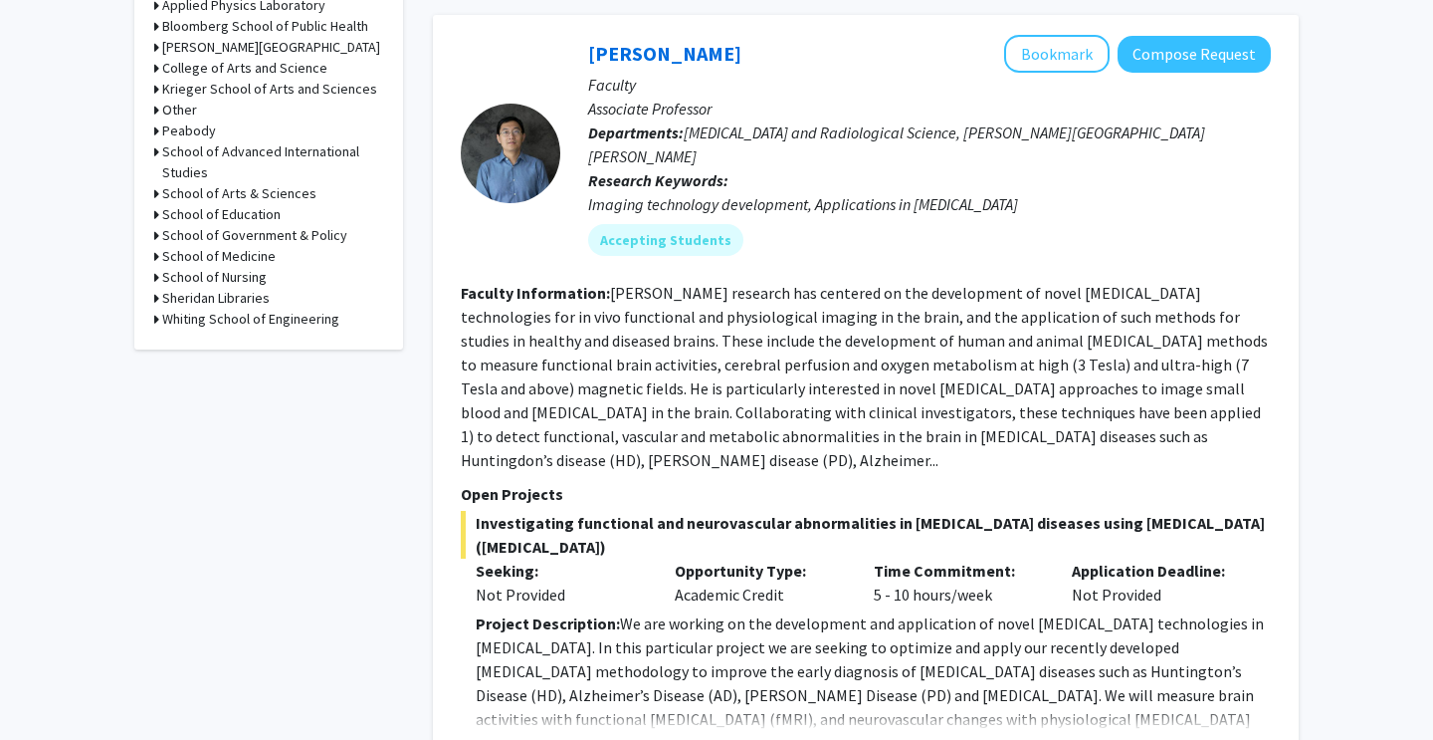
scroll to position [875, 0]
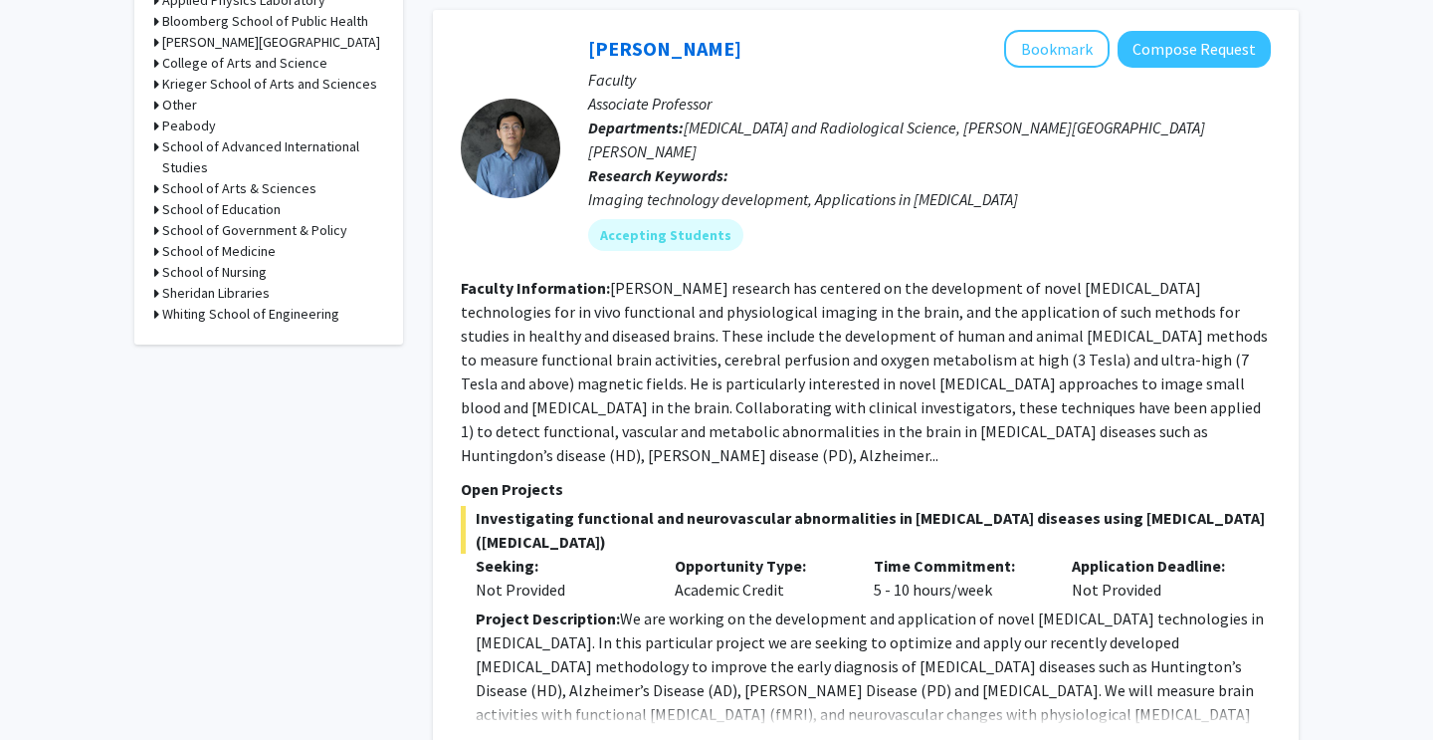
click at [533, 734] on button "Show more" at bounding box center [514, 746] width 77 height 24
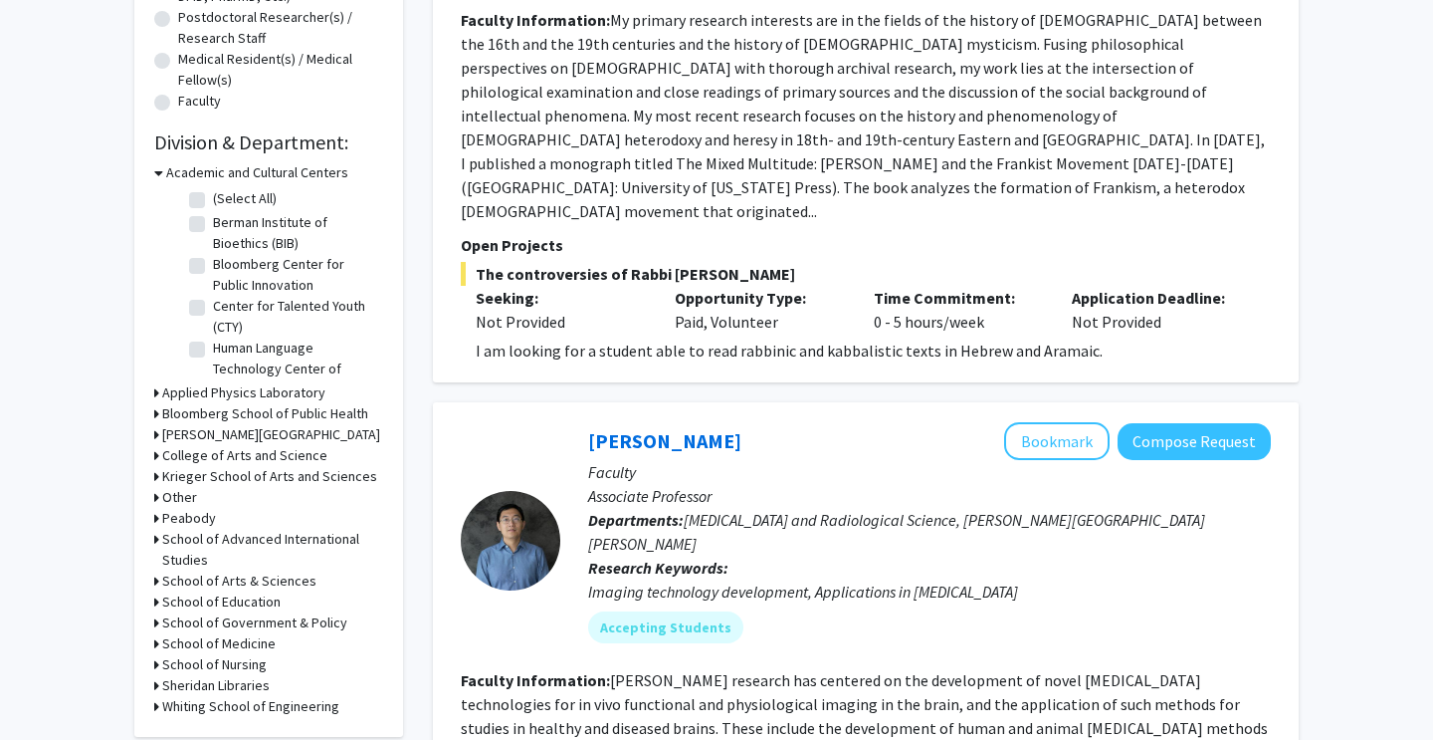
scroll to position [475, 0]
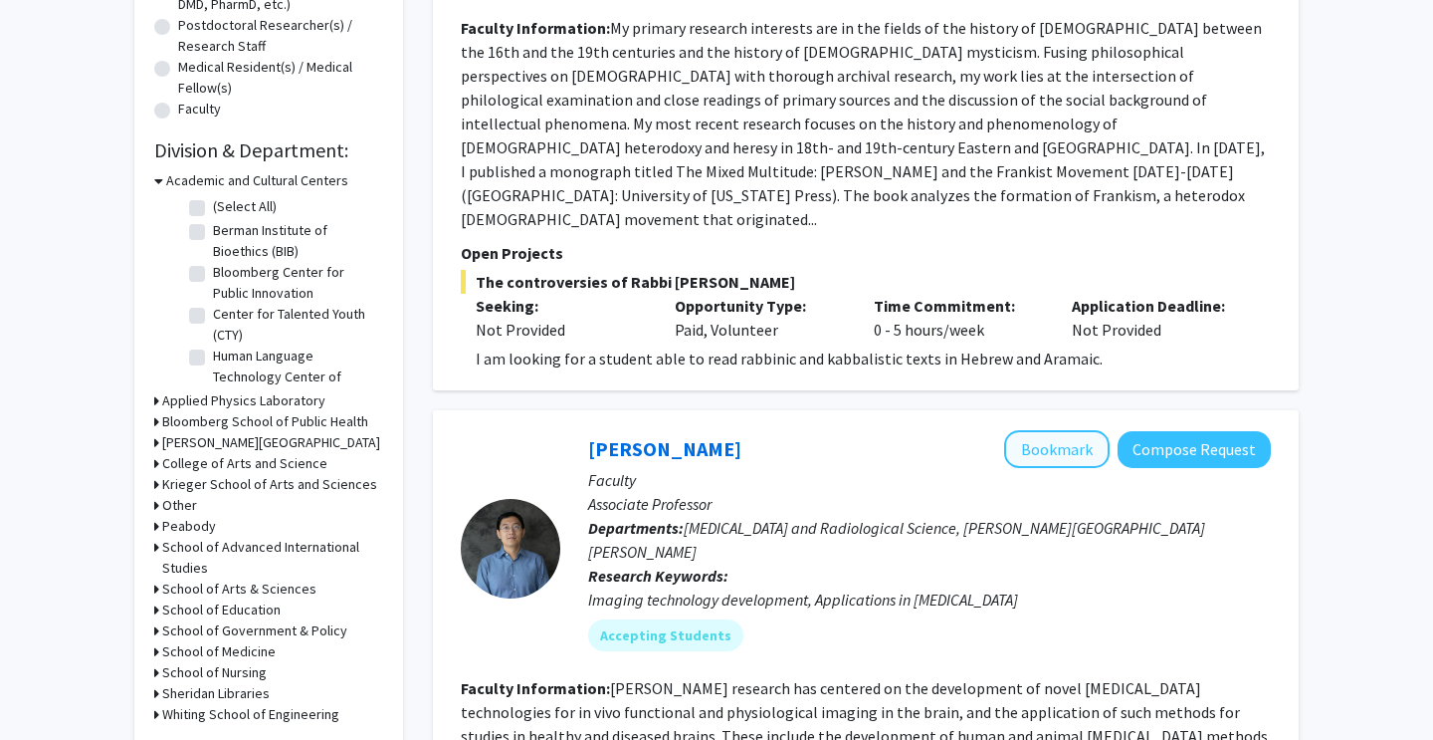
click at [1070, 430] on button "Bookmark" at bounding box center [1057, 449] width 106 height 38
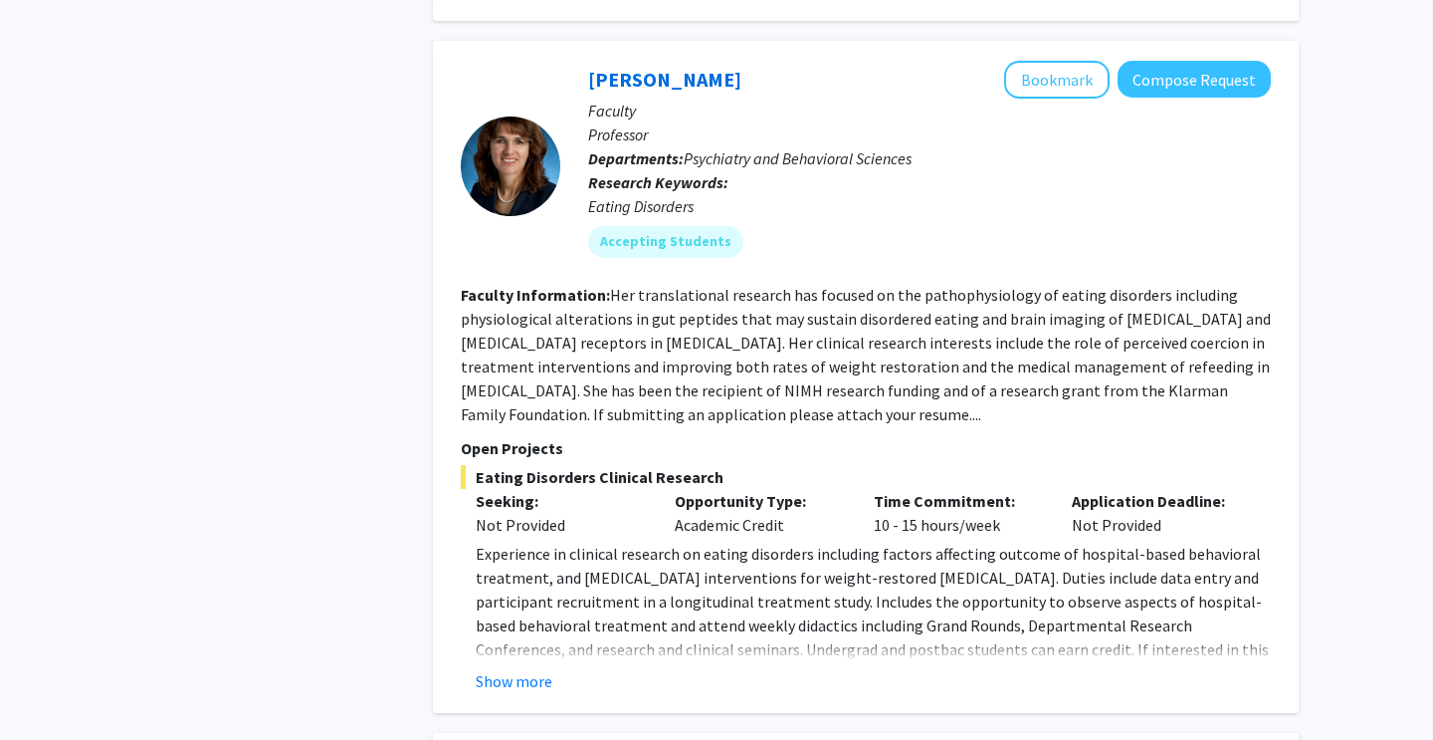
scroll to position [3122, 0]
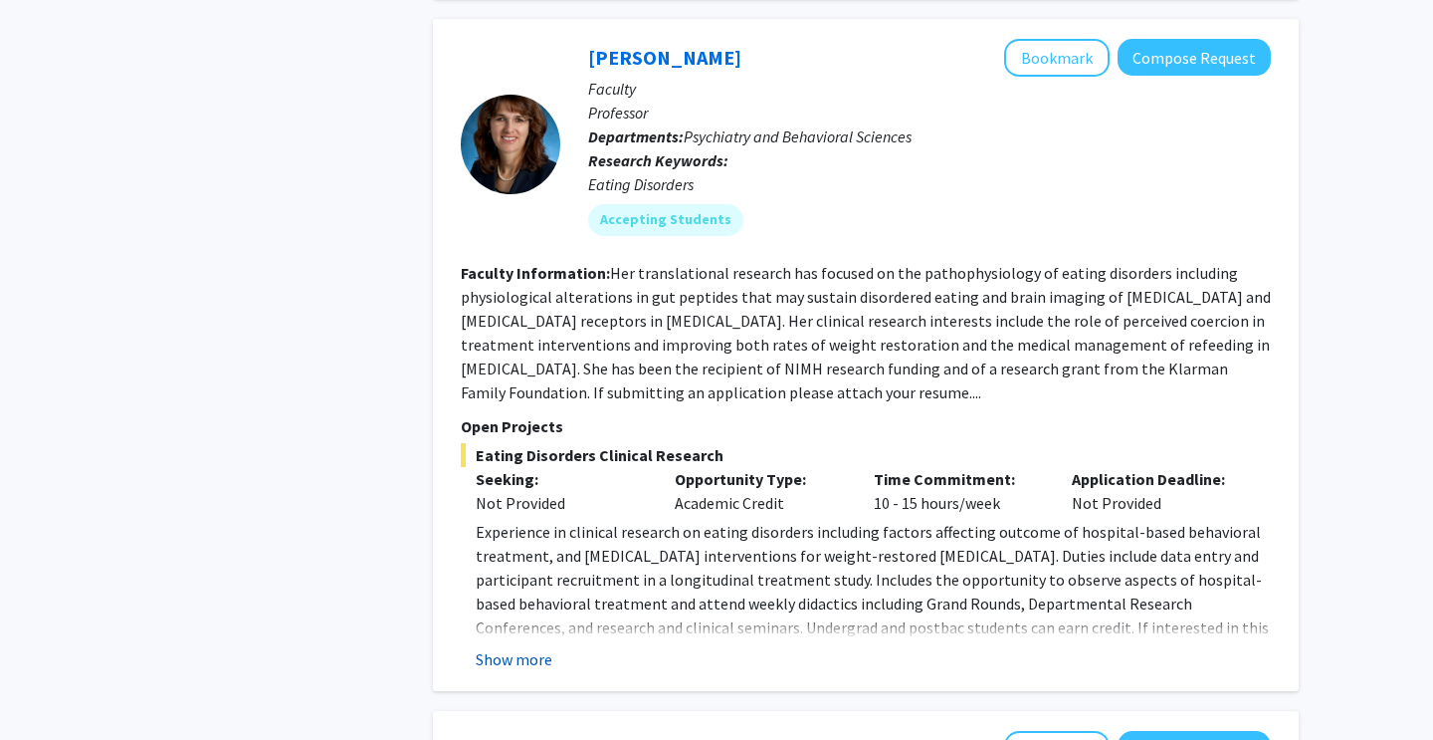
click at [540, 647] on button "Show more" at bounding box center [514, 659] width 77 height 24
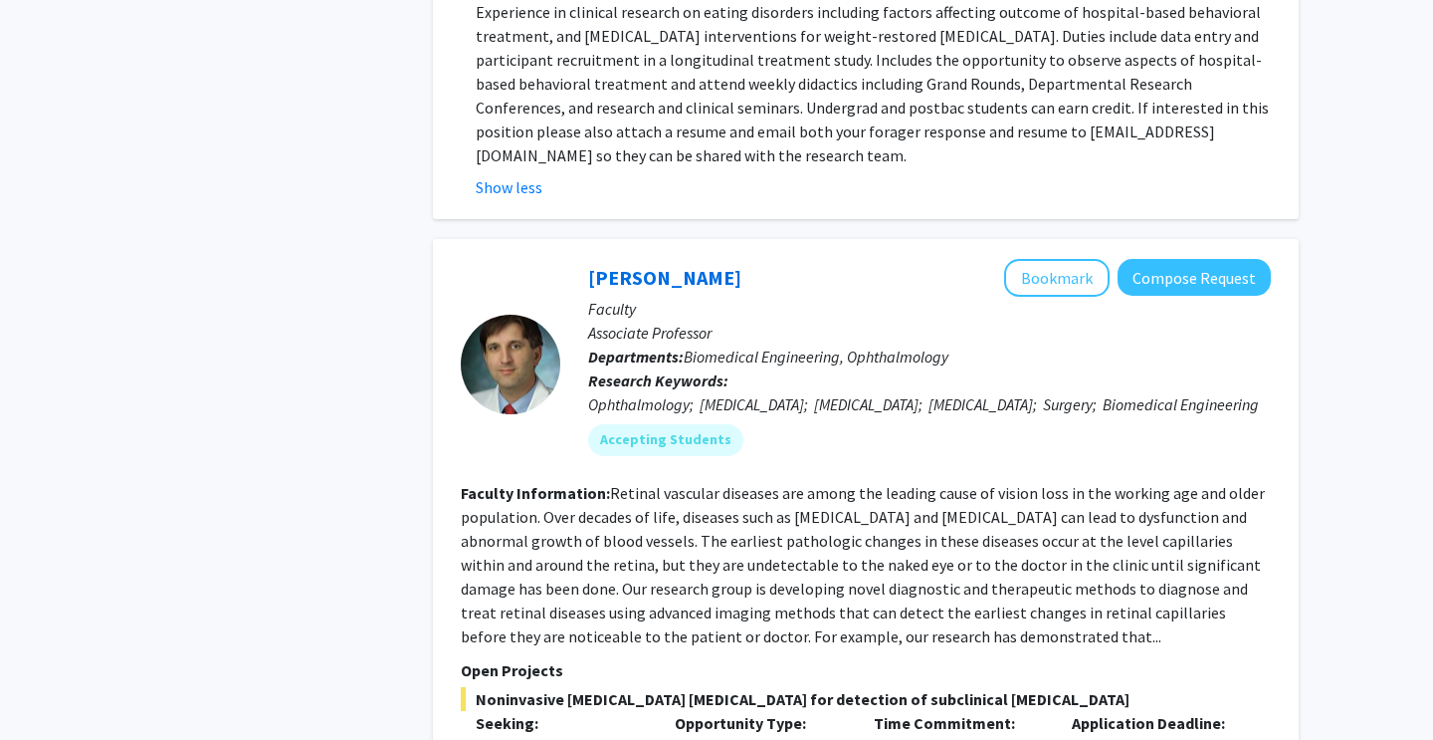
scroll to position [3757, 0]
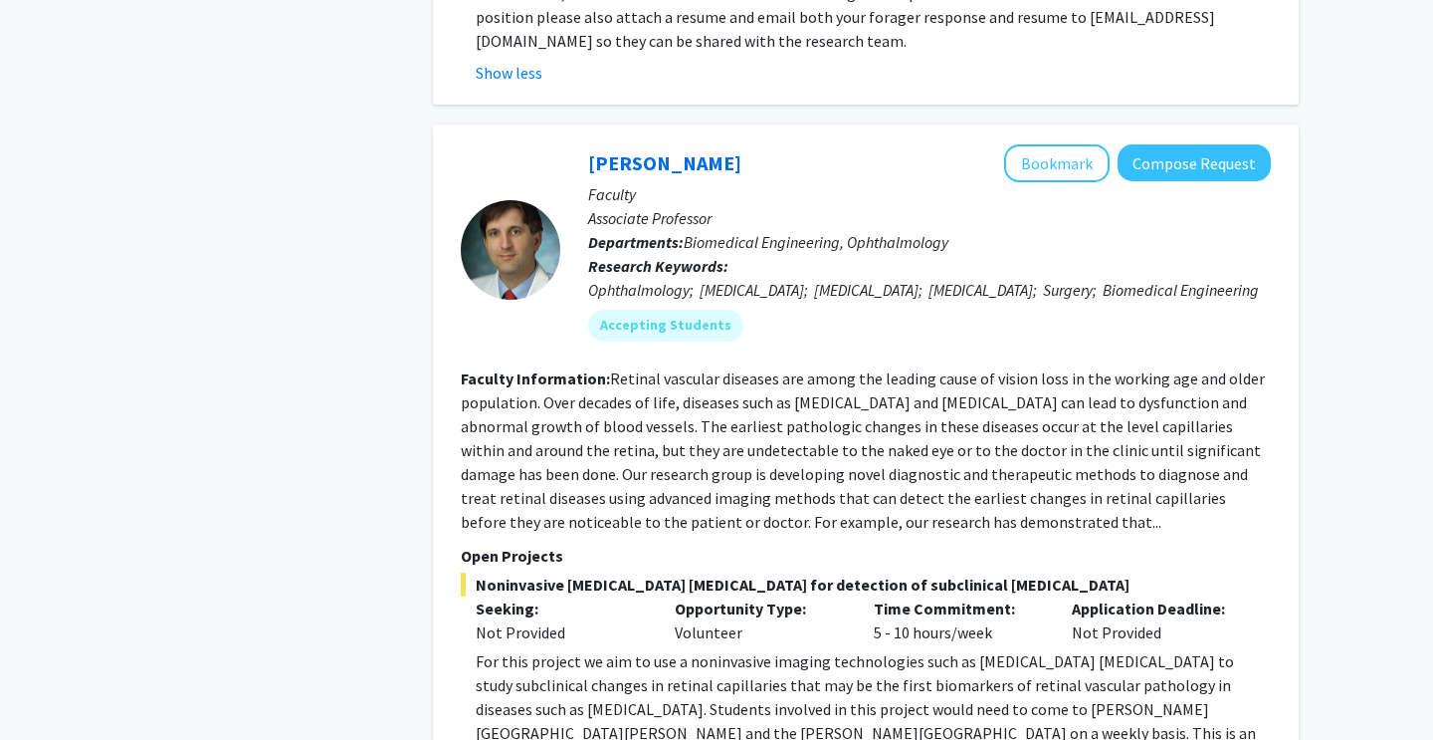
click at [537, 636] on div "[PERSON_NAME] Bookmark Compose Request Faculty Associate Professor Departments:…" at bounding box center [866, 472] width 866 height 696
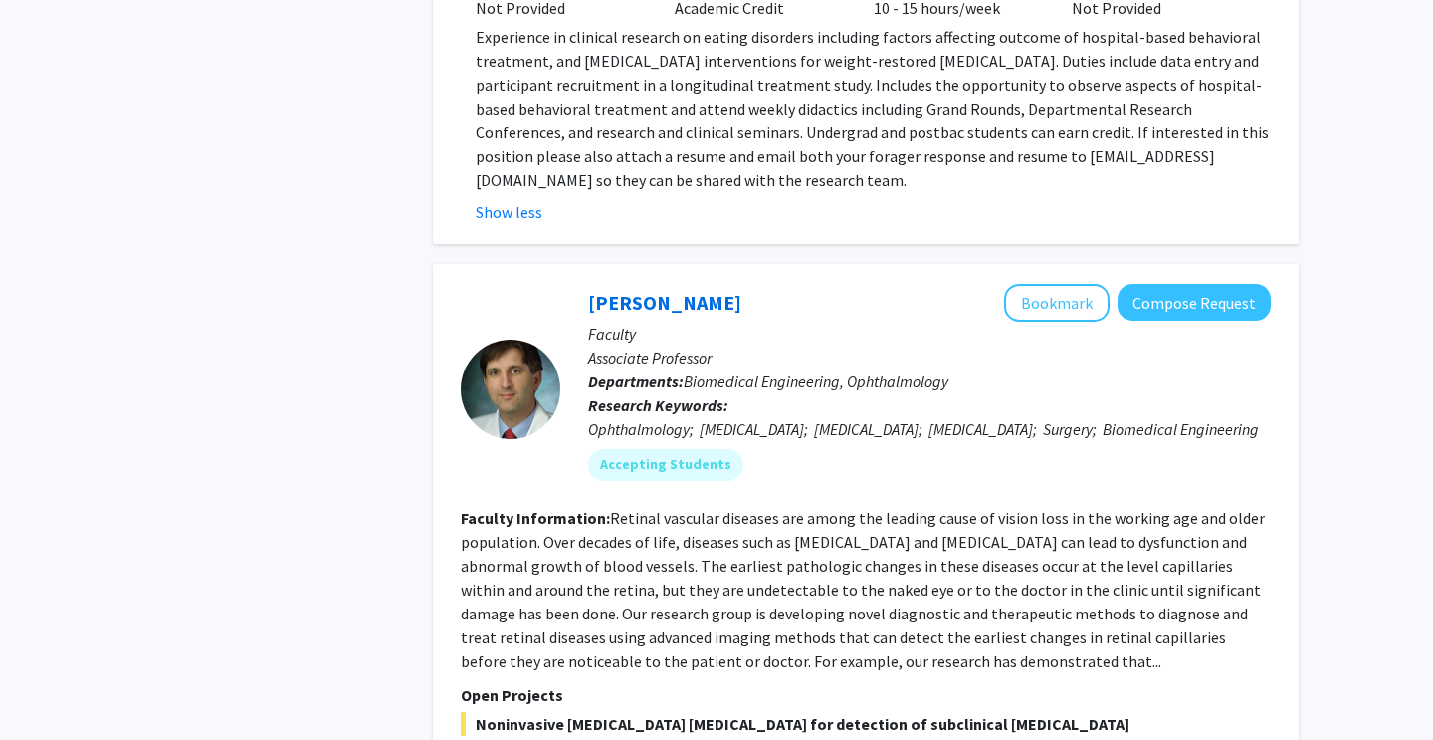
scroll to position [3616, 0]
click at [1045, 285] on button "Bookmark" at bounding box center [1057, 304] width 106 height 38
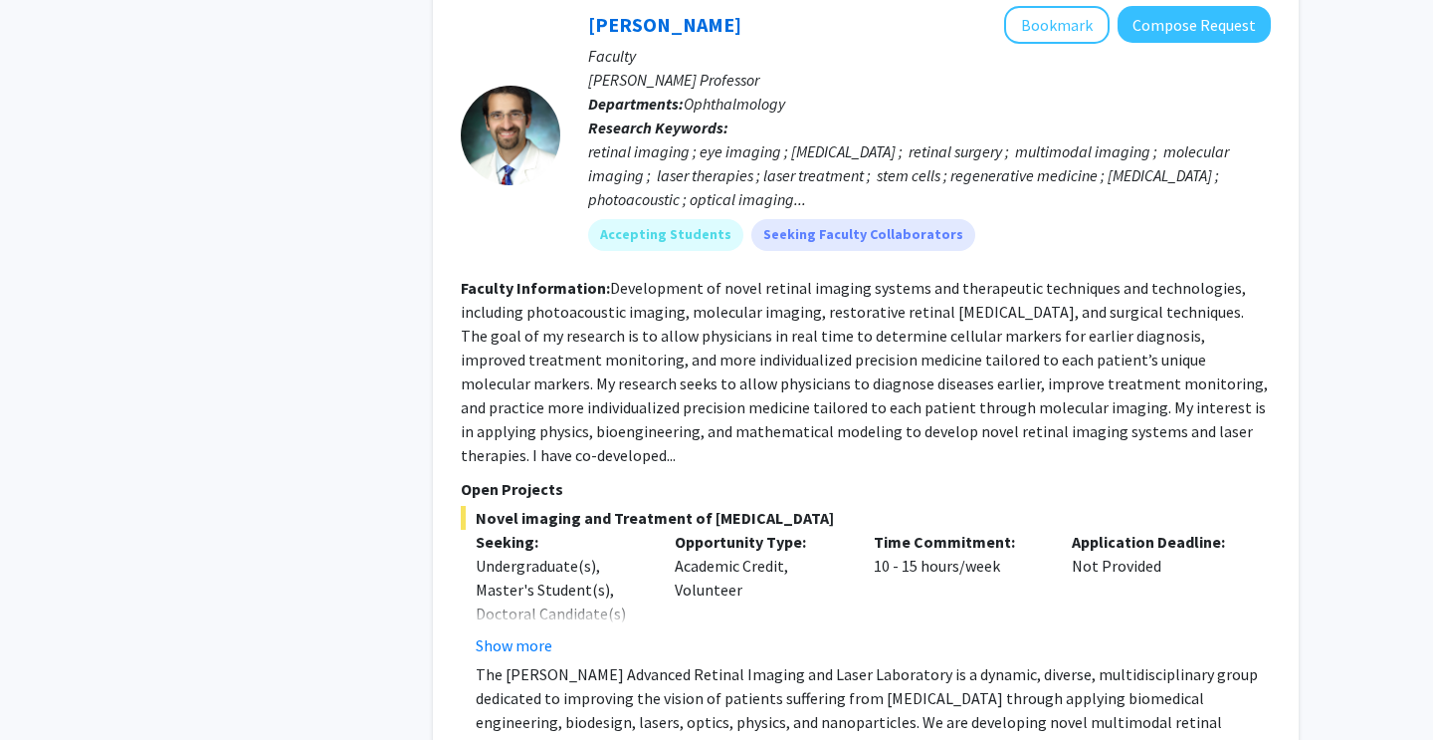
scroll to position [4780, 0]
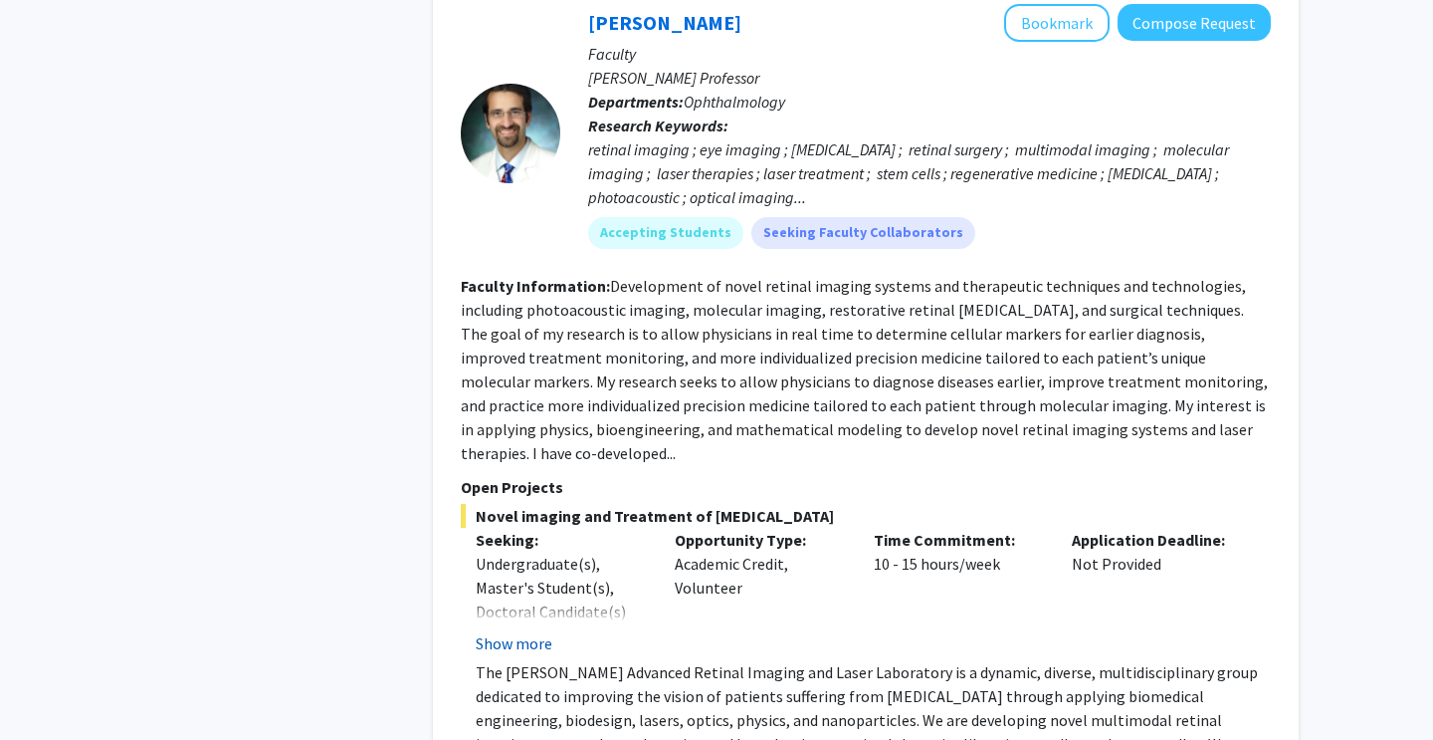
click at [537, 631] on button "Show more" at bounding box center [514, 643] width 77 height 24
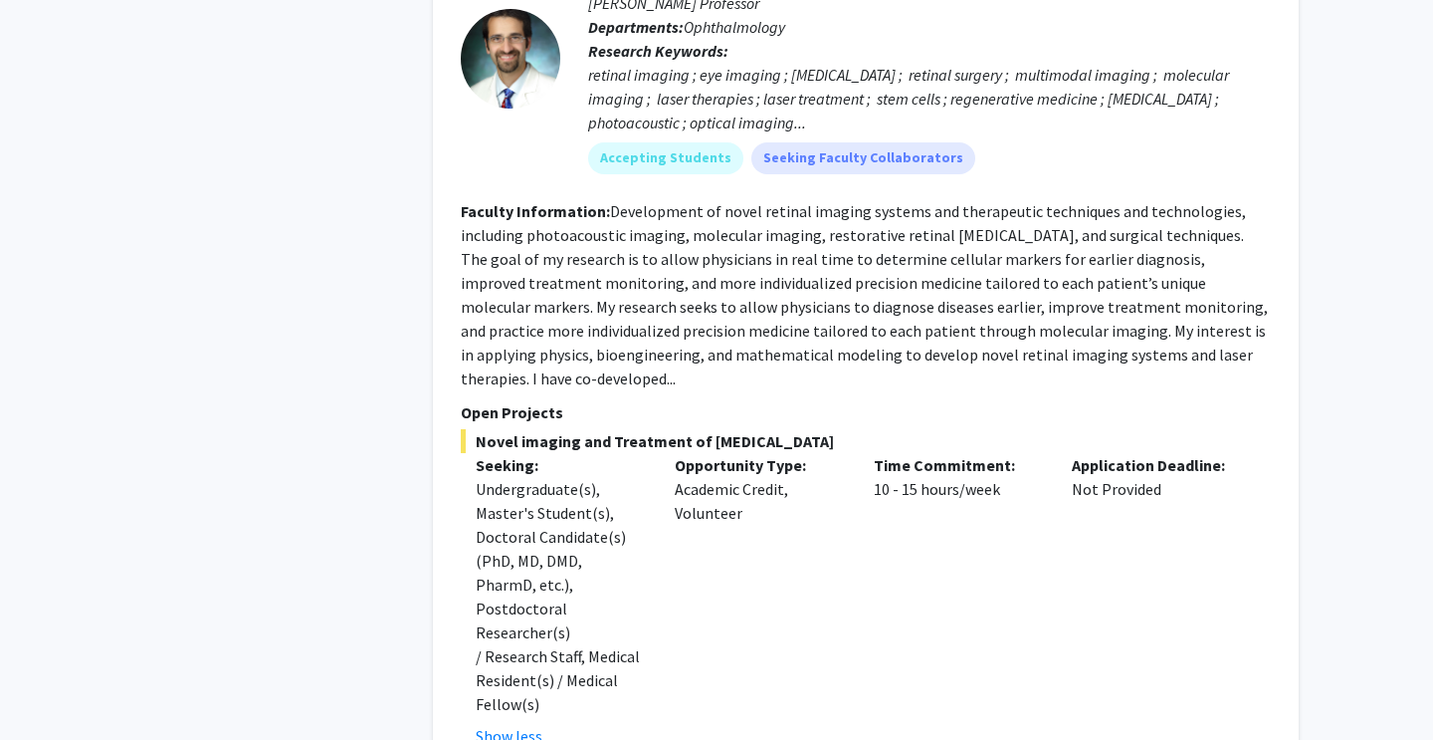
scroll to position [4889, 0]
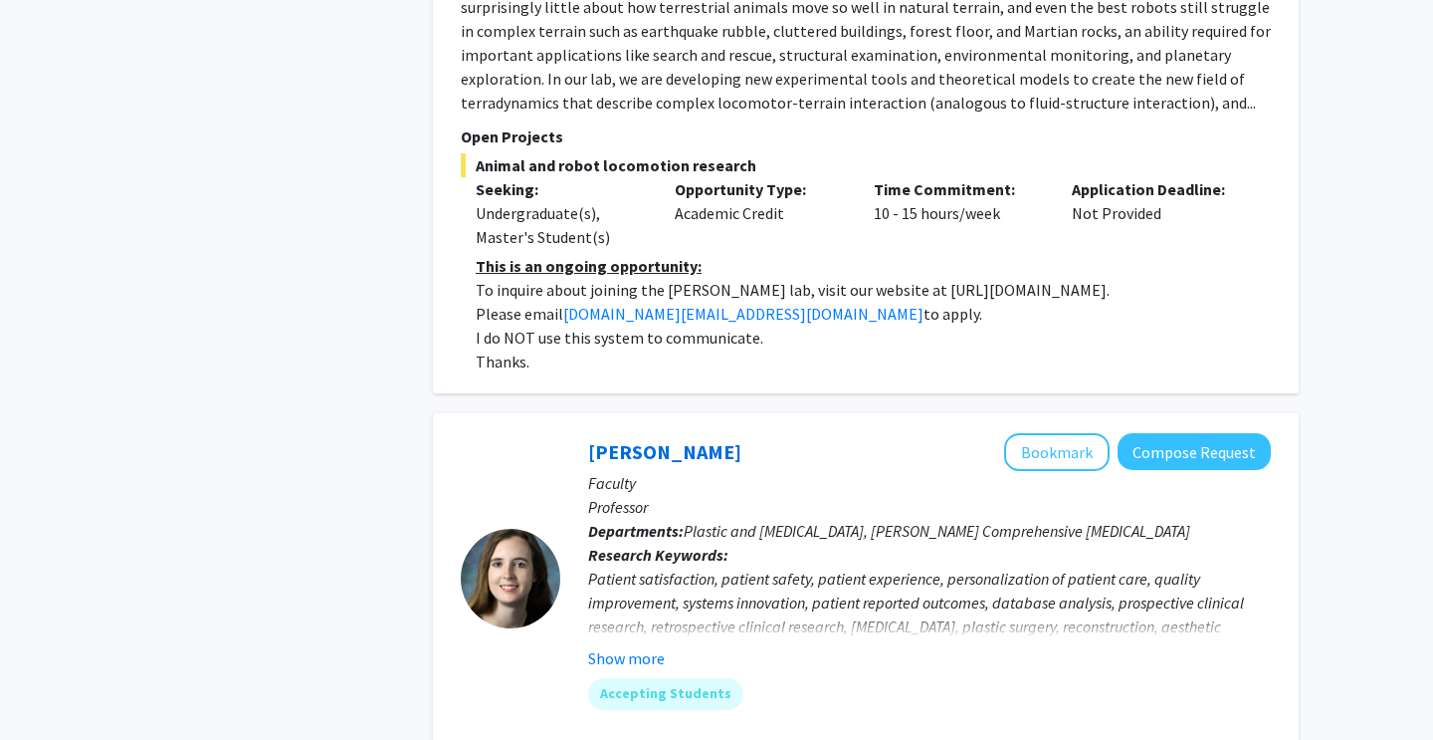
scroll to position [6931, 0]
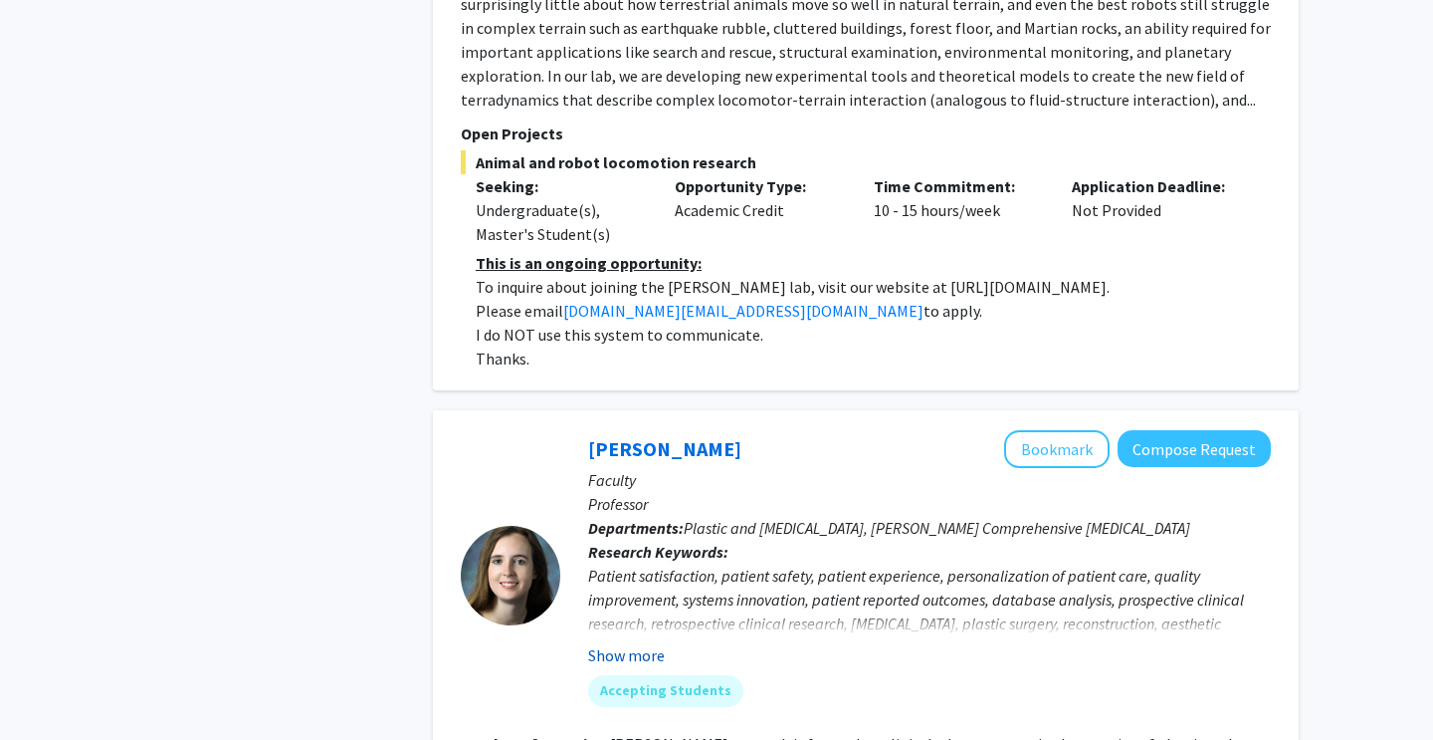
click at [649, 643] on button "Show more" at bounding box center [626, 655] width 77 height 24
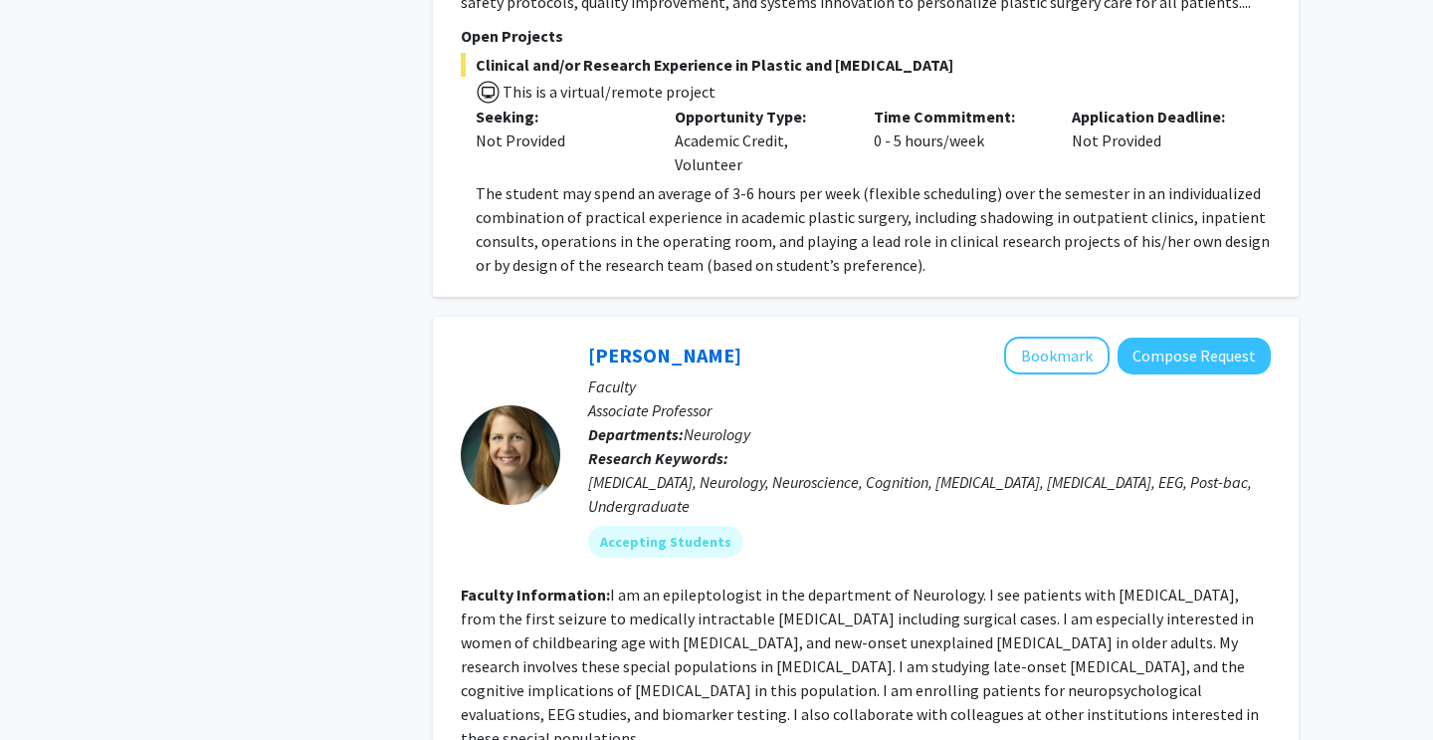
scroll to position [7809, 0]
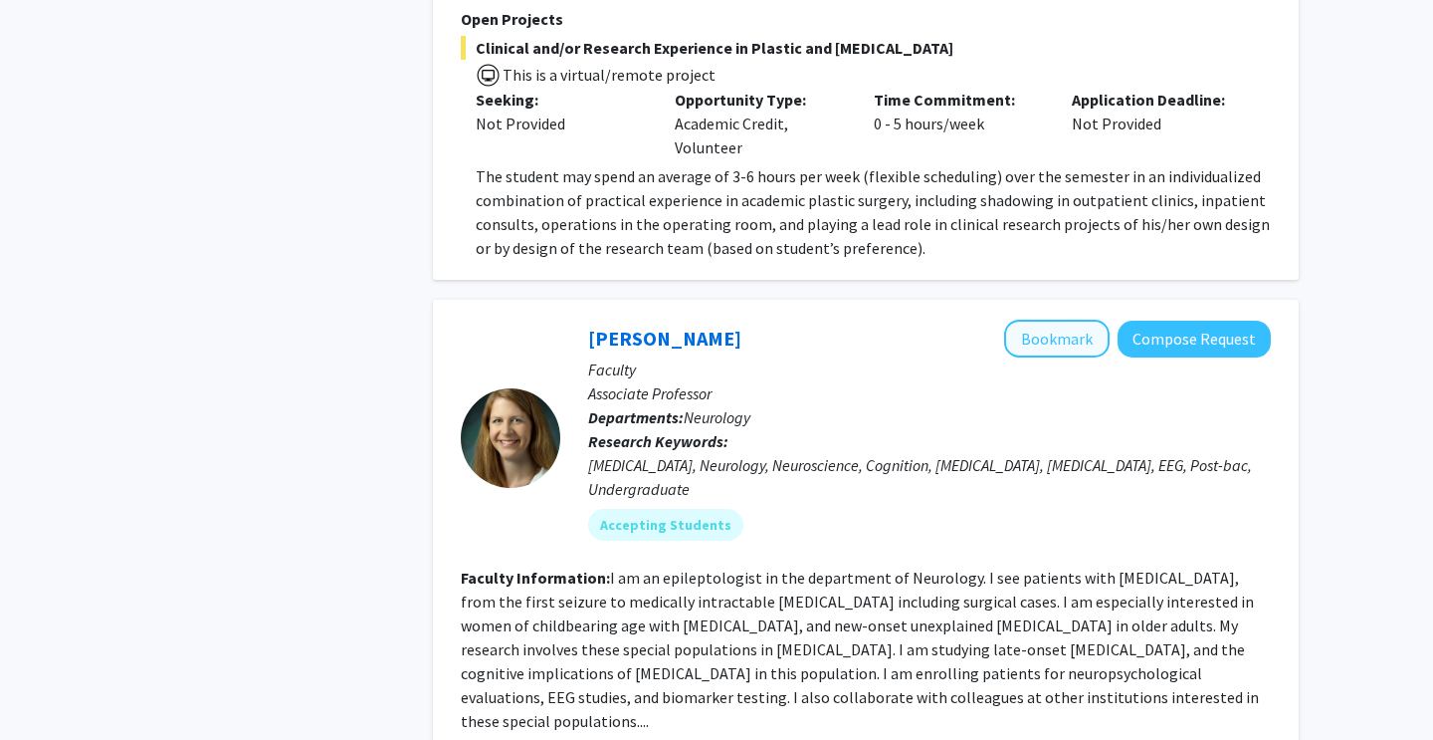
click at [1042, 320] on button "Bookmark" at bounding box center [1057, 339] width 106 height 38
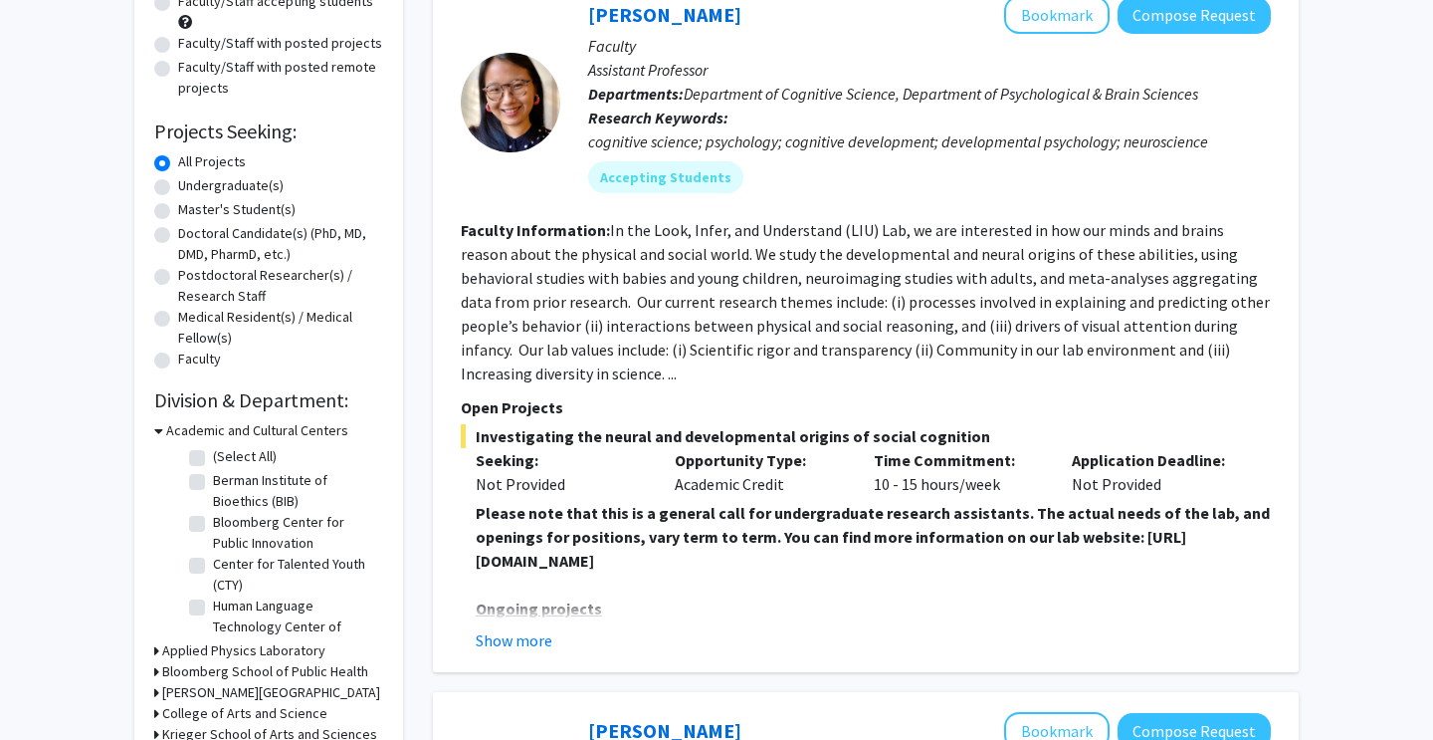
scroll to position [227, 0]
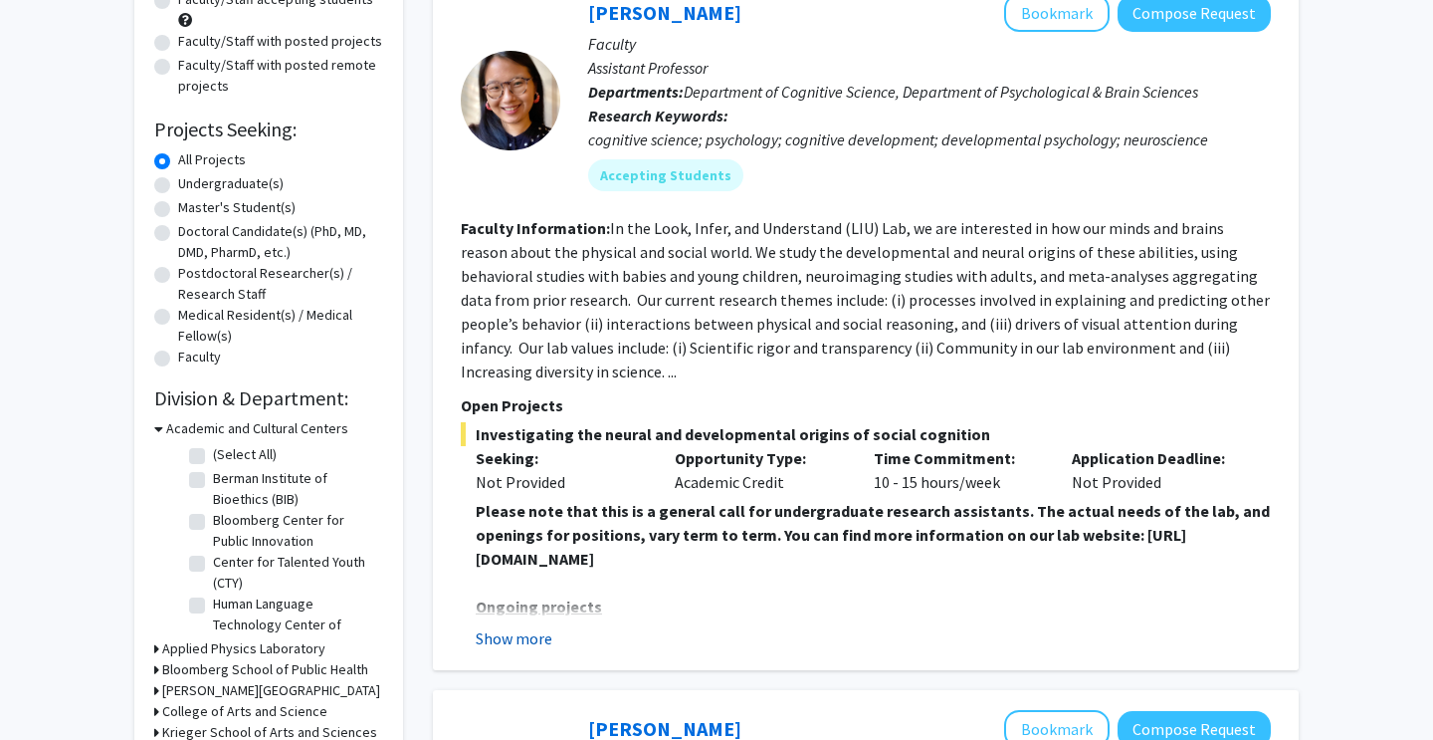
click at [542, 639] on button "Show more" at bounding box center [514, 638] width 77 height 24
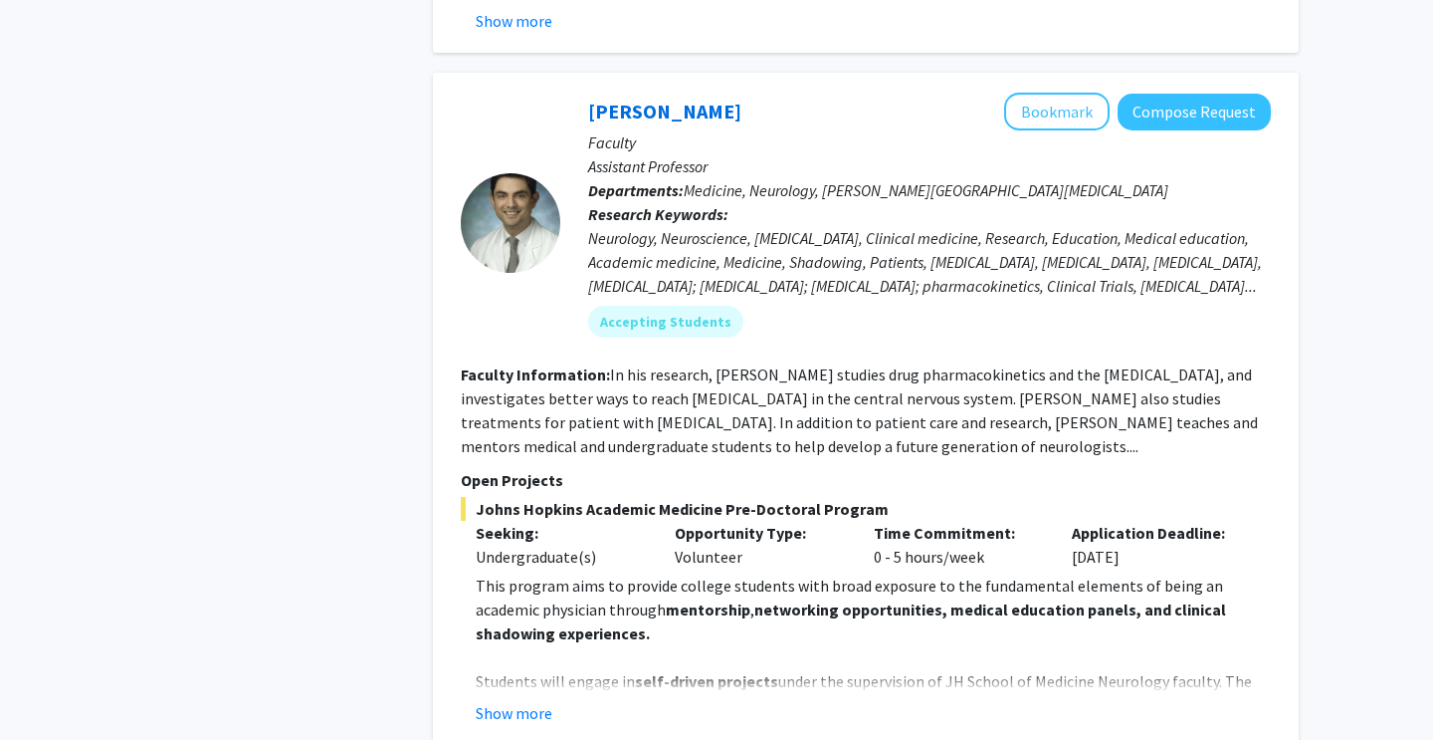
scroll to position [3026, 0]
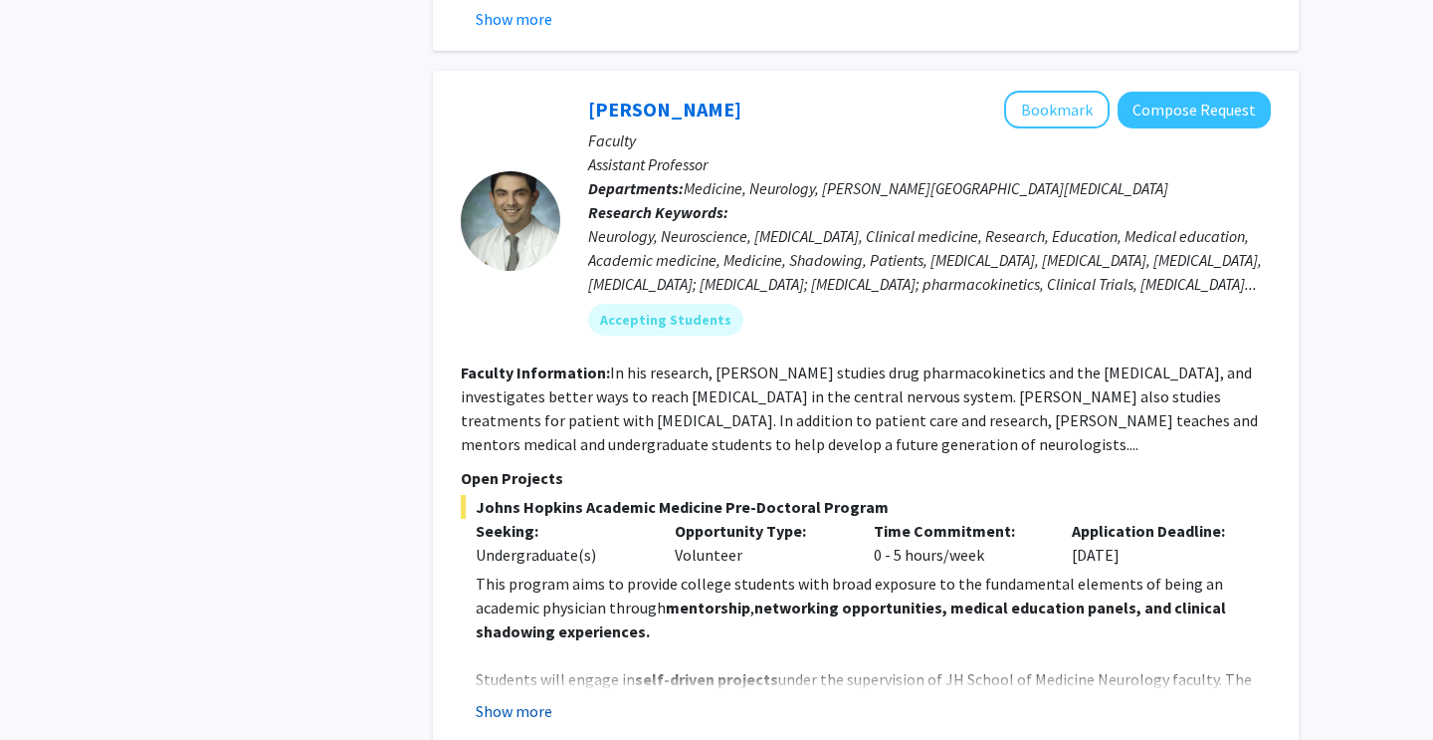
click at [531, 699] on button "Show more" at bounding box center [514, 711] width 77 height 24
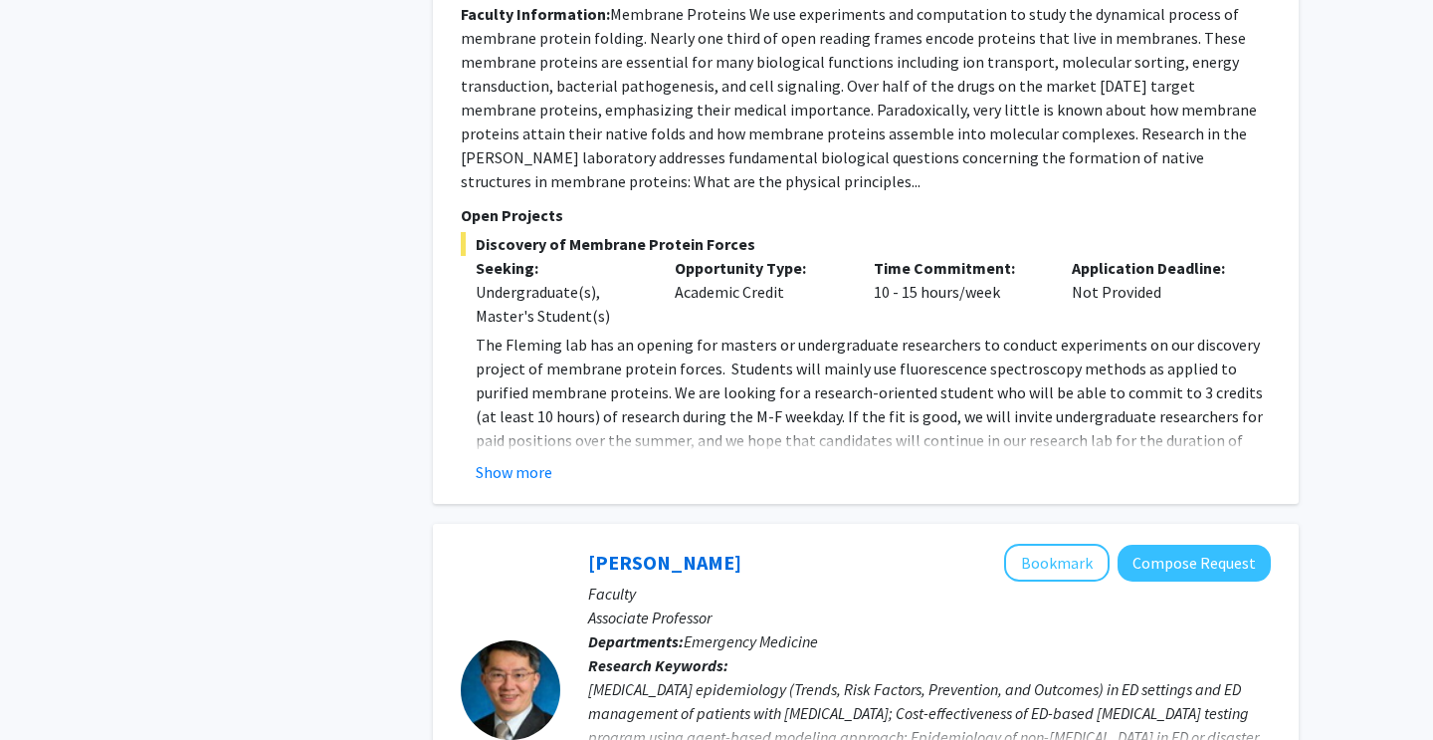
scroll to position [4928, 0]
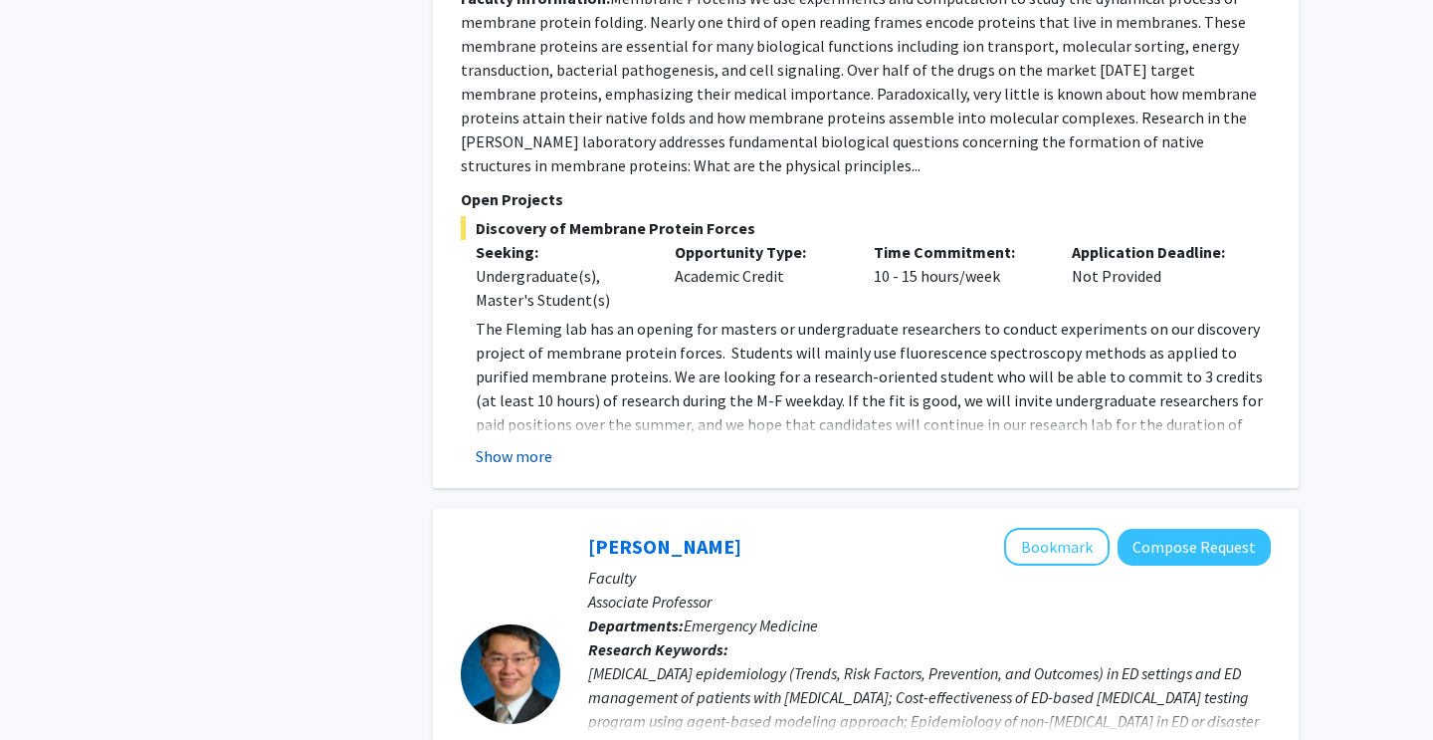
click at [548, 444] on button "Show more" at bounding box center [514, 456] width 77 height 24
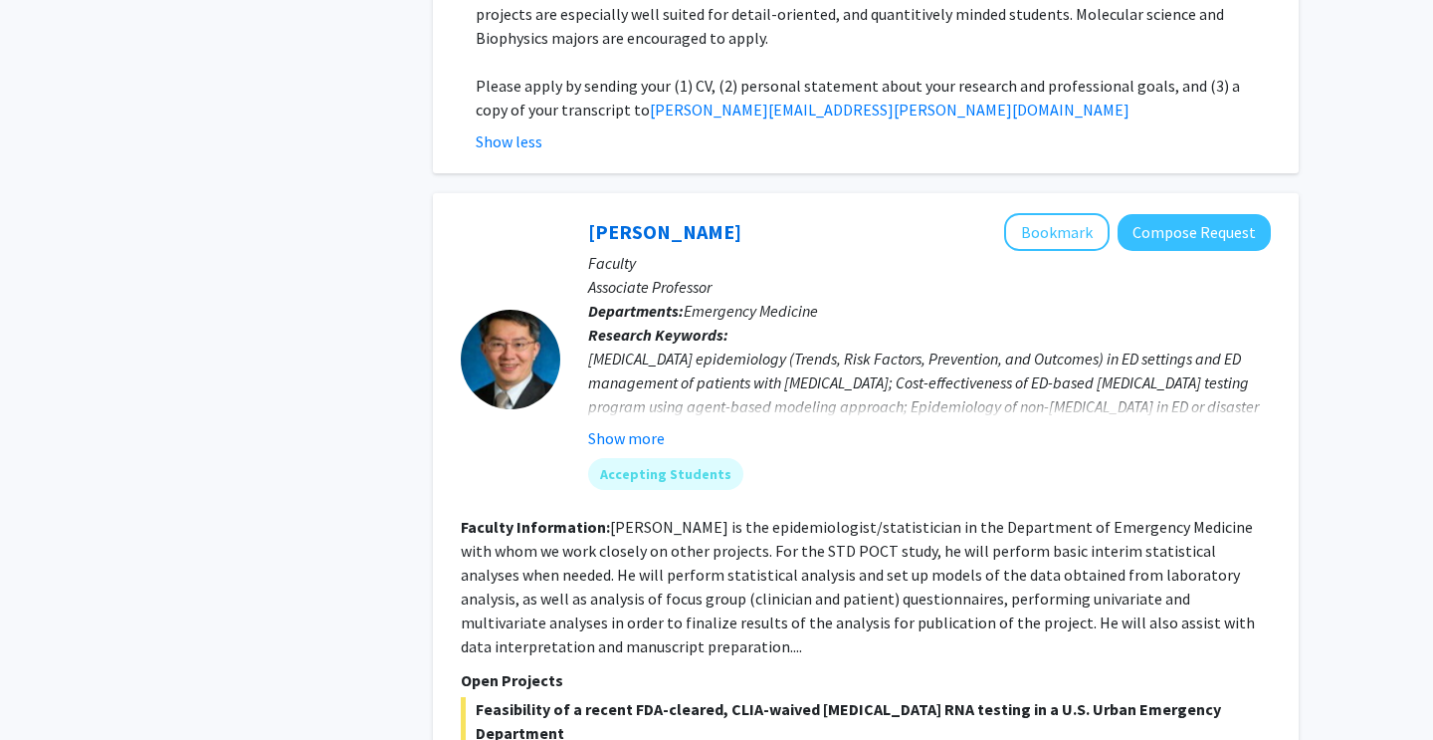
scroll to position [5531, 0]
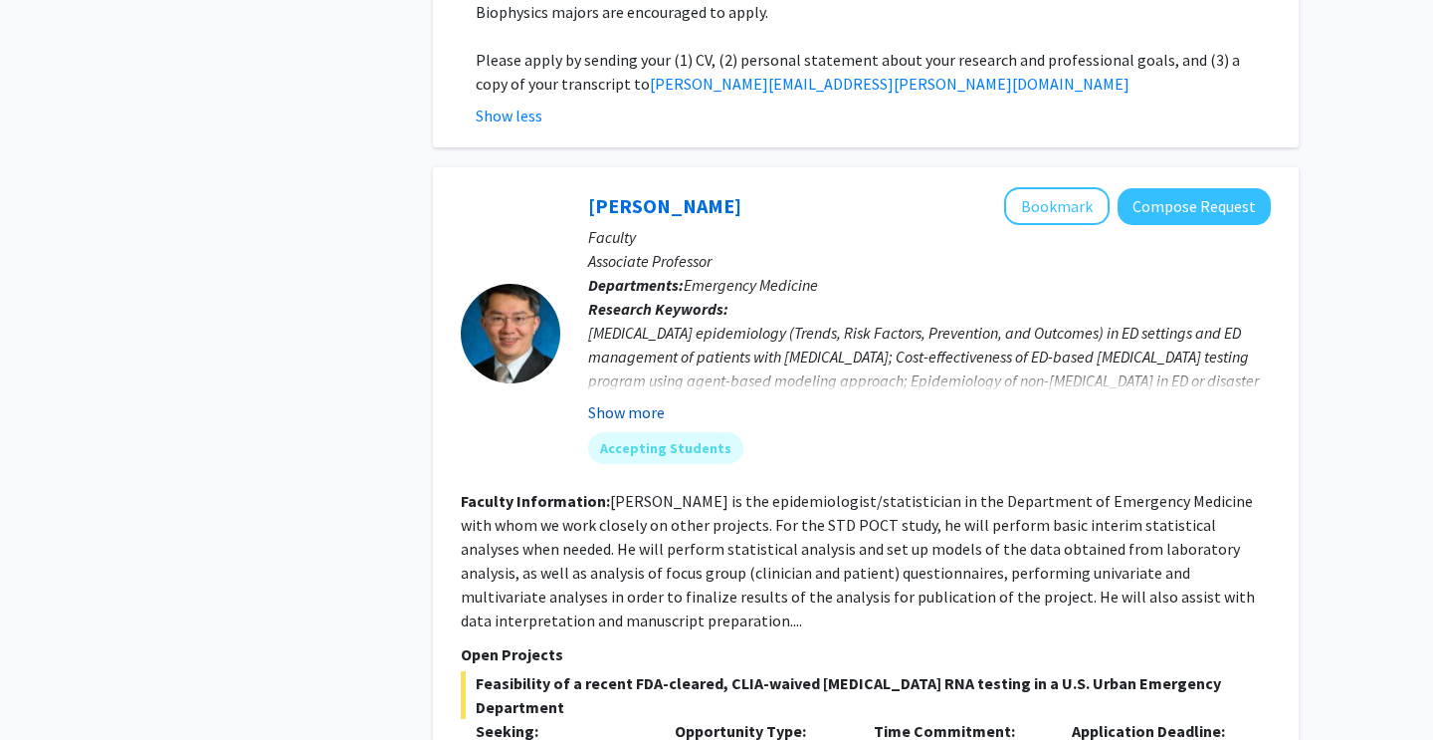
click at [644, 400] on button "Show more" at bounding box center [626, 412] width 77 height 24
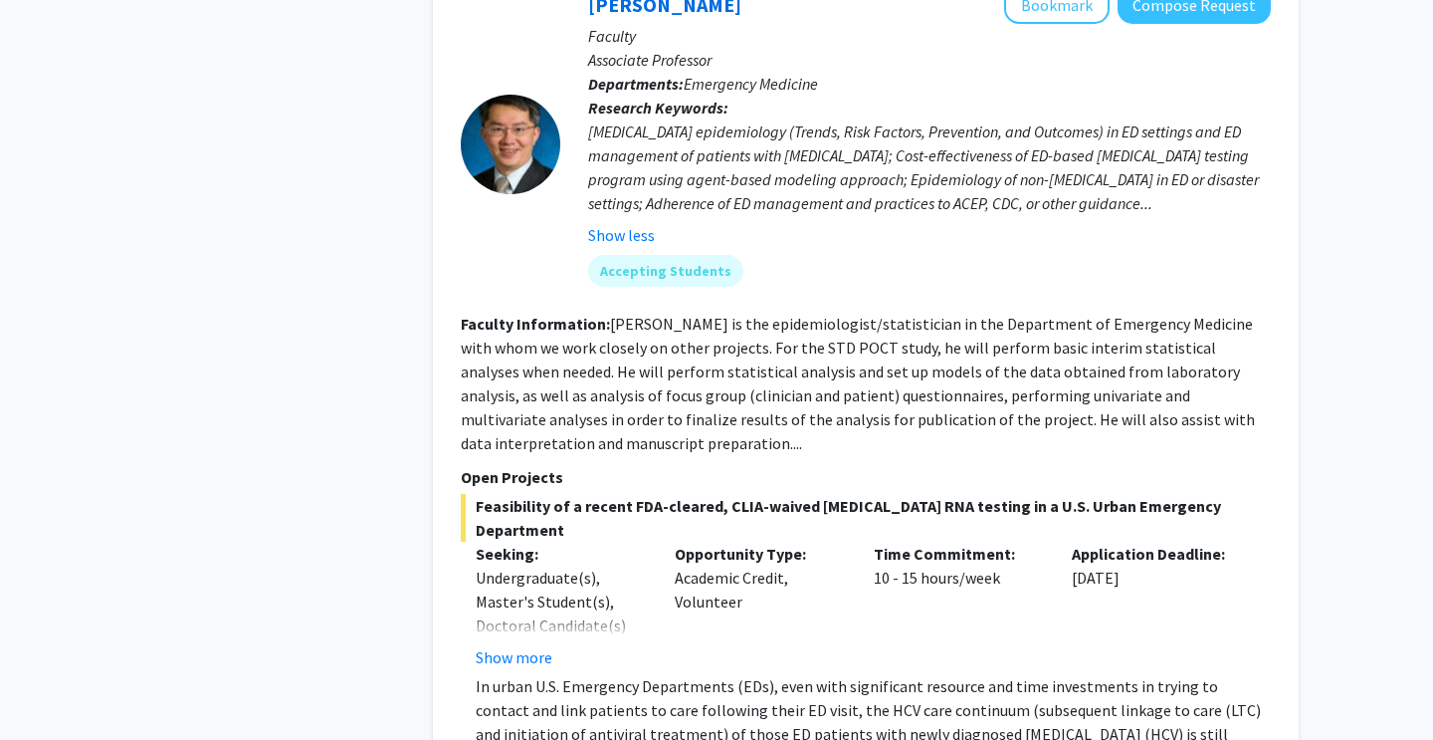
scroll to position [5746, 0]
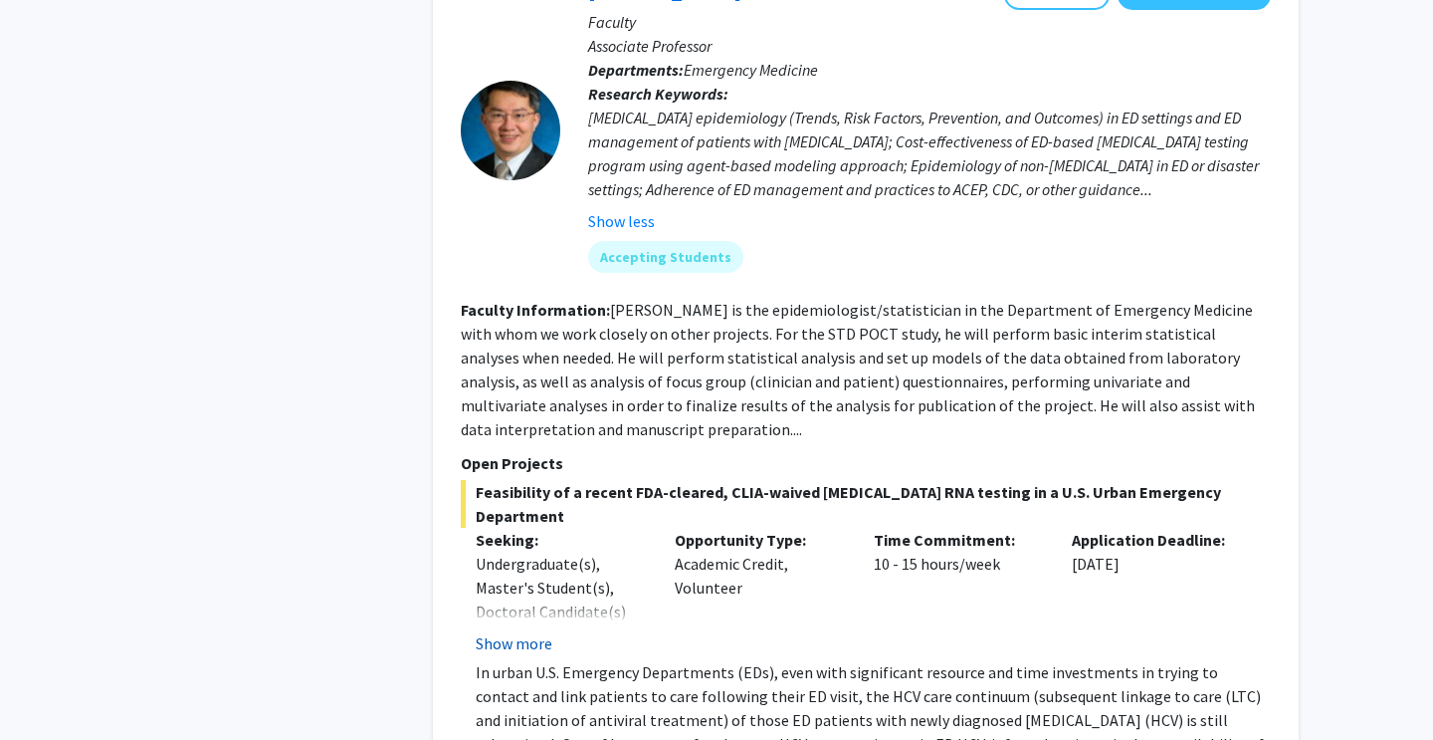
click at [522, 631] on button "Show more" at bounding box center [514, 643] width 77 height 24
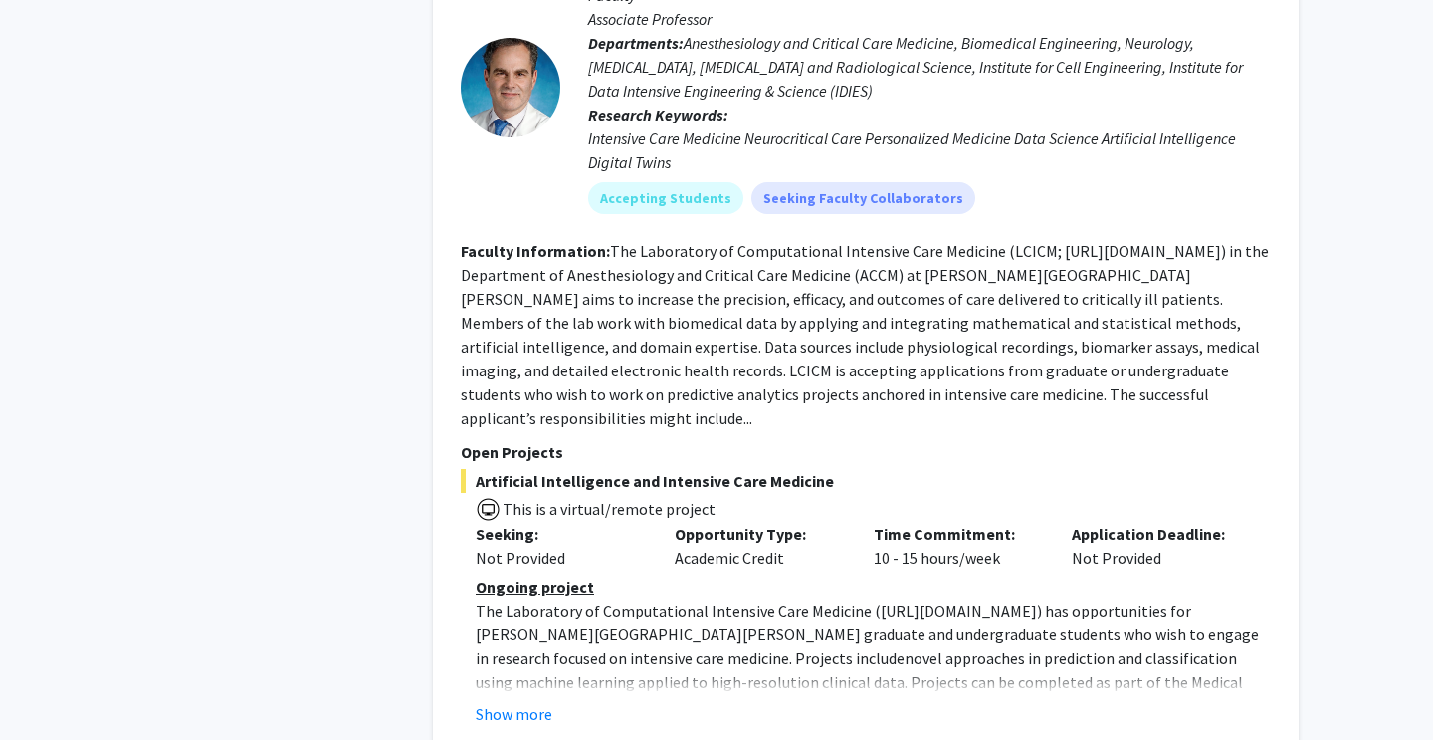
scroll to position [6737, 0]
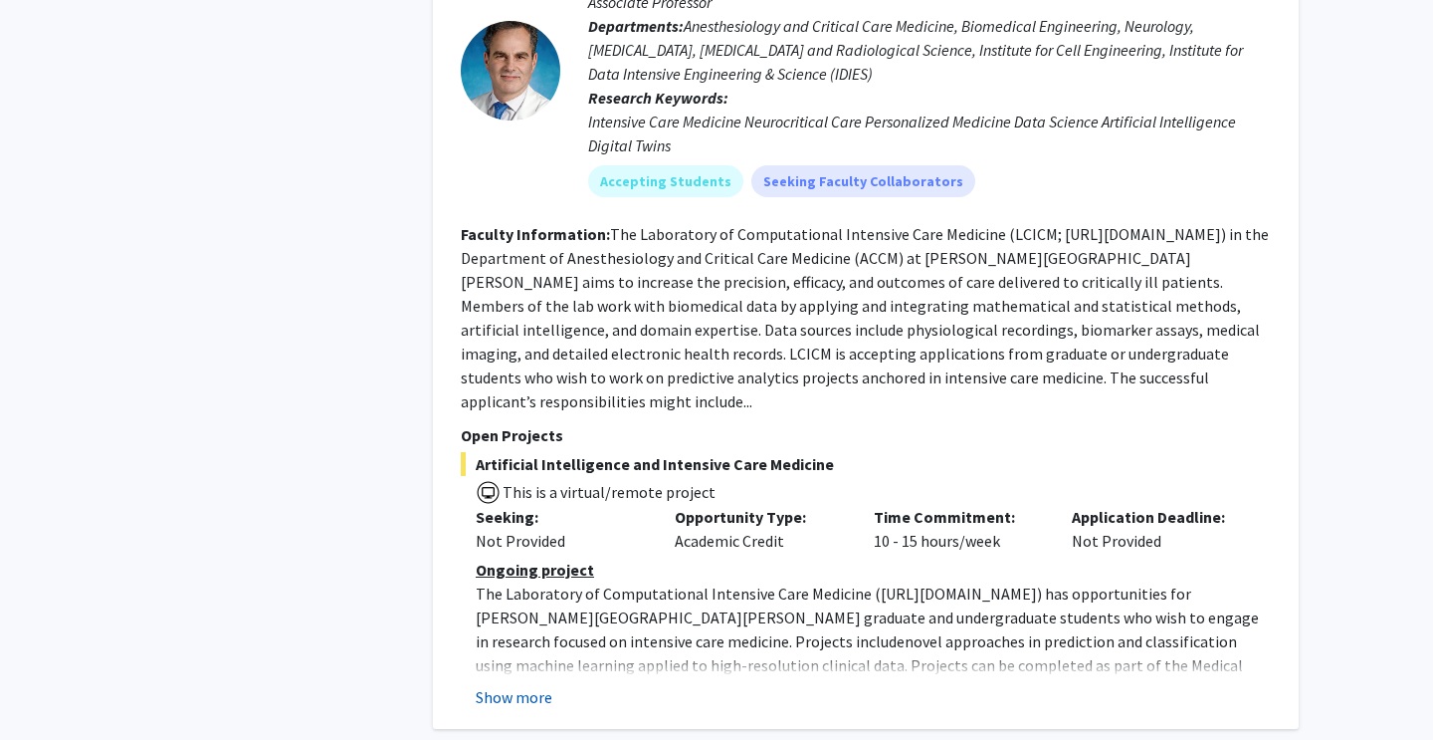
click at [529, 685] on button "Show more" at bounding box center [514, 697] width 77 height 24
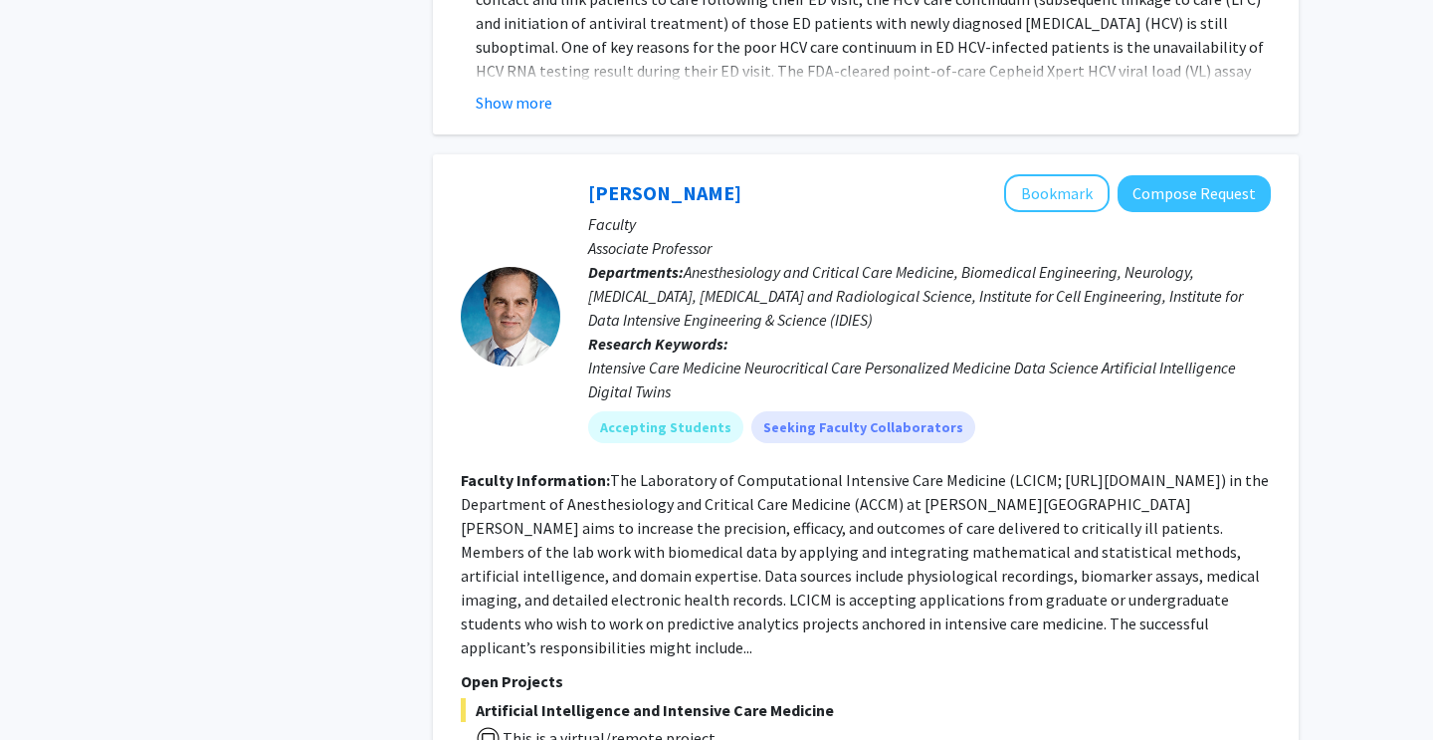
scroll to position [6487, 0]
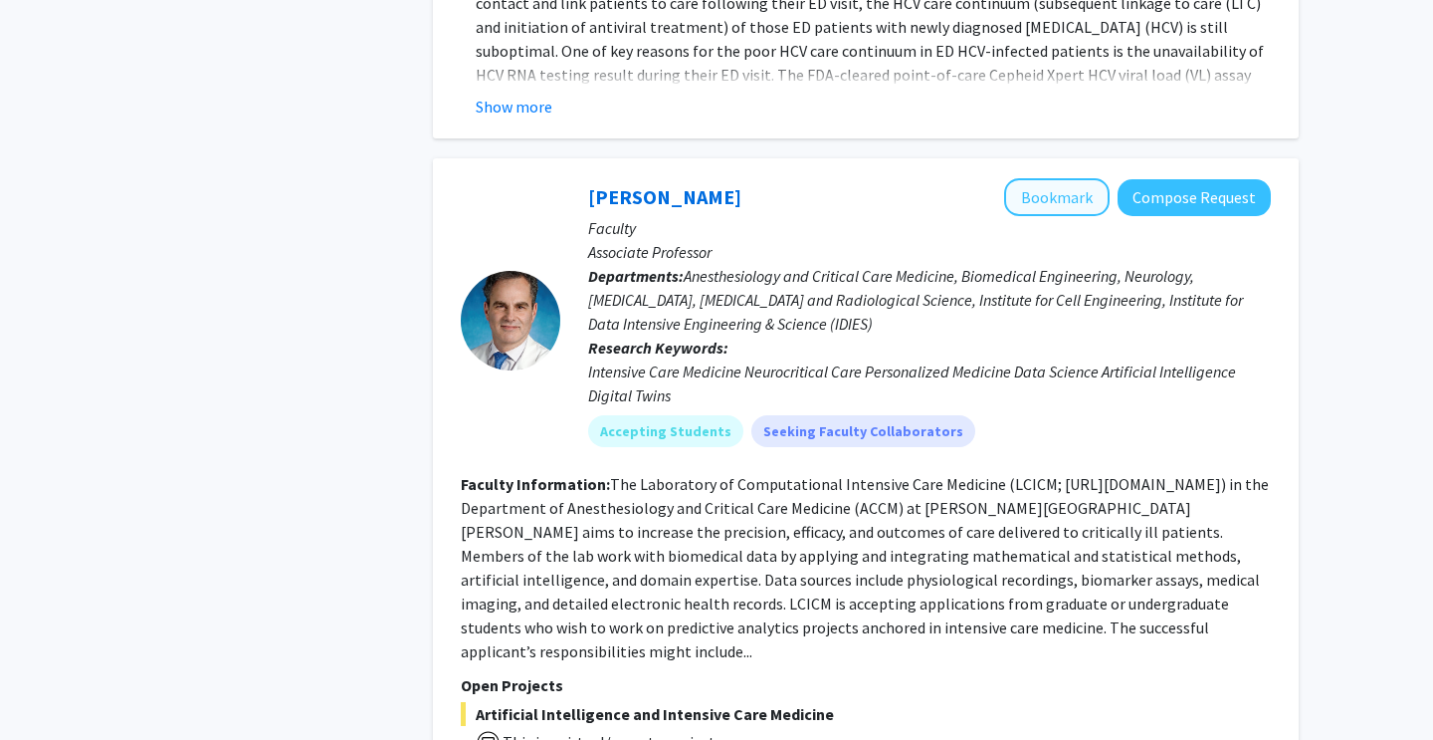
click at [1032, 178] on button "Bookmark" at bounding box center [1057, 197] width 106 height 38
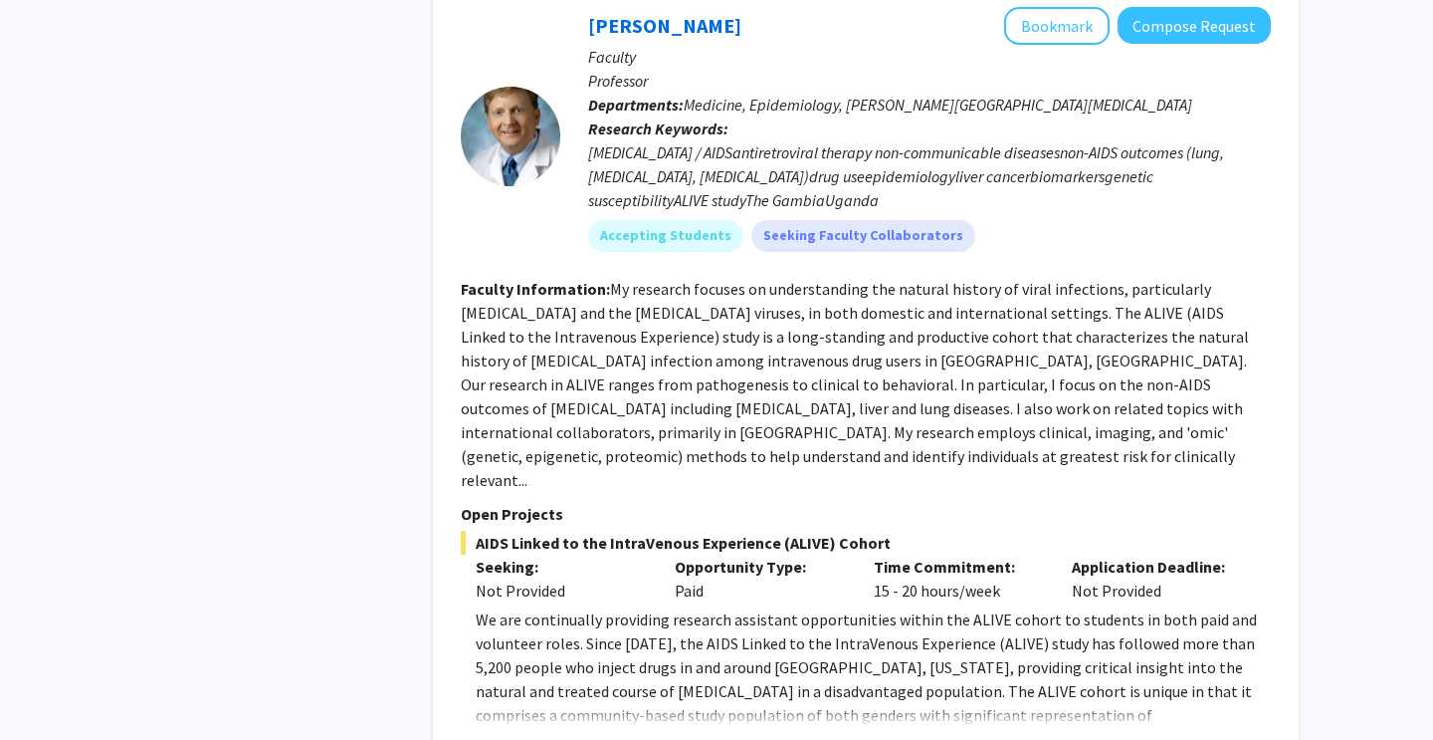
scroll to position [7662, 0]
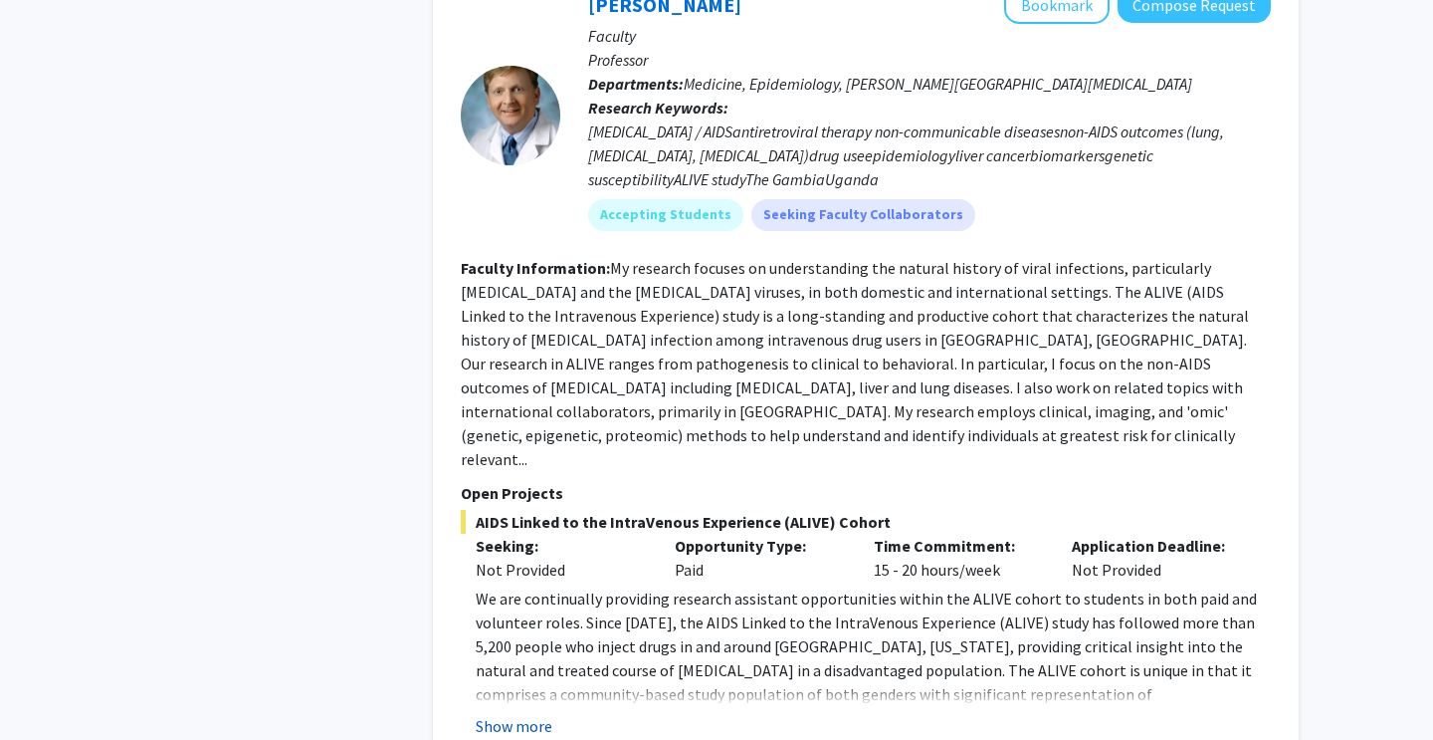
click at [529, 714] on button "Show more" at bounding box center [514, 726] width 77 height 24
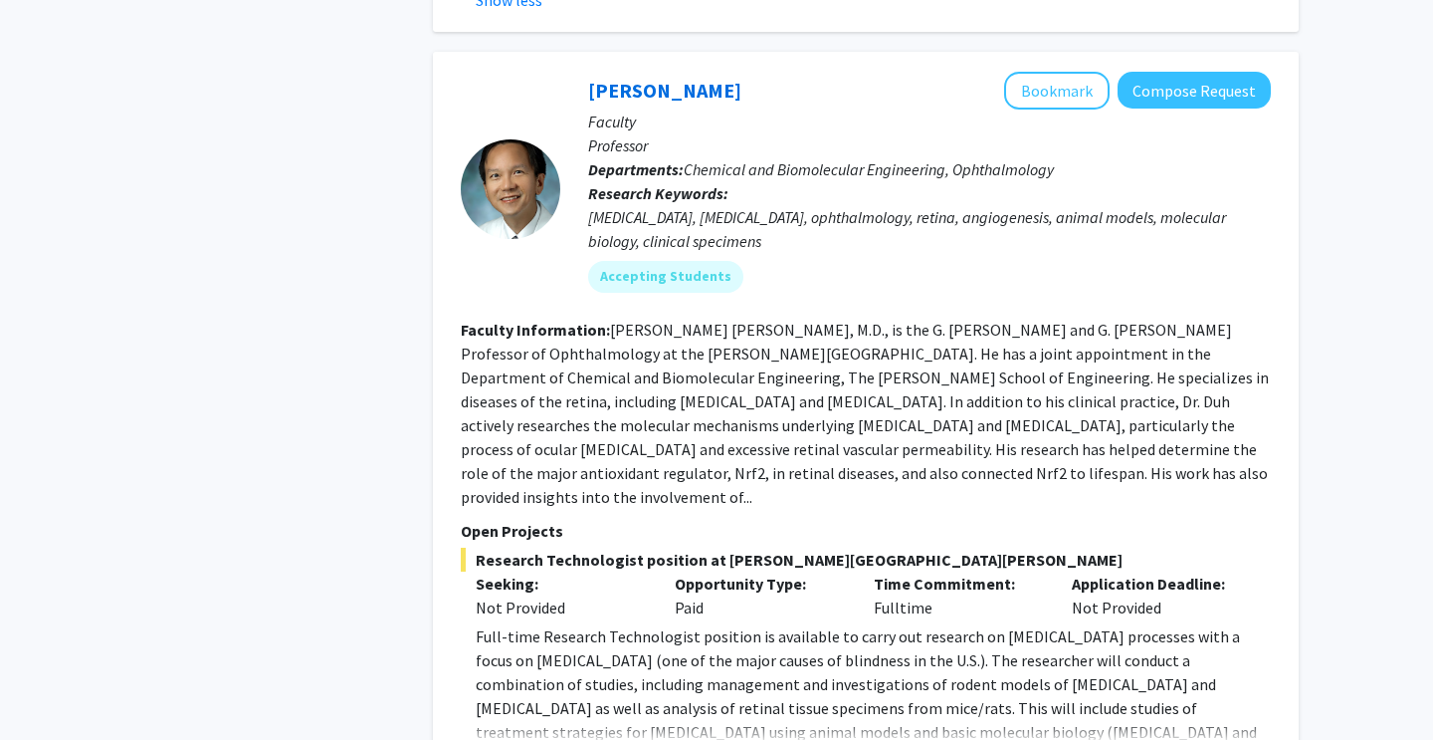
scroll to position [8567, 0]
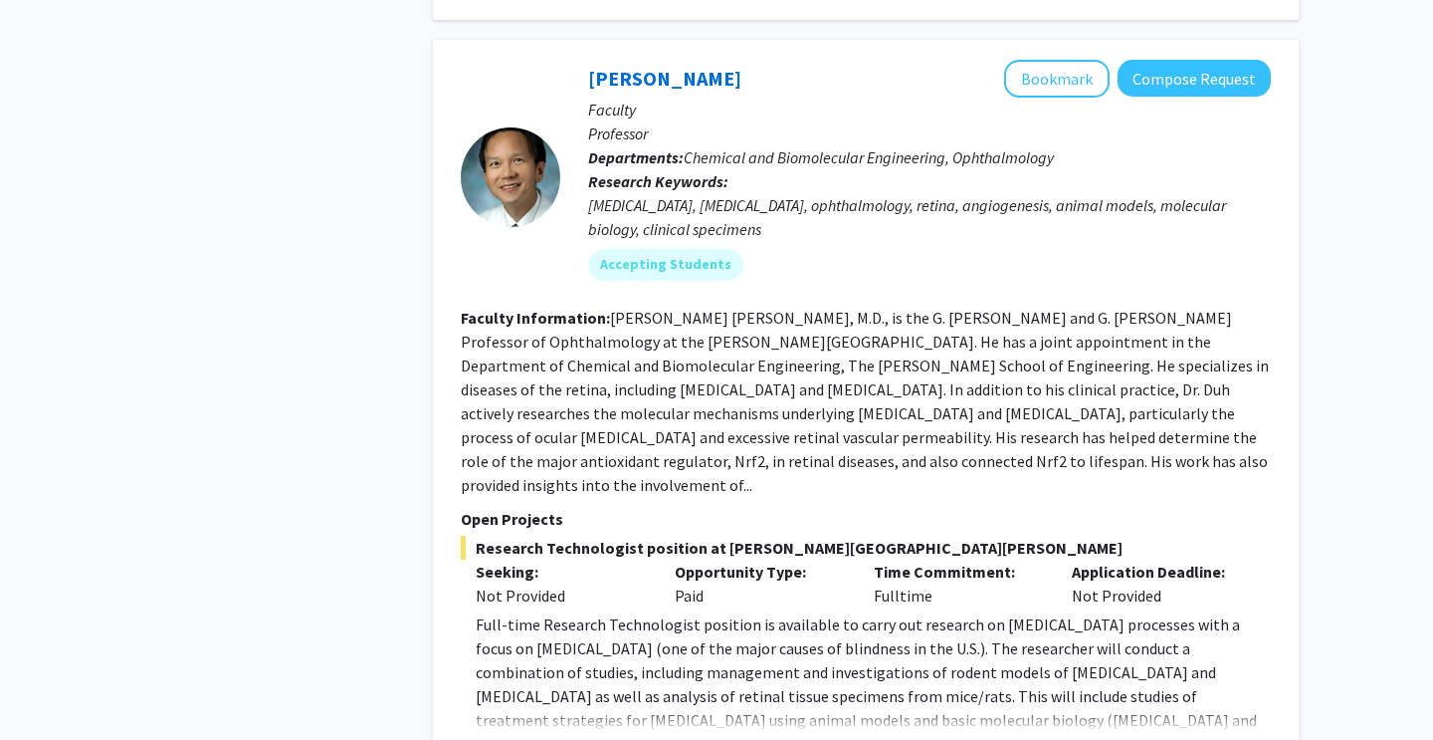
click at [529, 739] on button "Show more" at bounding box center [514, 752] width 77 height 24
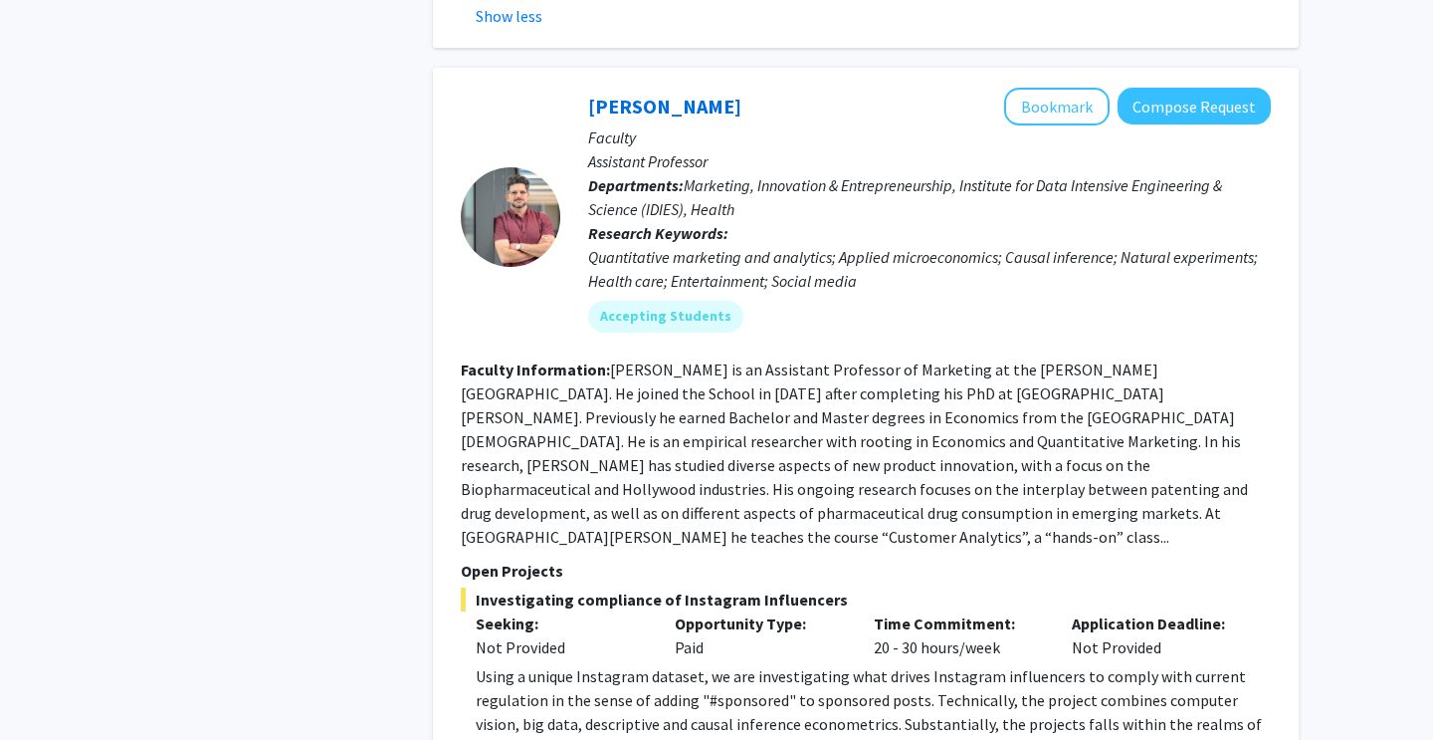
scroll to position [9397, 0]
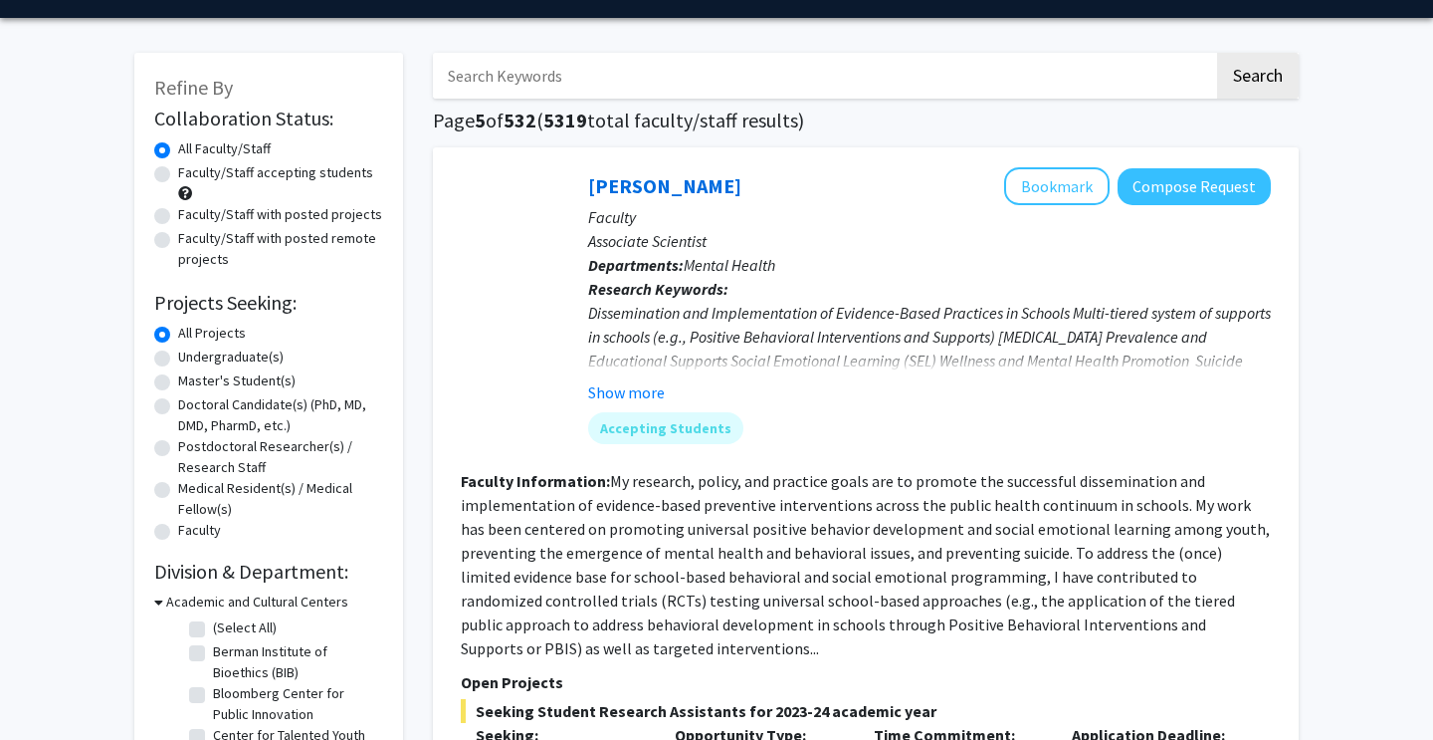
scroll to position [72, 0]
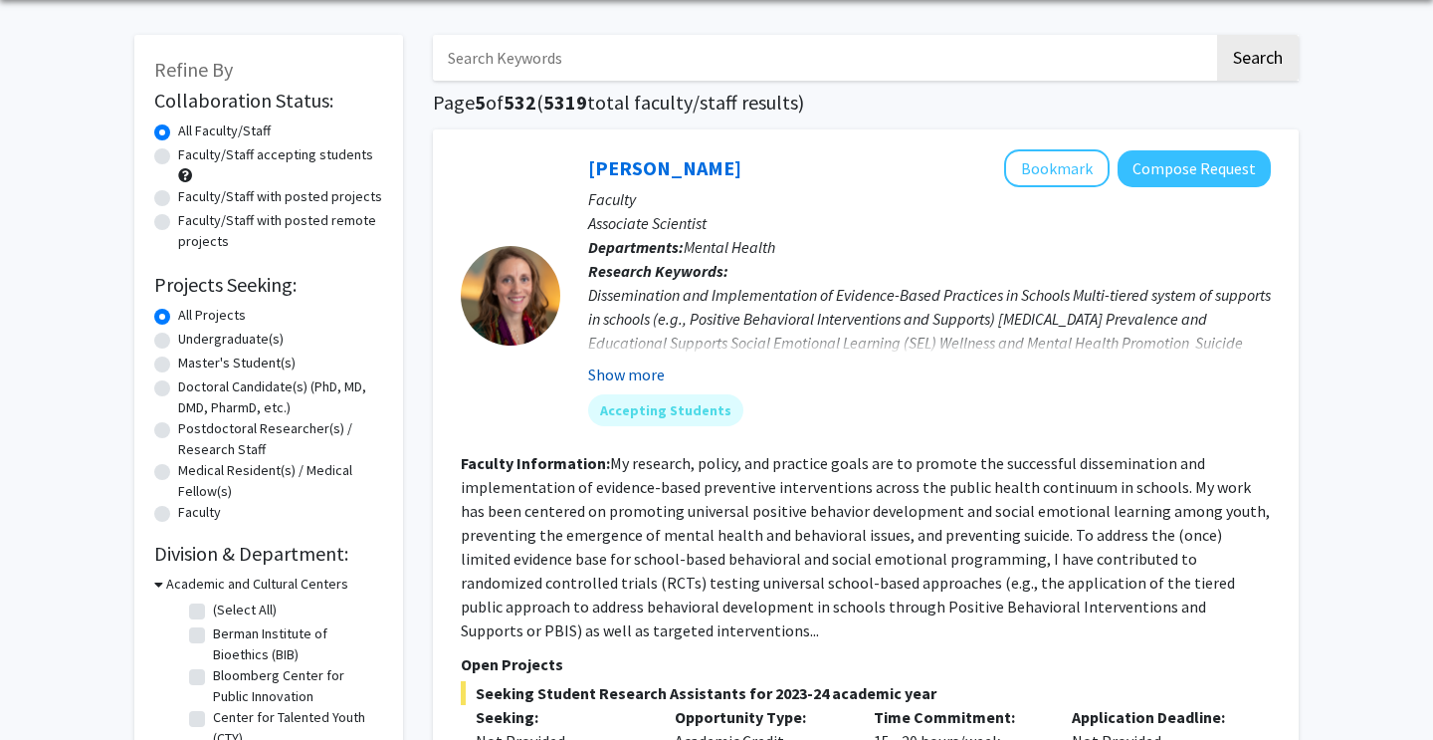
click at [653, 382] on button "Show more" at bounding box center [626, 374] width 77 height 24
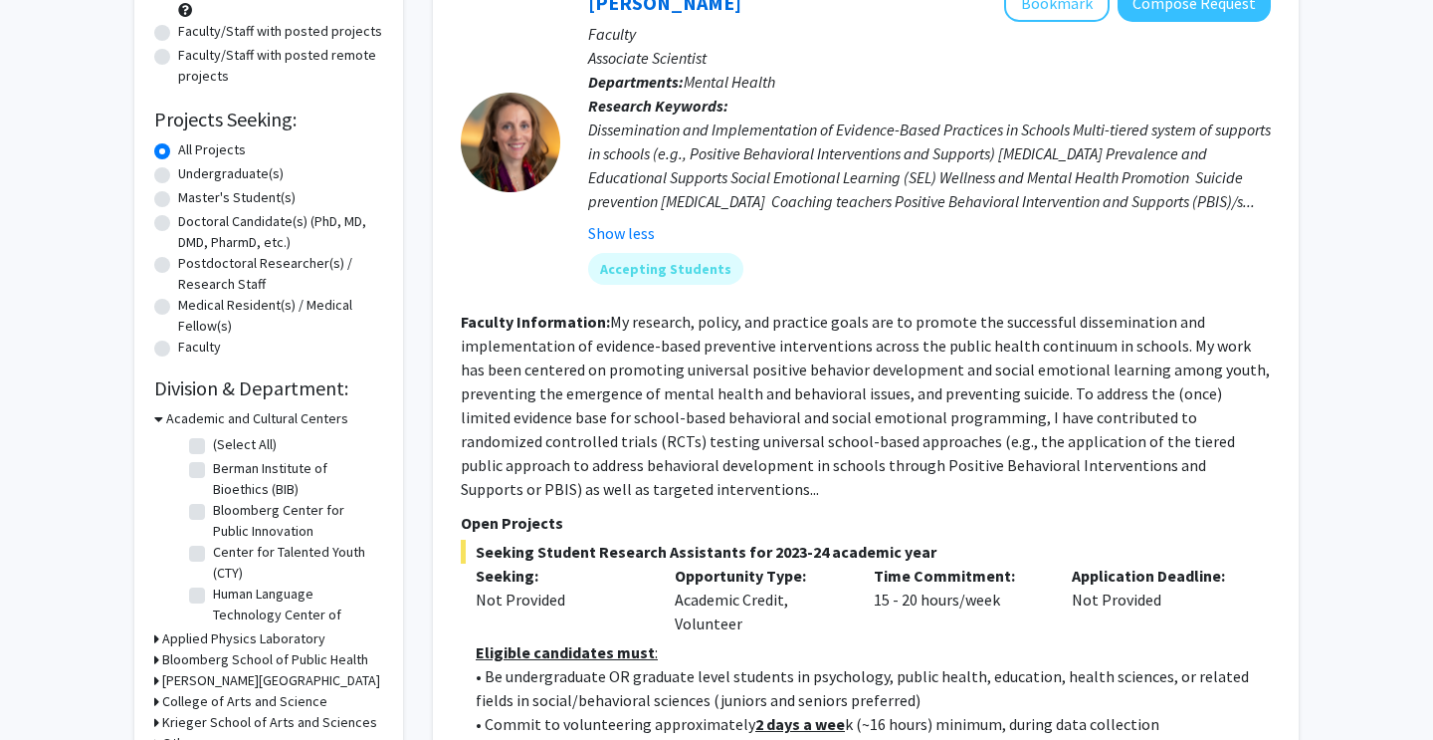
scroll to position [243, 0]
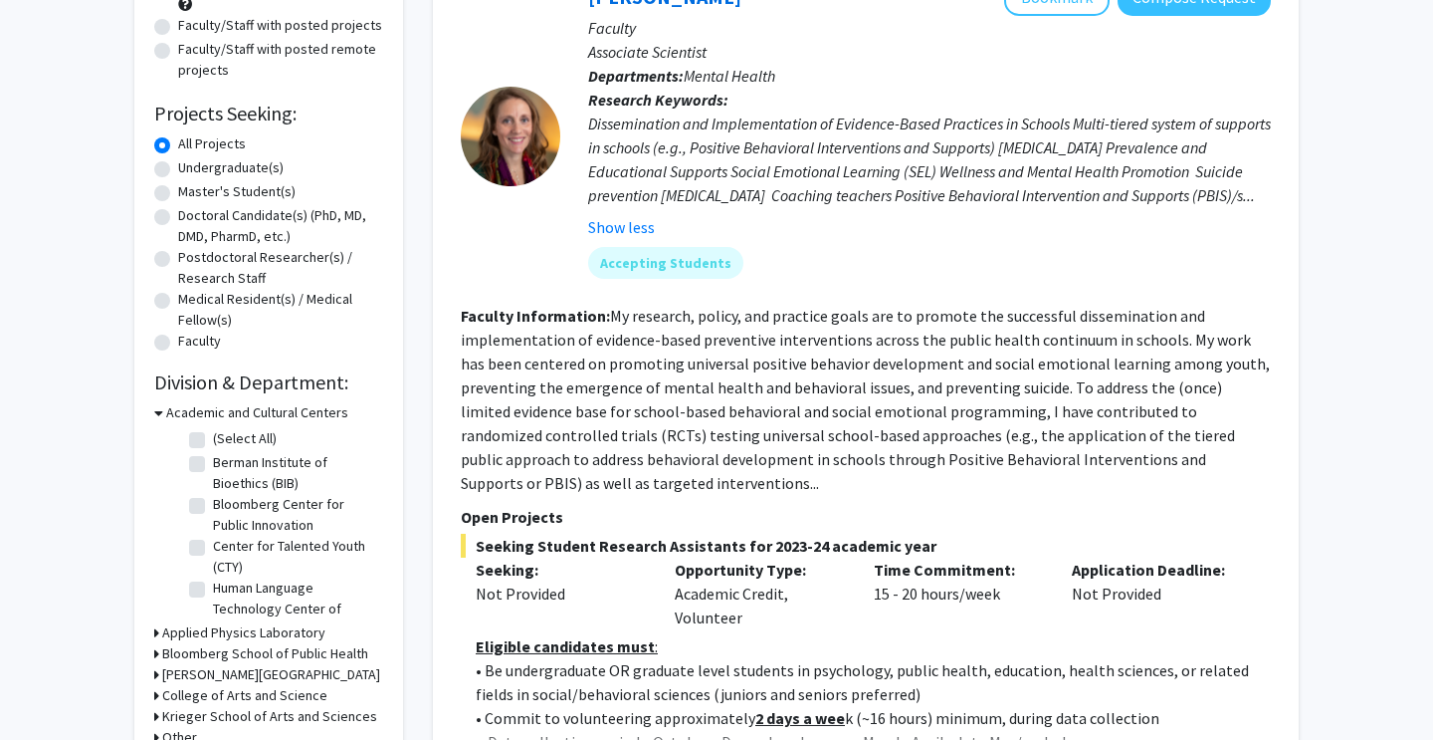
click at [1139, 382] on fg-read-more "My research, policy, and practice goals are to promote the successful dissemina…" at bounding box center [865, 399] width 809 height 187
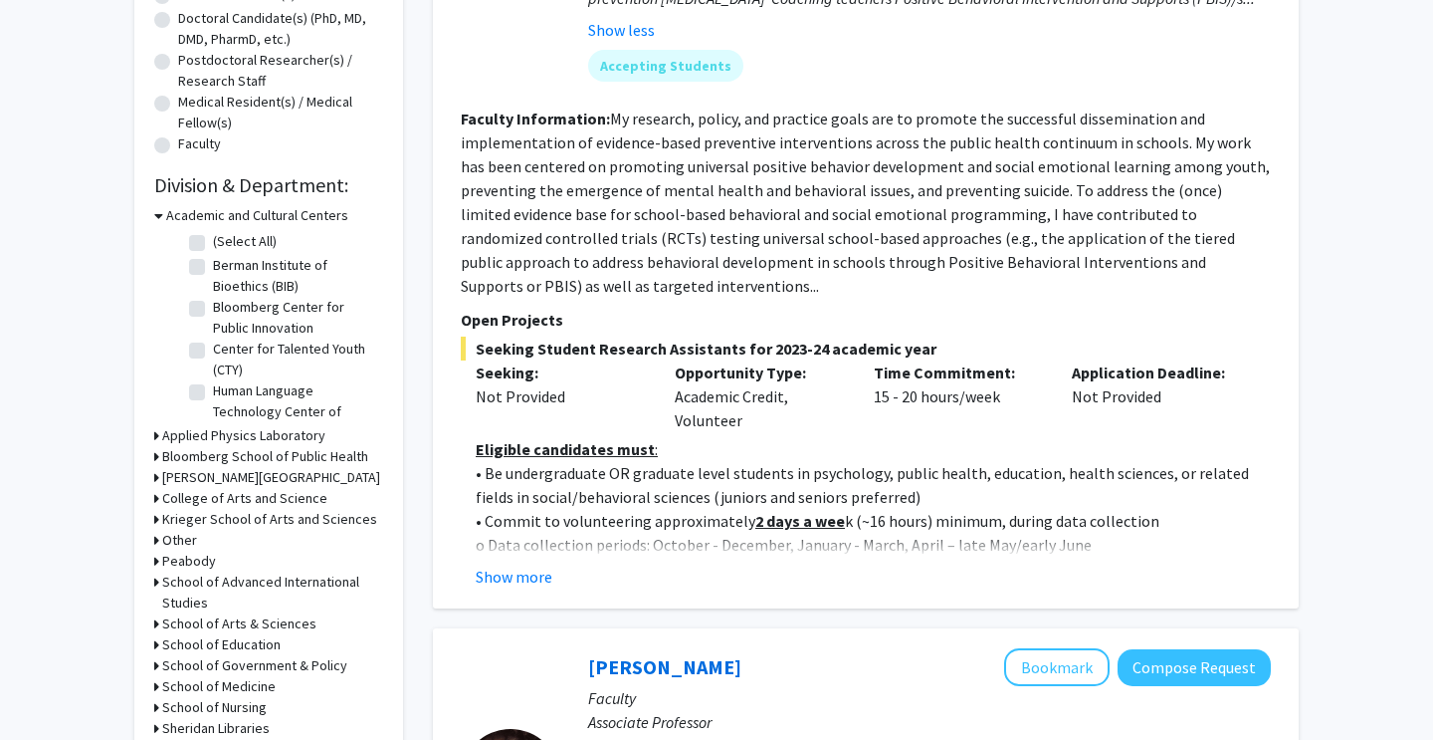
scroll to position [467, 0]
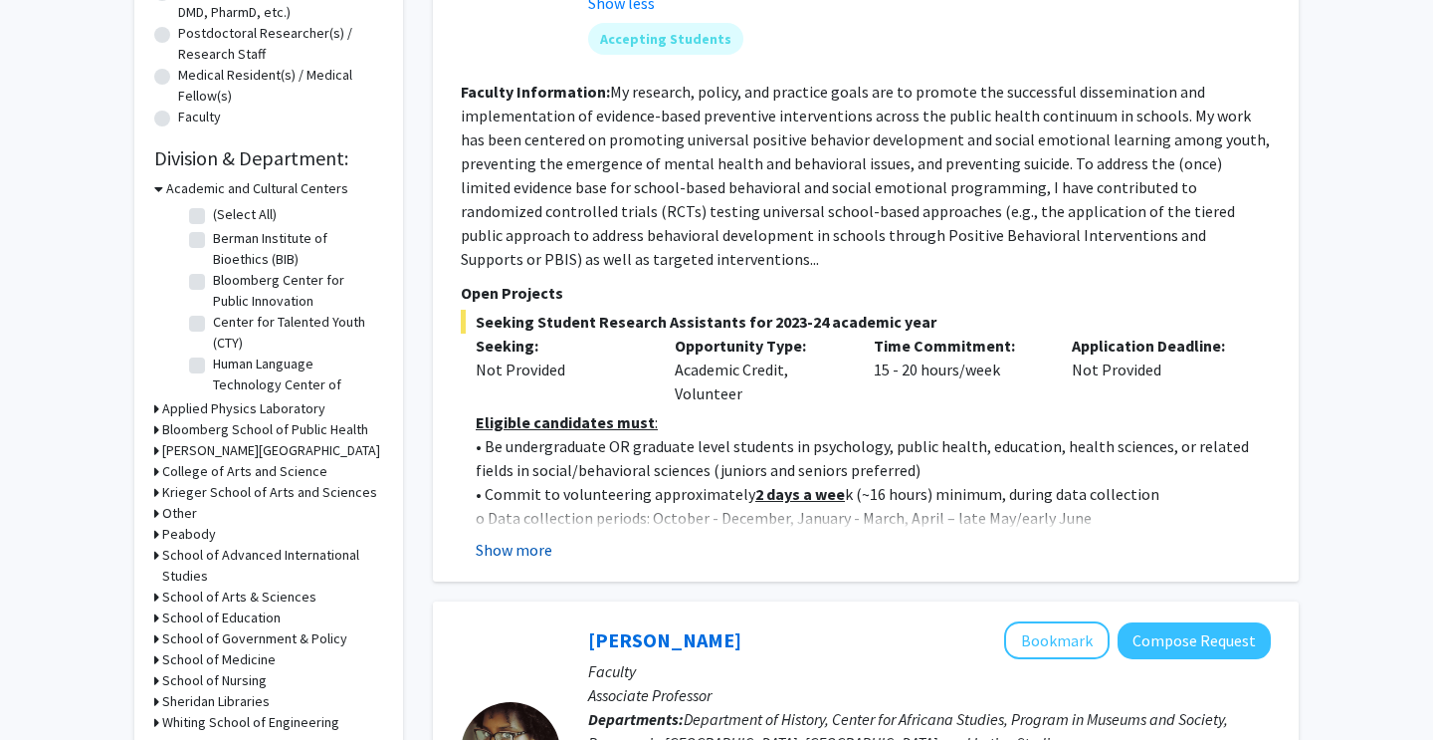
click at [505, 561] on button "Show more" at bounding box center [514, 549] width 77 height 24
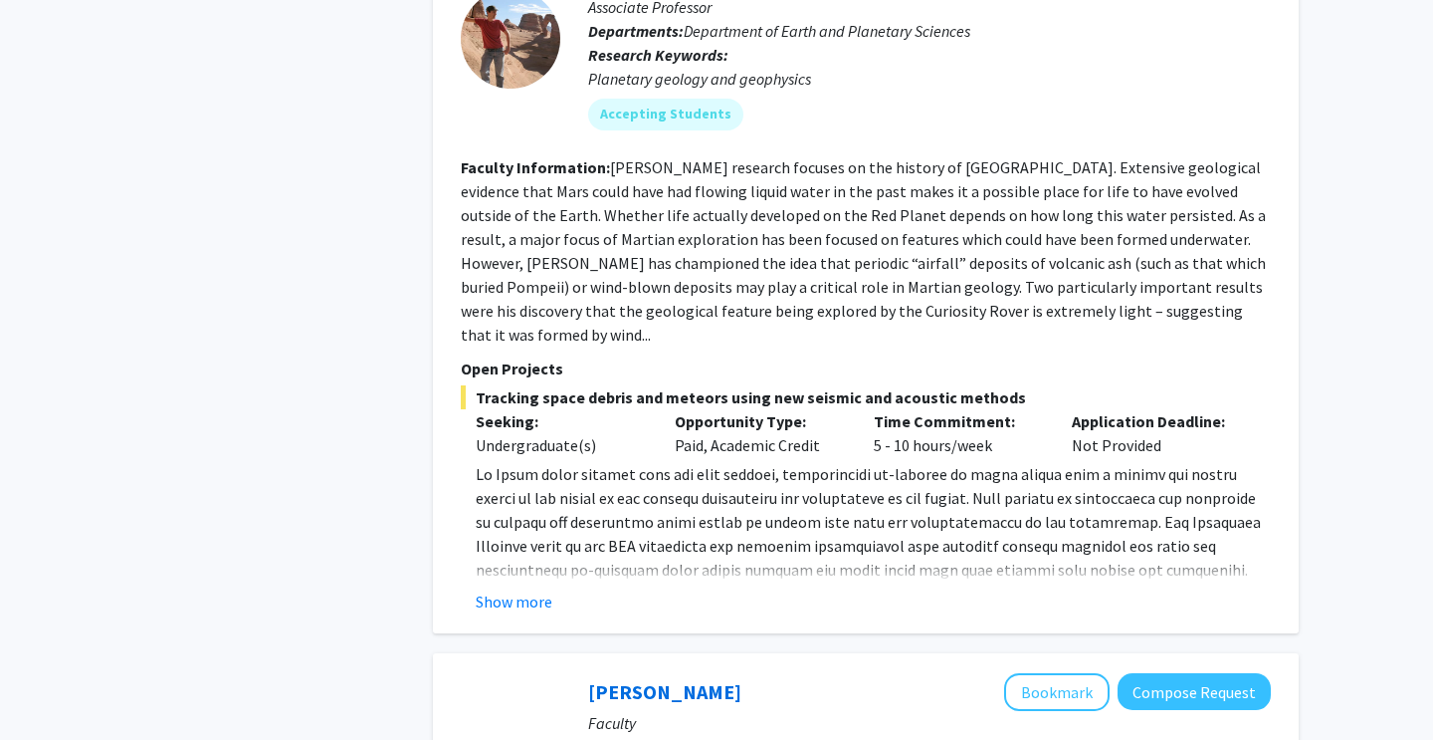
scroll to position [2735, 0]
click at [870, 462] on p at bounding box center [873, 593] width 795 height 263
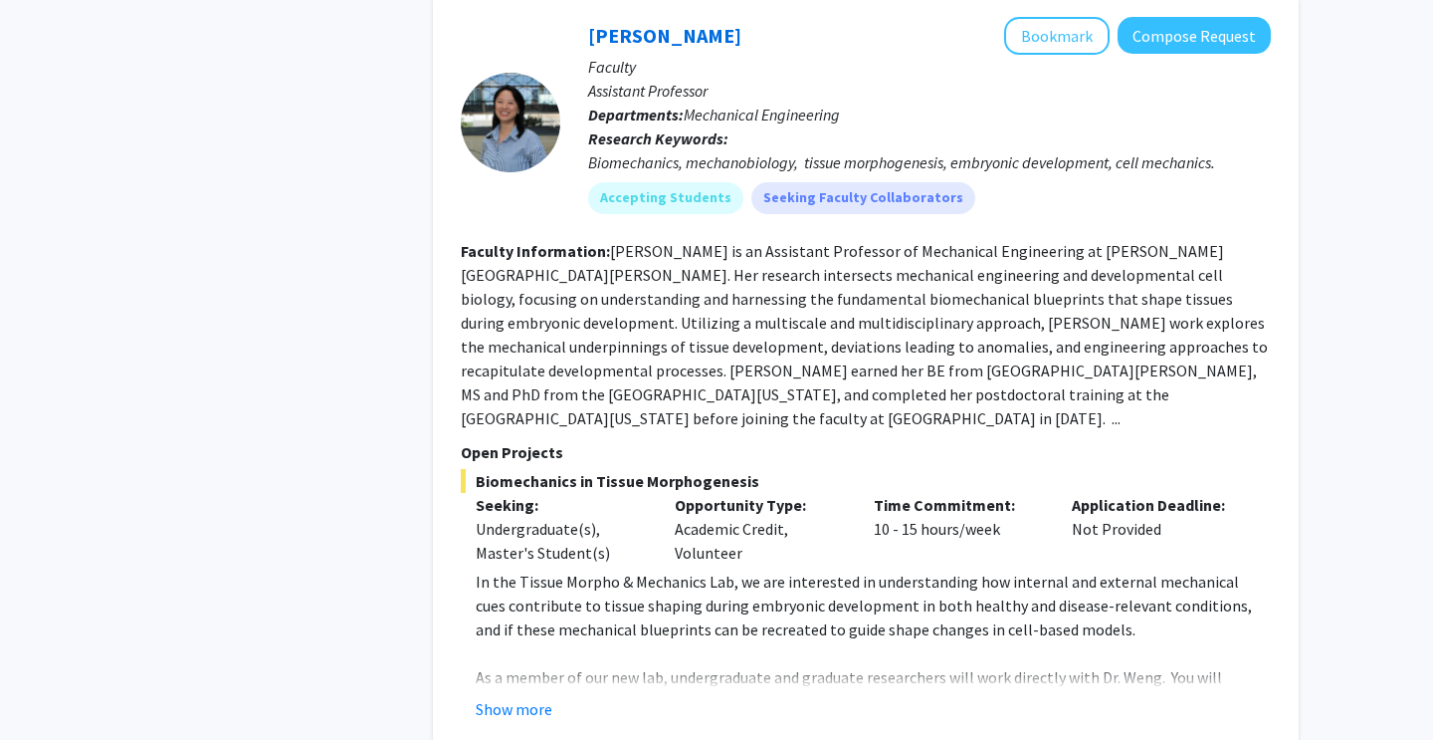
scroll to position [4241, 0]
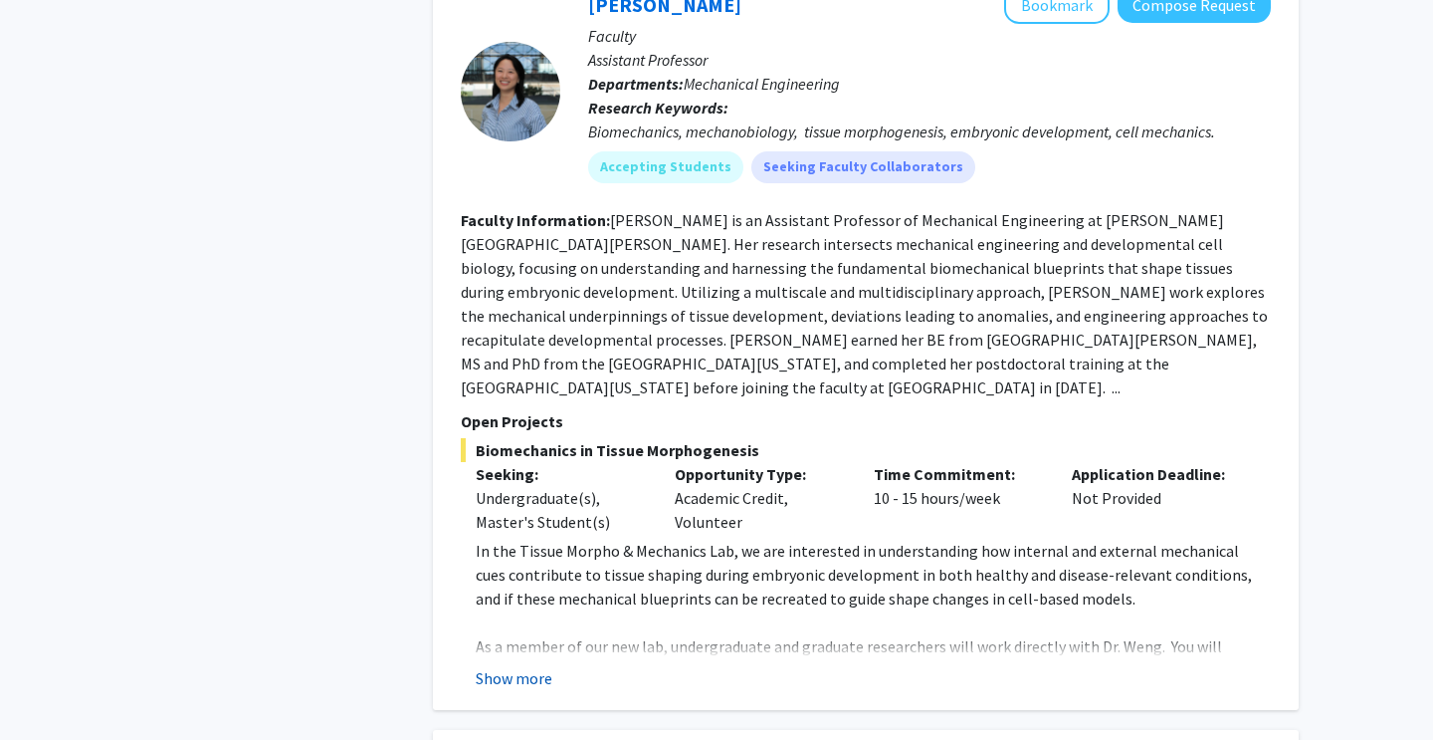
click at [521, 666] on button "Show more" at bounding box center [514, 678] width 77 height 24
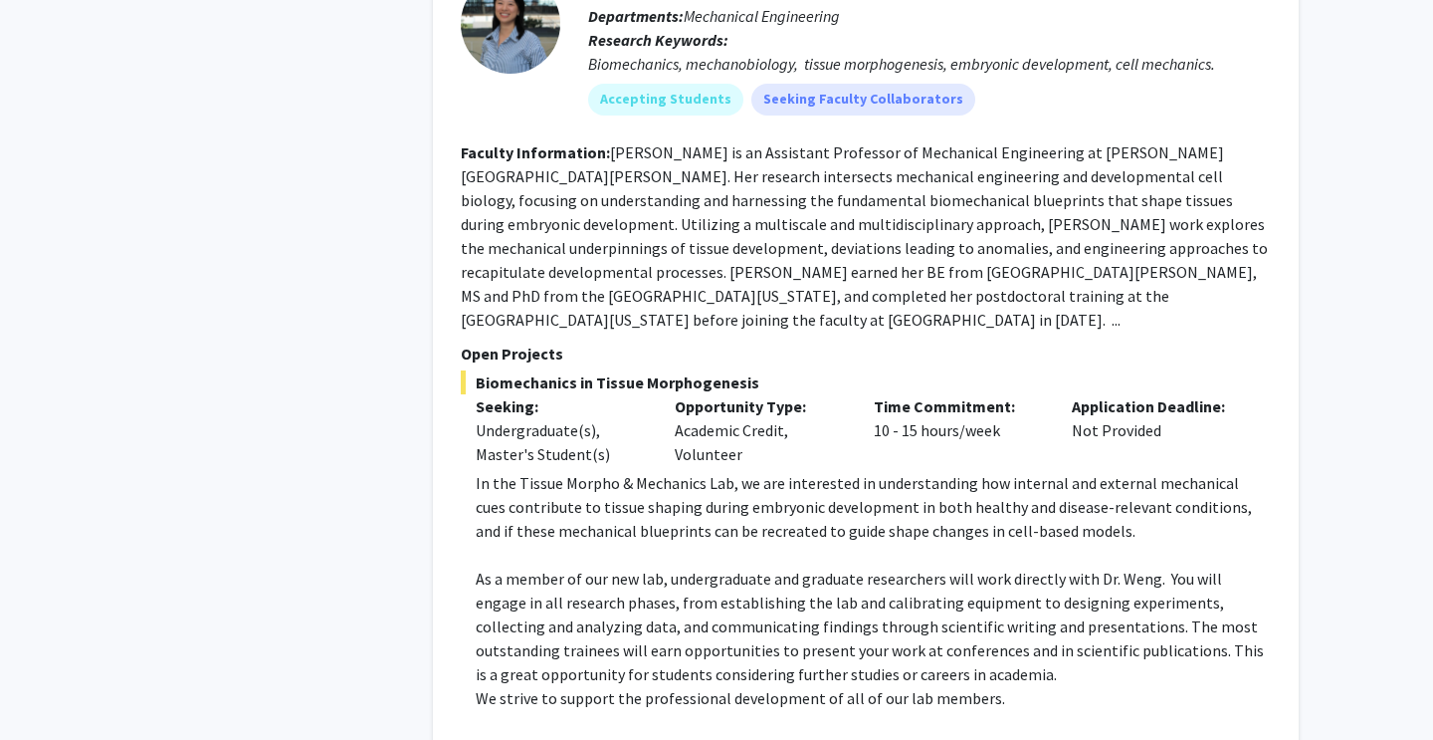
scroll to position [4309, 0]
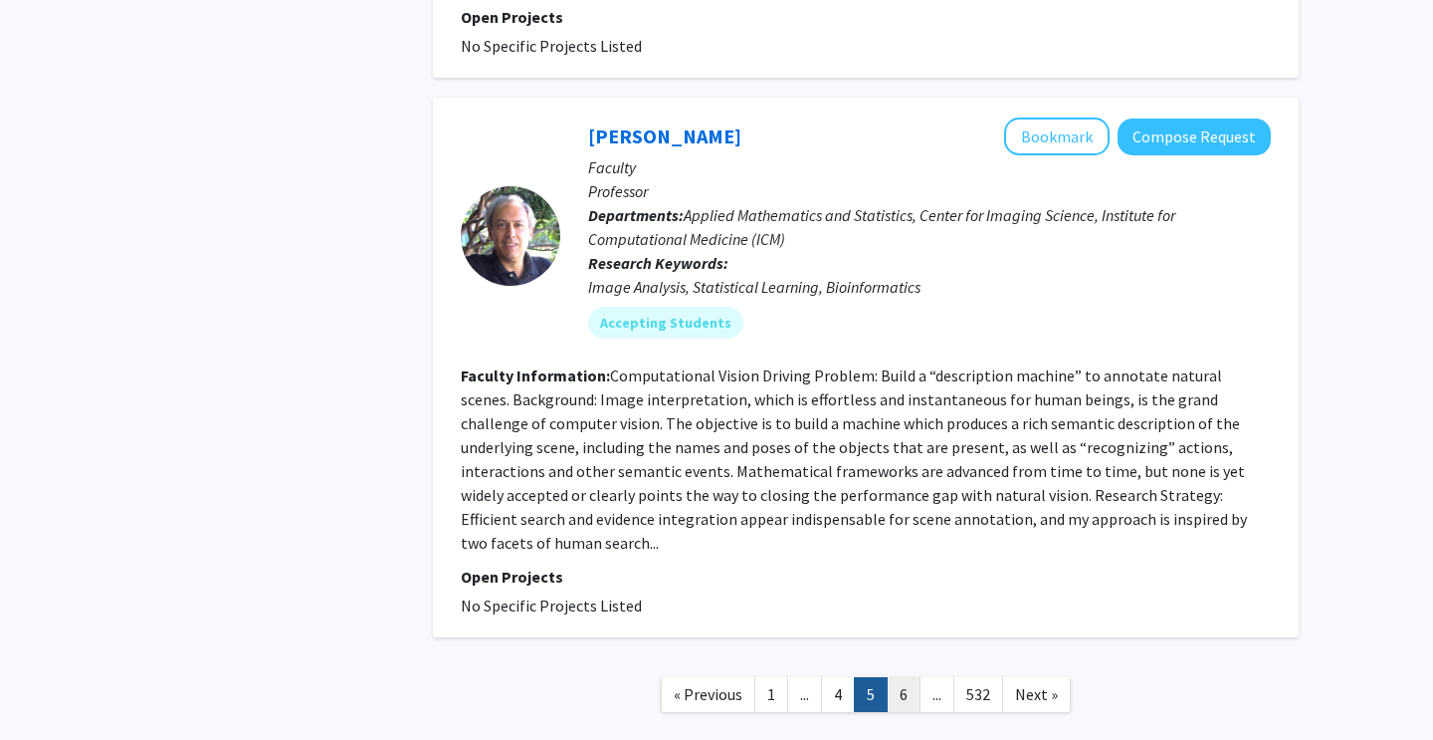
click at [911, 677] on link "6" at bounding box center [904, 694] width 34 height 35
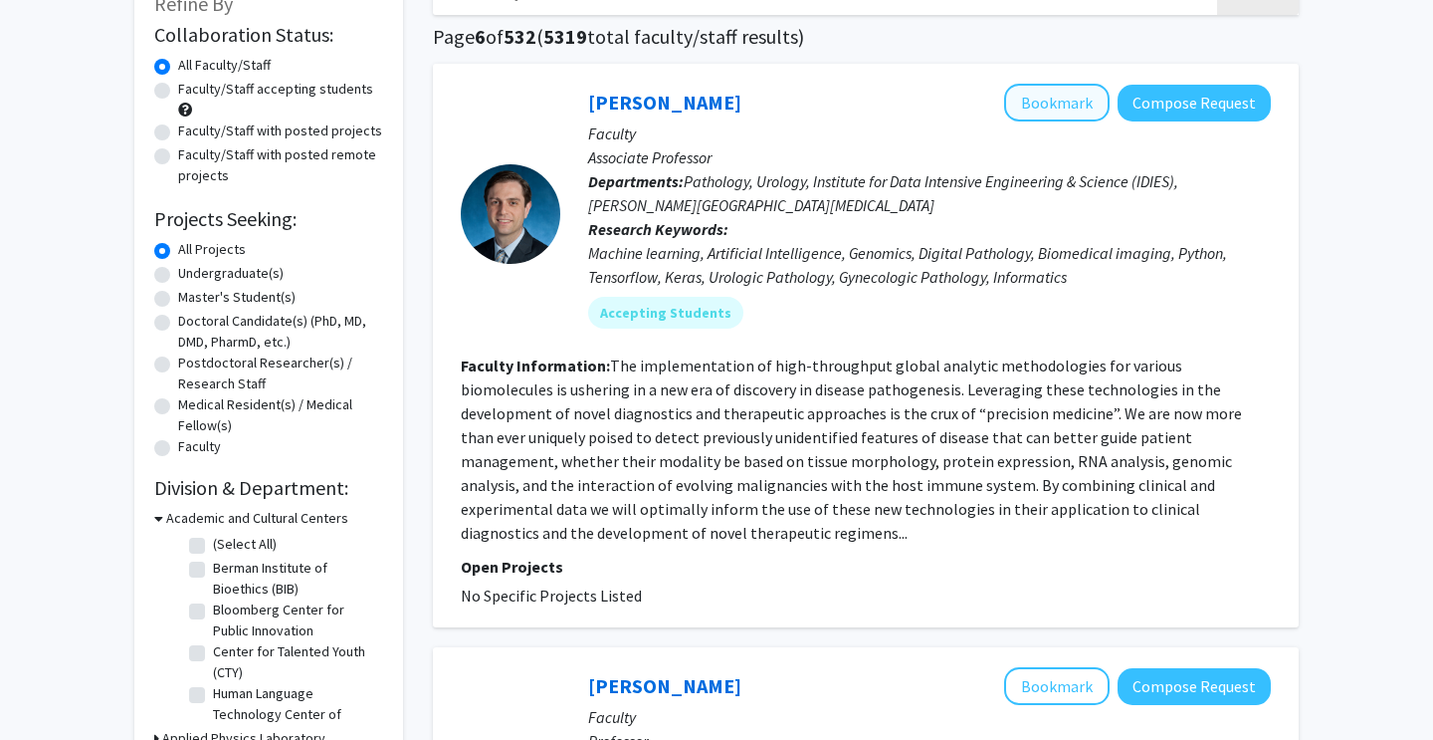
click at [1061, 101] on button "Bookmark" at bounding box center [1057, 103] width 106 height 38
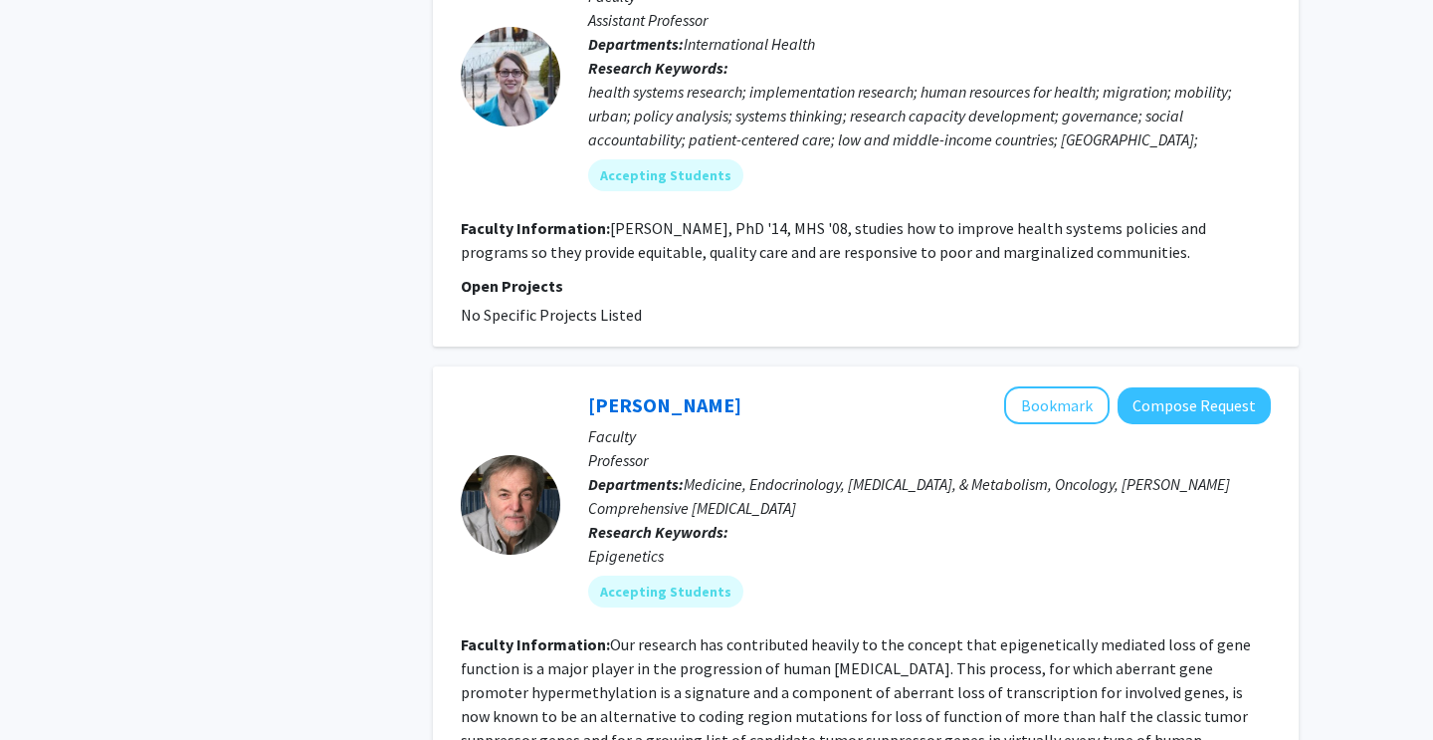
scroll to position [2699, 0]
